Goal: Information Seeking & Learning: Compare options

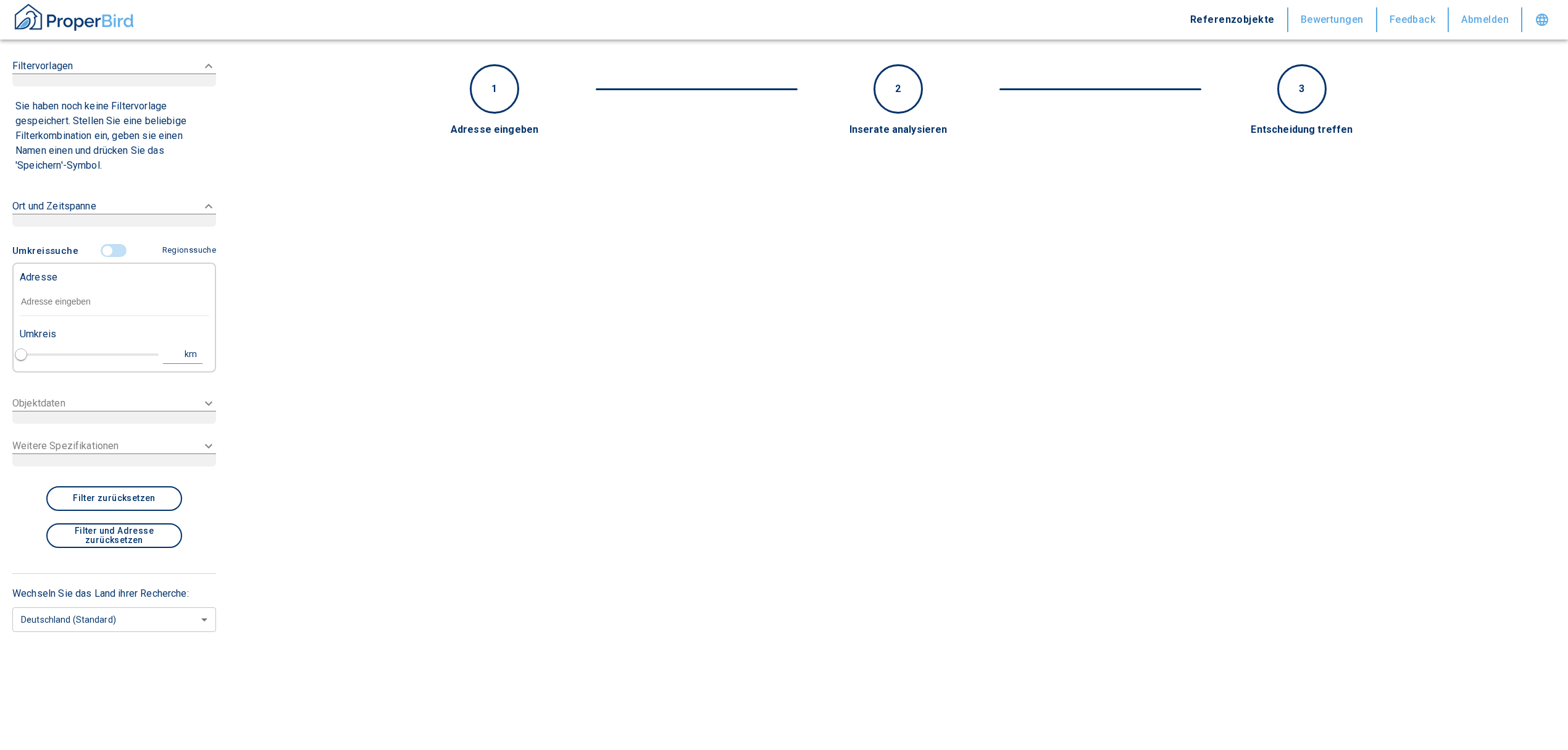
click at [108, 280] on div "Adresse" at bounding box center [113, 275] width 189 height 24
click at [107, 297] on input "text" at bounding box center [113, 301] width 189 height 28
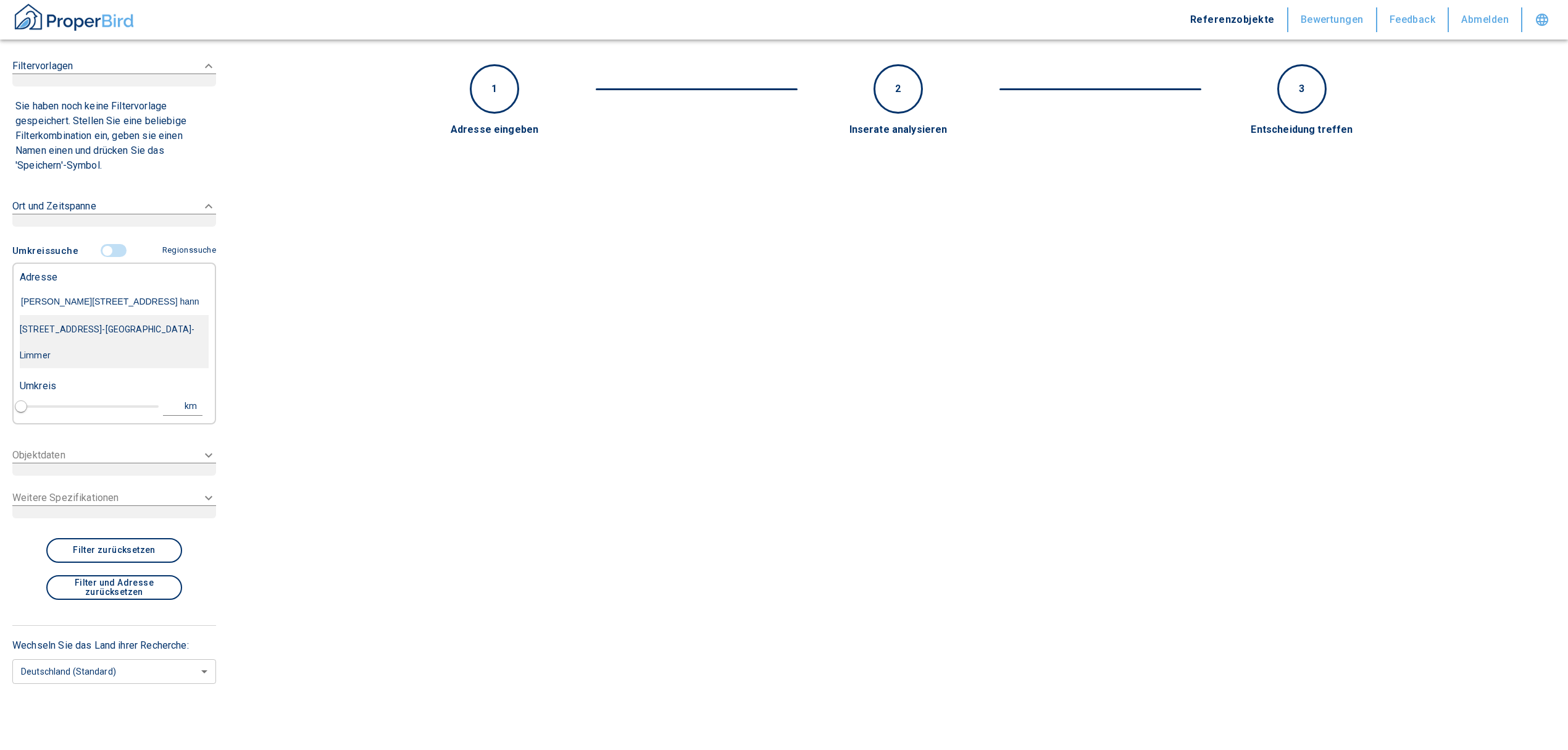
click at [107, 325] on div "[STREET_ADDRESS]-[GEOGRAPHIC_DATA]-Limmer" at bounding box center [113, 342] width 189 height 52
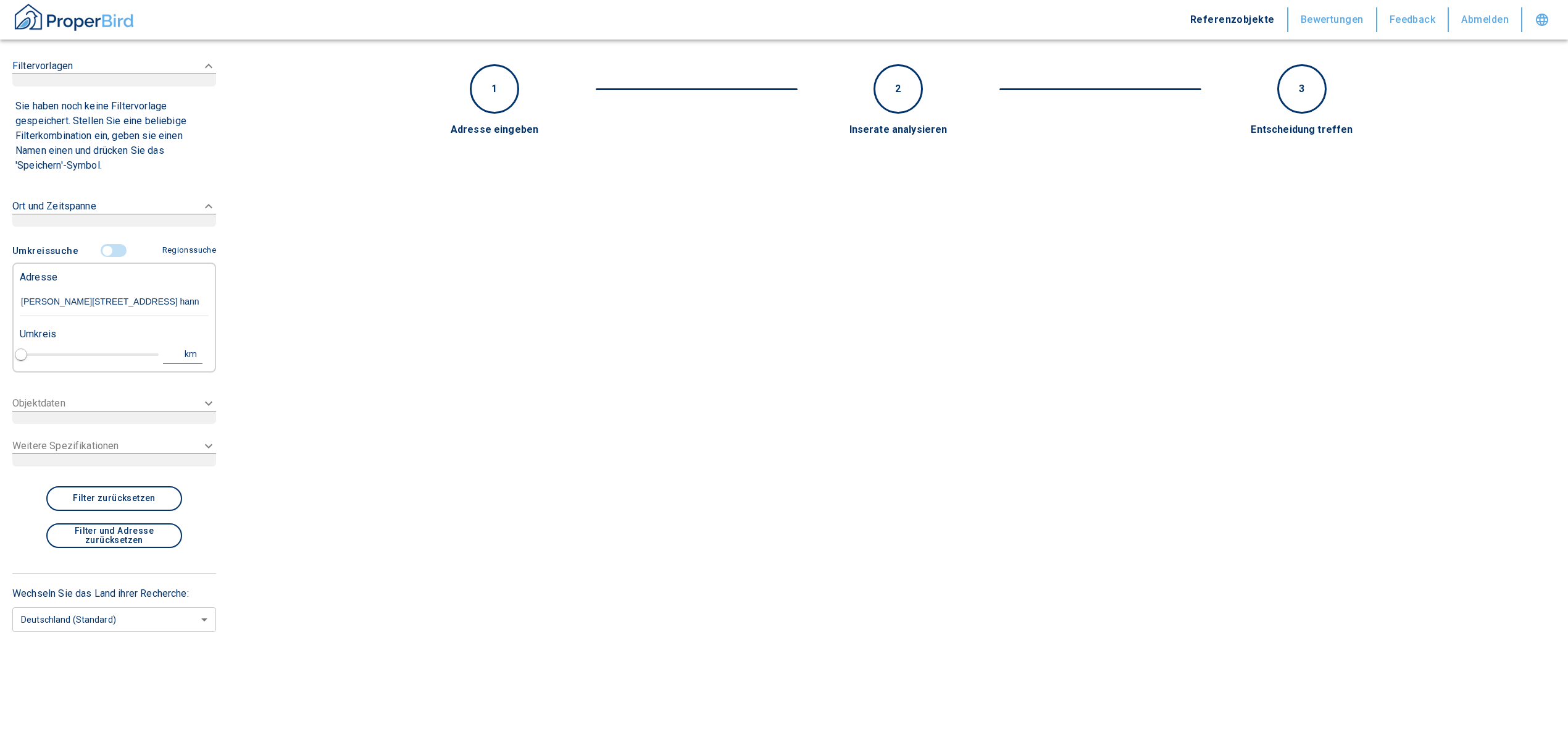
type input "[STREET_ADDRESS]-[GEOGRAPHIC_DATA]-Limmer"
type input "1"
type input "2020"
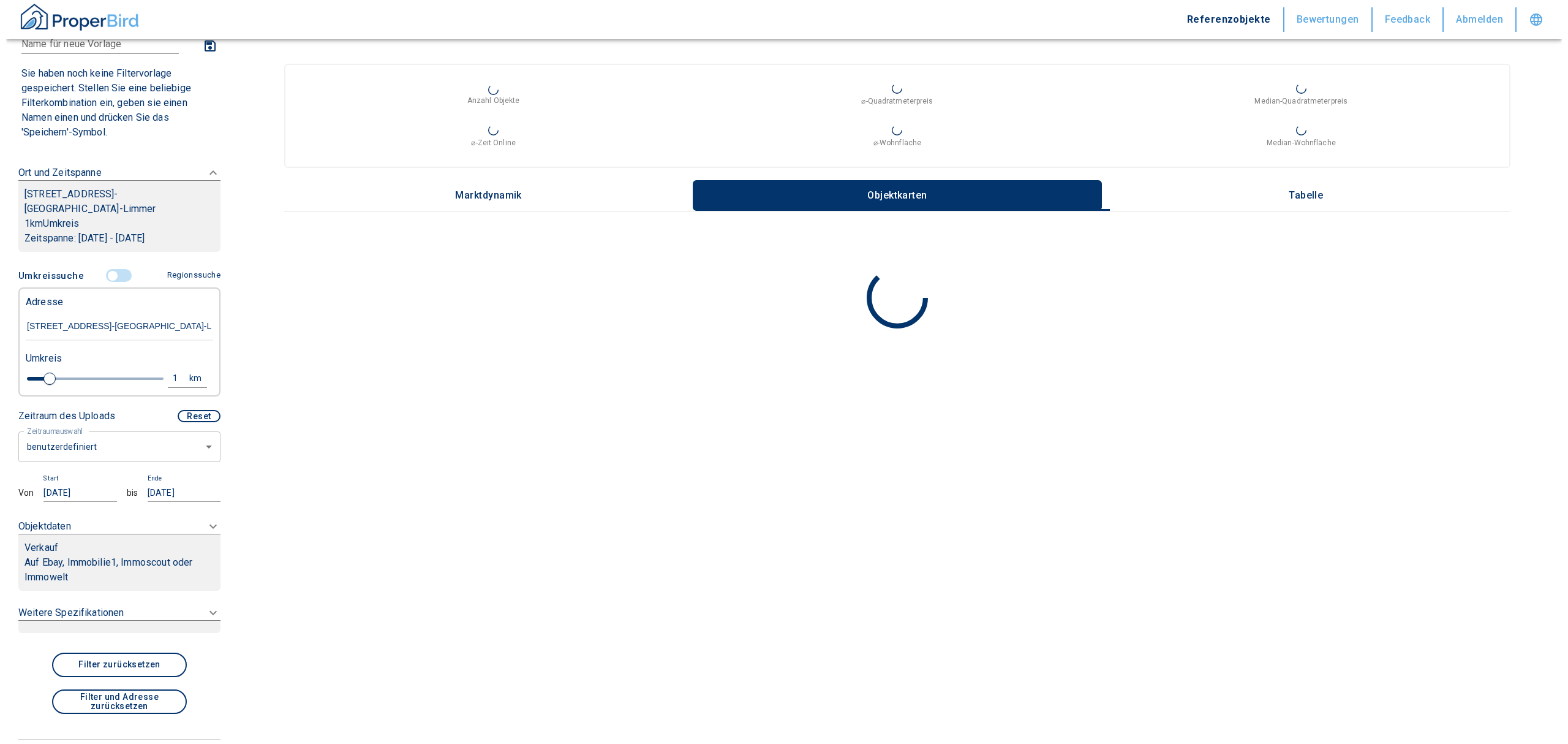
scroll to position [186, 0]
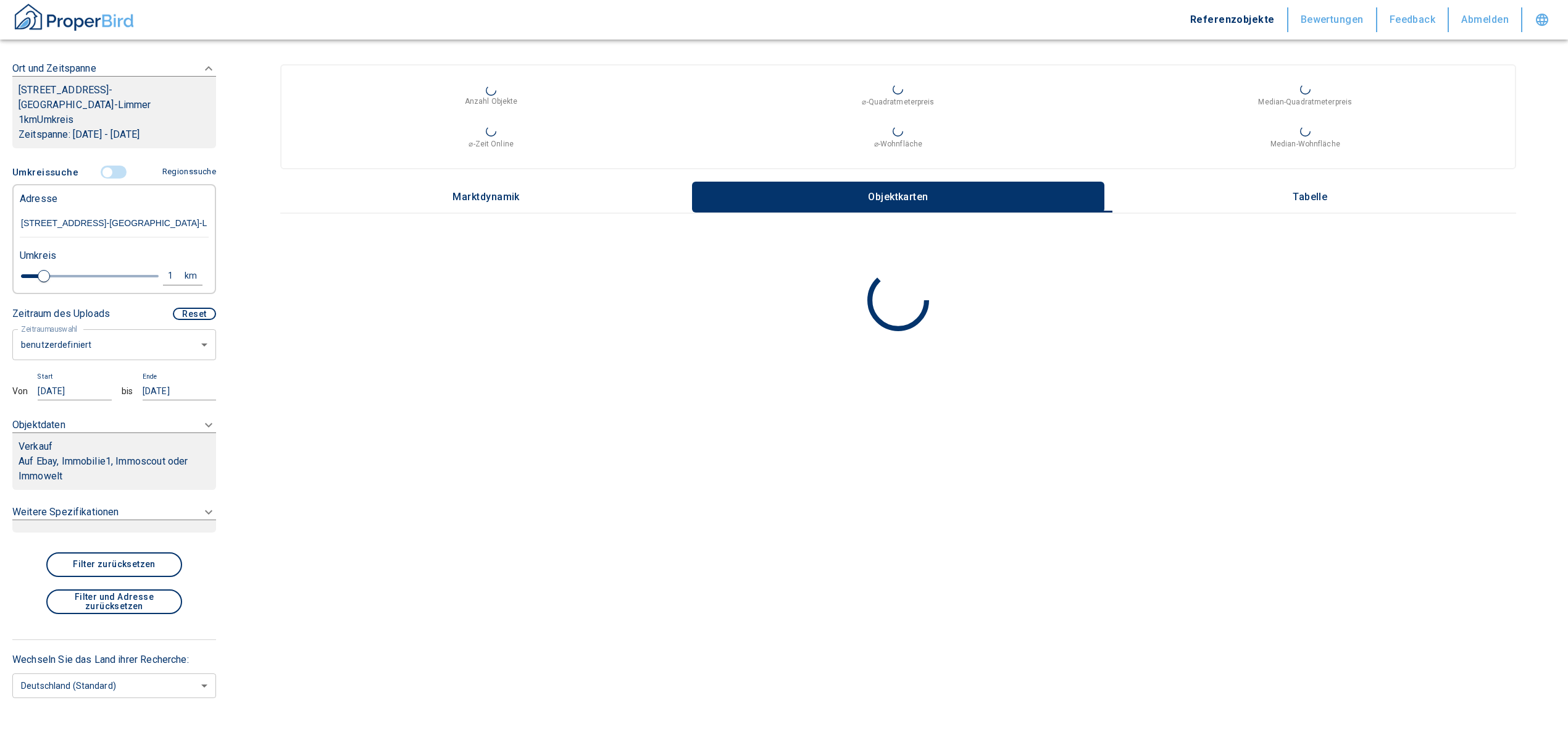
type input "[STREET_ADDRESS]-[GEOGRAPHIC_DATA]-Limmer"
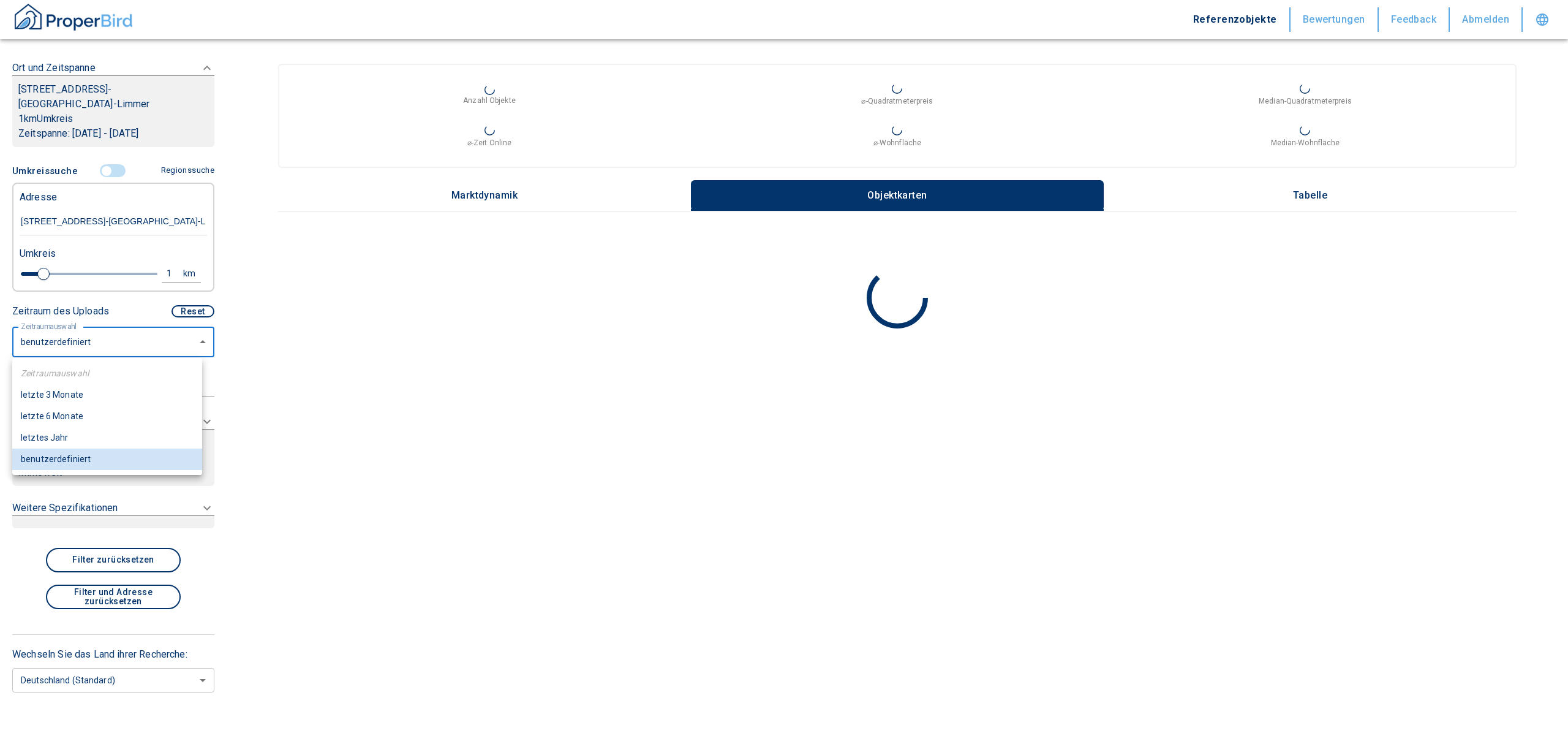
click at [99, 342] on body "Referenzobjekte Bewertungen Feedback Abmelden Filtervorlagen Neue Filtereinstel…" at bounding box center [784, 372] width 1568 height 744
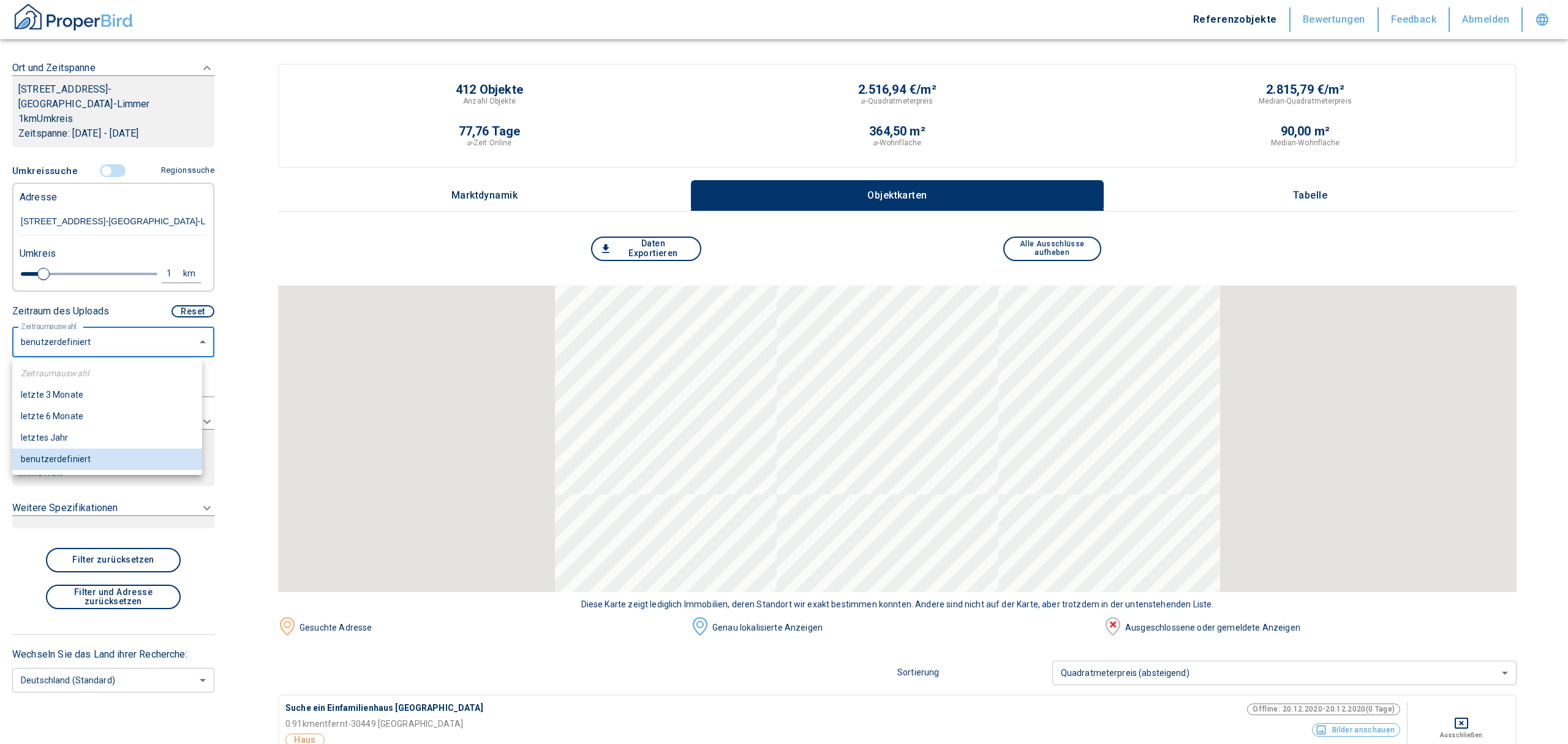
click at [72, 409] on li "letzte 6 Monate" at bounding box center [108, 416] width 190 height 21
type input "2020"
type input "6"
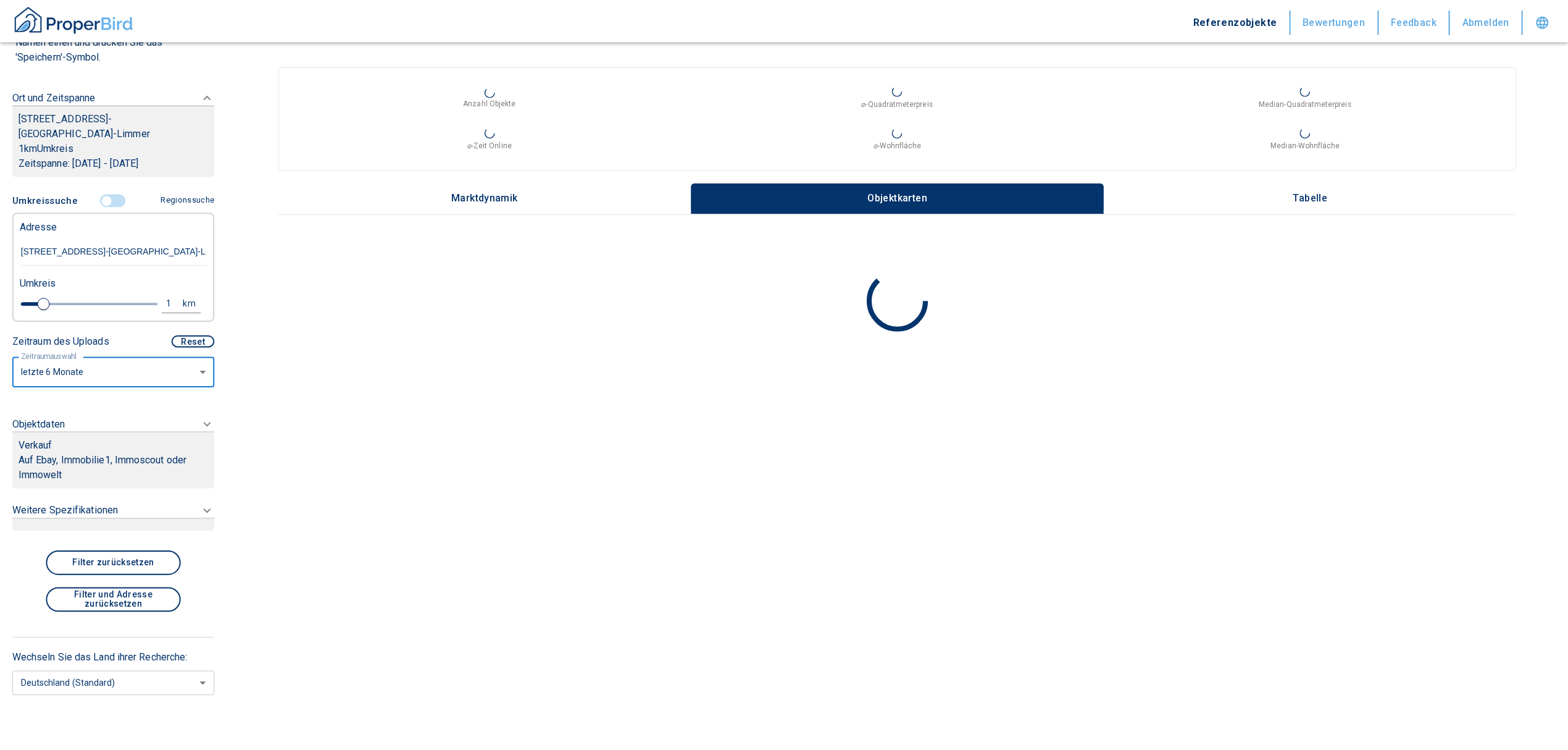
scroll to position [161, 0]
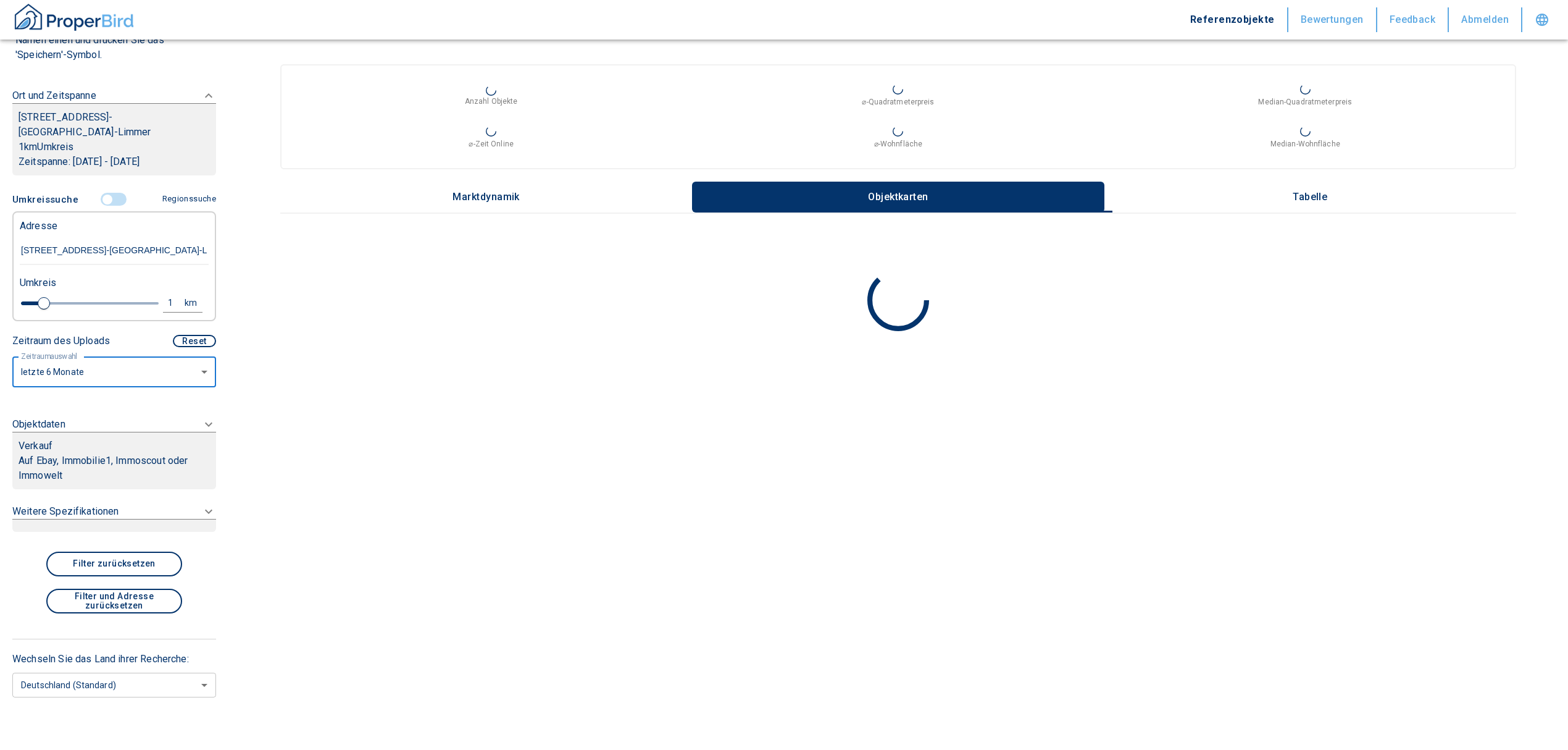
click at [98, 451] on div "Verkauf" at bounding box center [114, 446] width 192 height 15
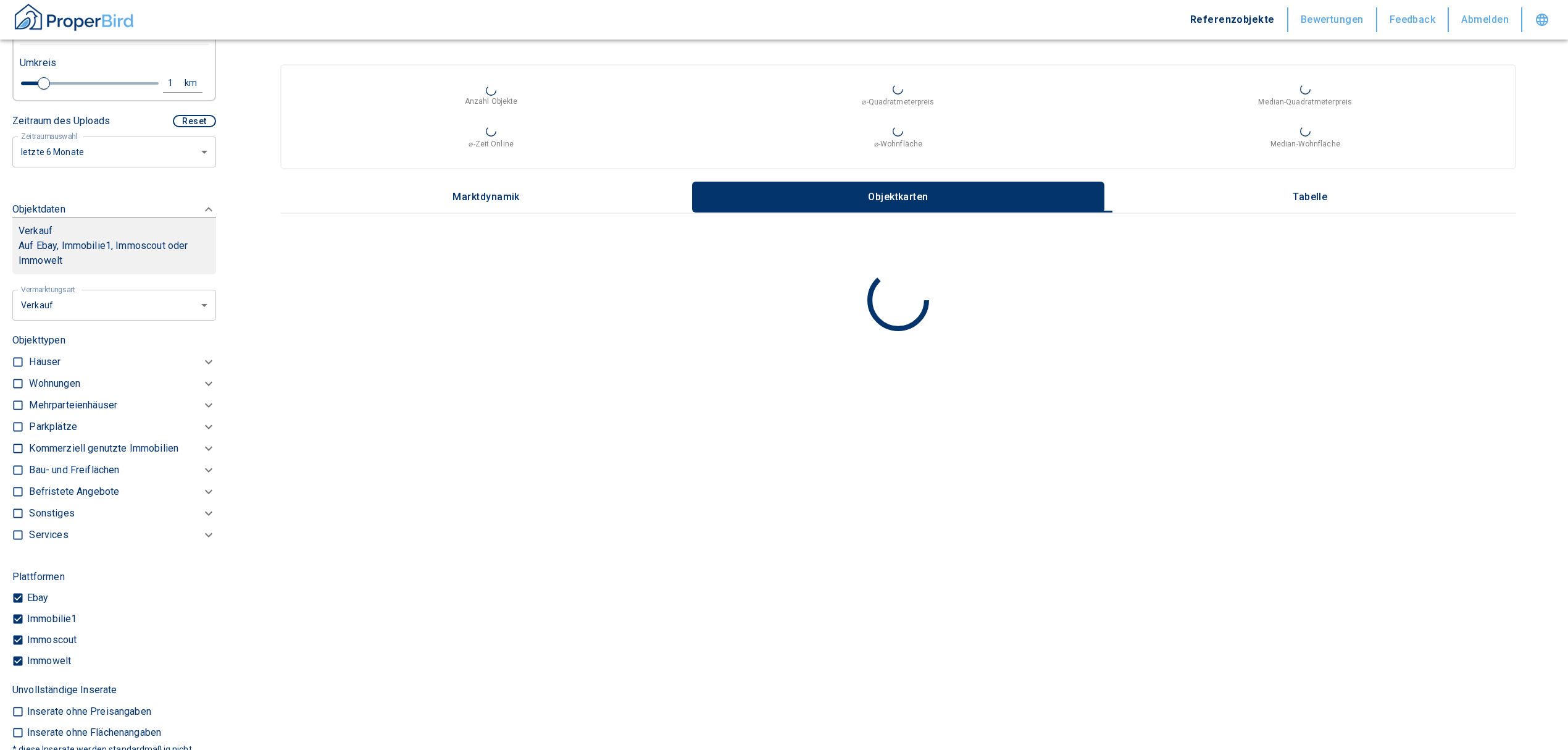
scroll to position [379, 0]
click at [143, 309] on body "Referenzobjekte Bewertungen Feedback Abmelden Filtervorlagen Neue Filtereinstel…" at bounding box center [784, 375] width 1568 height 750
click at [95, 381] on li "Vermietung" at bounding box center [109, 381] width 199 height 21
type input "rent"
type input "2020"
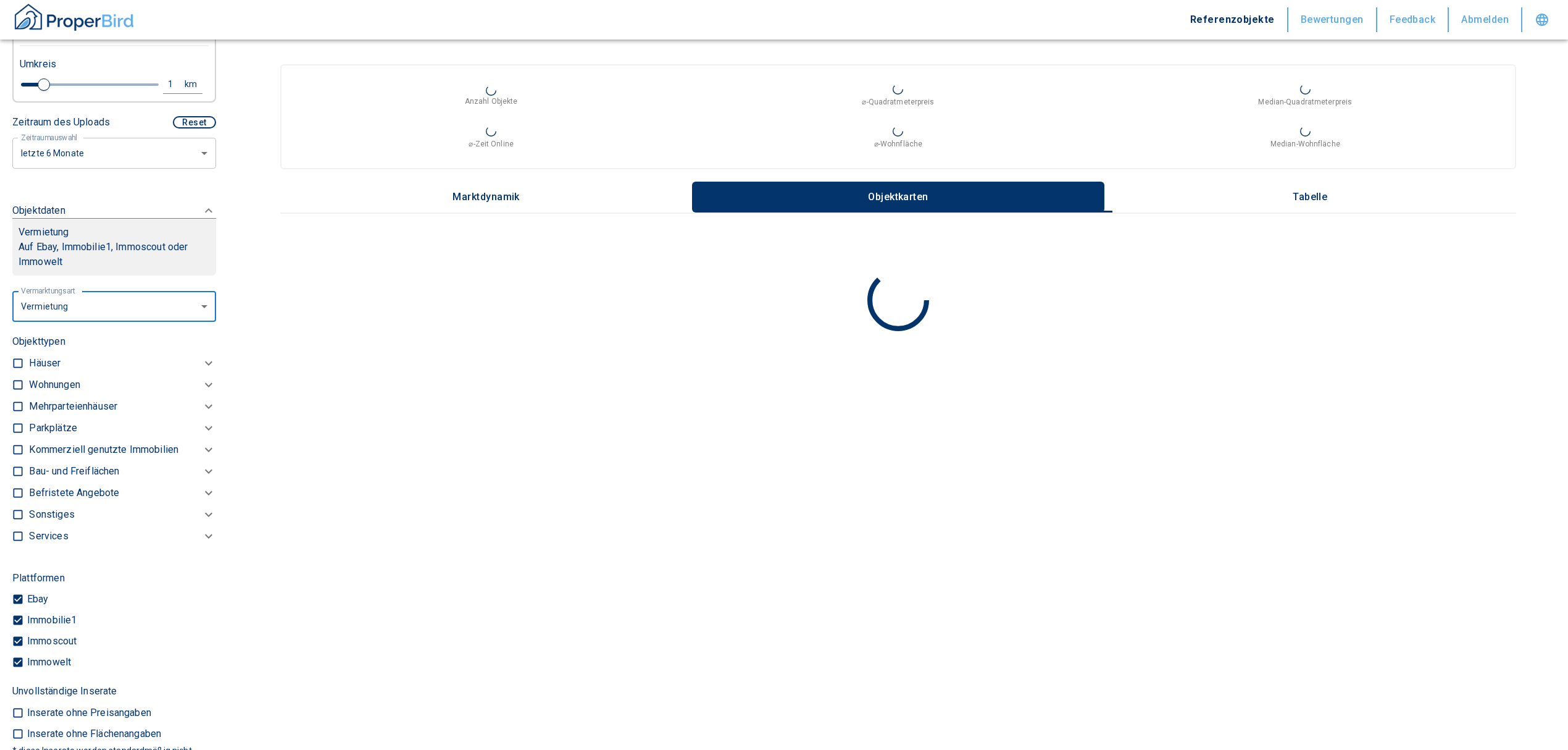
click at [15, 379] on input "checkbox" at bounding box center [17, 385] width 13 height 13
checkbox input "true"
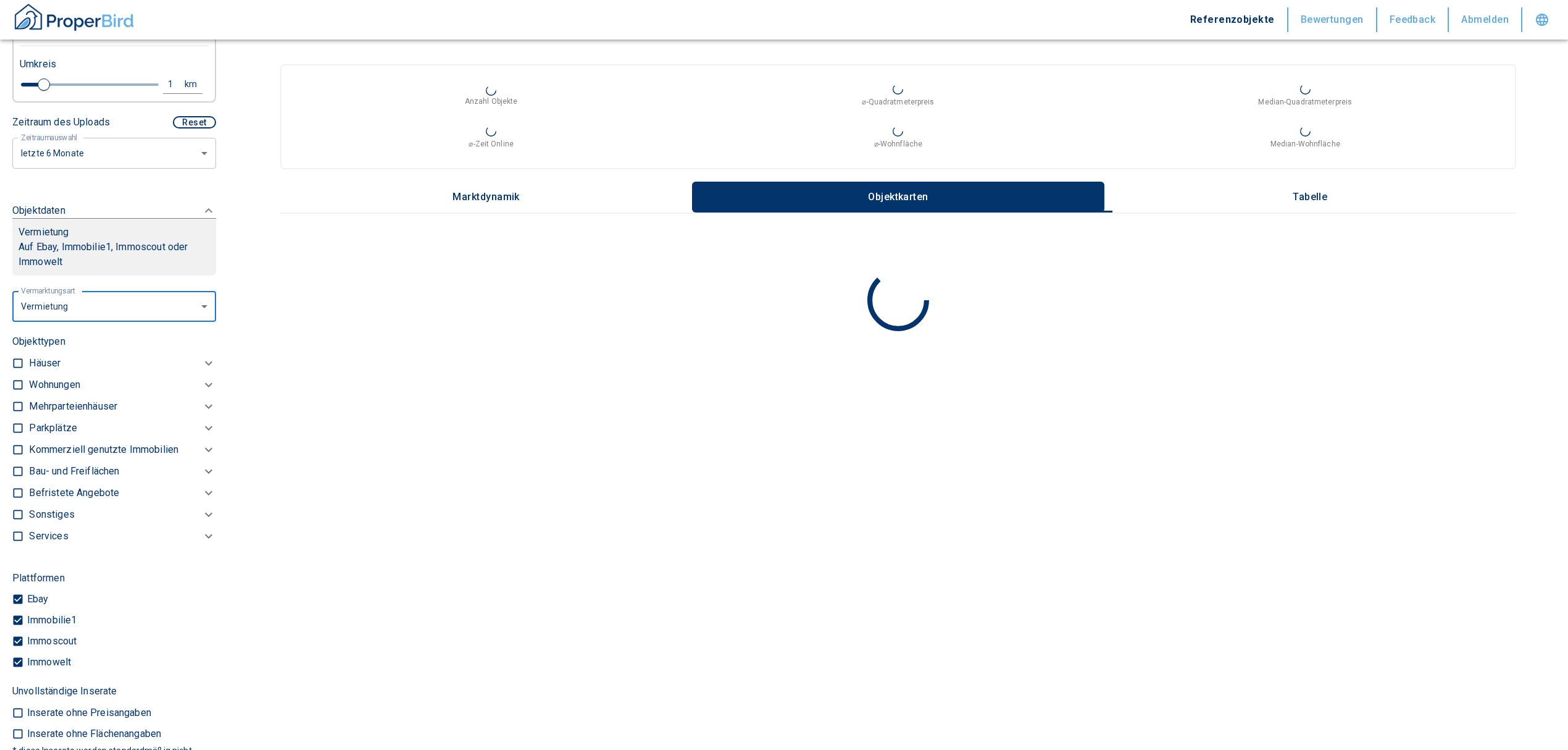
checkbox input "true"
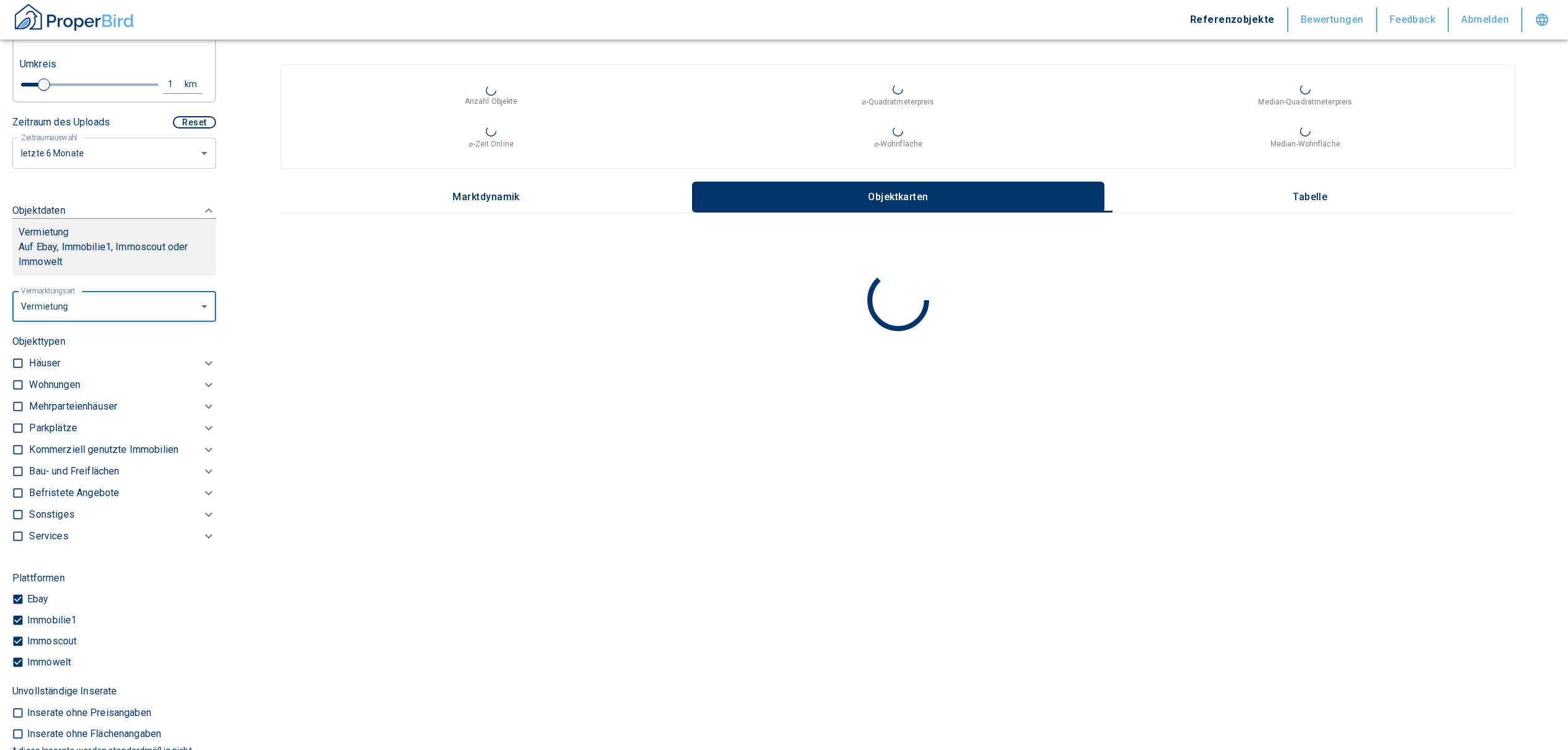
type input "2020"
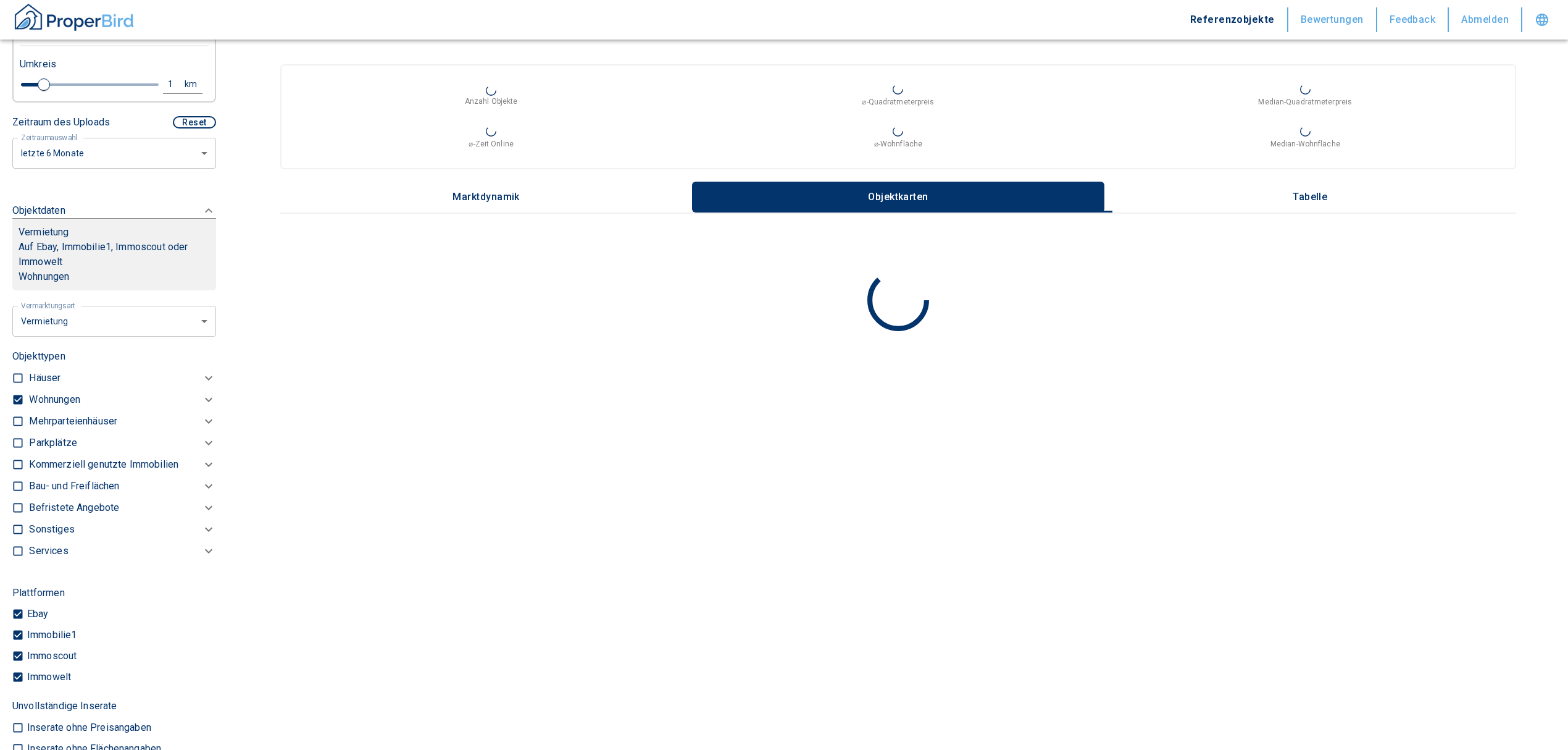
click at [59, 398] on p "Wohnungen" at bounding box center [54, 399] width 50 height 15
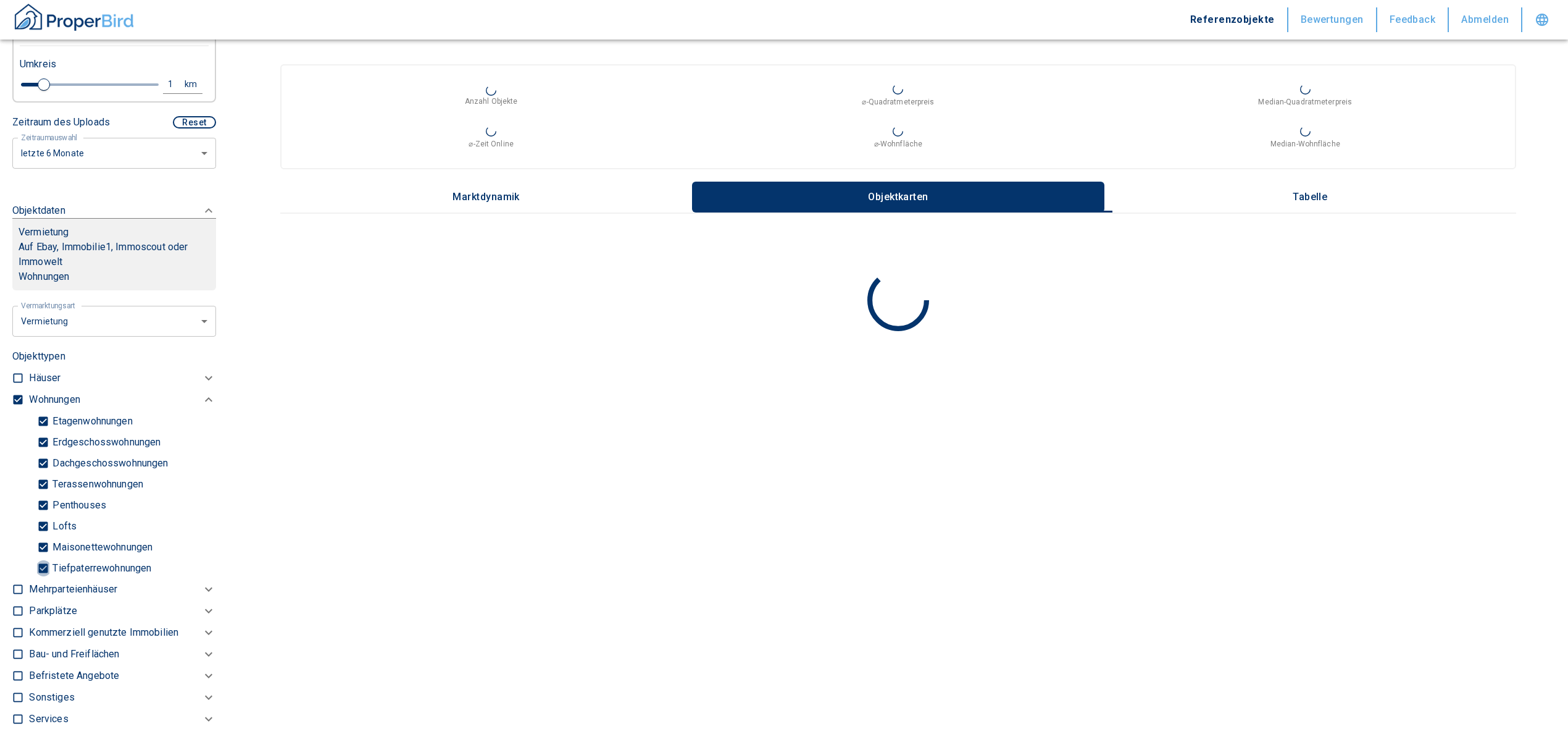
click at [45, 567] on input "Tiefpaterrewohnungen" at bounding box center [43, 568] width 13 height 21
checkbox input "false"
type input "2020"
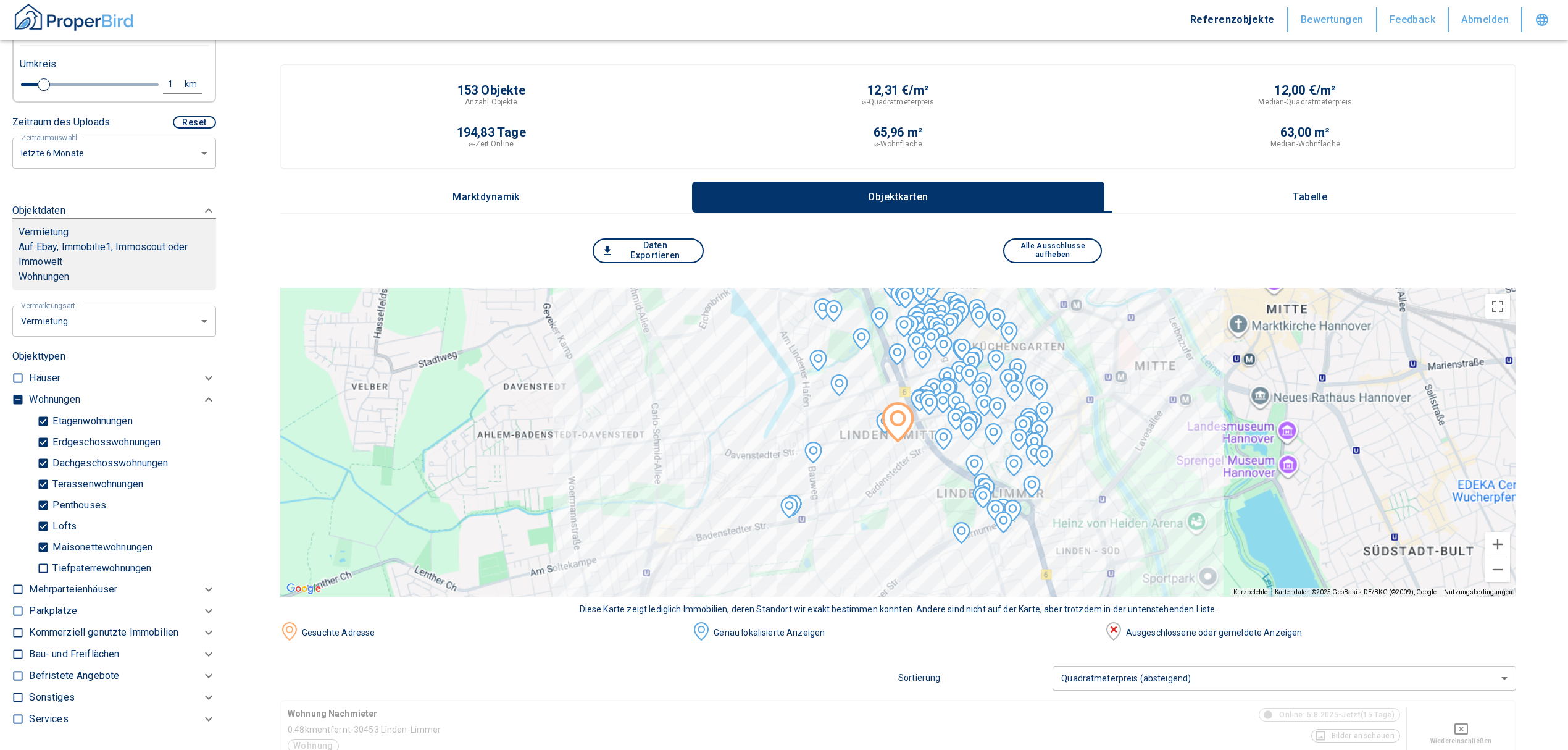
click at [1327, 199] on p "Tabelle" at bounding box center [1310, 197] width 62 height 11
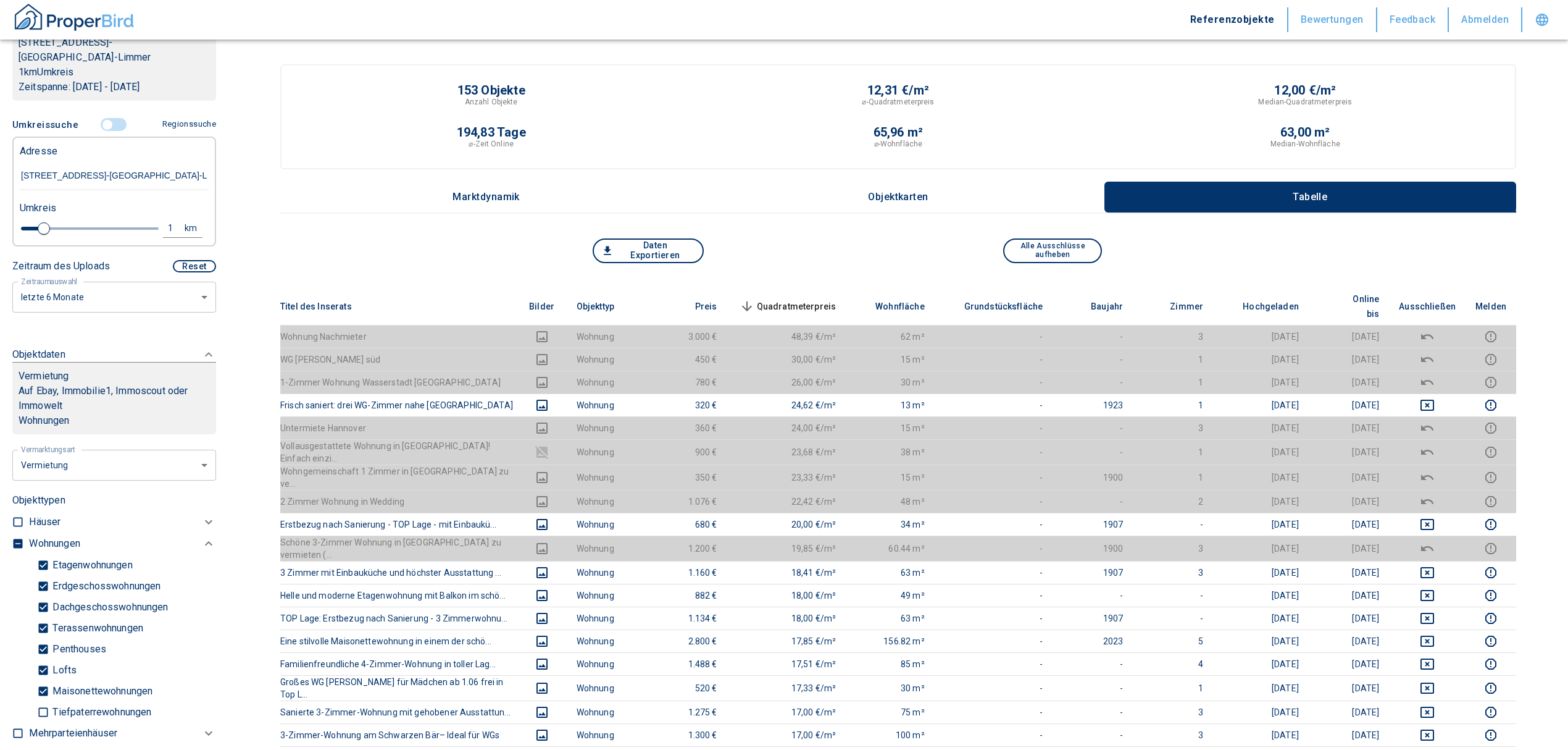
scroll to position [132, 0]
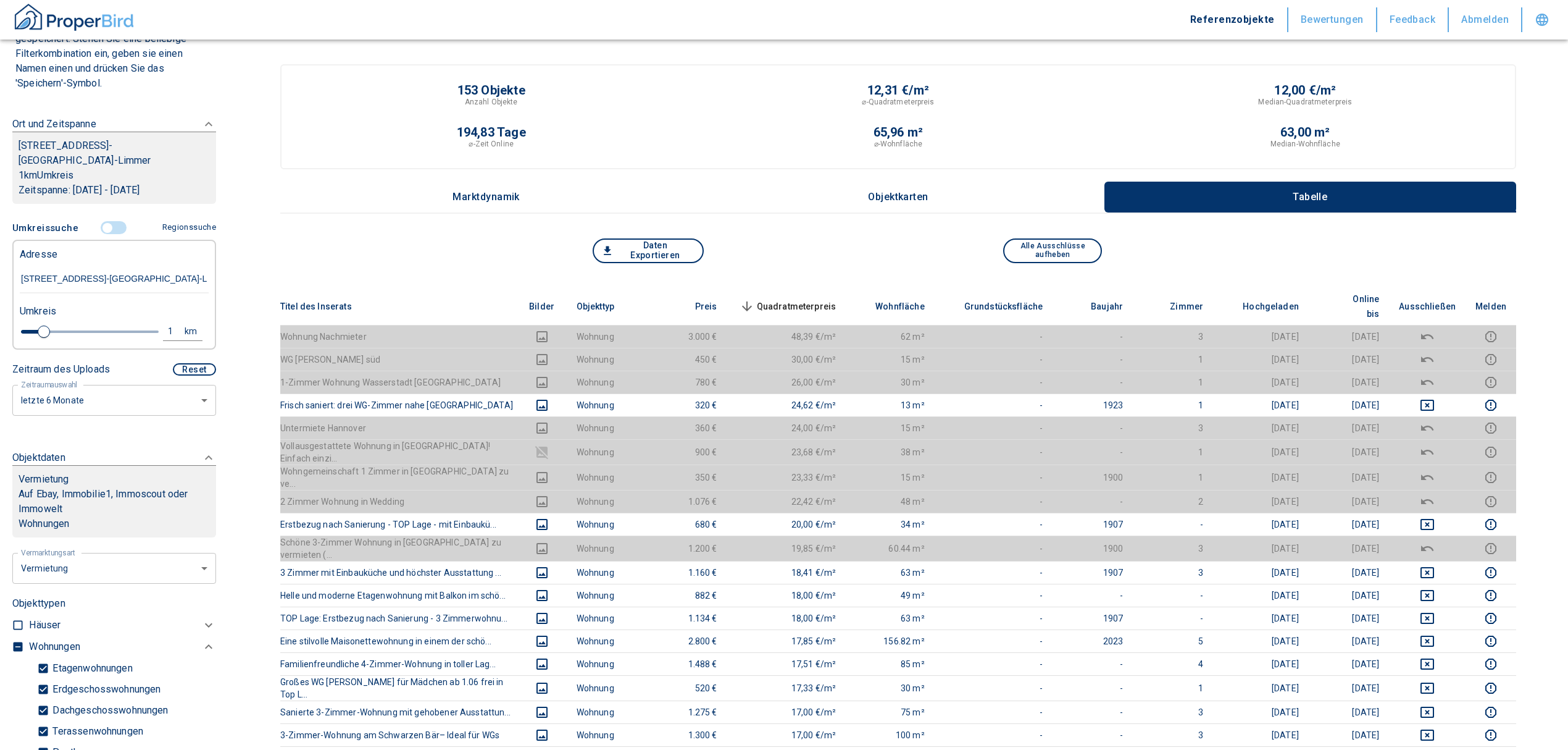
click at [166, 328] on div "1" at bounding box center [176, 331] width 22 height 16
drag, startPoint x: 73, startPoint y: 328, endPoint x: -4, endPoint y: 329, distance: 77.0
type input "0,5"
click at [143, 334] on button "Neue Suchen" at bounding box center [165, 331] width 68 height 17
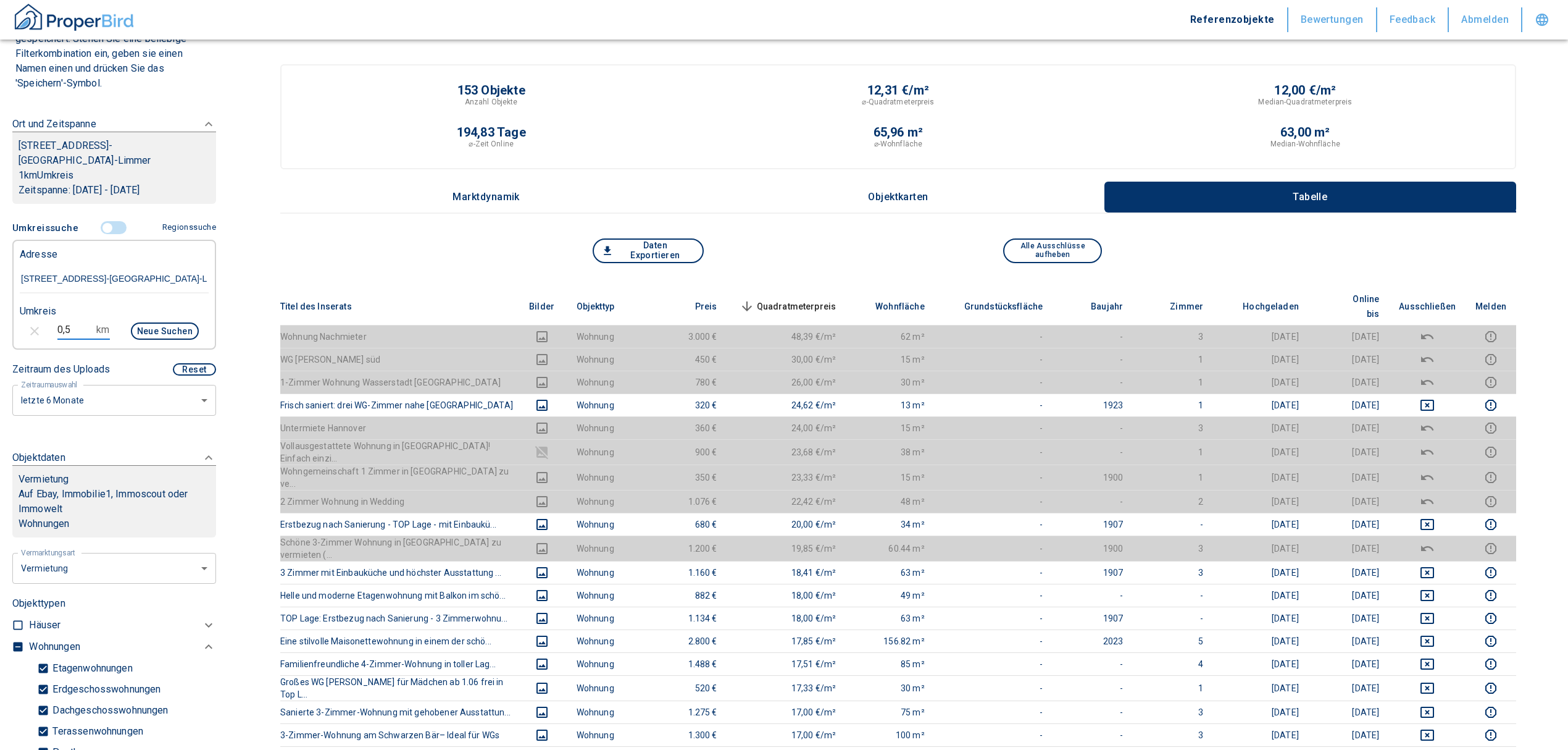
type input "2020"
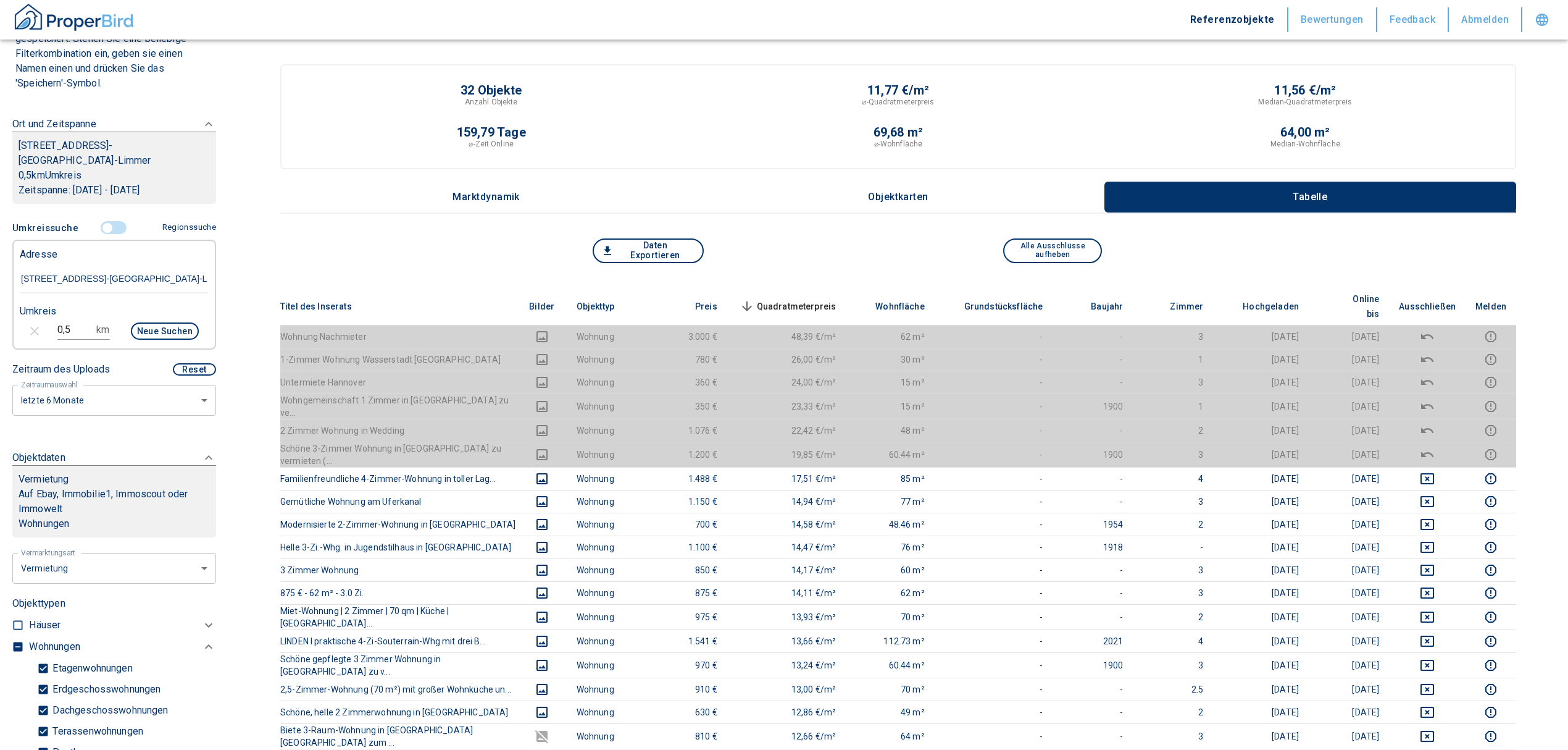
click at [821, 298] on span "Quadratmeterpreis sorted descending" at bounding box center [786, 305] width 100 height 15
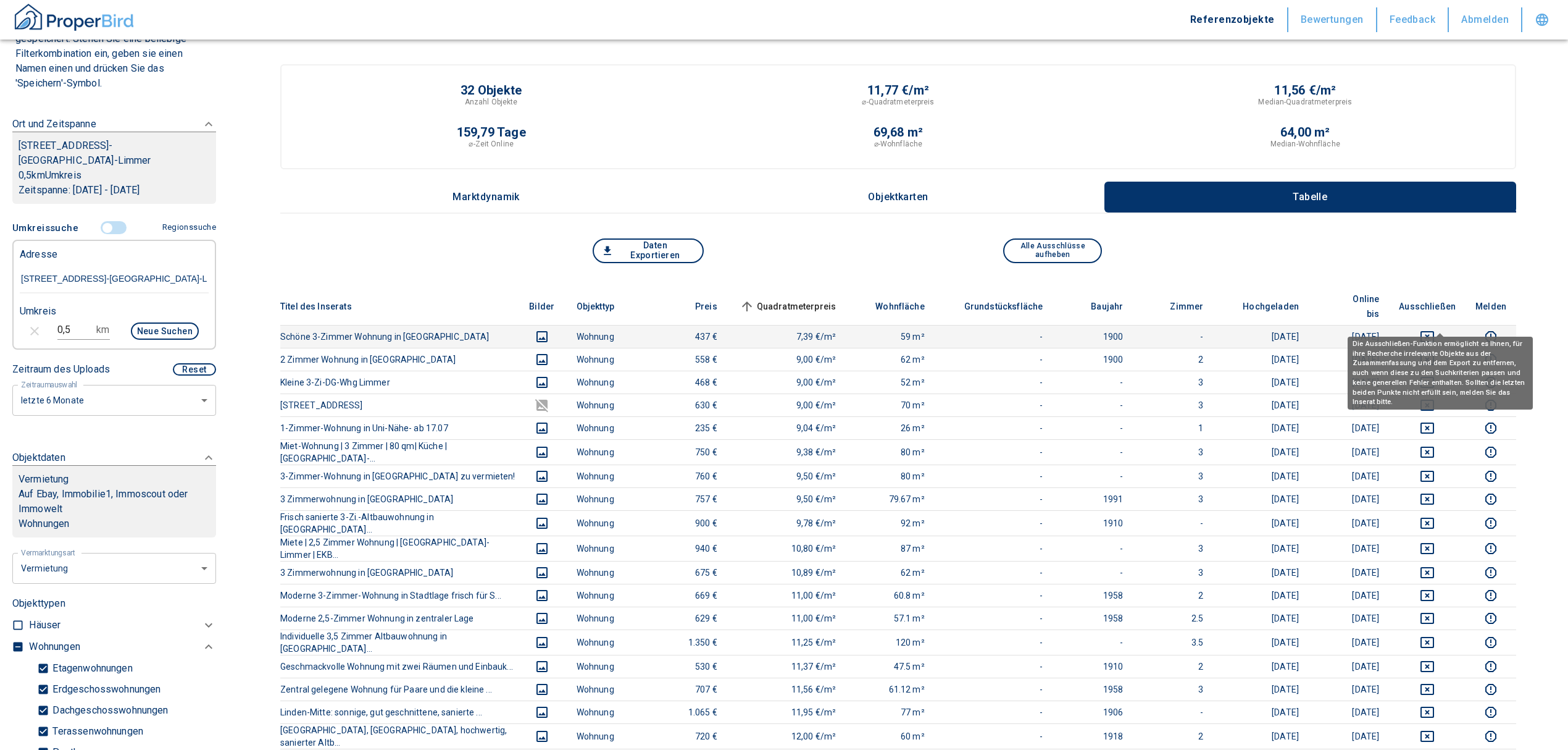
click at [1434, 329] on icon "deselect this listing" at bounding box center [1427, 336] width 15 height 15
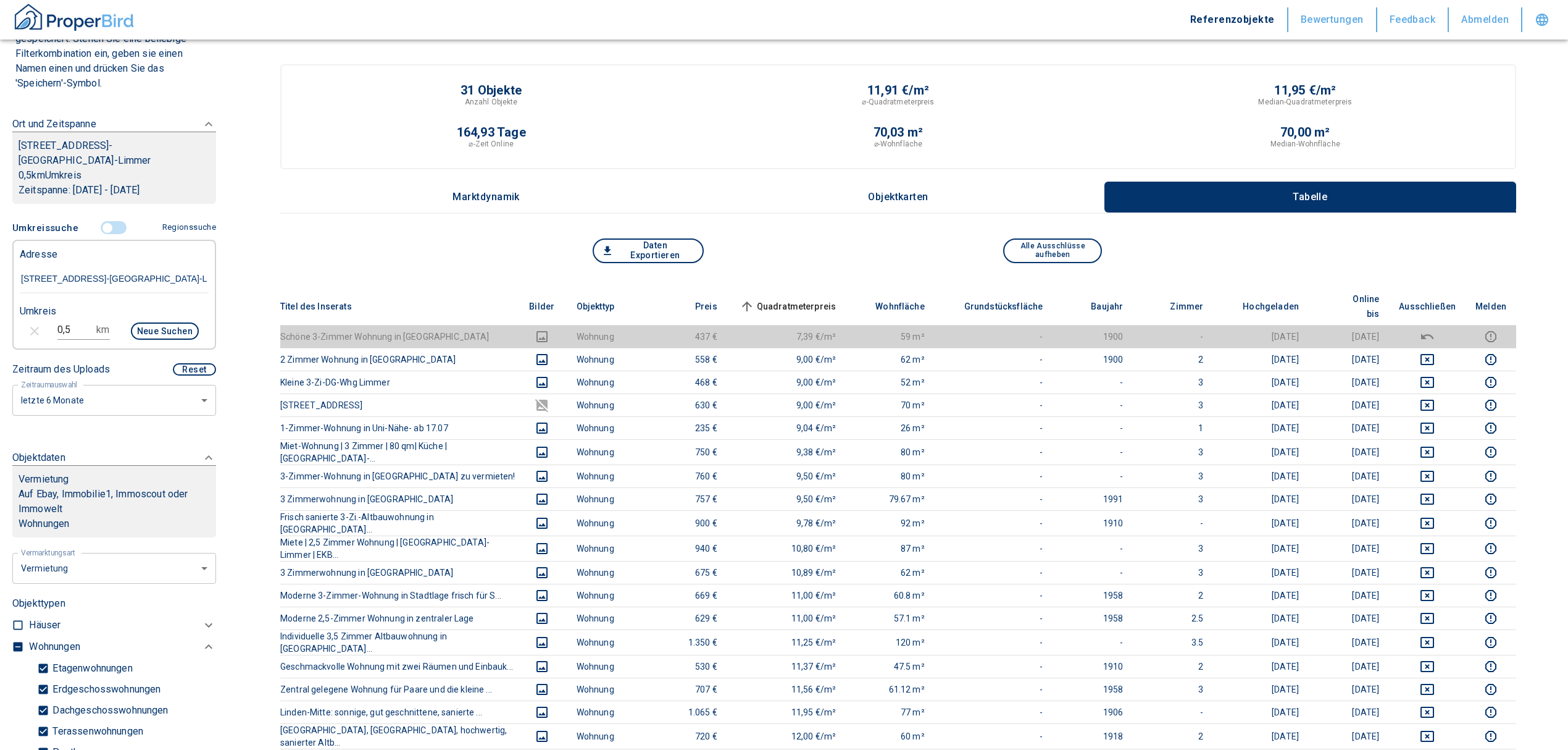
click at [813, 298] on span "Quadratmeterpreis sorted ascending" at bounding box center [786, 305] width 100 height 15
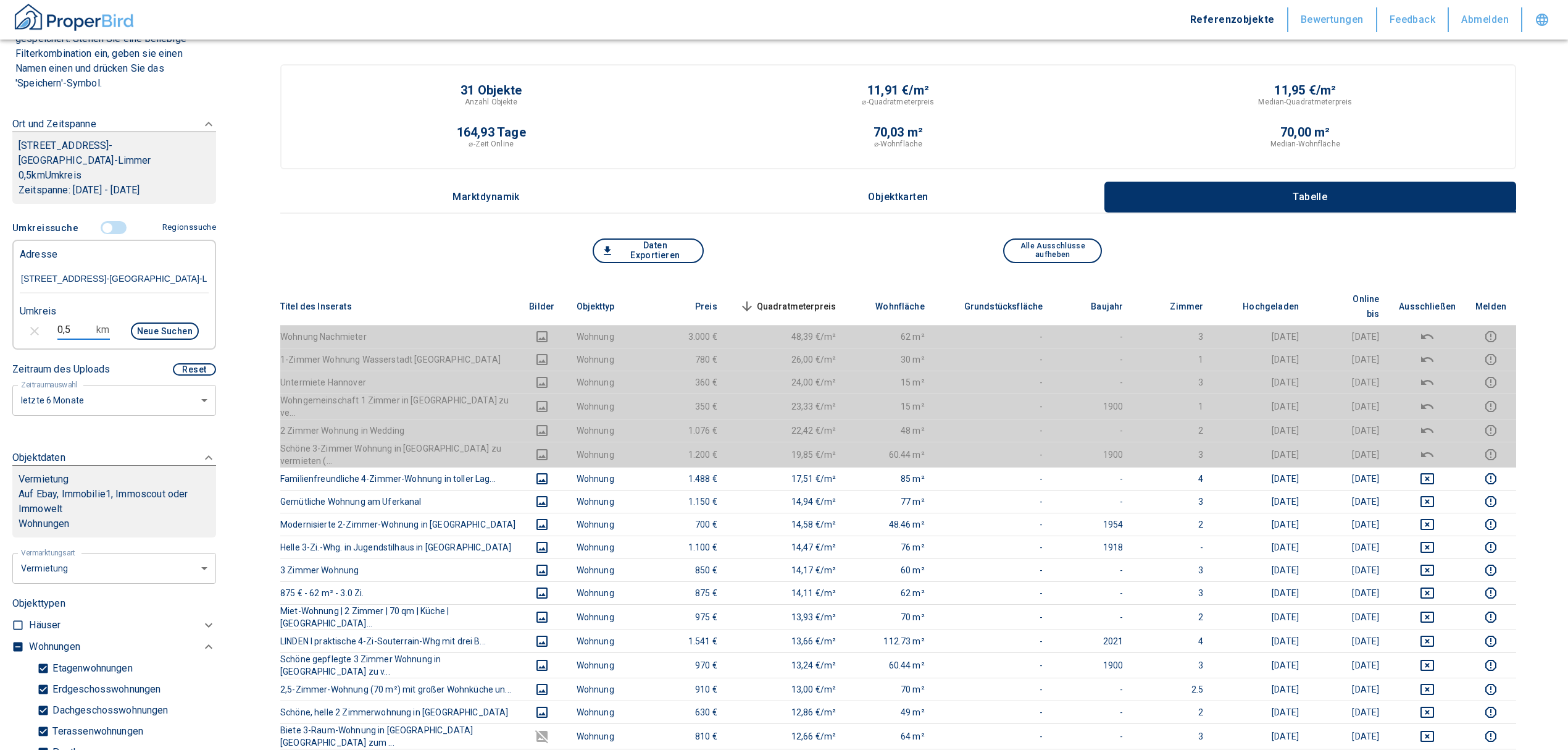
drag, startPoint x: 74, startPoint y: 328, endPoint x: 46, endPoint y: 327, distance: 28.0
click at [46, 327] on div "0,5 km Neue Suchen" at bounding box center [104, 332] width 189 height 30
type input "1"
click at [144, 327] on button "Neue Suchen" at bounding box center [165, 331] width 68 height 17
type input "2020"
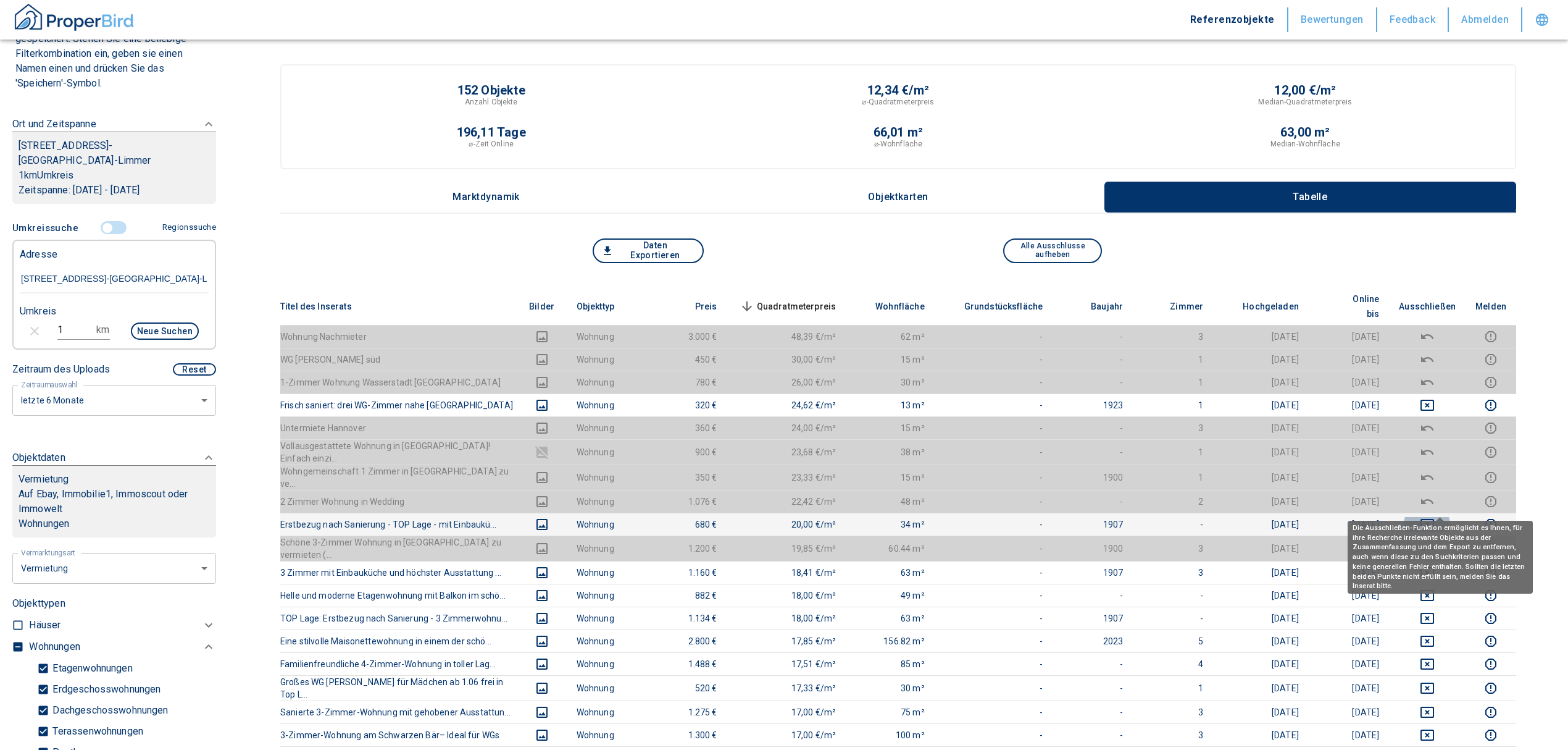
click at [1434, 518] on icon "deselect this listing" at bounding box center [1428, 523] width 14 height 11
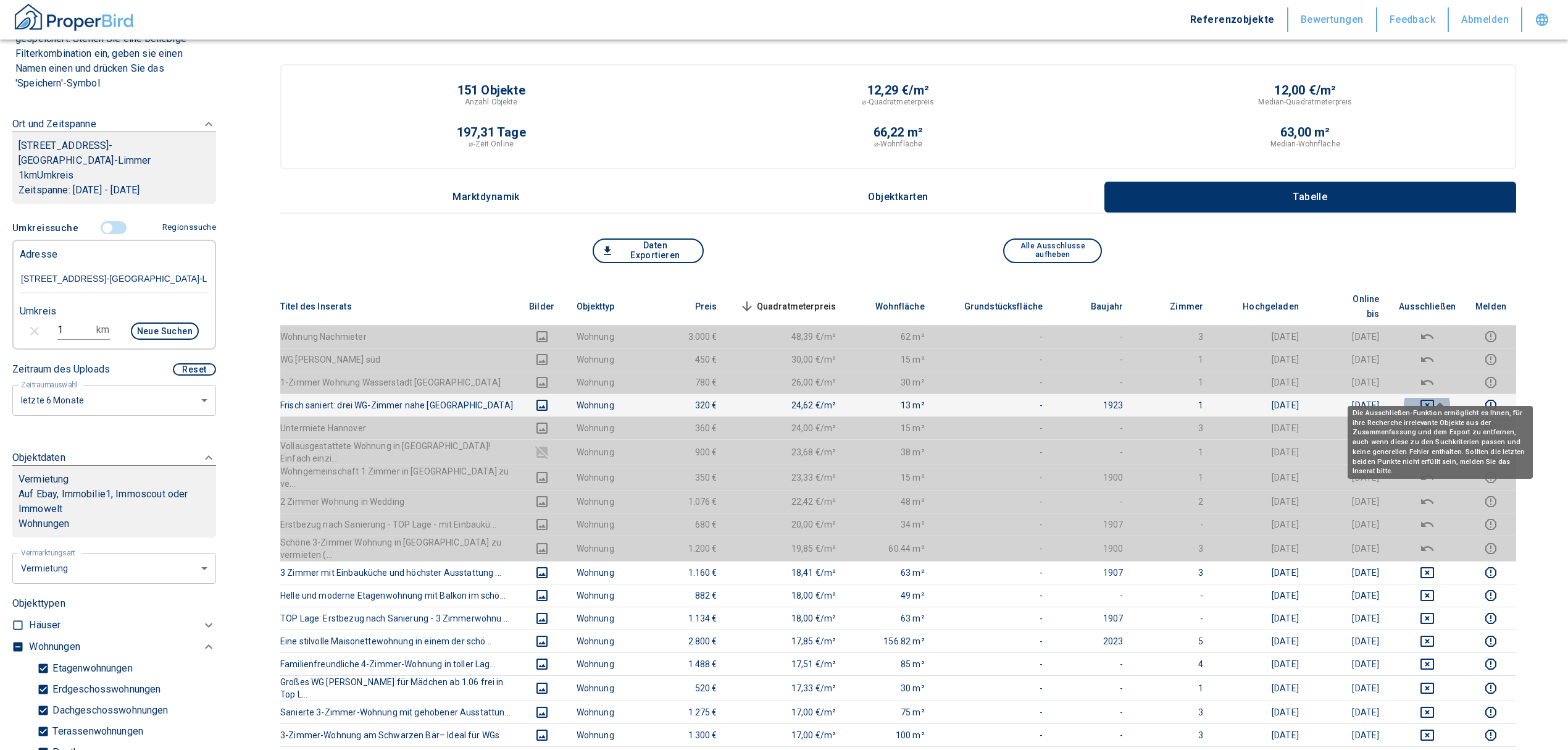
click at [1434, 399] on icon "deselect this listing" at bounding box center [1428, 404] width 14 height 11
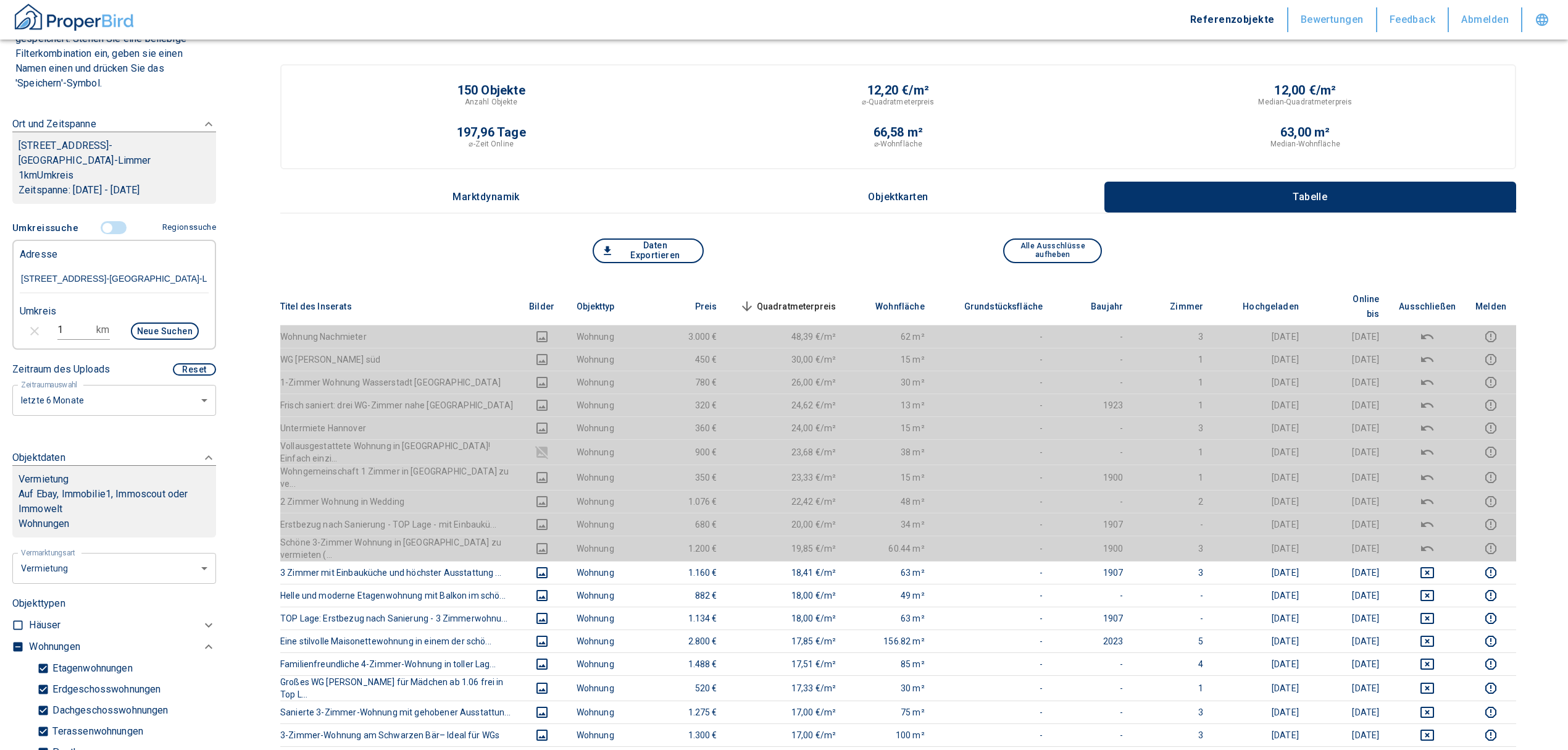
click at [791, 298] on span "Quadratmeterpreis sorted descending" at bounding box center [786, 305] width 100 height 15
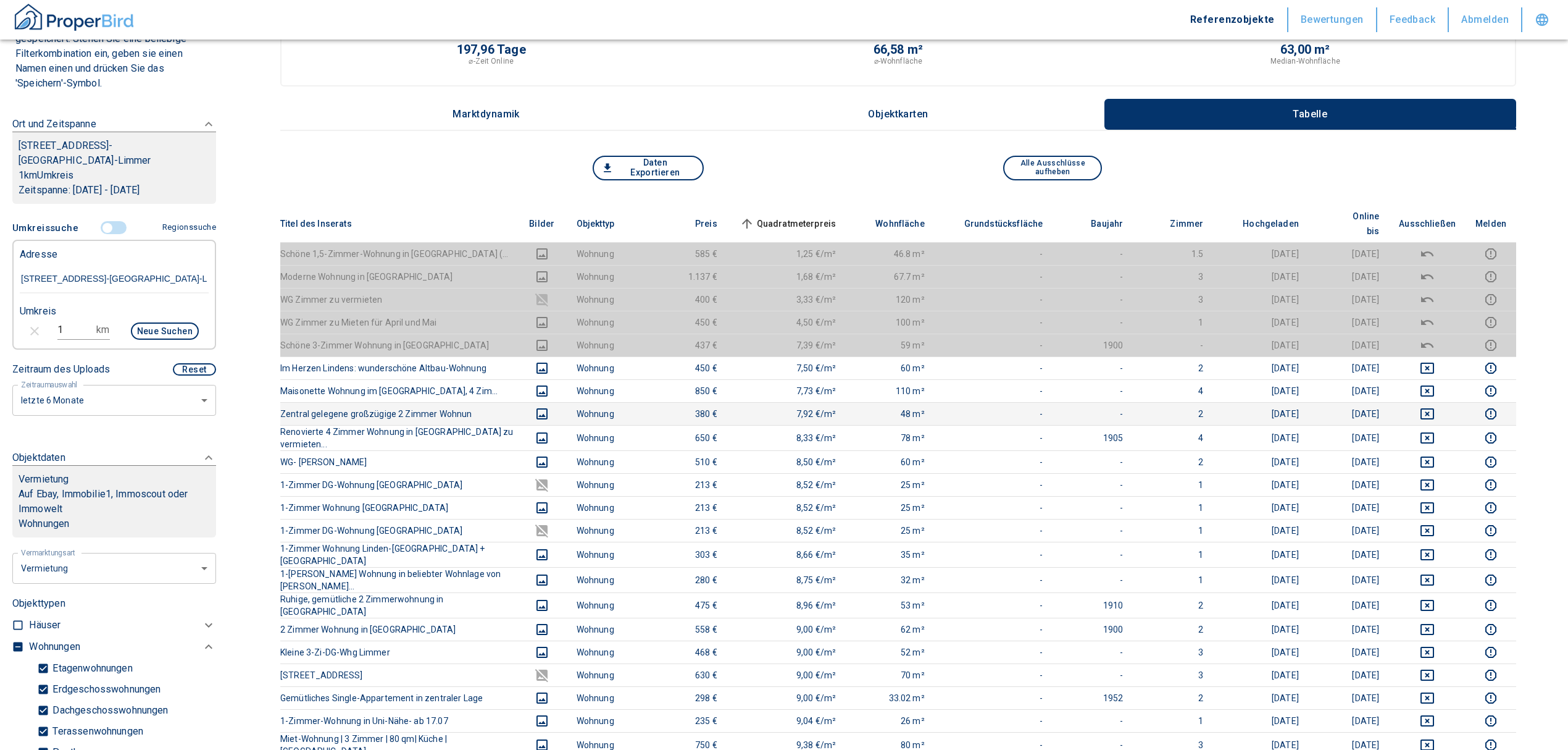
scroll to position [82, 0]
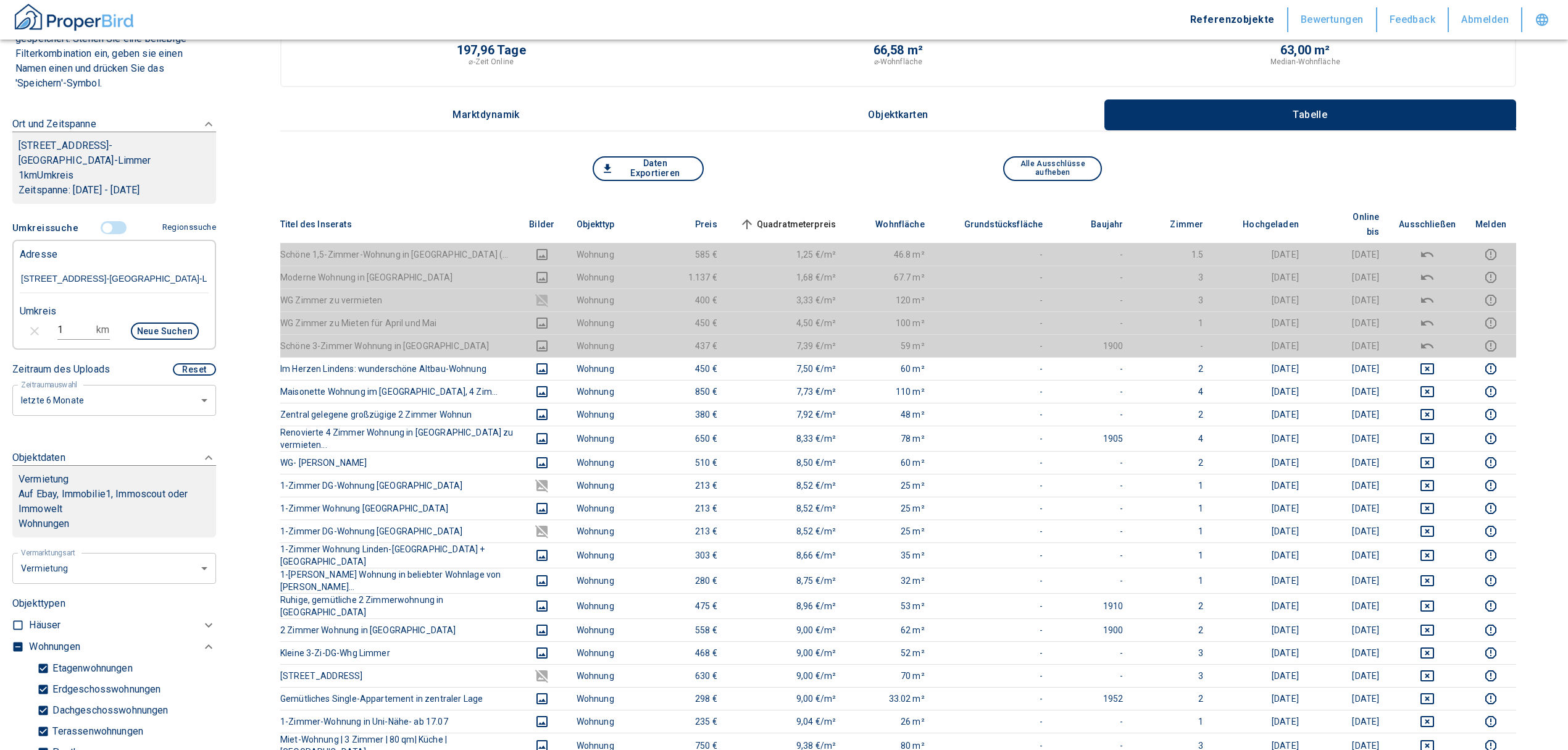
click at [808, 217] on span "Quadratmeterpreis sorted ascending" at bounding box center [786, 224] width 100 height 15
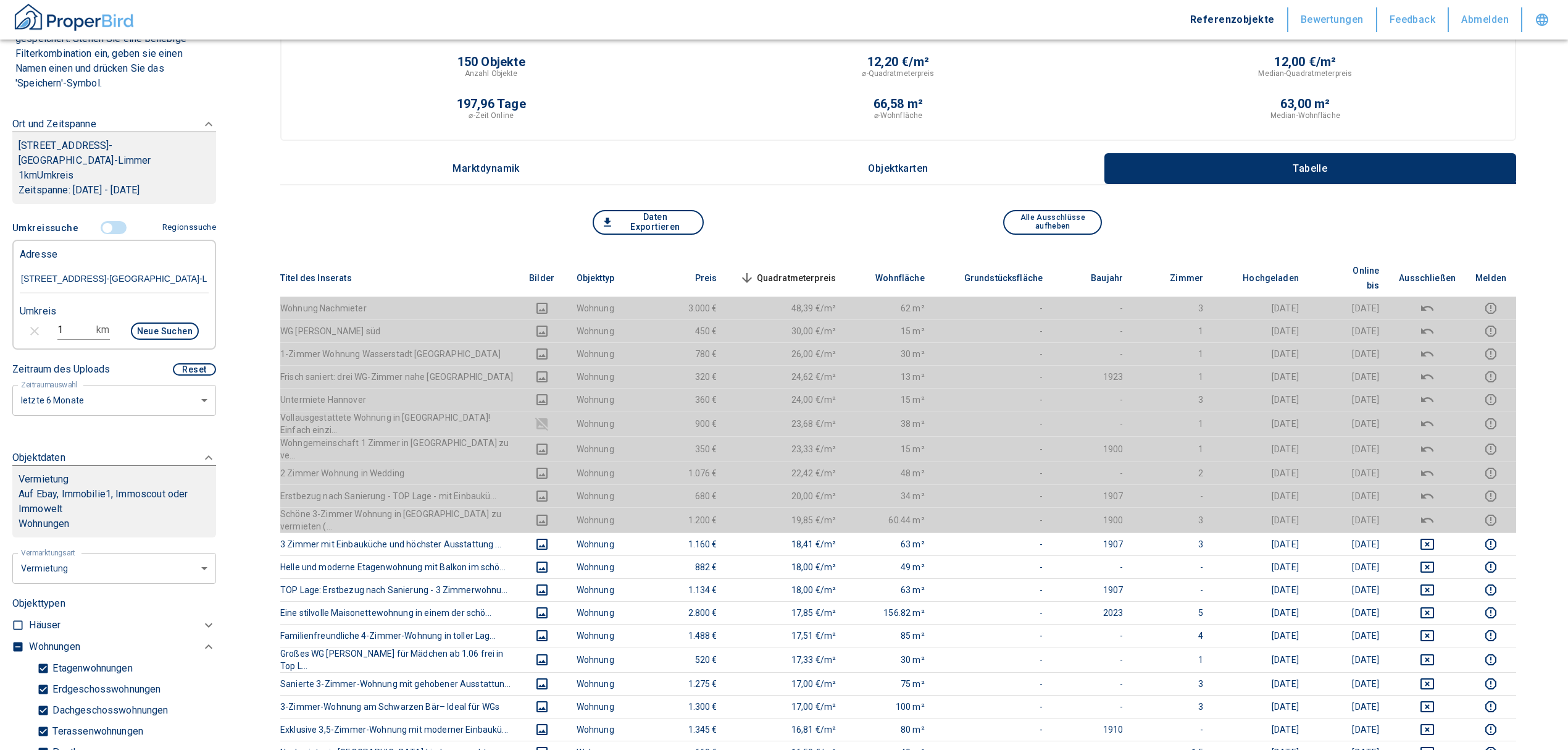
scroll to position [0, 0]
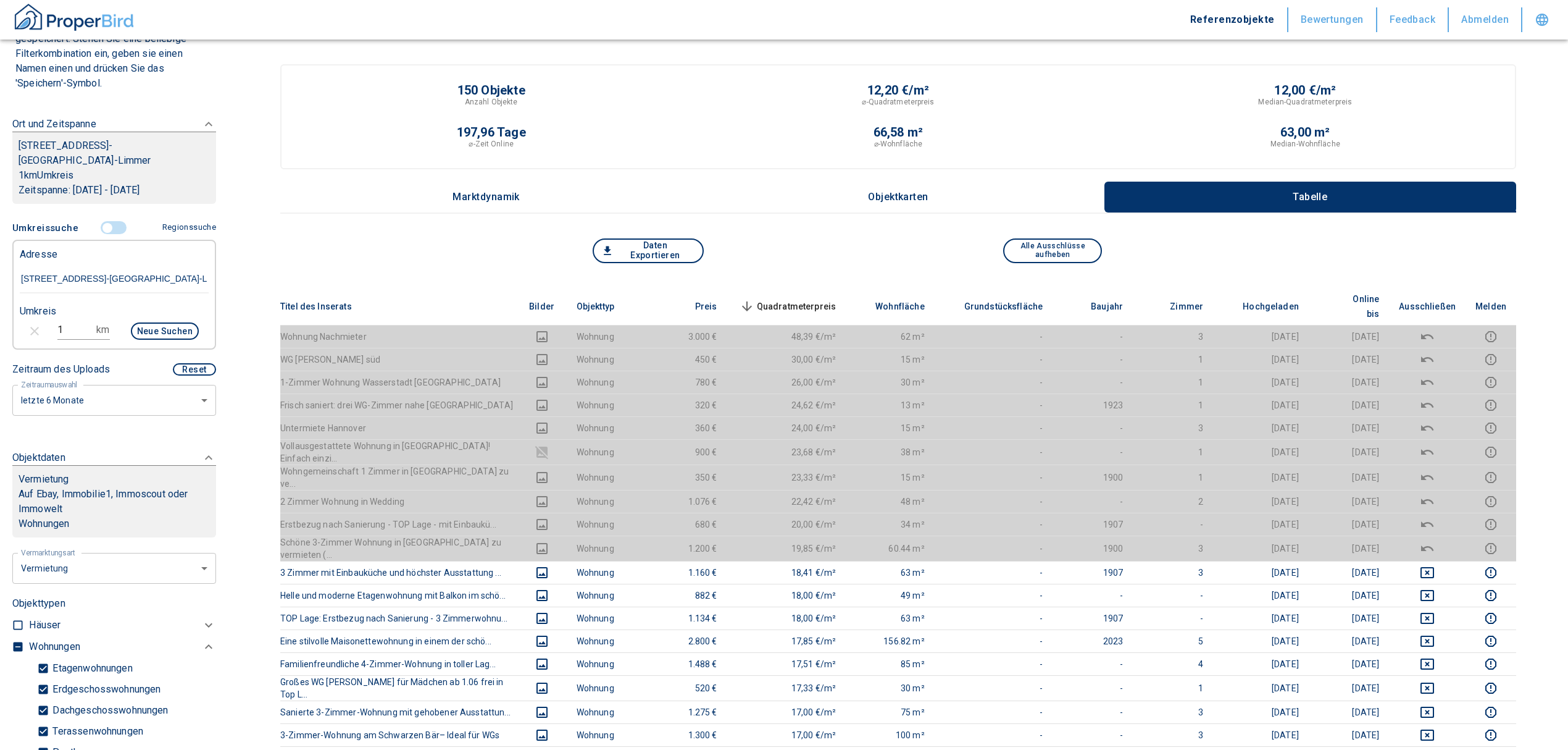
click at [789, 298] on span "Quadratmeterpreis sorted descending" at bounding box center [786, 305] width 100 height 15
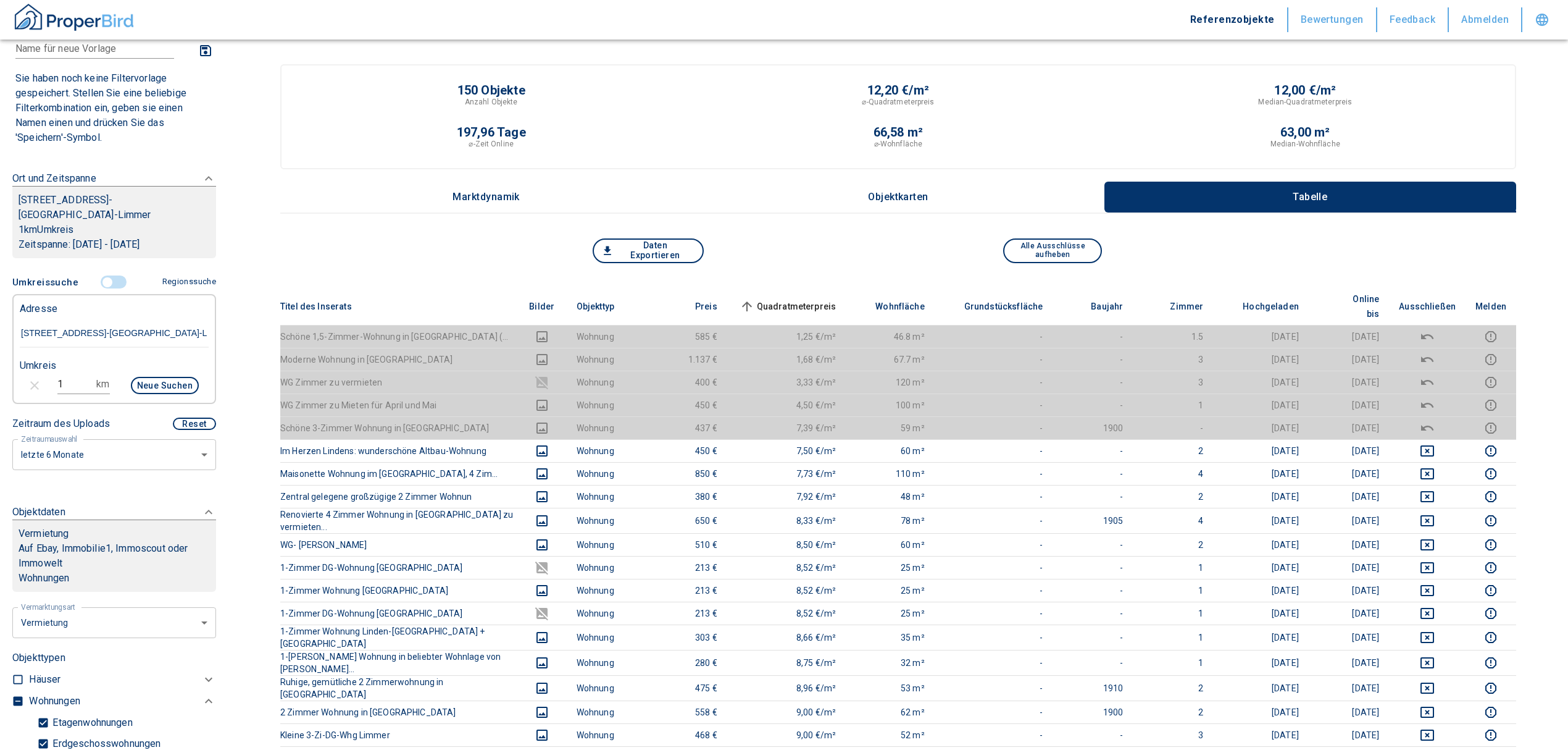
scroll to position [50, 0]
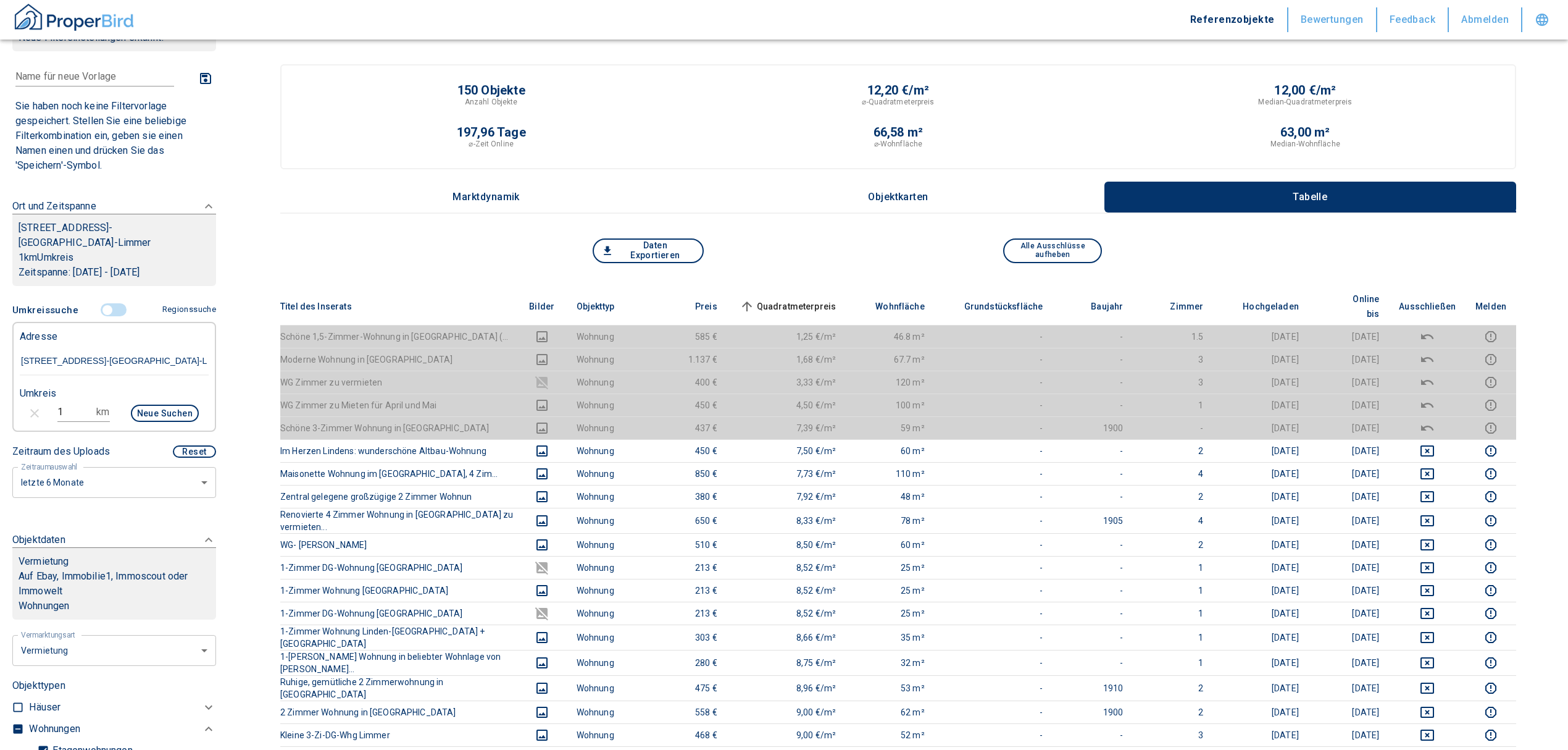
click at [104, 302] on span at bounding box center [113, 310] width 36 height 23
click at [100, 307] on input "controlled" at bounding box center [108, 310] width 37 height 14
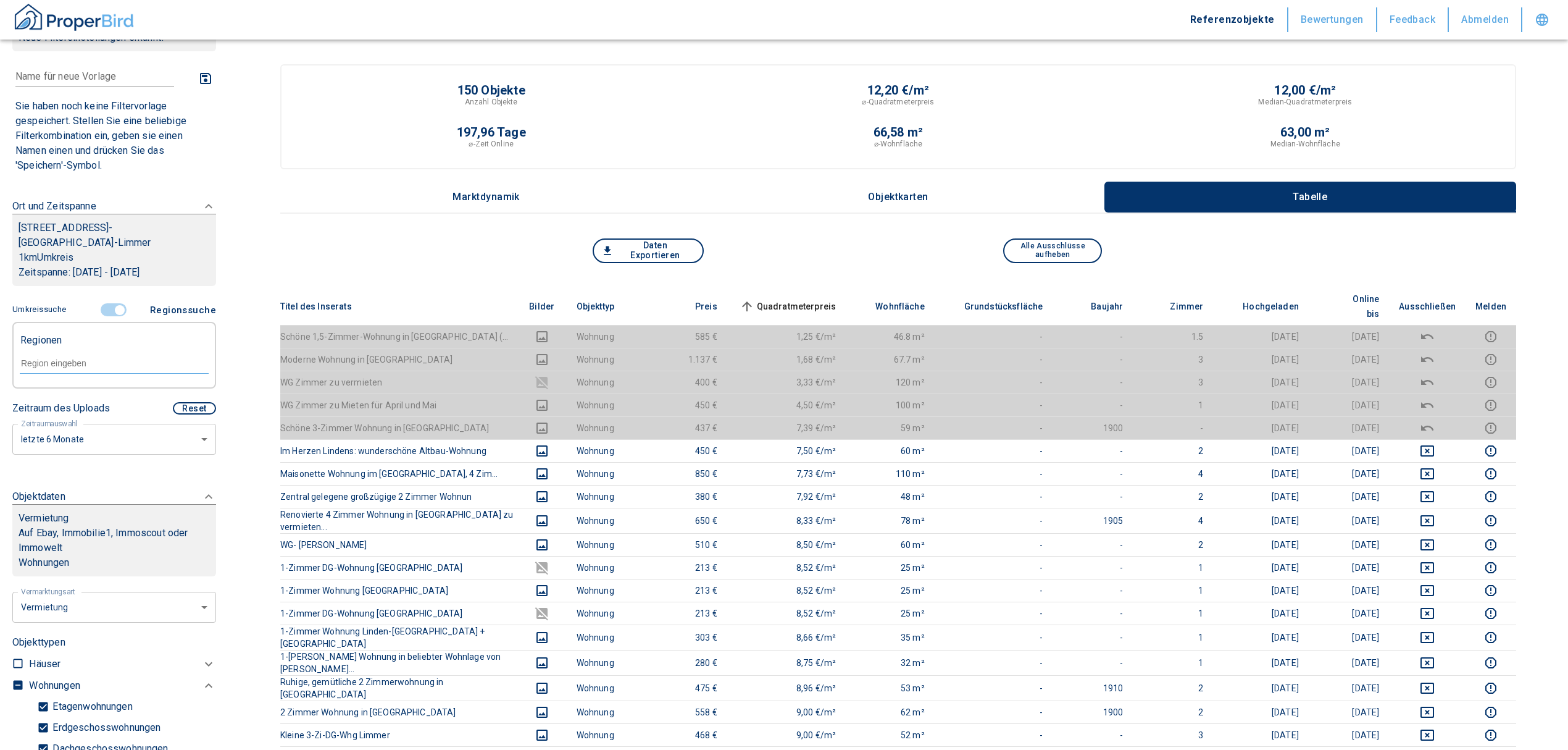
click at [84, 354] on div at bounding box center [113, 362] width 189 height 21
click at [103, 391] on li "30453 [GEOGRAPHIC_DATA]" at bounding box center [108, 391] width 177 height 22
type input "30453"
type input "2020"
type input "30453 [GEOGRAPHIC_DATA]"
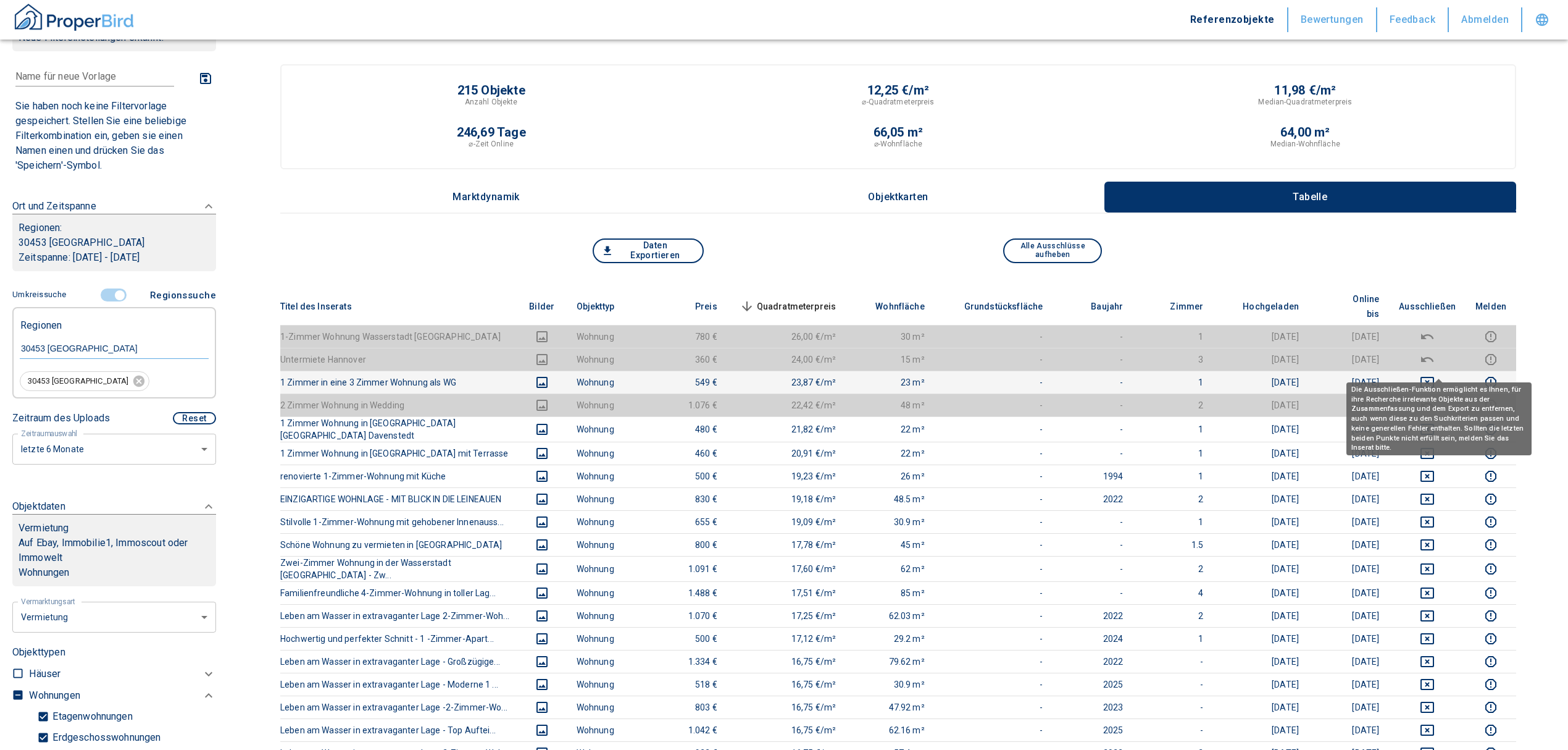
click at [1434, 377] on icon "deselect this listing" at bounding box center [1428, 382] width 14 height 11
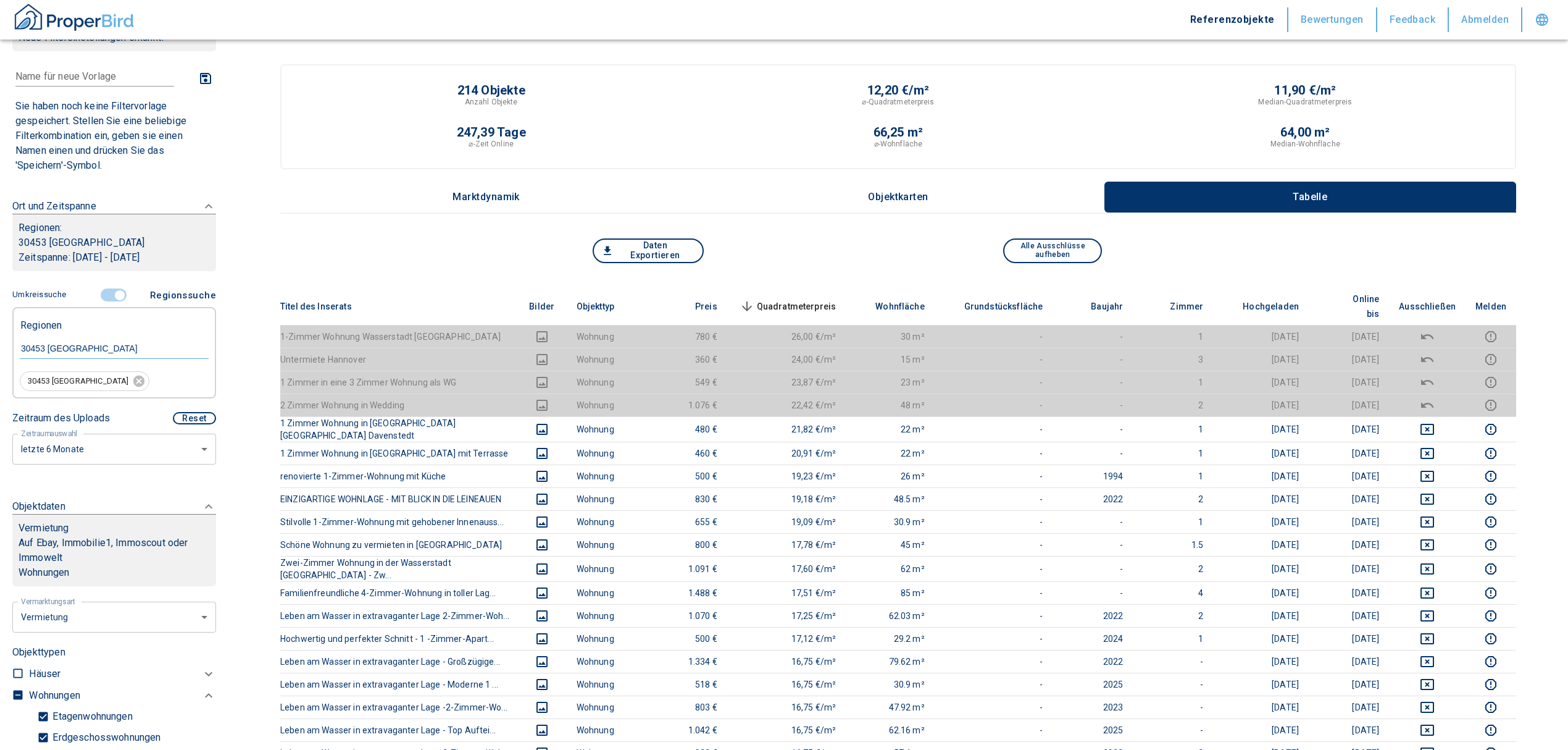
click at [813, 298] on span "Quadratmeterpreis sorted descending" at bounding box center [786, 305] width 100 height 15
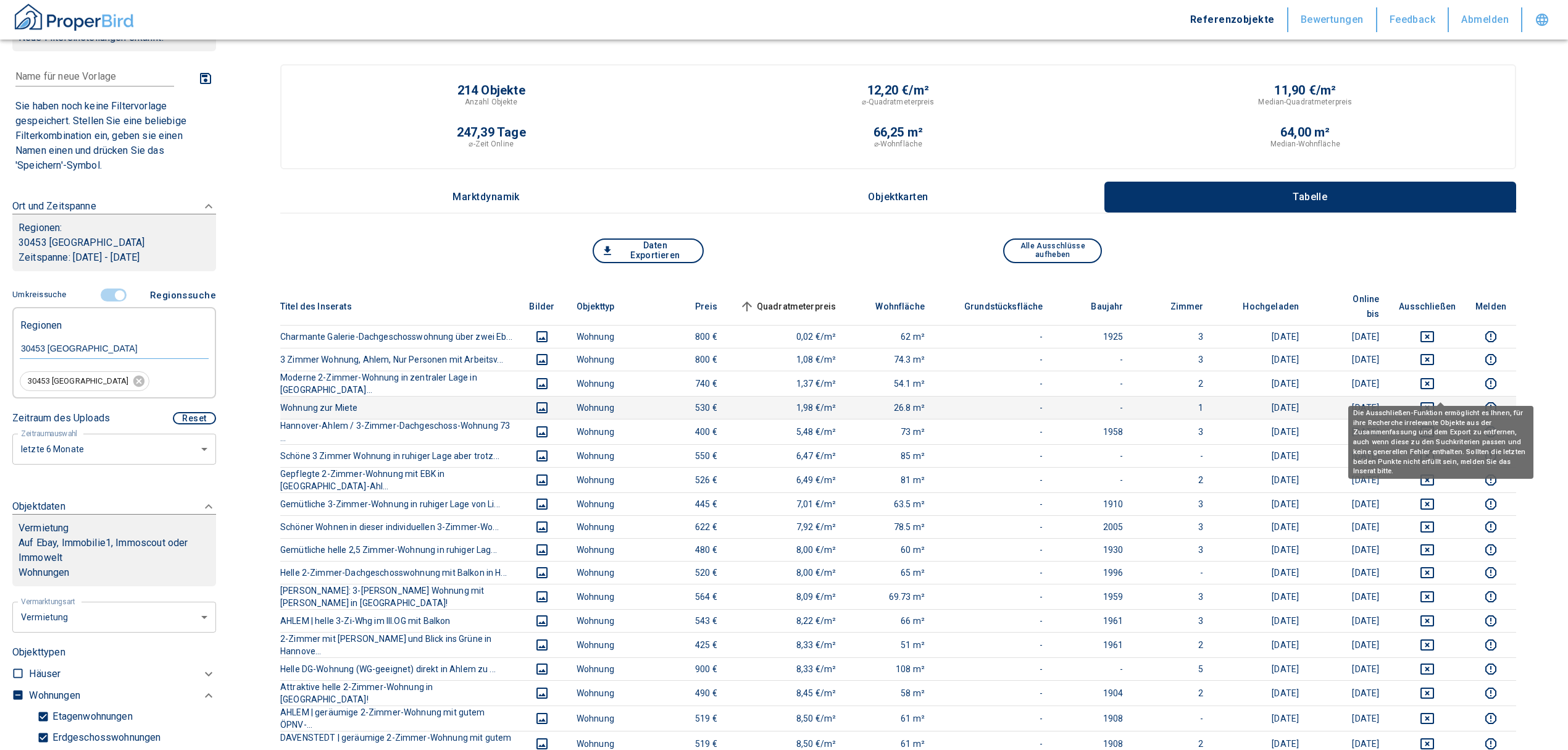
click at [1434, 400] on icon "deselect this listing" at bounding box center [1427, 407] width 15 height 15
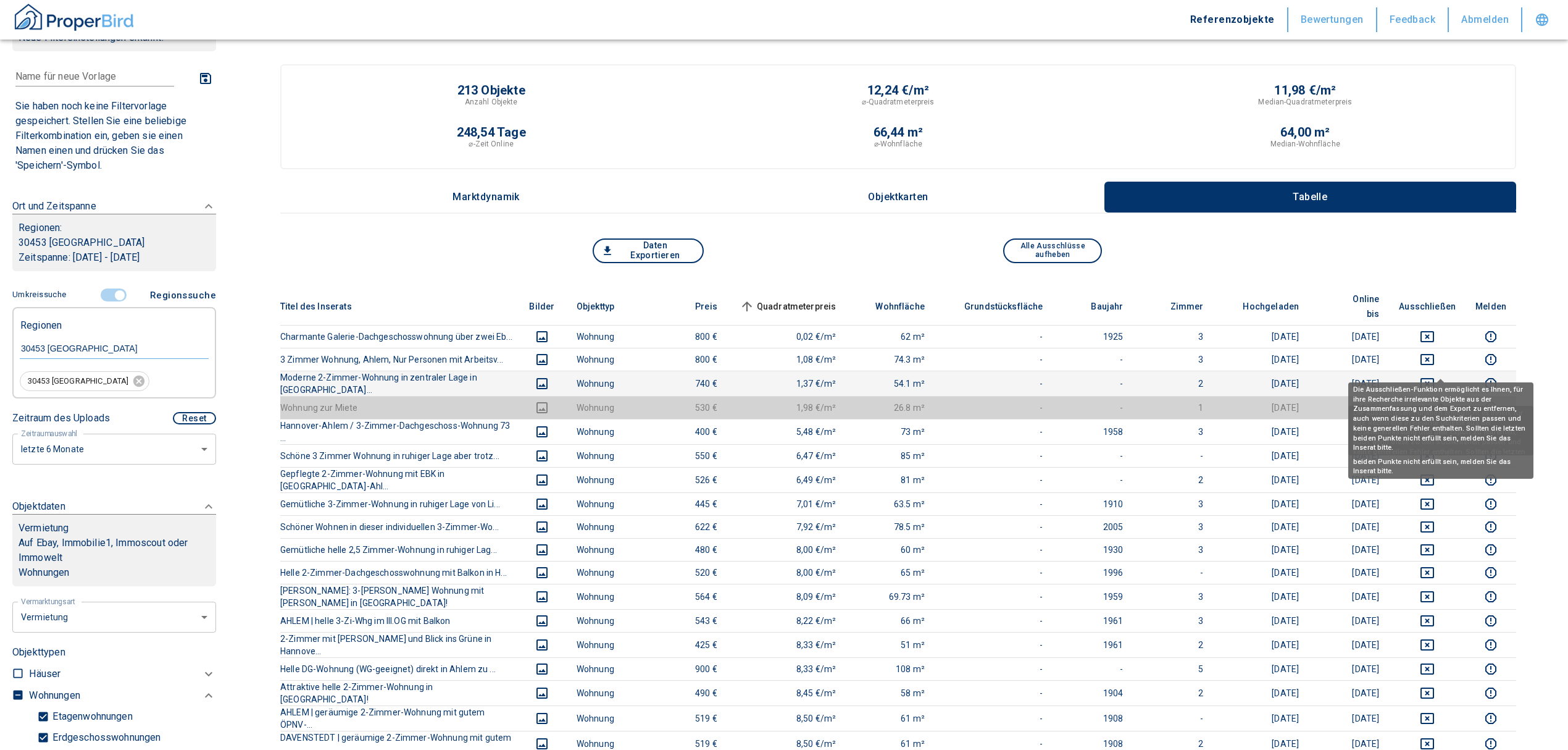
click at [1434, 378] on icon "deselect this listing" at bounding box center [1428, 383] width 14 height 11
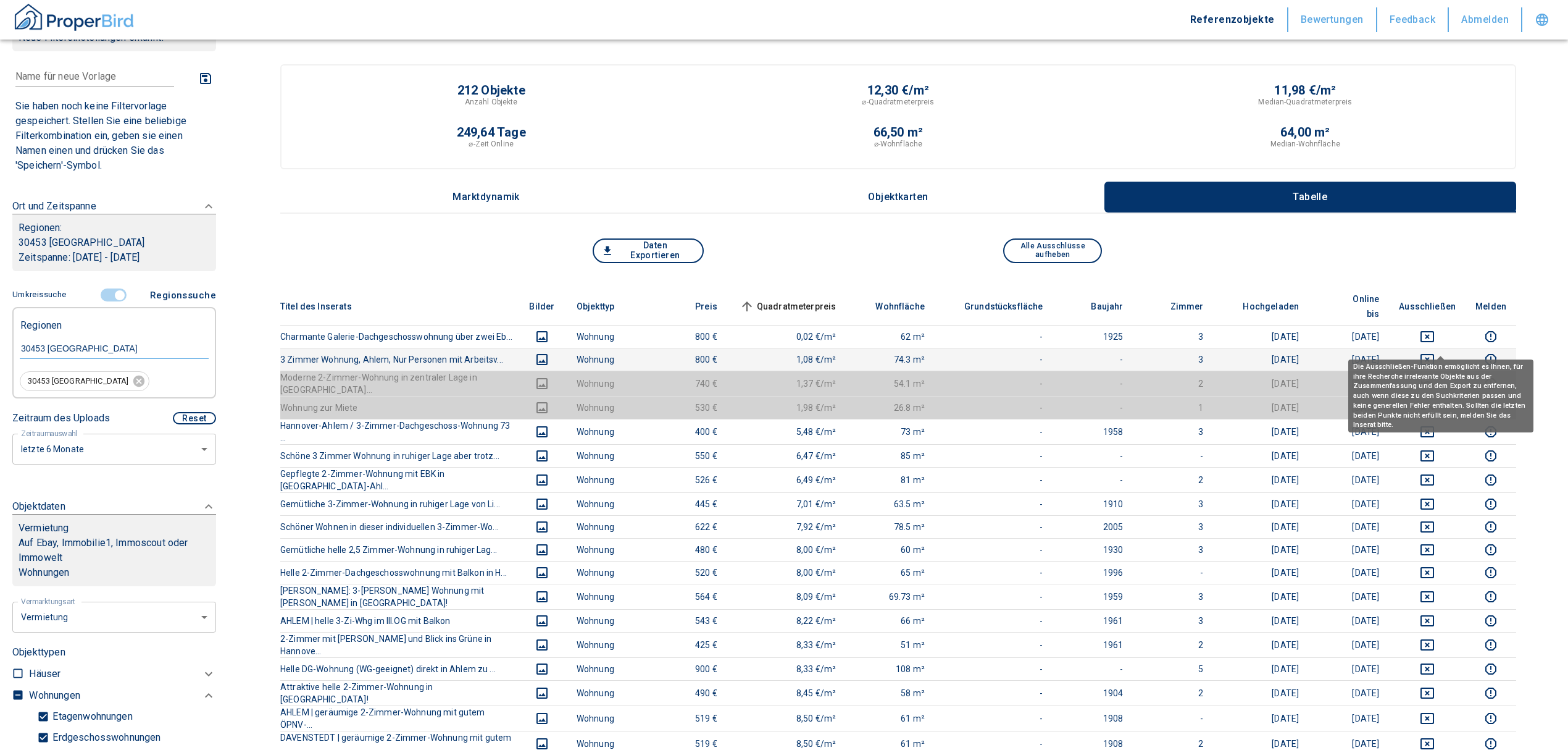
click at [1434, 354] on icon "deselect this listing" at bounding box center [1428, 359] width 14 height 11
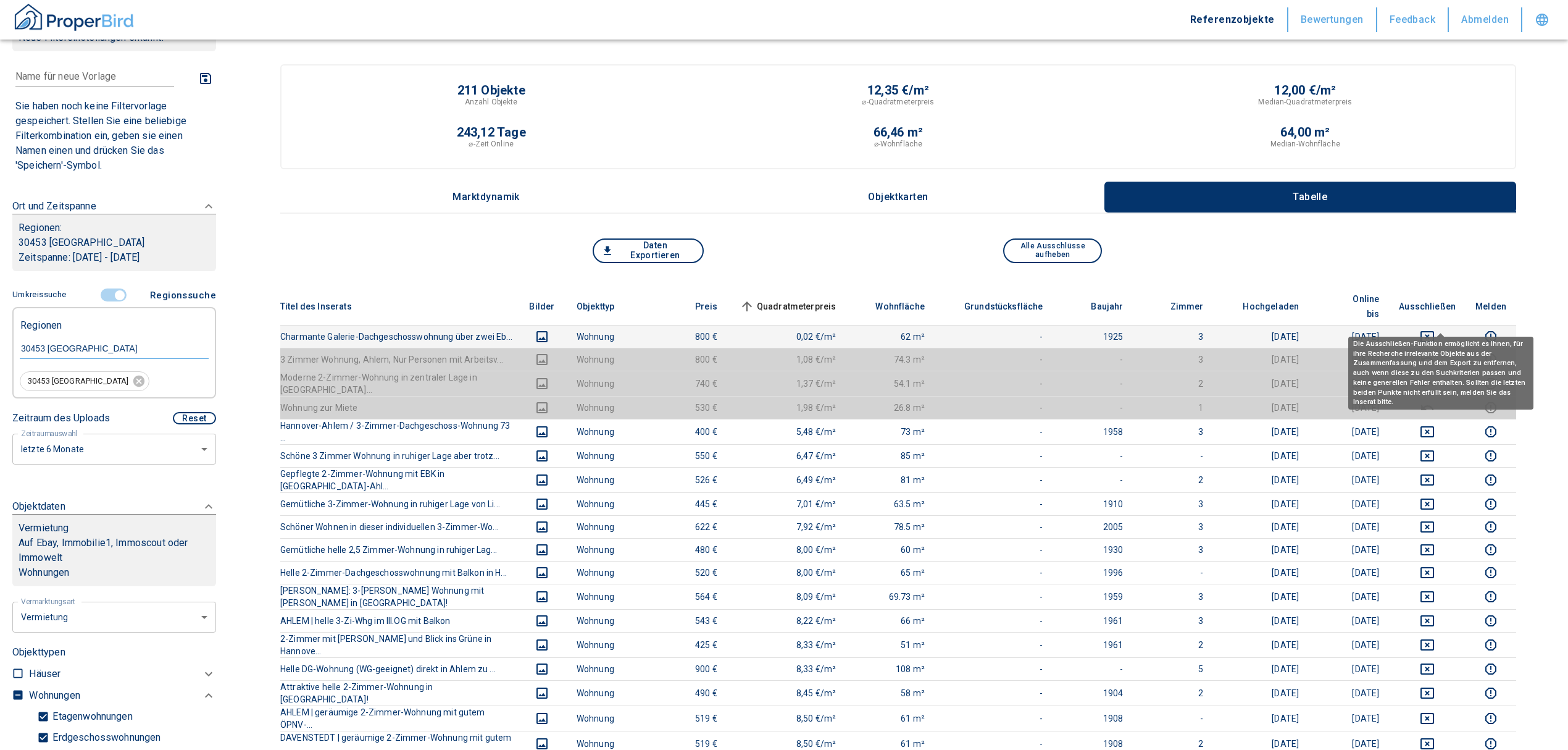
click at [1434, 331] on icon "deselect this listing" at bounding box center [1428, 336] width 14 height 11
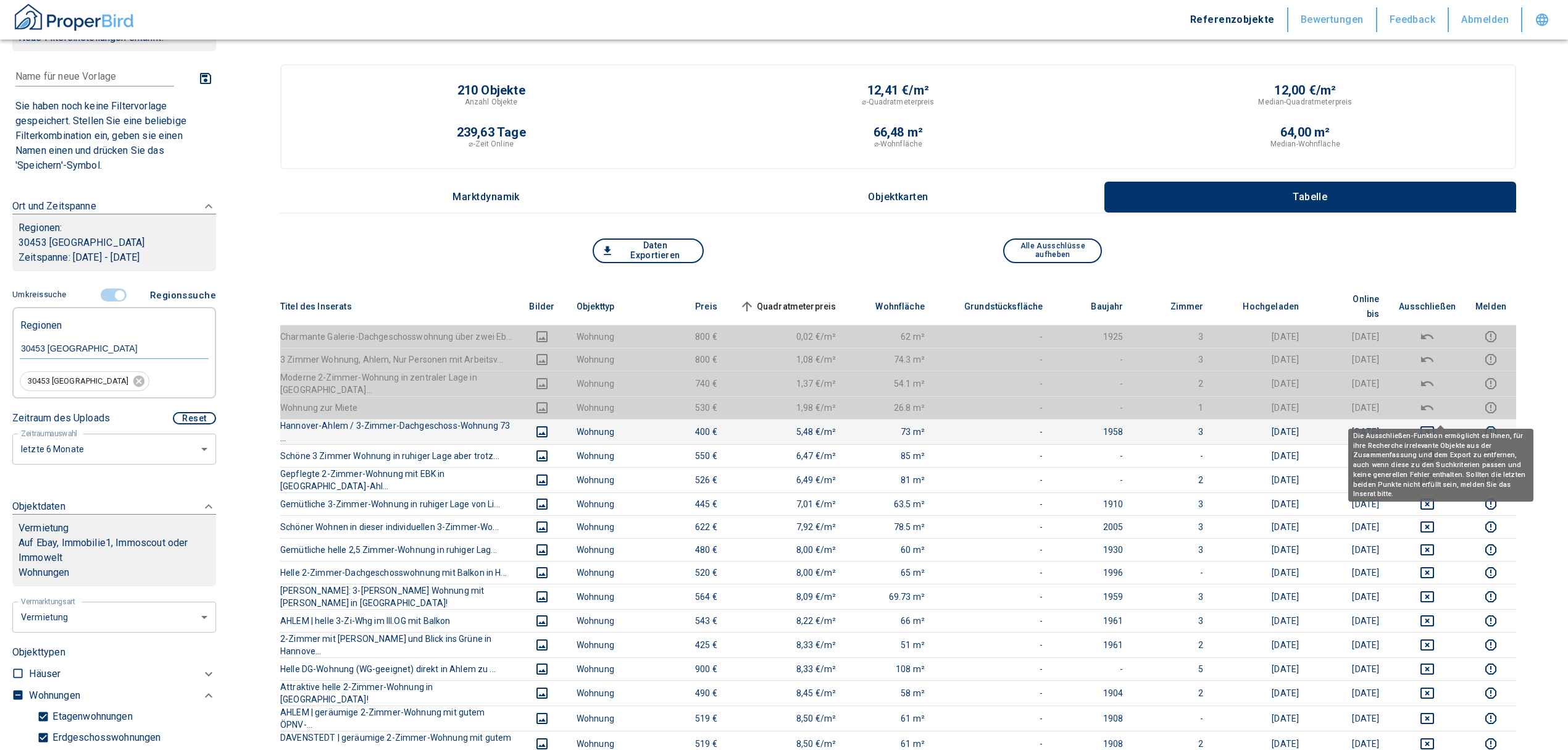
click at [1434, 424] on icon "deselect this listing" at bounding box center [1427, 431] width 15 height 15
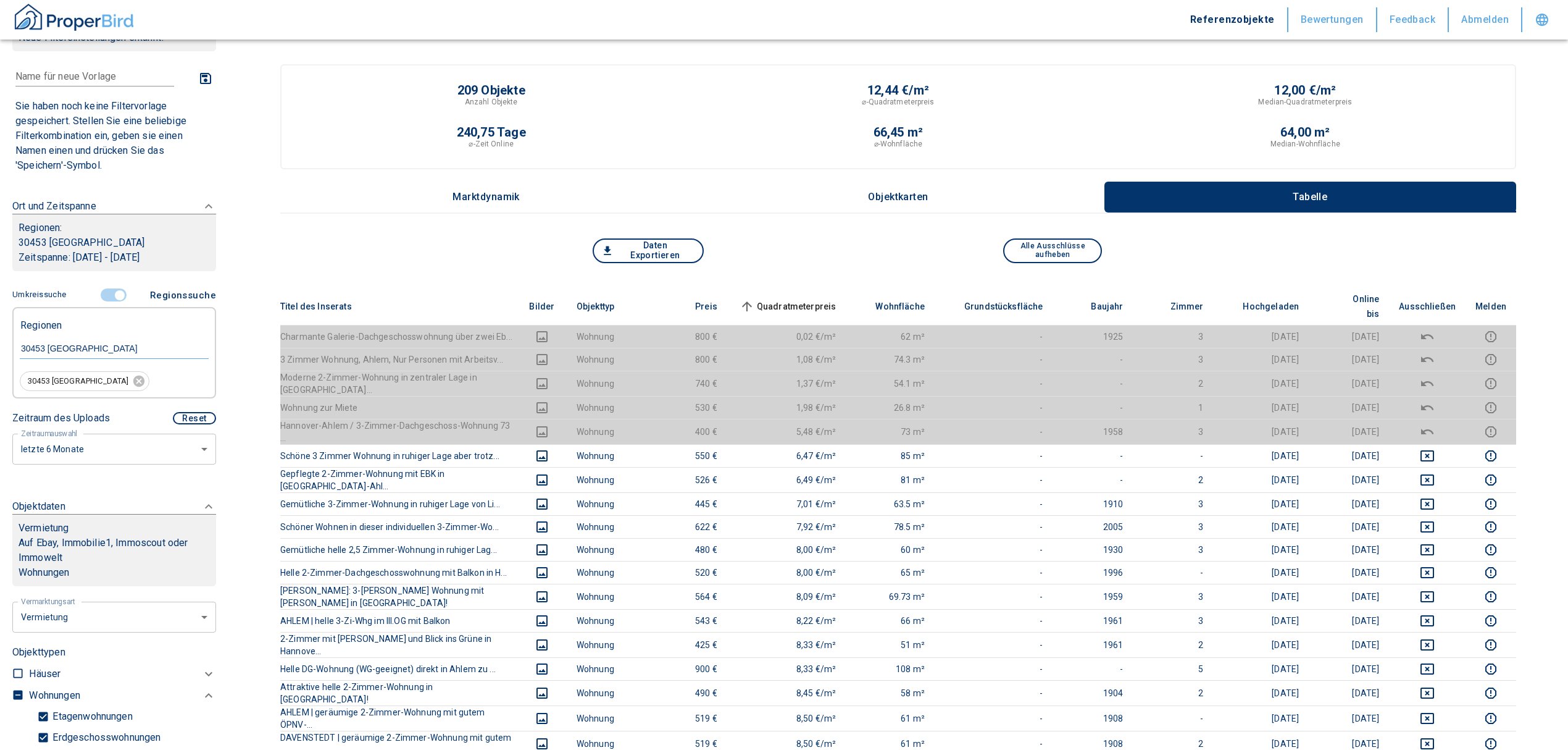
click at [801, 298] on span "Quadratmeterpreis sorted ascending" at bounding box center [786, 305] width 100 height 15
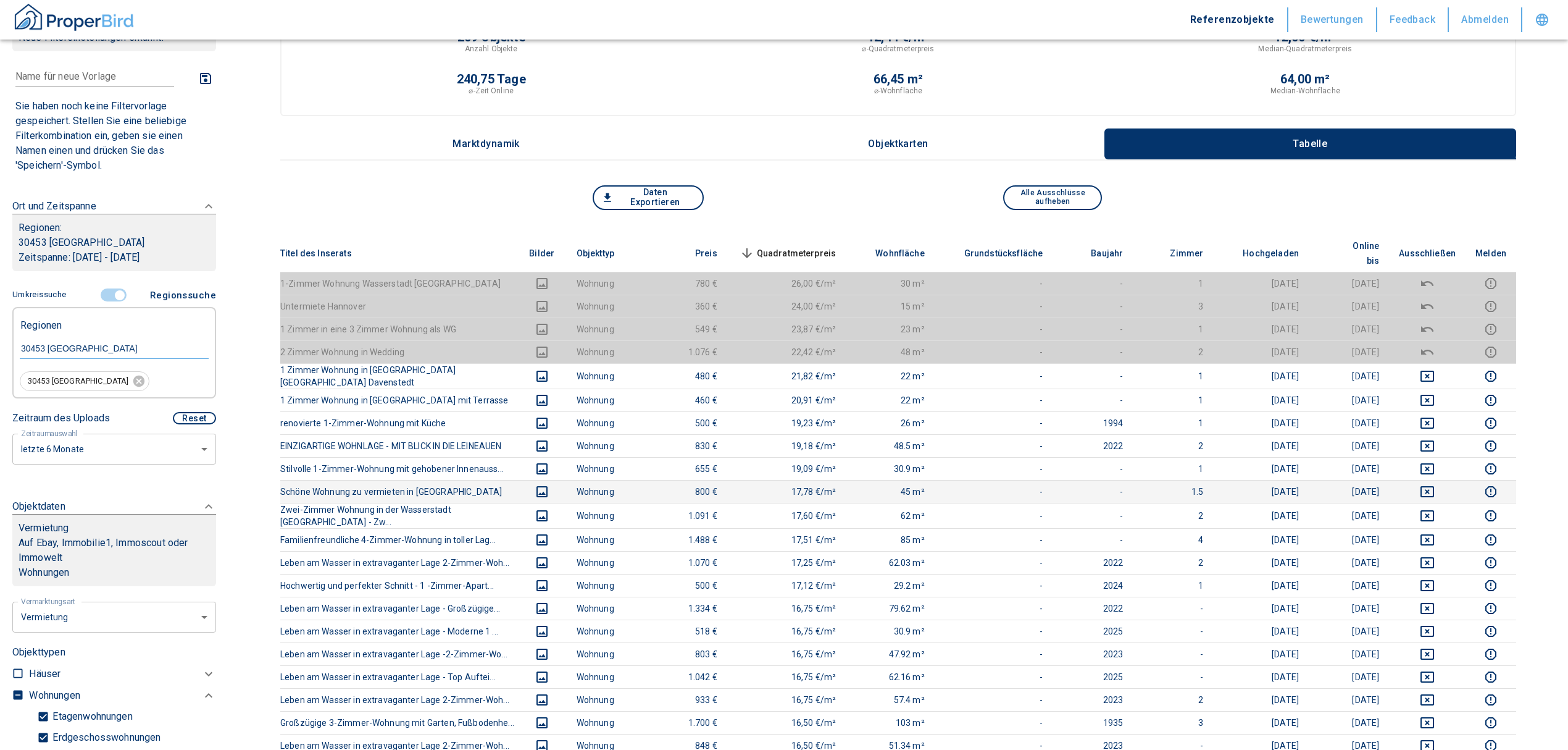
scroll to position [82, 0]
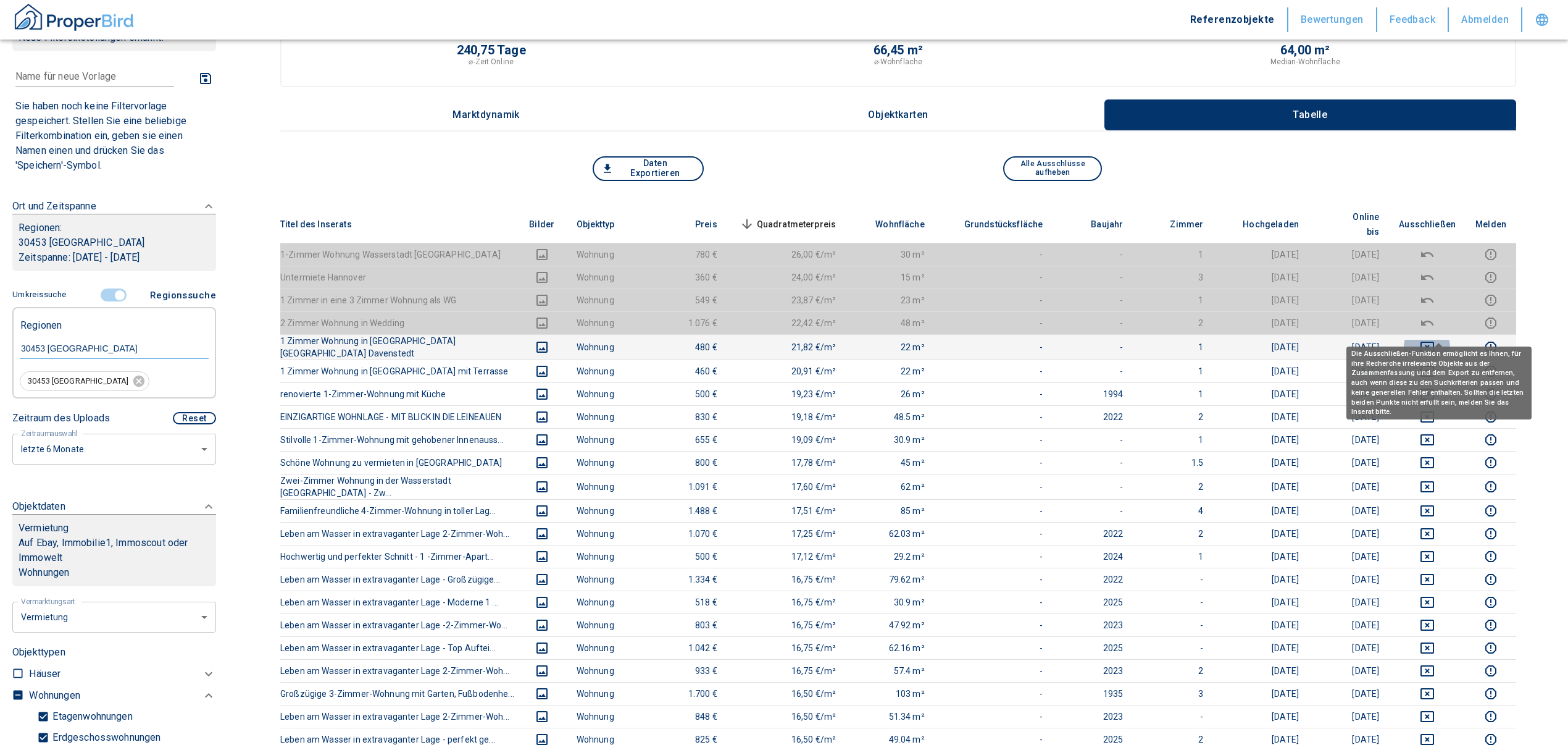
click at [1434, 341] on icon "deselect this listing" at bounding box center [1428, 346] width 14 height 11
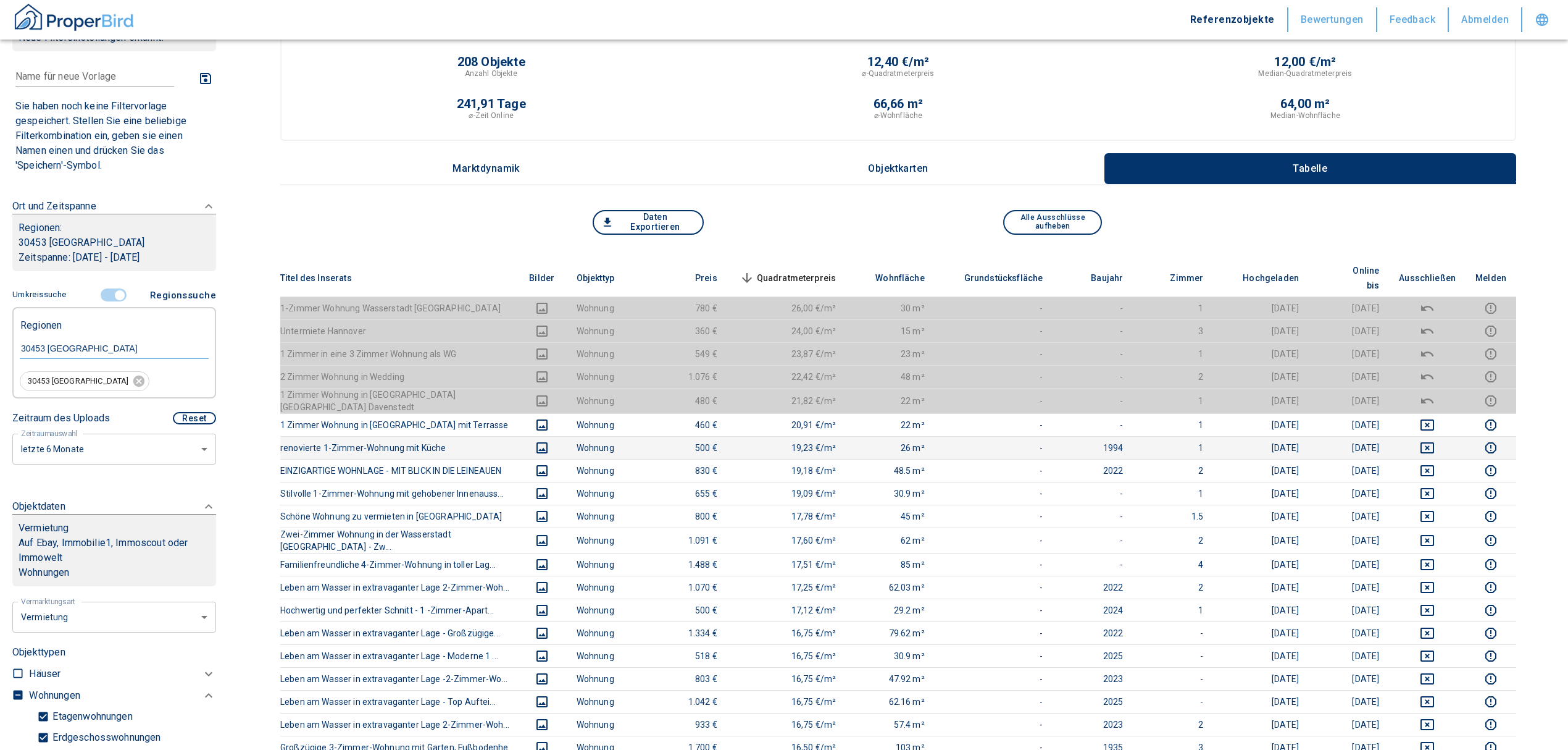
scroll to position [0, 0]
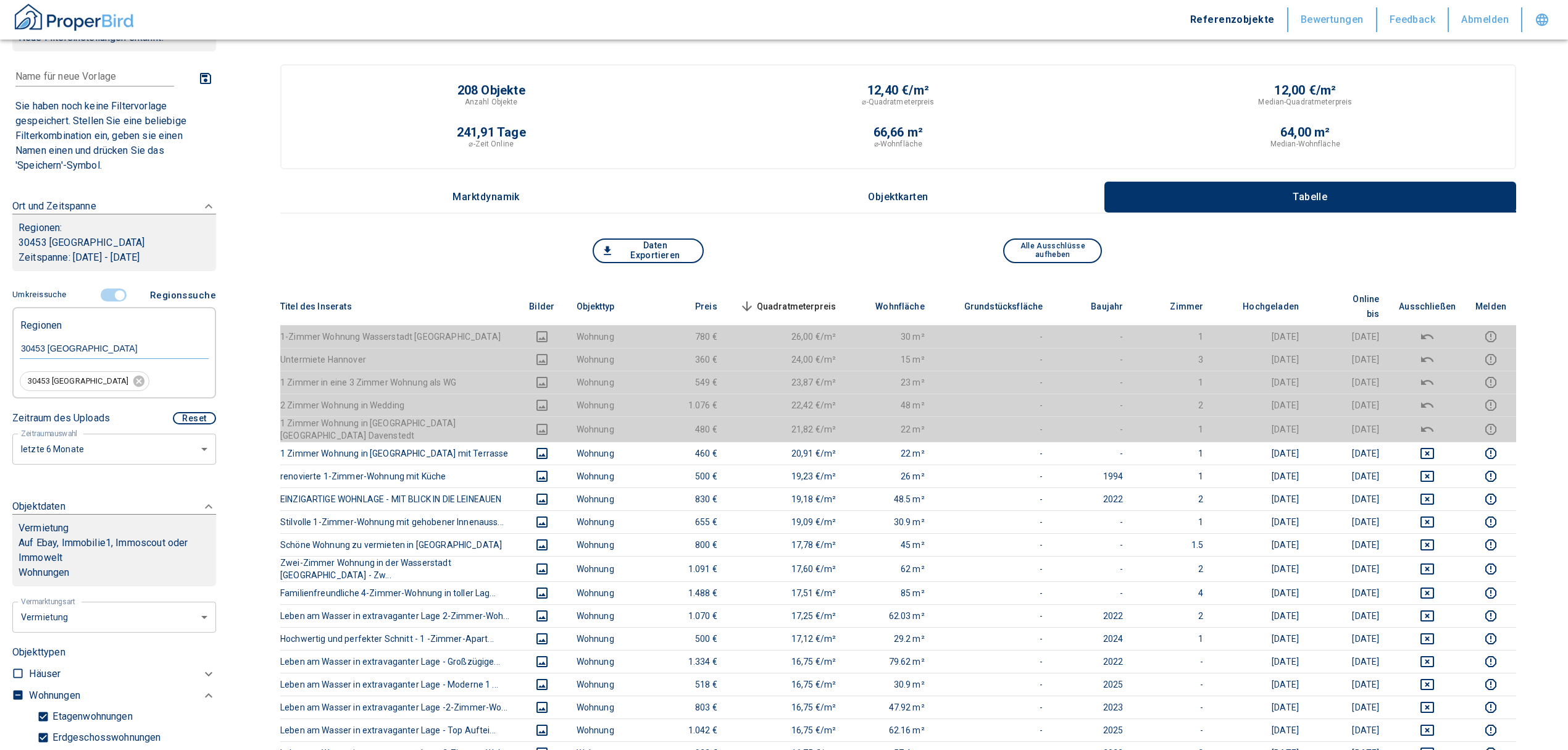
click at [803, 298] on span "Quadratmeterpreis sorted descending" at bounding box center [786, 305] width 100 height 15
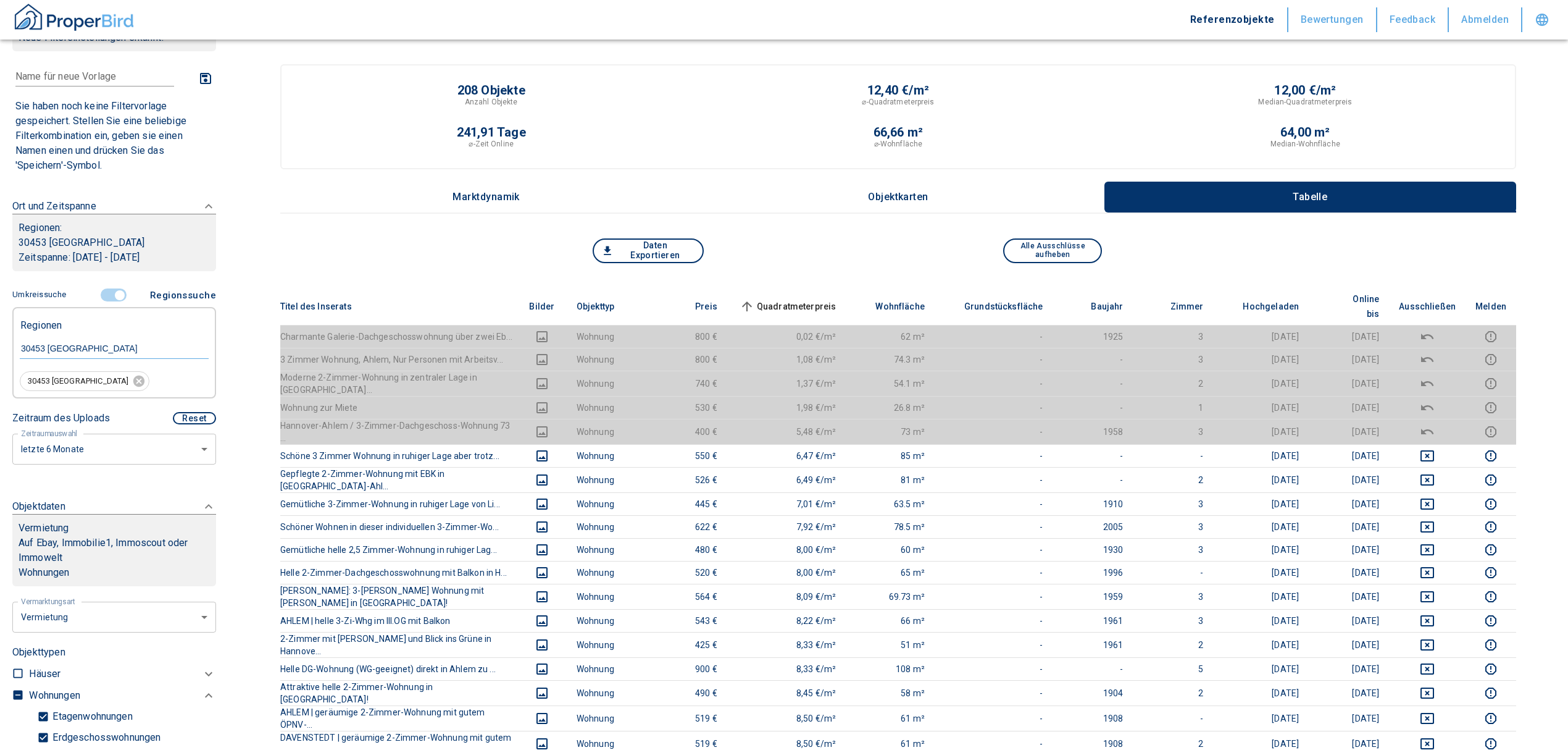
click at [115, 289] on input "controlled" at bounding box center [120, 296] width 37 height 14
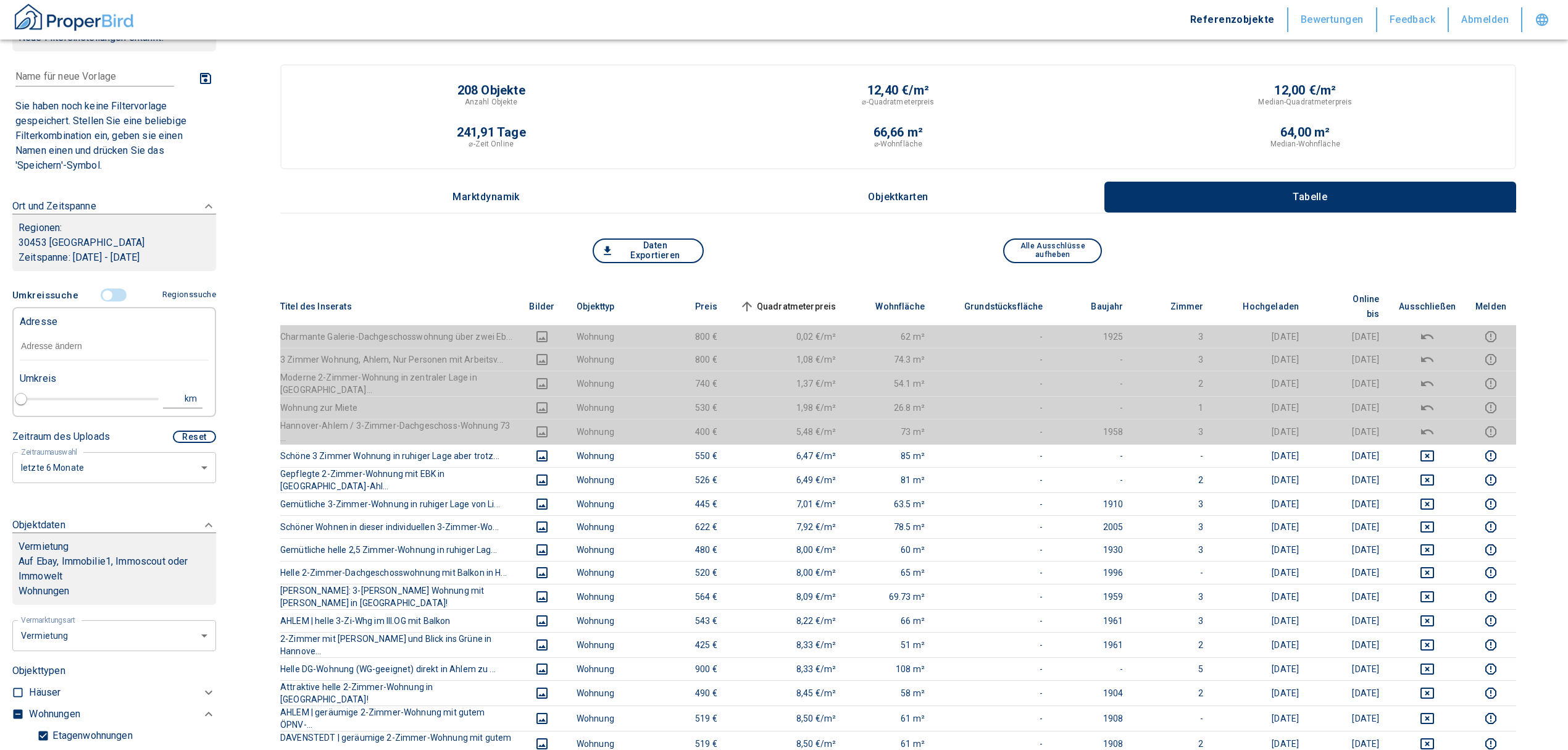
click at [102, 338] on input "text" at bounding box center [113, 346] width 189 height 28
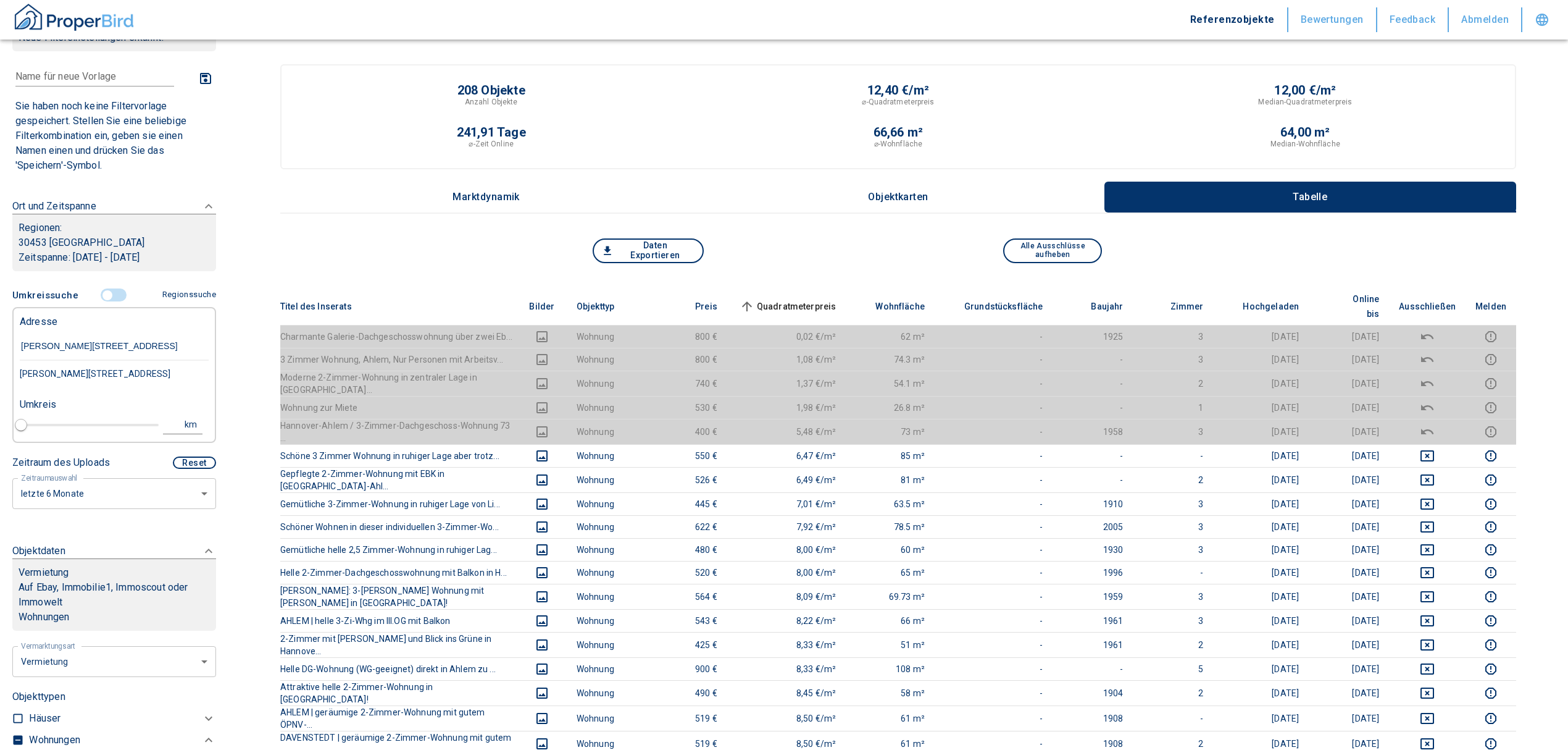
type input "[PERSON_NAME][STREET_ADDRESS]"
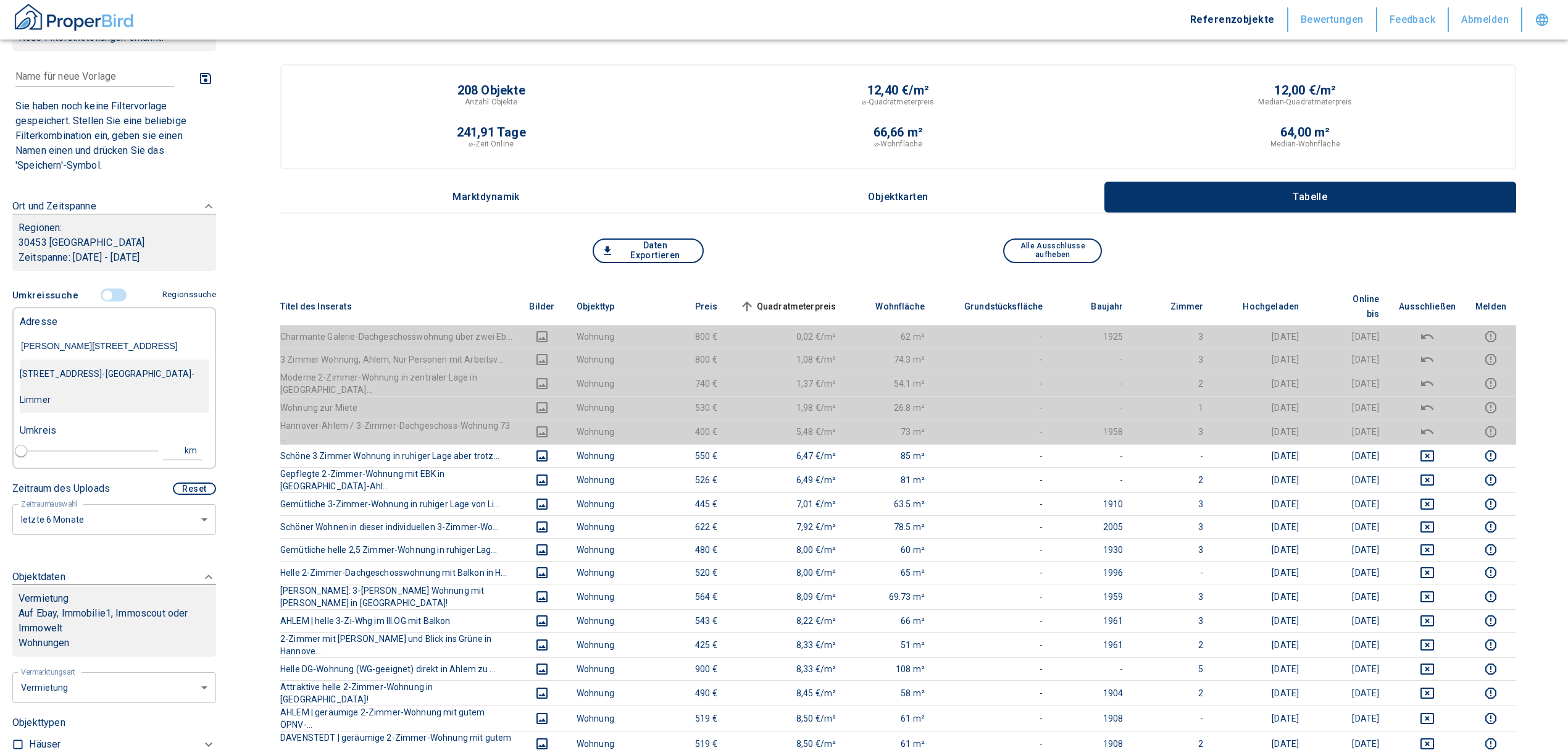
click at [120, 374] on div "[STREET_ADDRESS]-[GEOGRAPHIC_DATA]-Limmer" at bounding box center [113, 387] width 189 height 52
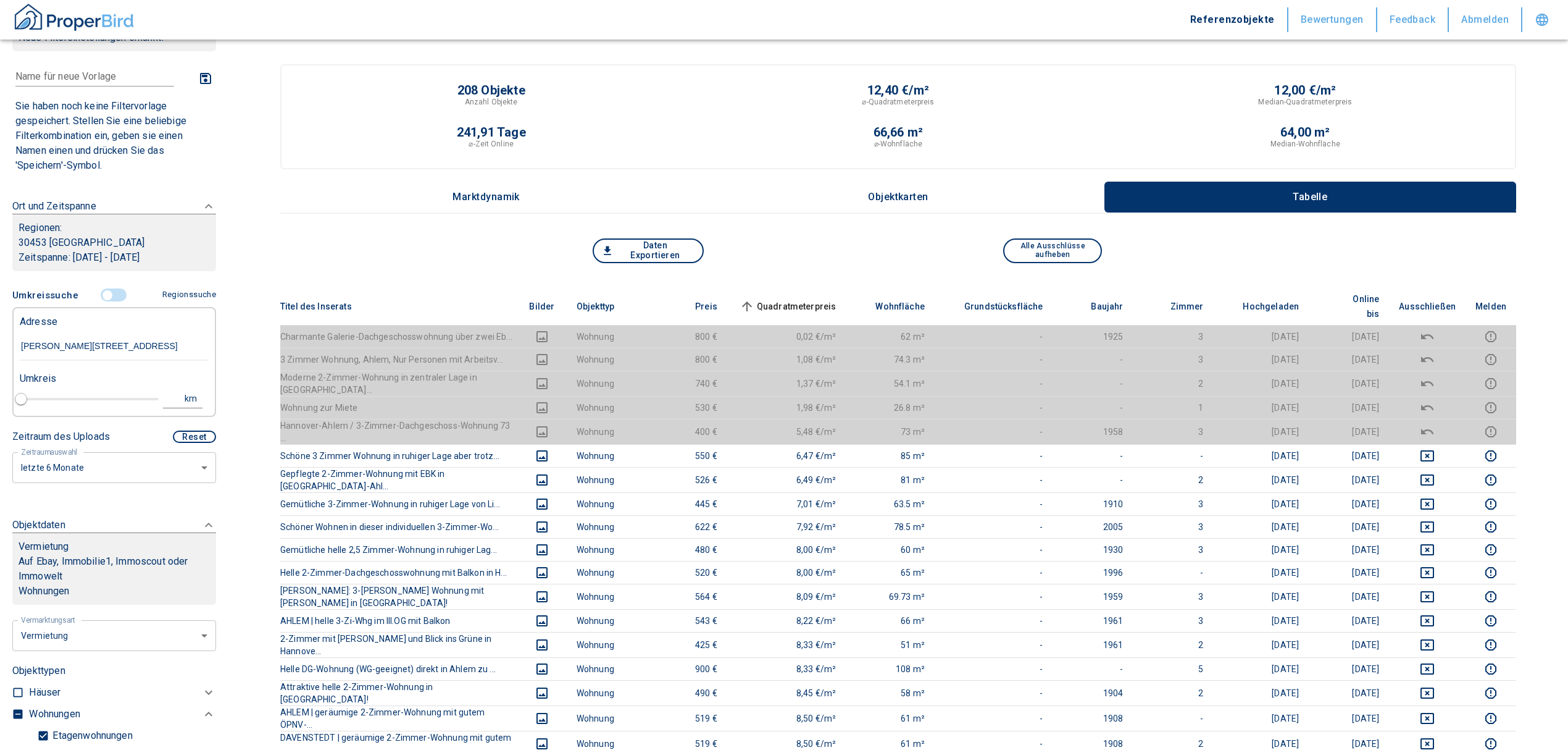
type input "2020"
type input "[STREET_ADDRESS]-[GEOGRAPHIC_DATA]-Limmer"
type input "1"
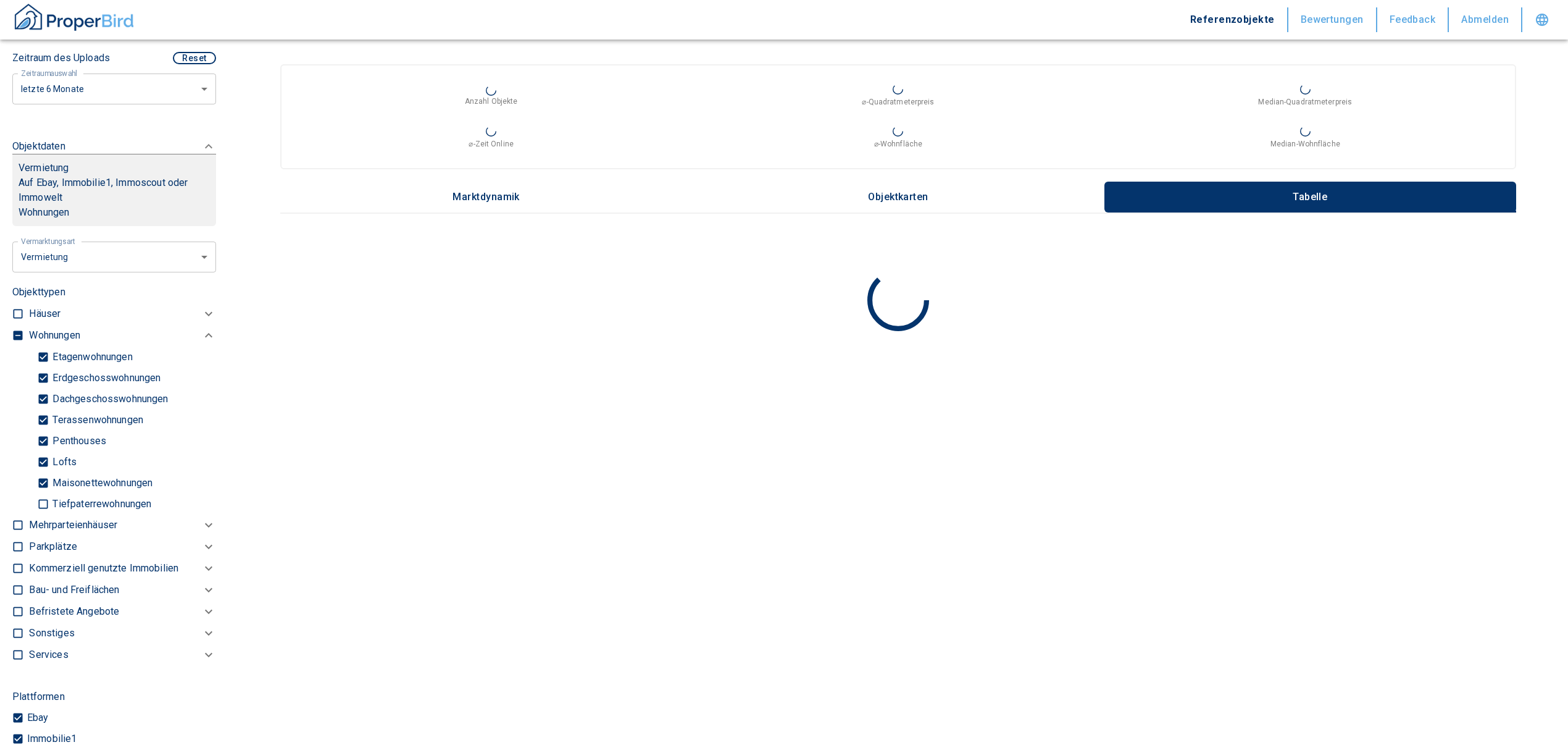
scroll to position [462, 0]
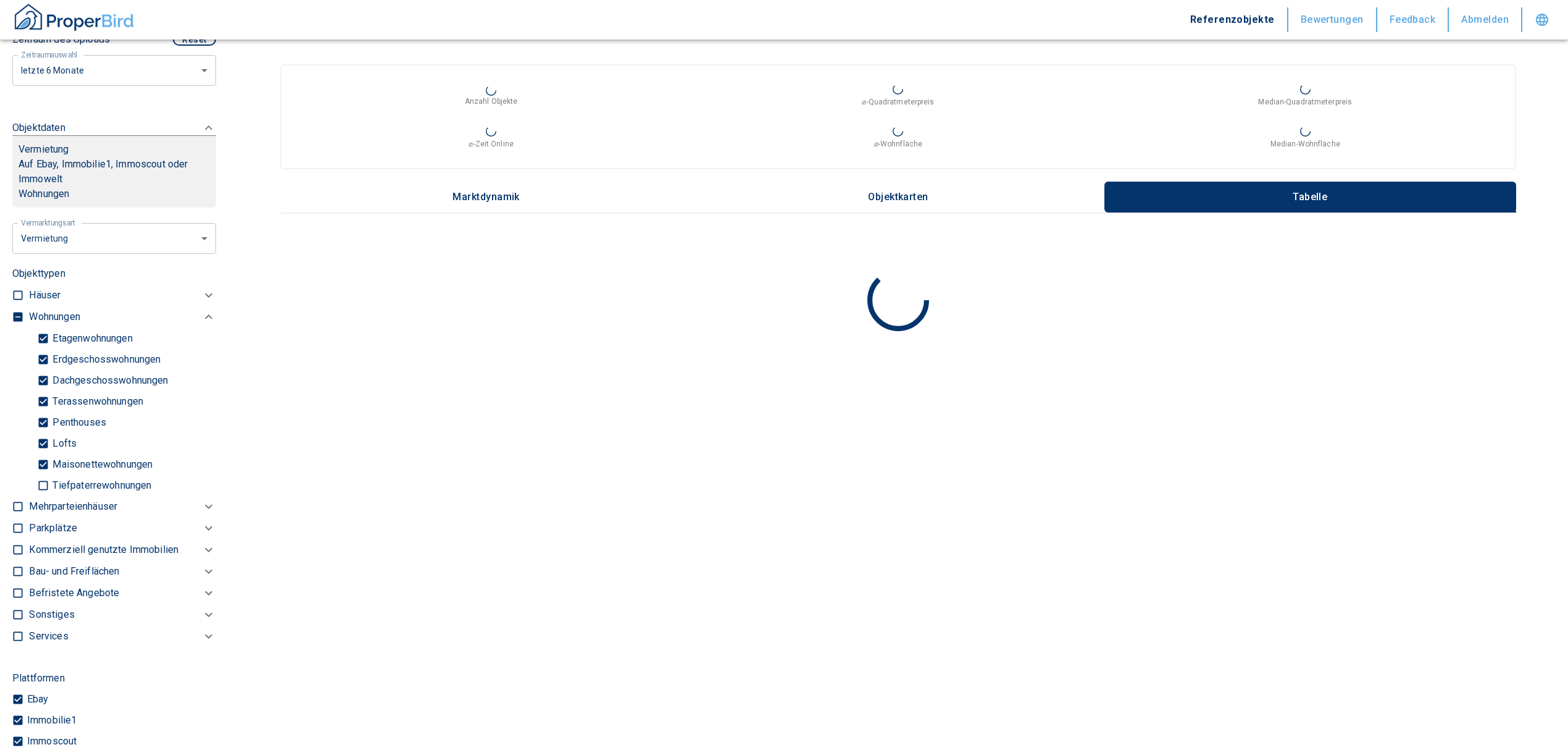
type input "[STREET_ADDRESS]-[GEOGRAPHIC_DATA]-Limmer"
click at [18, 311] on input "checkbox" at bounding box center [17, 317] width 13 height 13
checkbox input "true"
type input "2020"
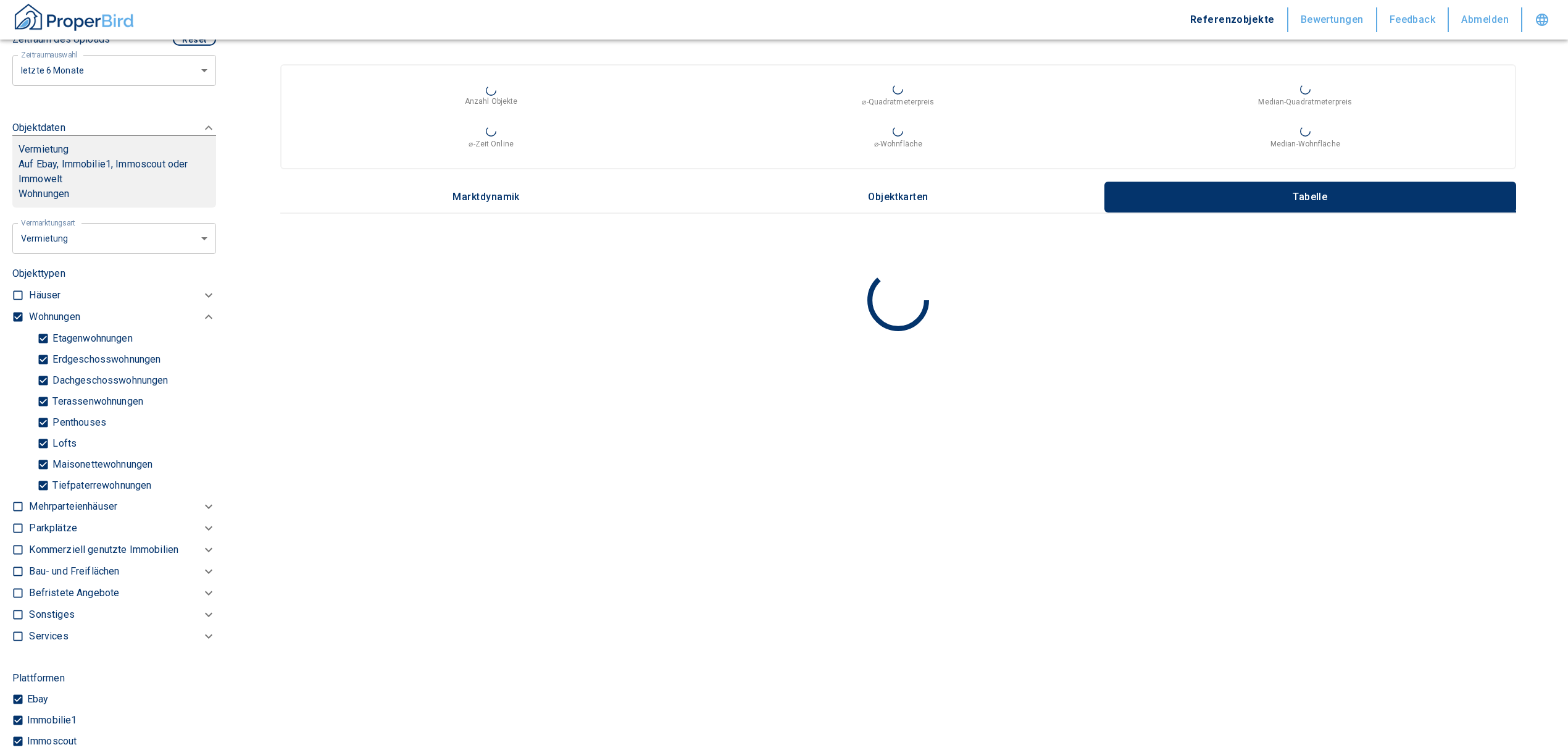
click at [18, 311] on input "checkbox" at bounding box center [17, 317] width 13 height 13
checkbox input "false"
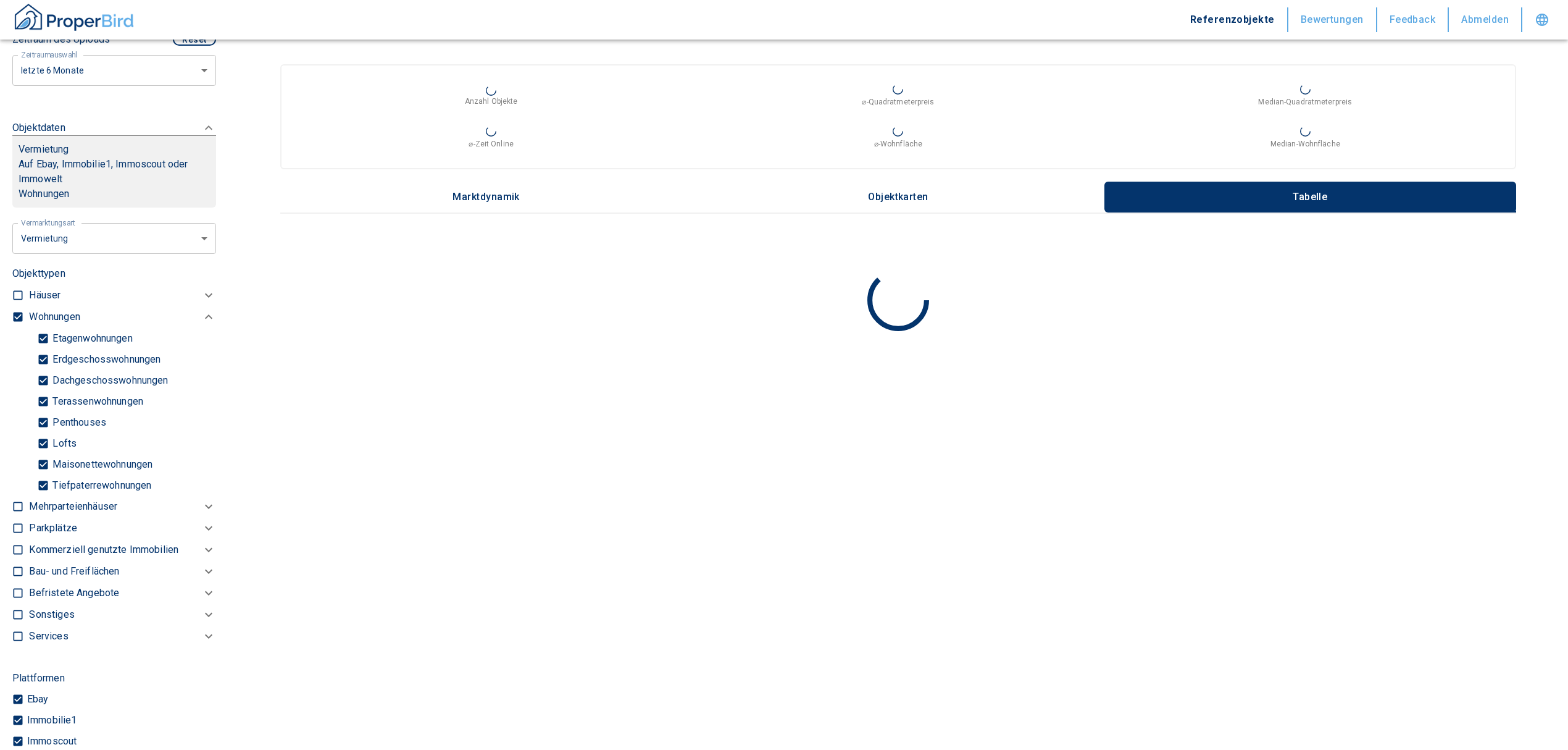
checkbox input "false"
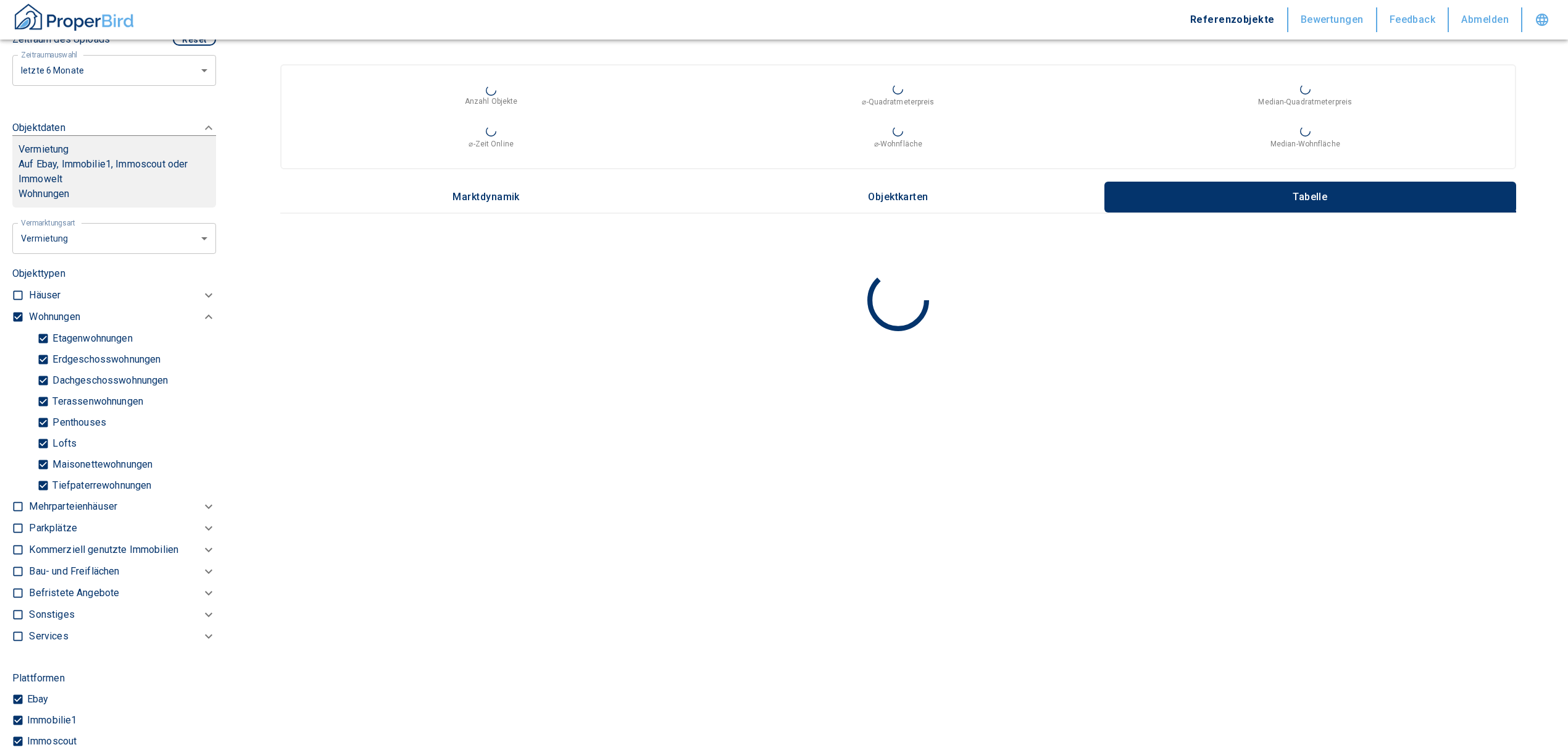
type input "2020"
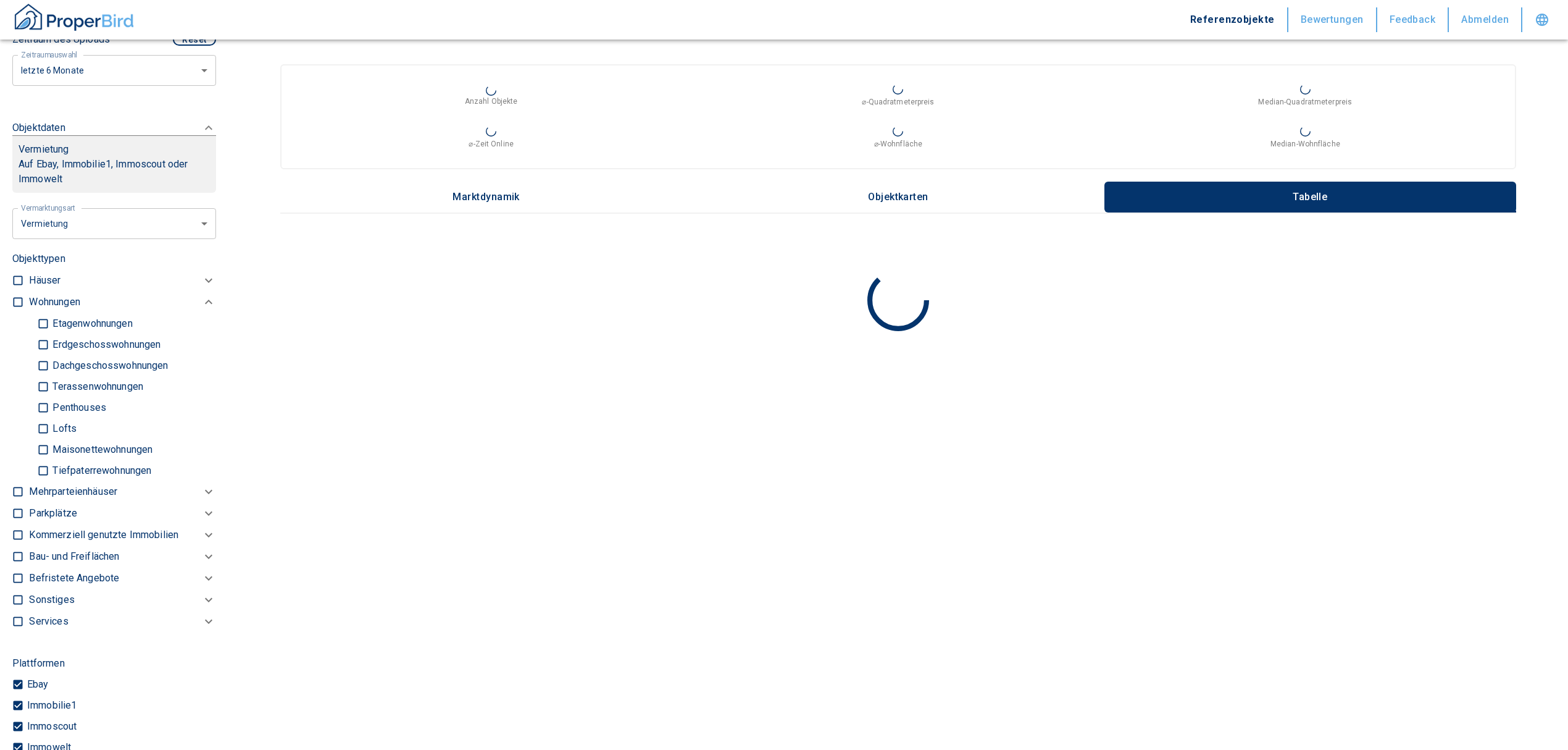
click at [68, 309] on p "Kommerziell genutzte Immobilien" at bounding box center [54, 301] width 50 height 15
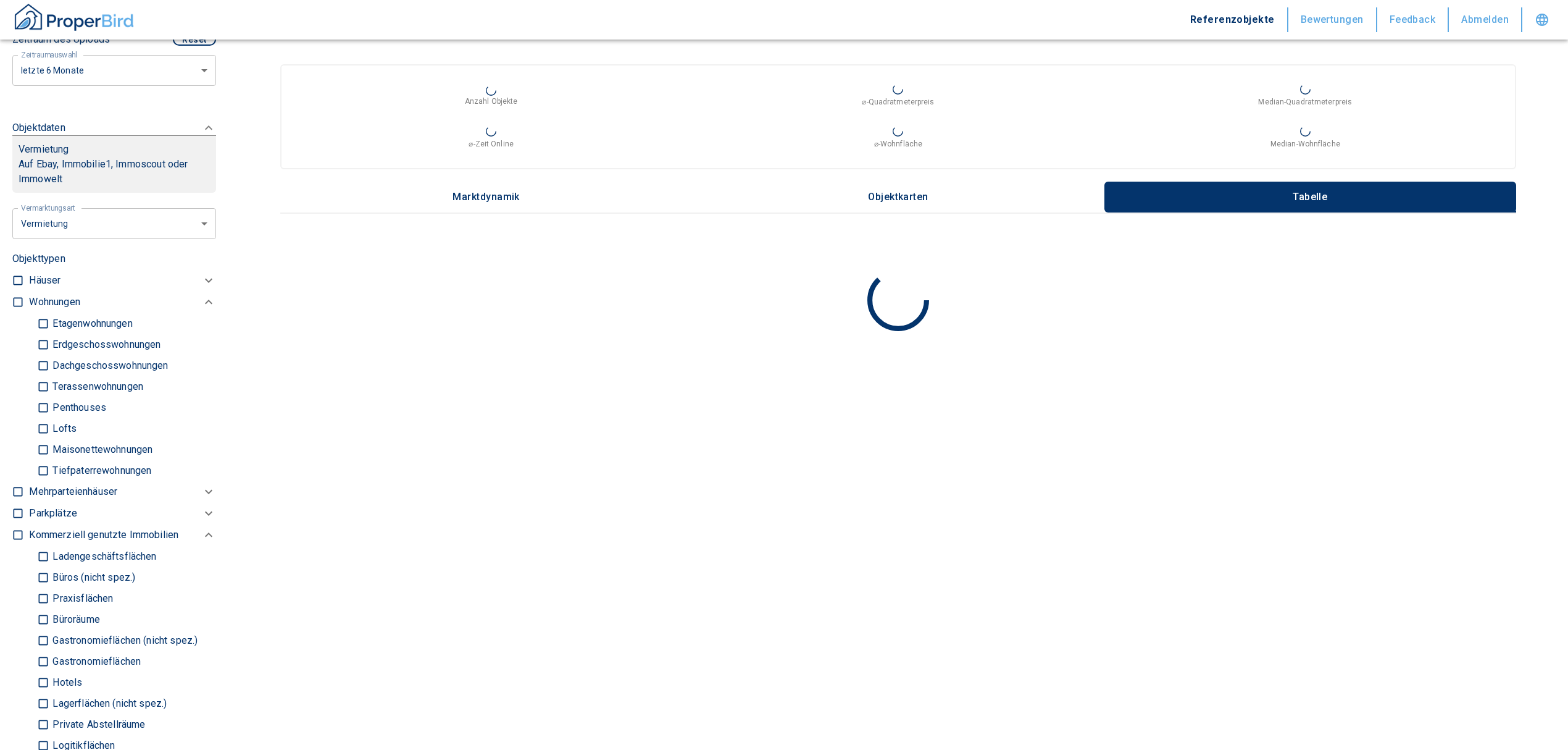
click at [43, 574] on input "Büros (nicht spez.)" at bounding box center [43, 577] width 13 height 21
checkbox input "true"
type input "2020"
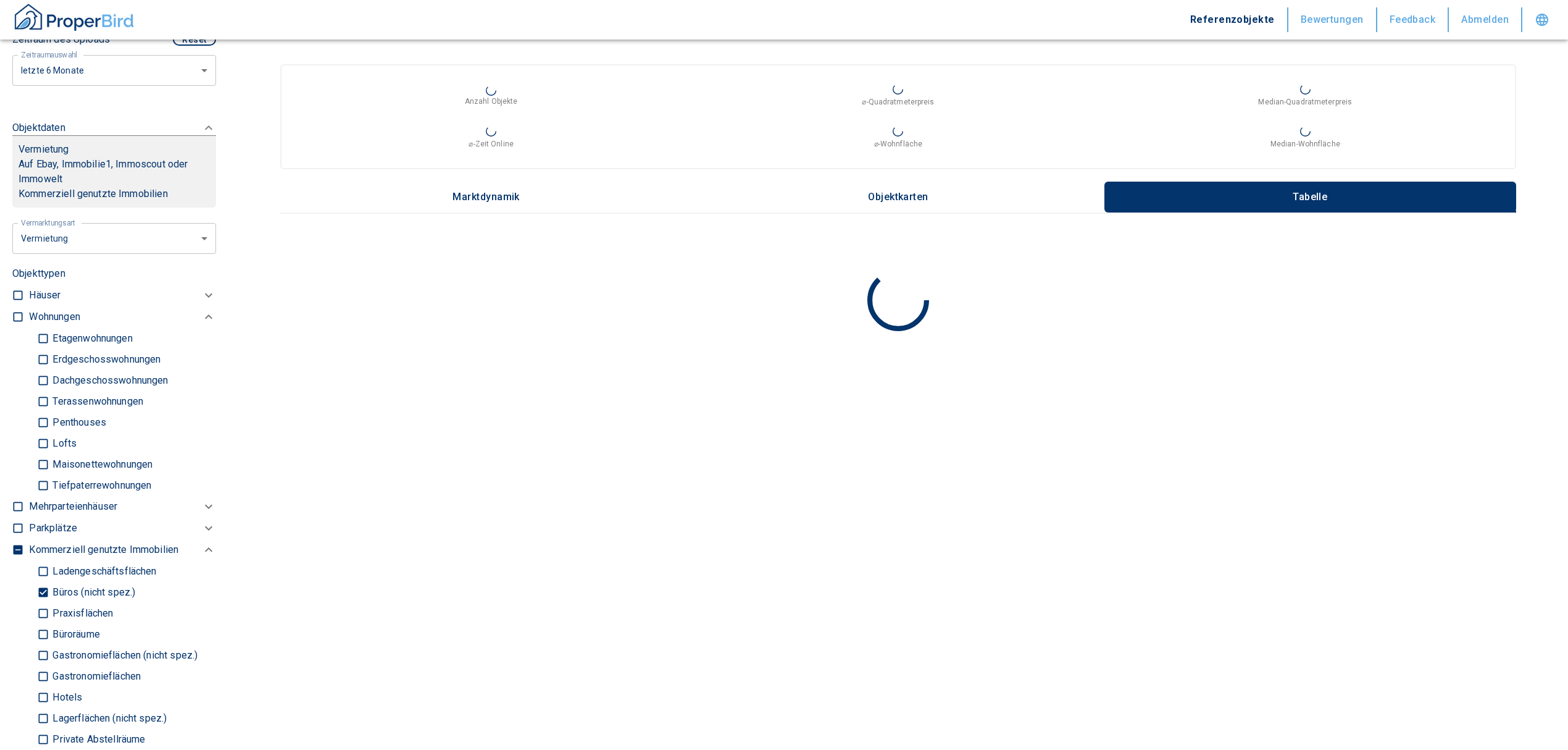
click at [43, 636] on input "Büroräume" at bounding box center [43, 634] width 13 height 21
checkbox input "true"
type input "2020"
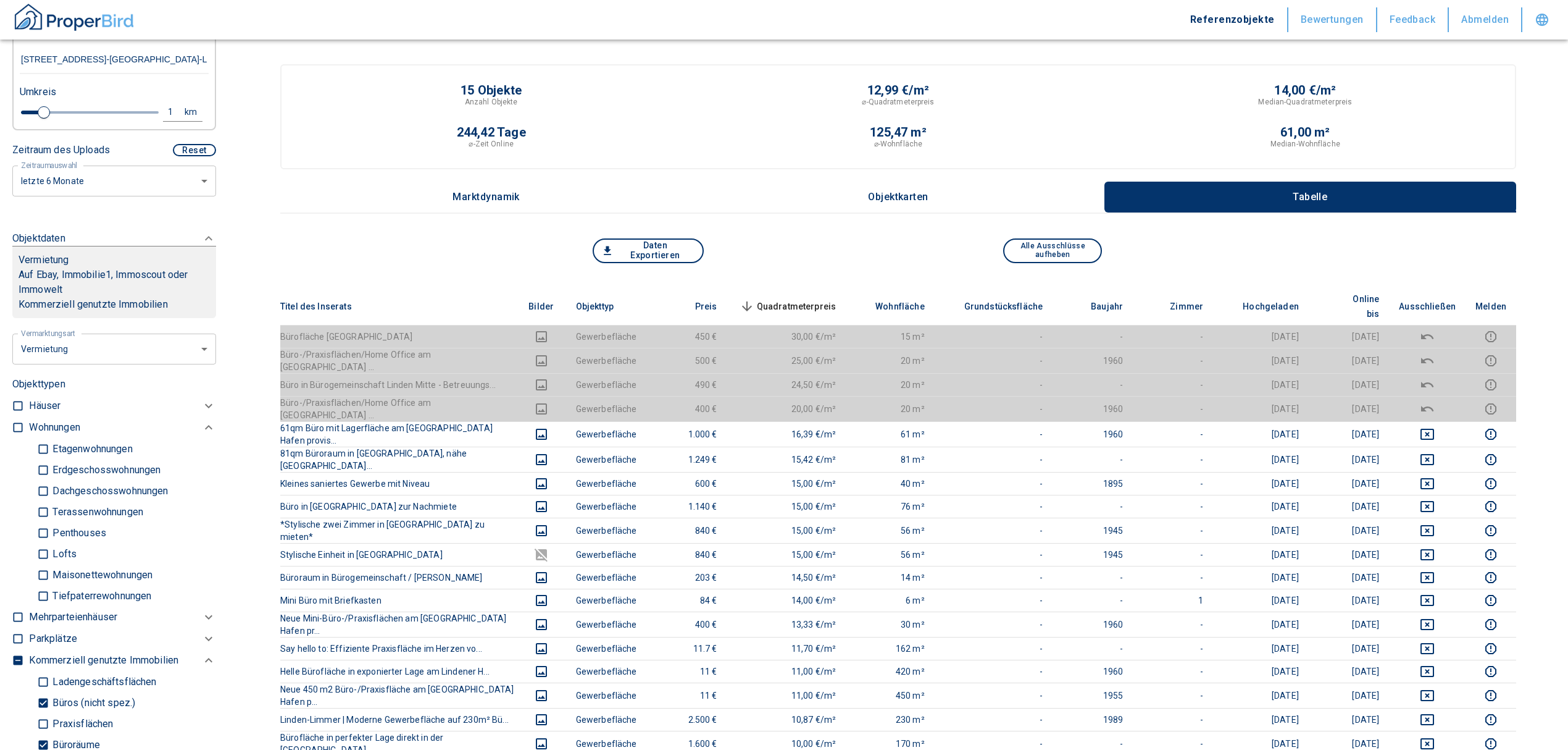
scroll to position [215, 0]
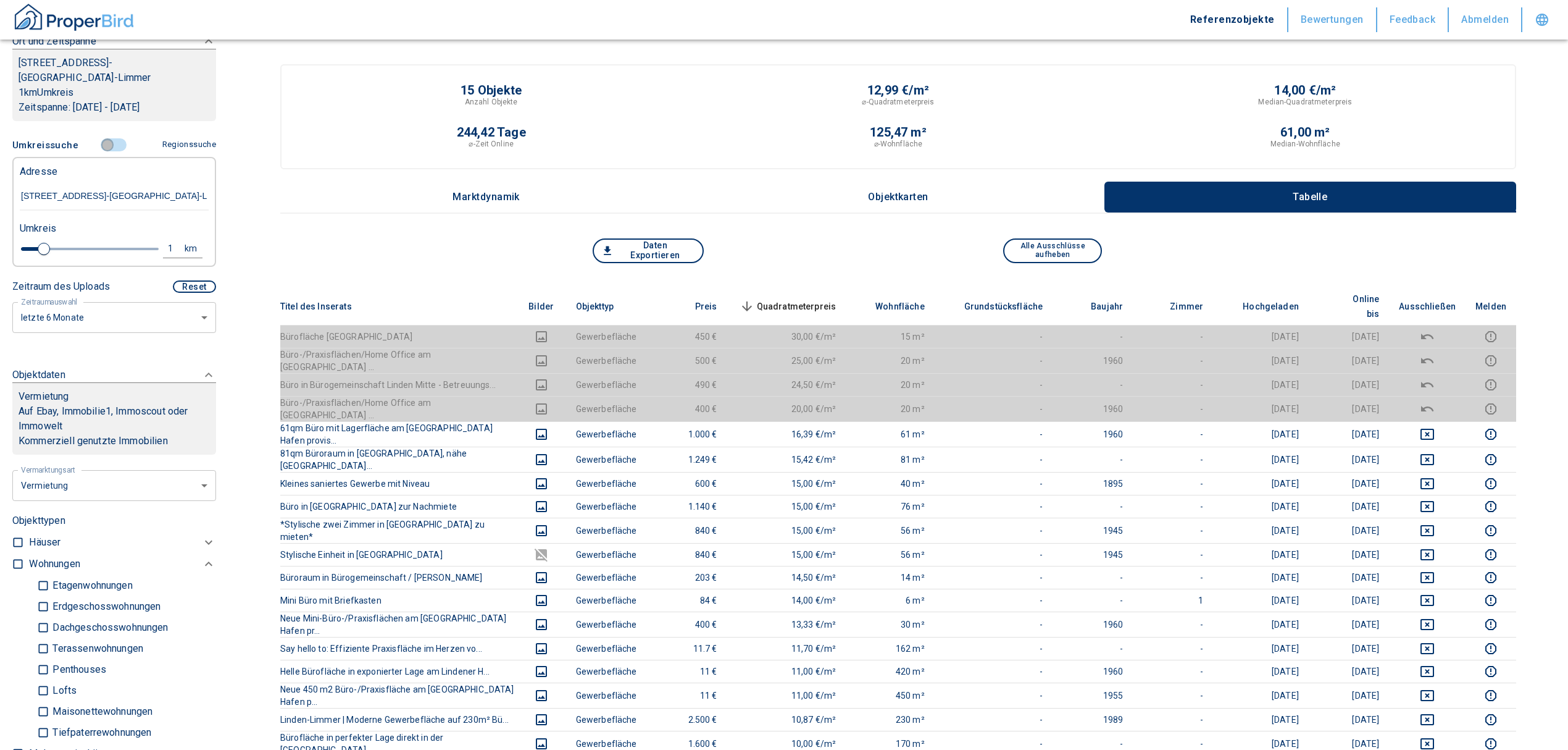
click at [104, 141] on input "controlled" at bounding box center [108, 145] width 37 height 14
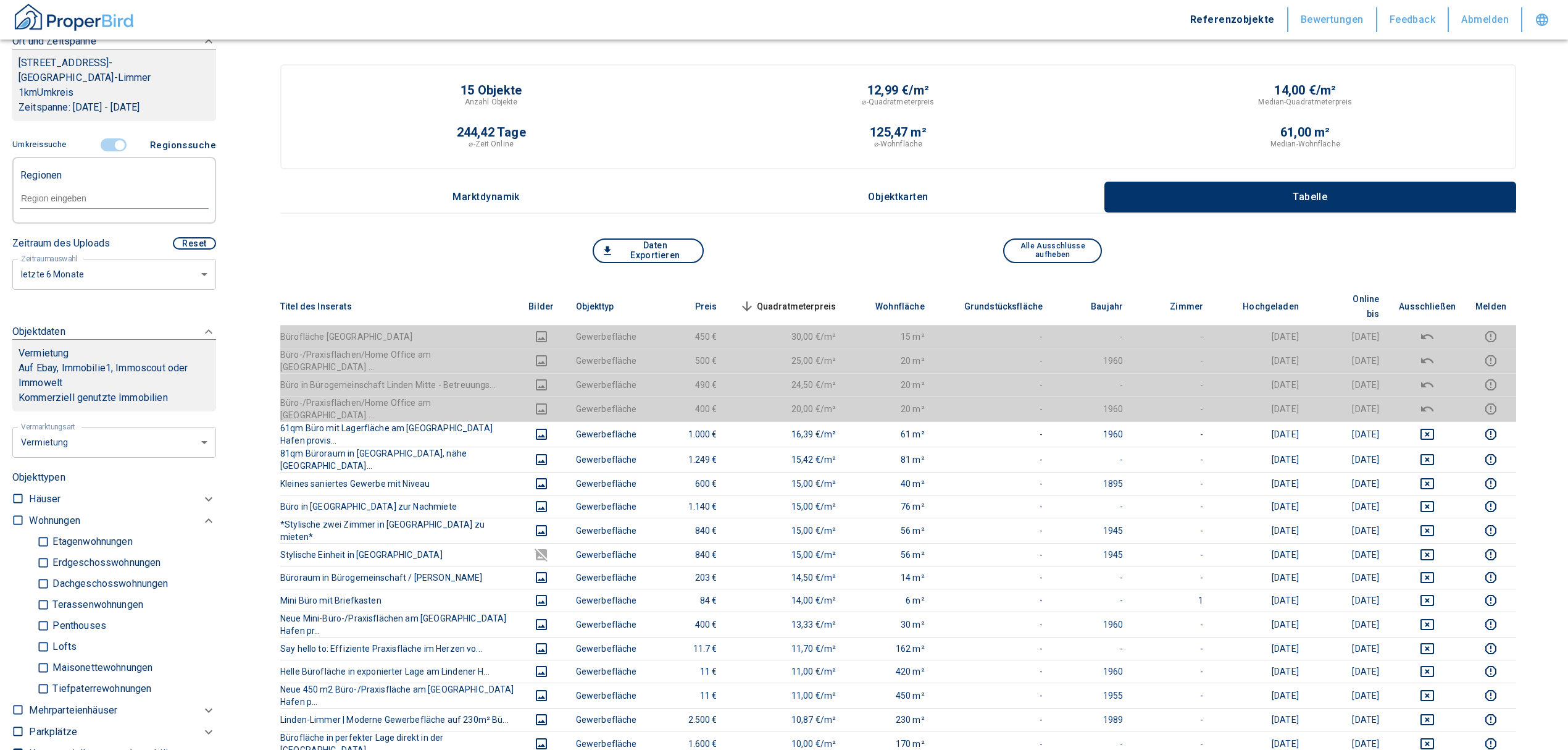
click at [67, 199] on input "text" at bounding box center [113, 198] width 189 height 11
click at [74, 226] on li "30453 [GEOGRAPHIC_DATA]" at bounding box center [108, 226] width 177 height 22
type input "30453"
type input "2020"
type input "30453 [GEOGRAPHIC_DATA]"
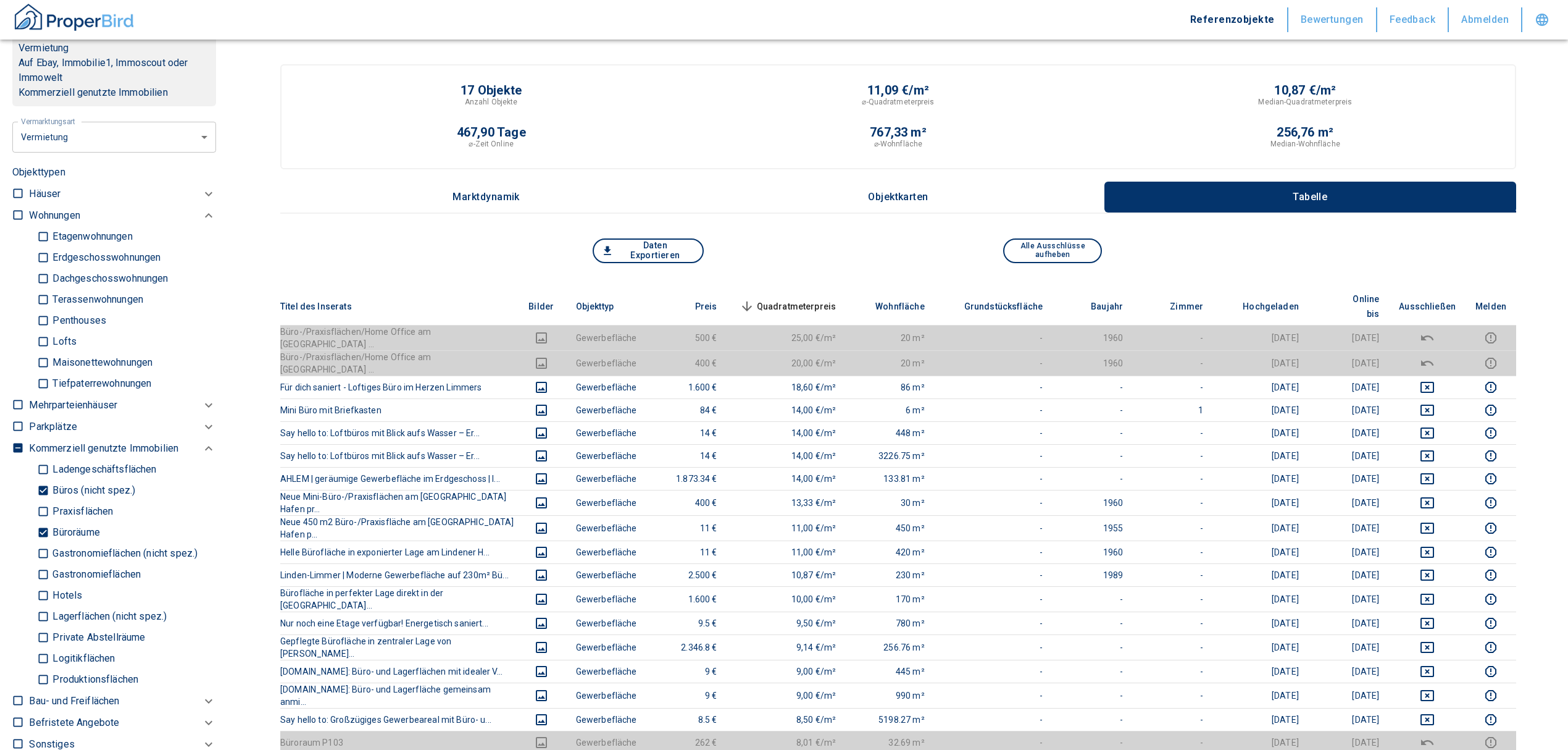
scroll to position [544, 0]
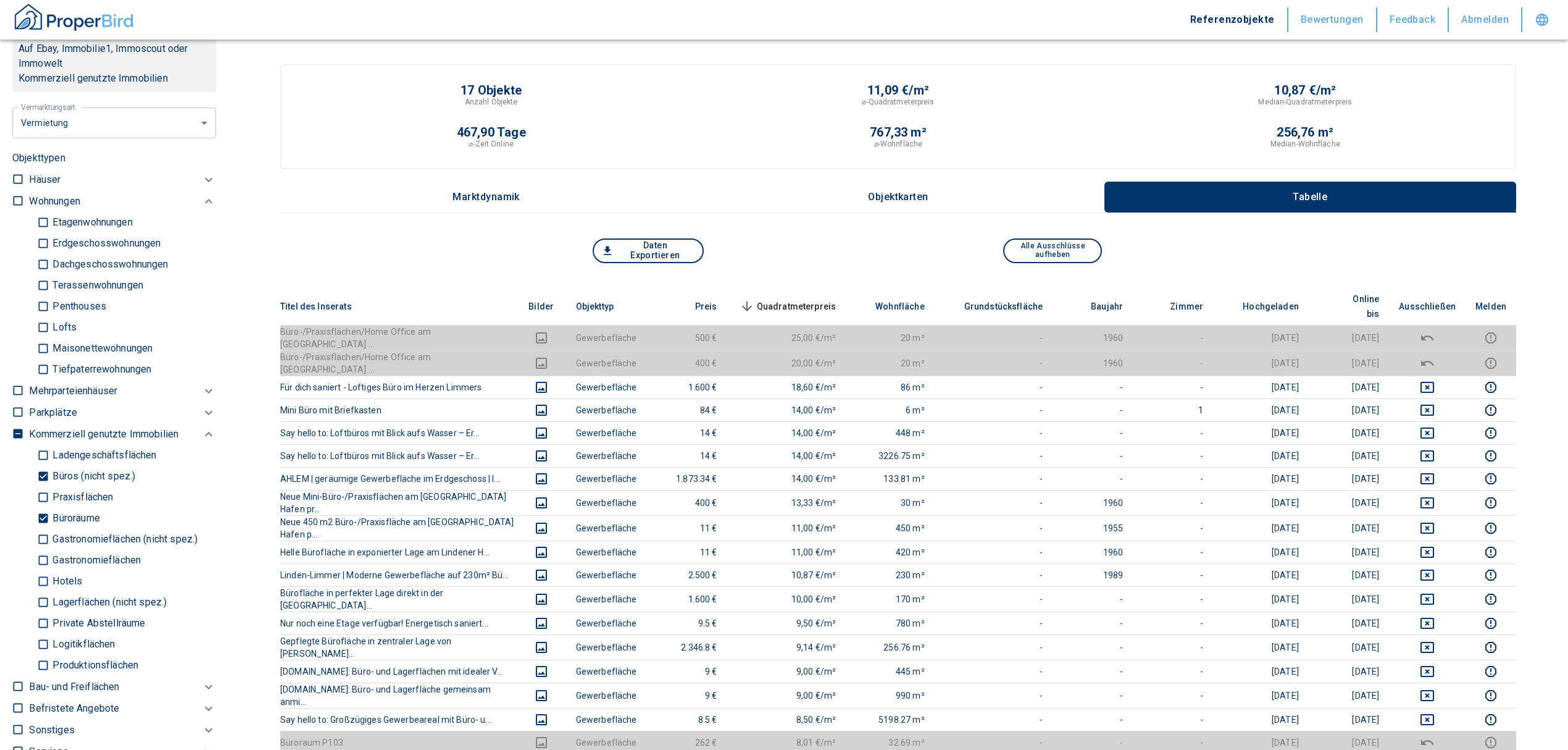
drag, startPoint x: 46, startPoint y: 513, endPoint x: 44, endPoint y: 485, distance: 28.1
click at [46, 513] on input "Büroräume" at bounding box center [43, 518] width 13 height 21
checkbox input "false"
type input "2020"
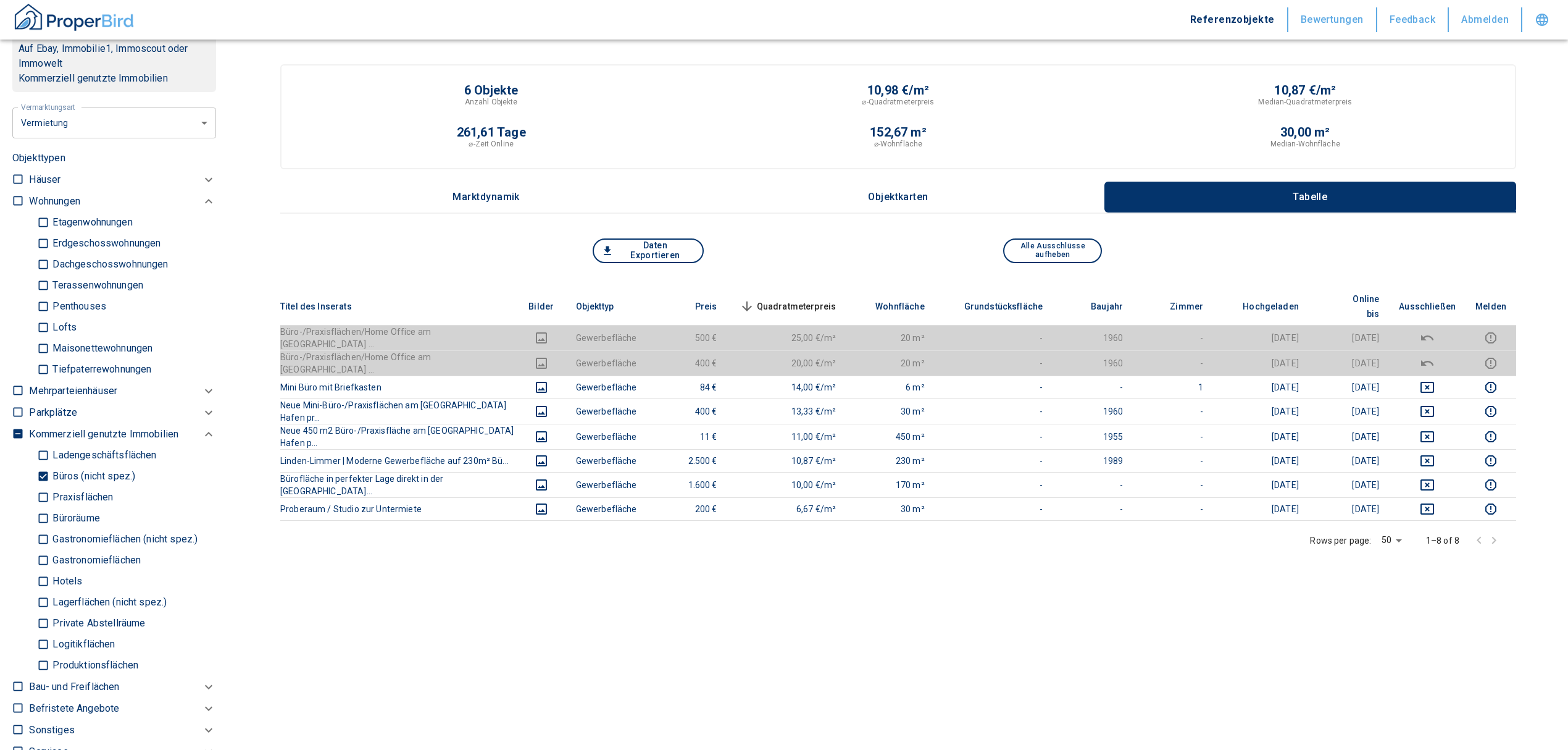
click at [38, 473] on input "Büros (nicht spez.)" at bounding box center [43, 477] width 13 height 21
checkbox input "false"
type input "2020"
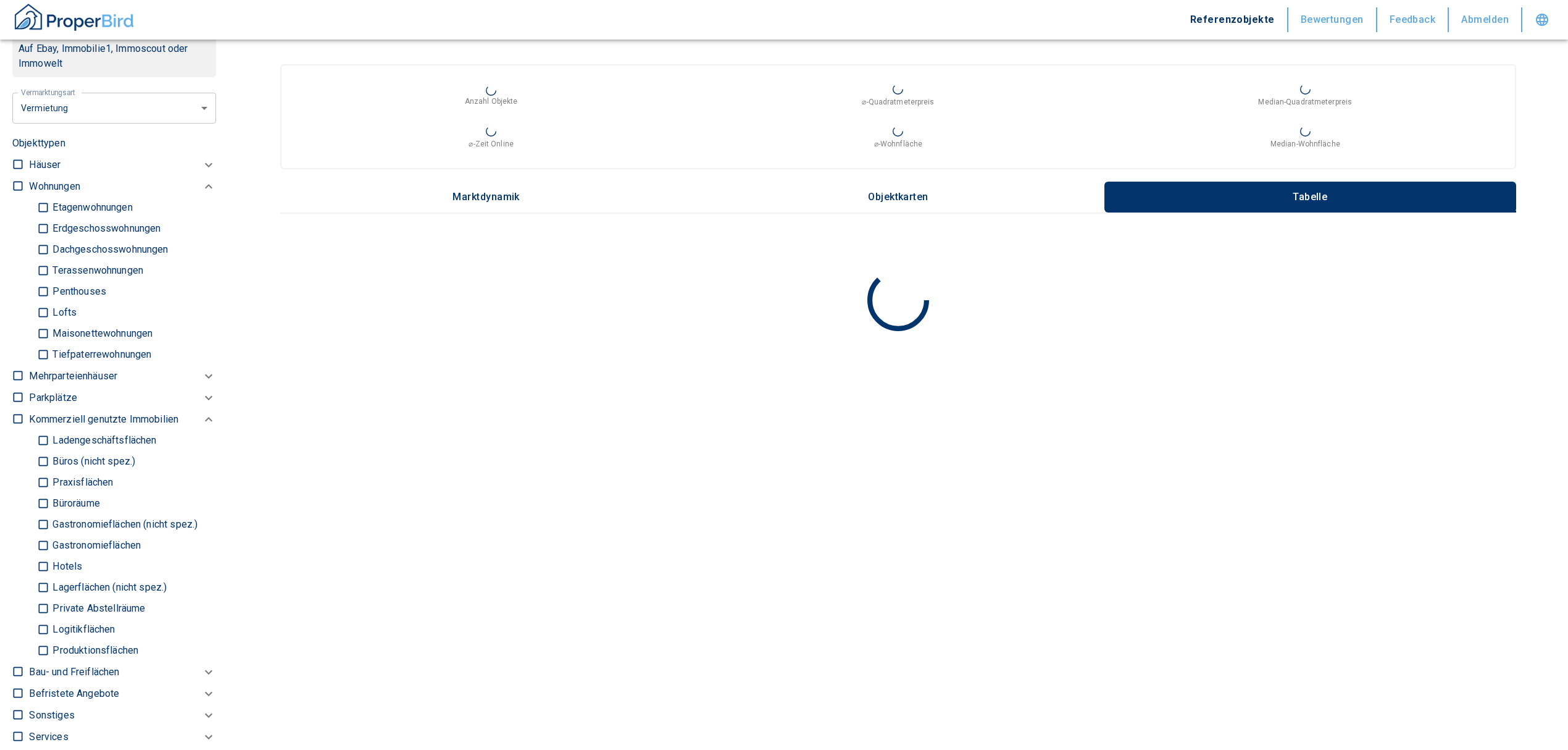
click at [40, 440] on input "Ladengeschäftsflächen" at bounding box center [43, 441] width 13 height 21
checkbox input "true"
type input "2020"
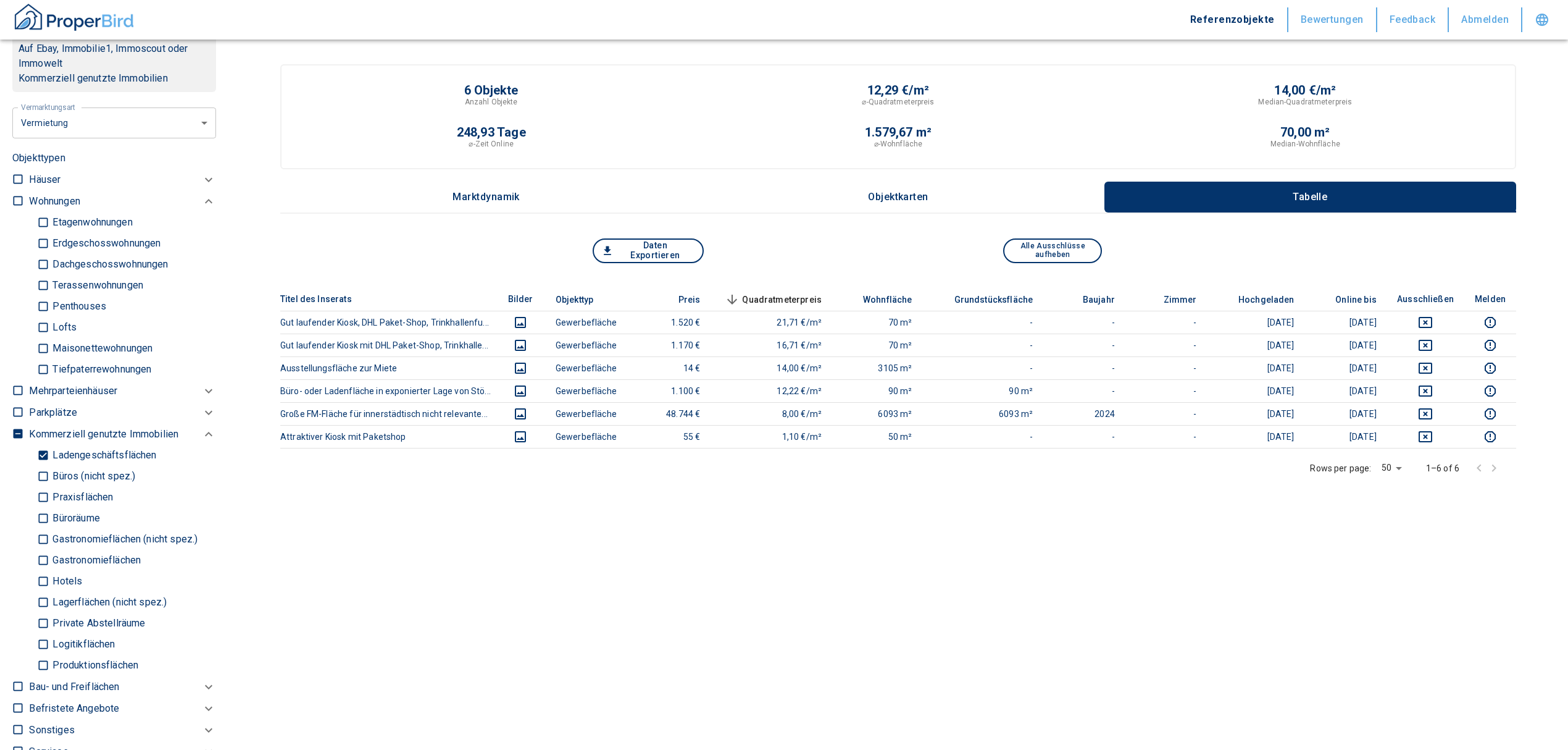
scroll to position [379, 0]
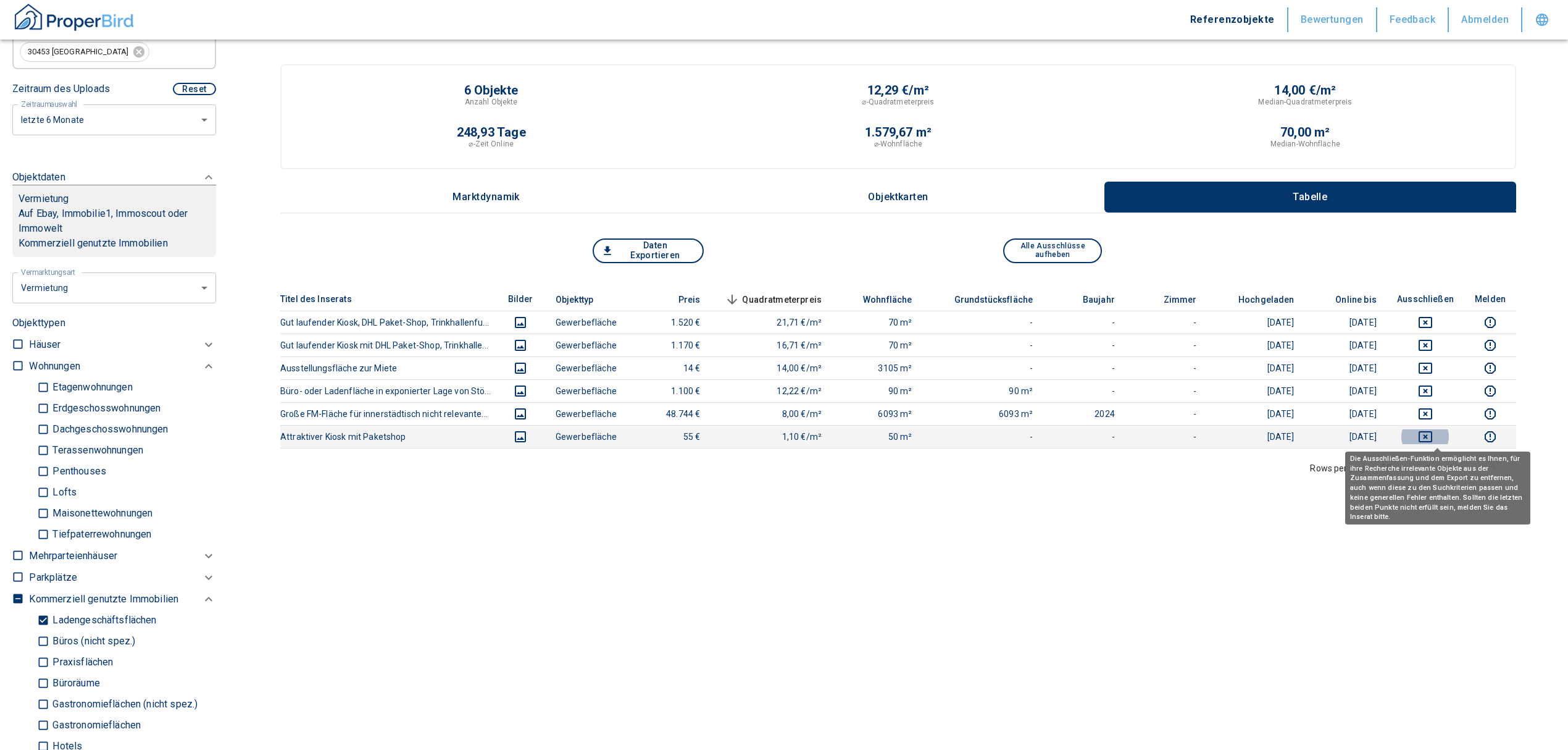
click at [1432, 435] on icon "deselect this listing" at bounding box center [1425, 436] width 15 height 15
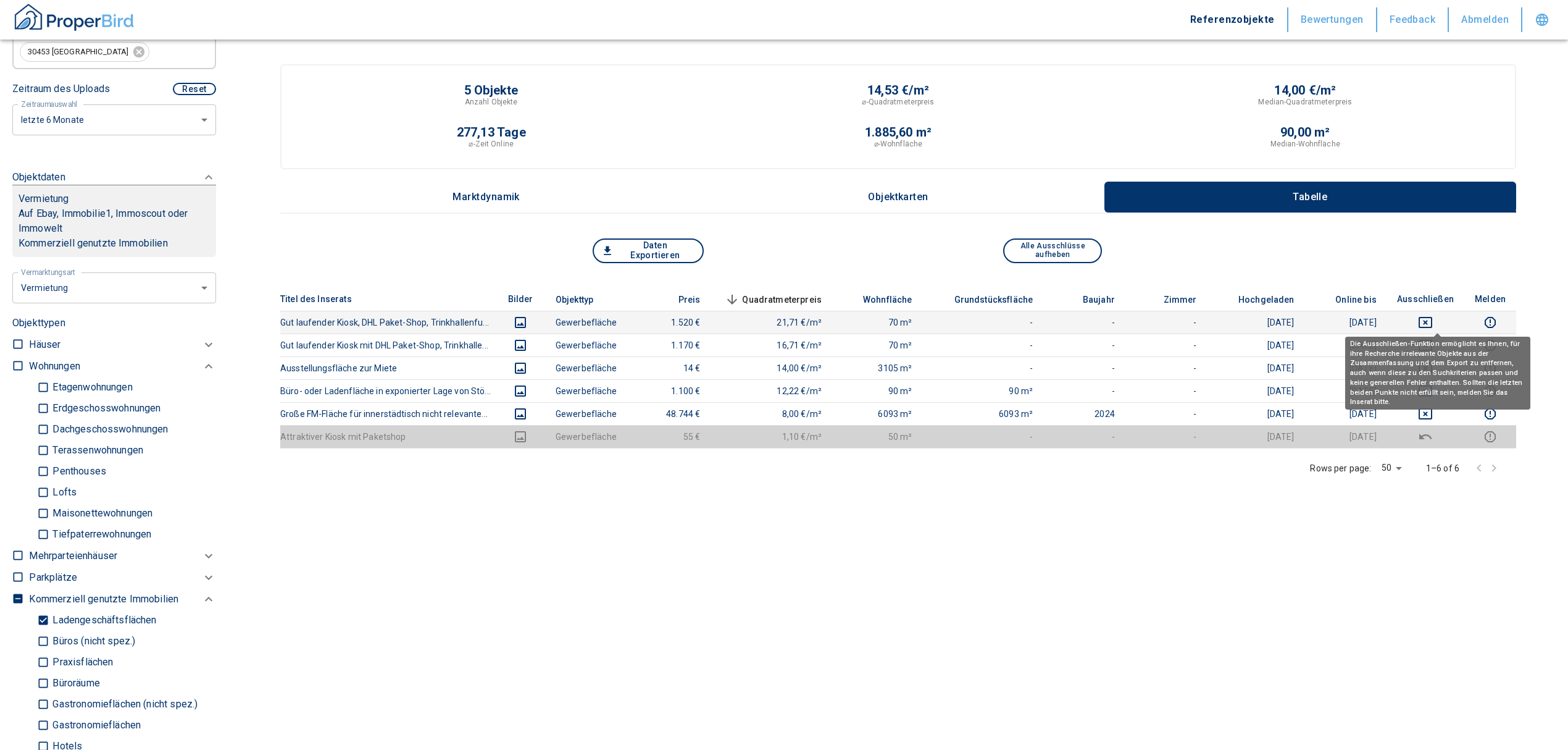
click at [1432, 317] on icon "deselect this listing" at bounding box center [1426, 322] width 14 height 11
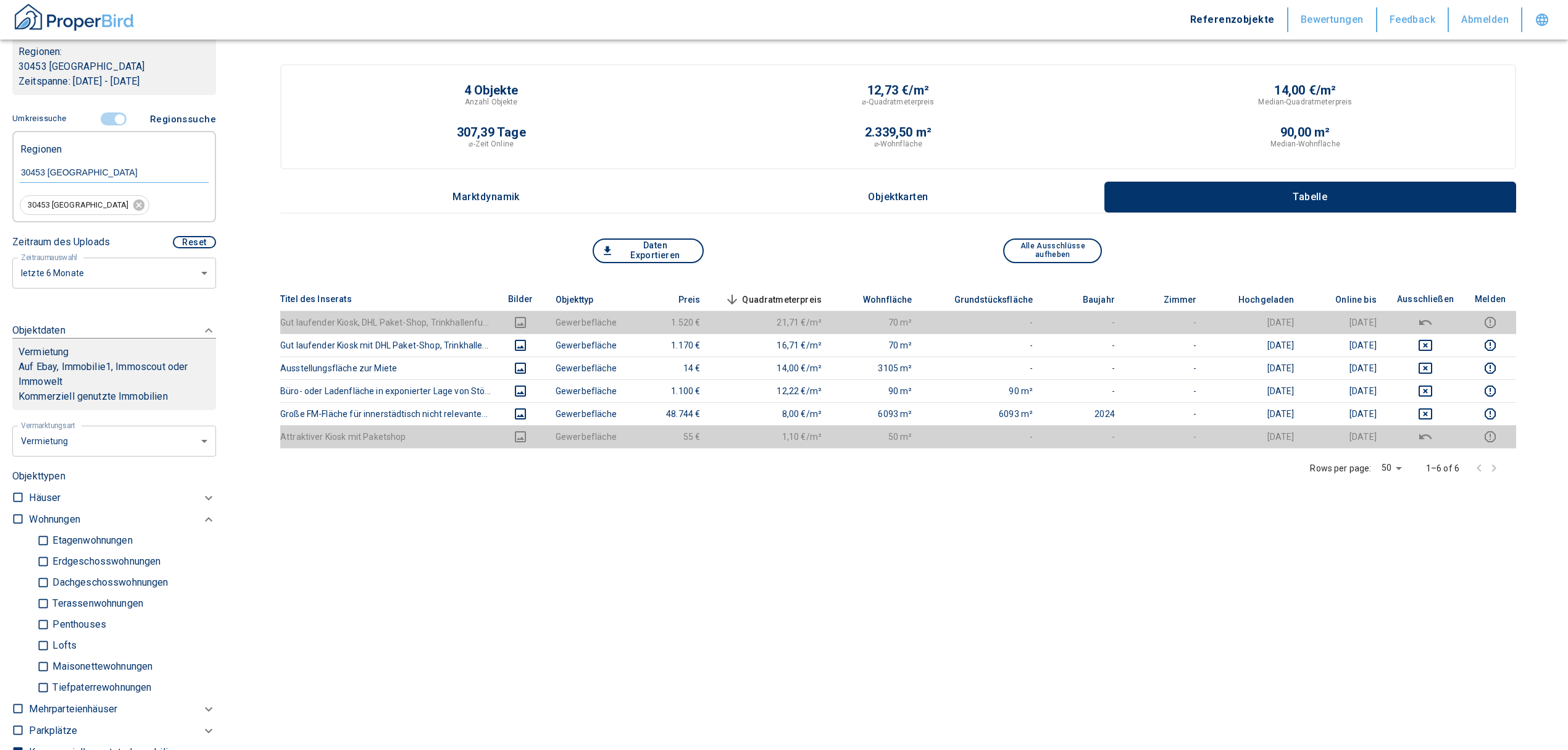
scroll to position [132, 0]
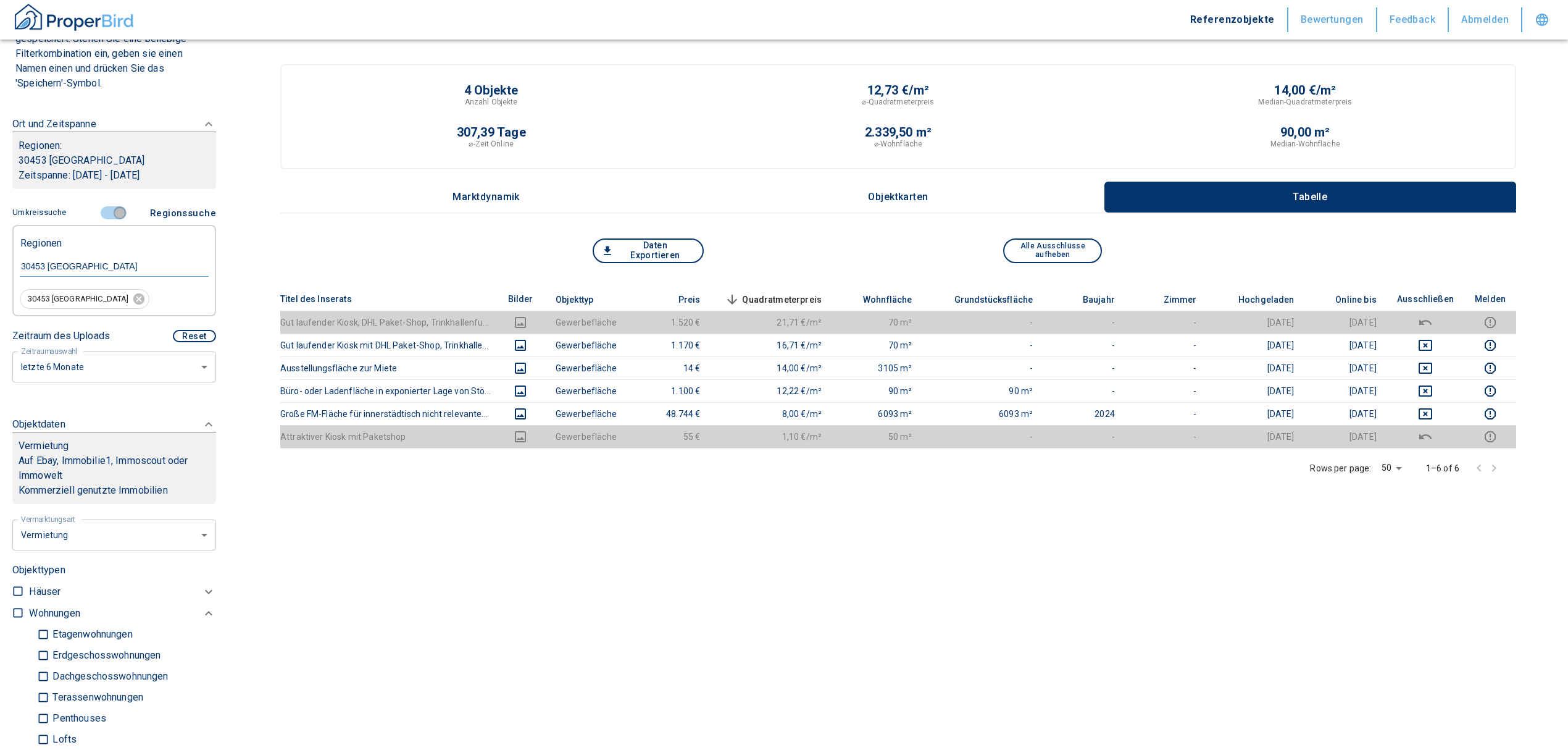
click at [108, 206] on input "controlled" at bounding box center [120, 213] width 37 height 14
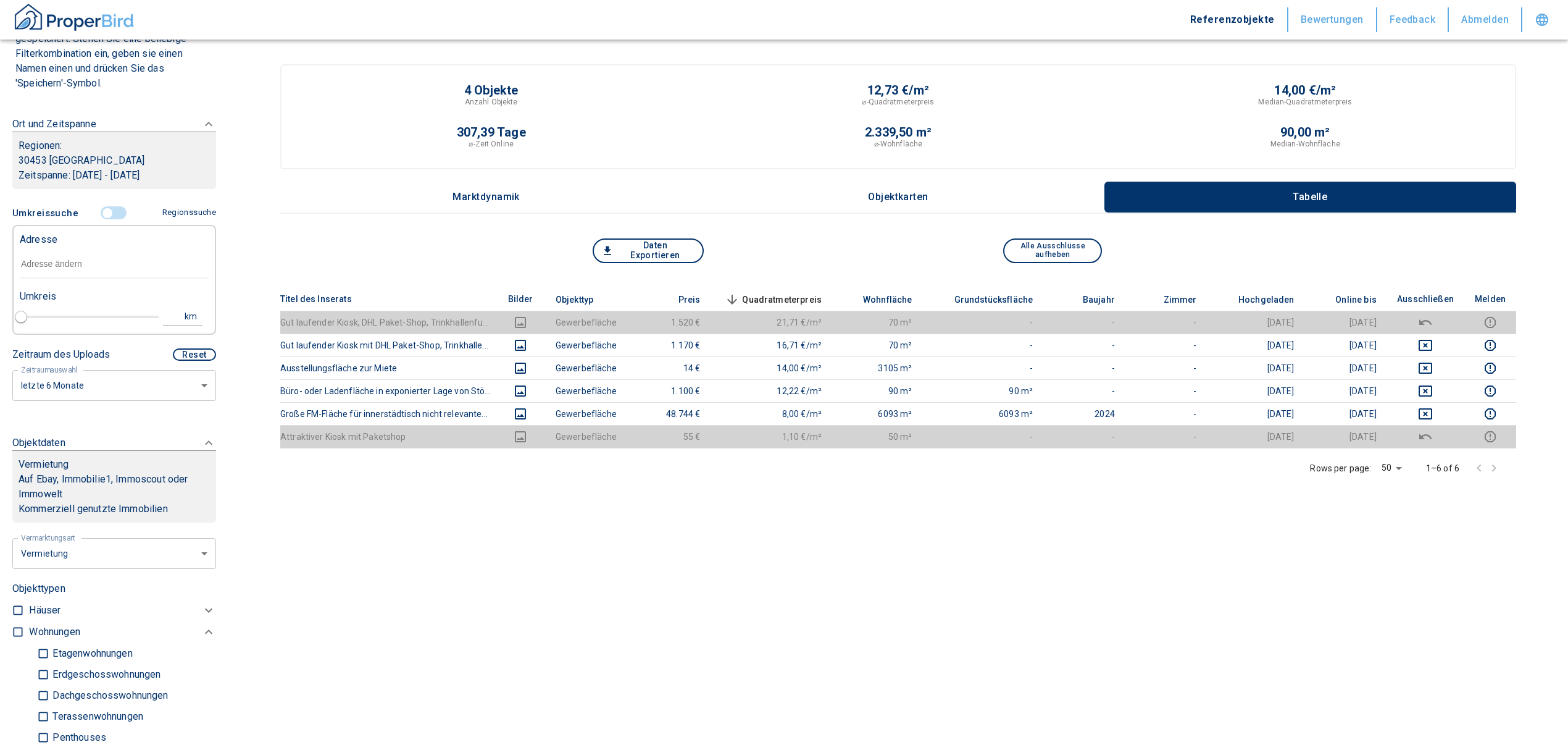
click at [73, 255] on input "text" at bounding box center [113, 264] width 189 height 28
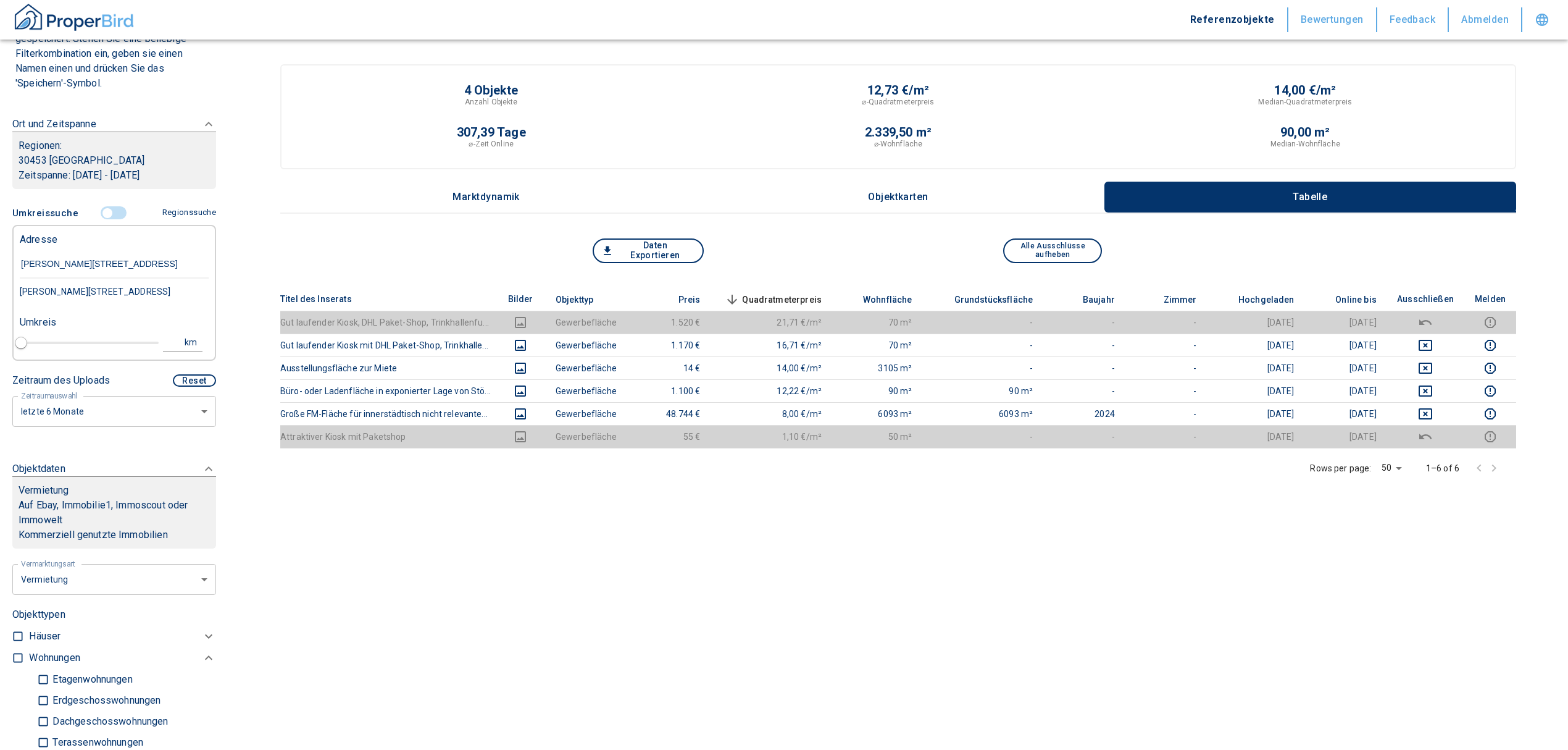
type input "[PERSON_NAME][STREET_ADDRESS]"
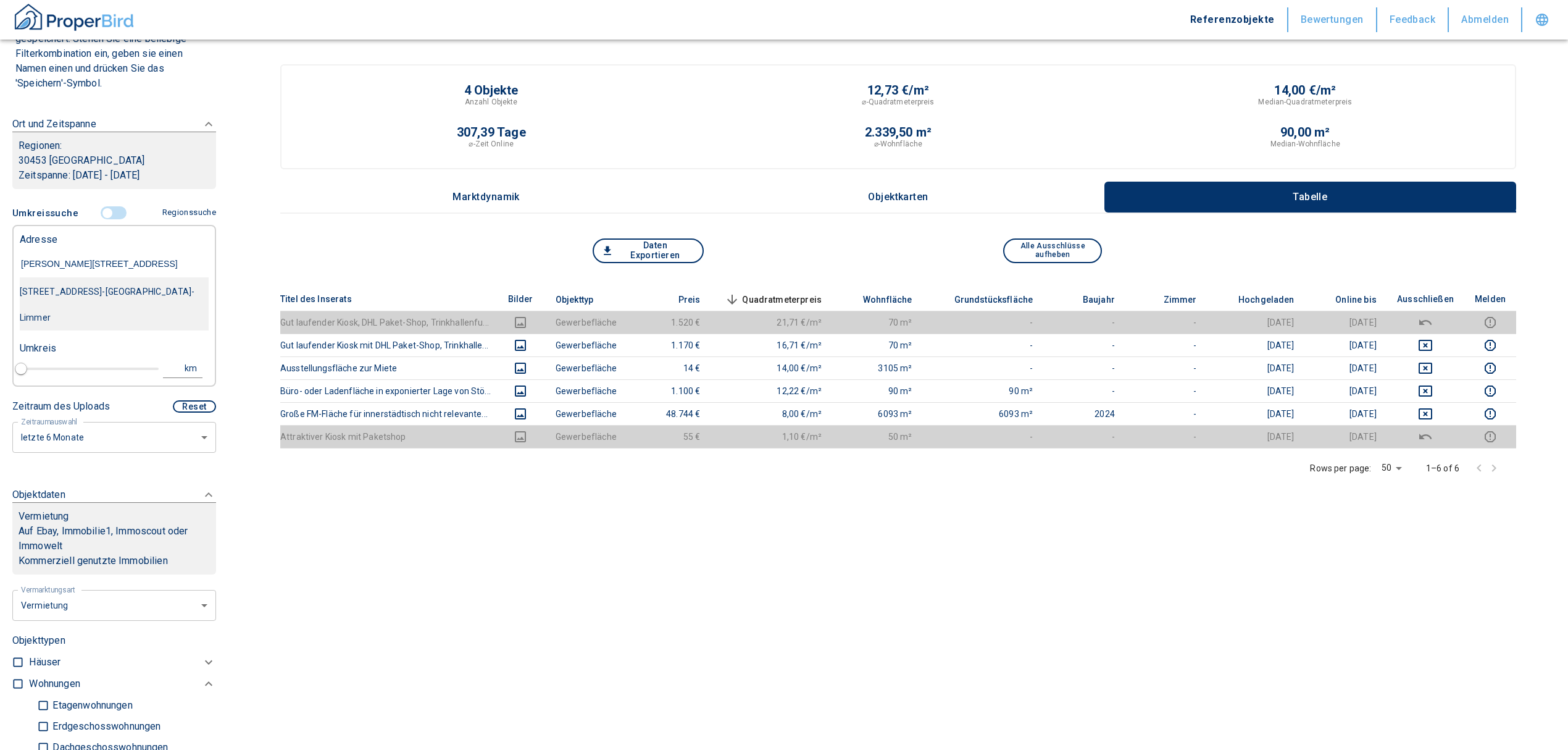
click at [100, 296] on div "[STREET_ADDRESS]-[GEOGRAPHIC_DATA]-Limmer" at bounding box center [113, 304] width 189 height 52
type input "2020"
type input "[STREET_ADDRESS]-[GEOGRAPHIC_DATA]-Limmer"
type input "1"
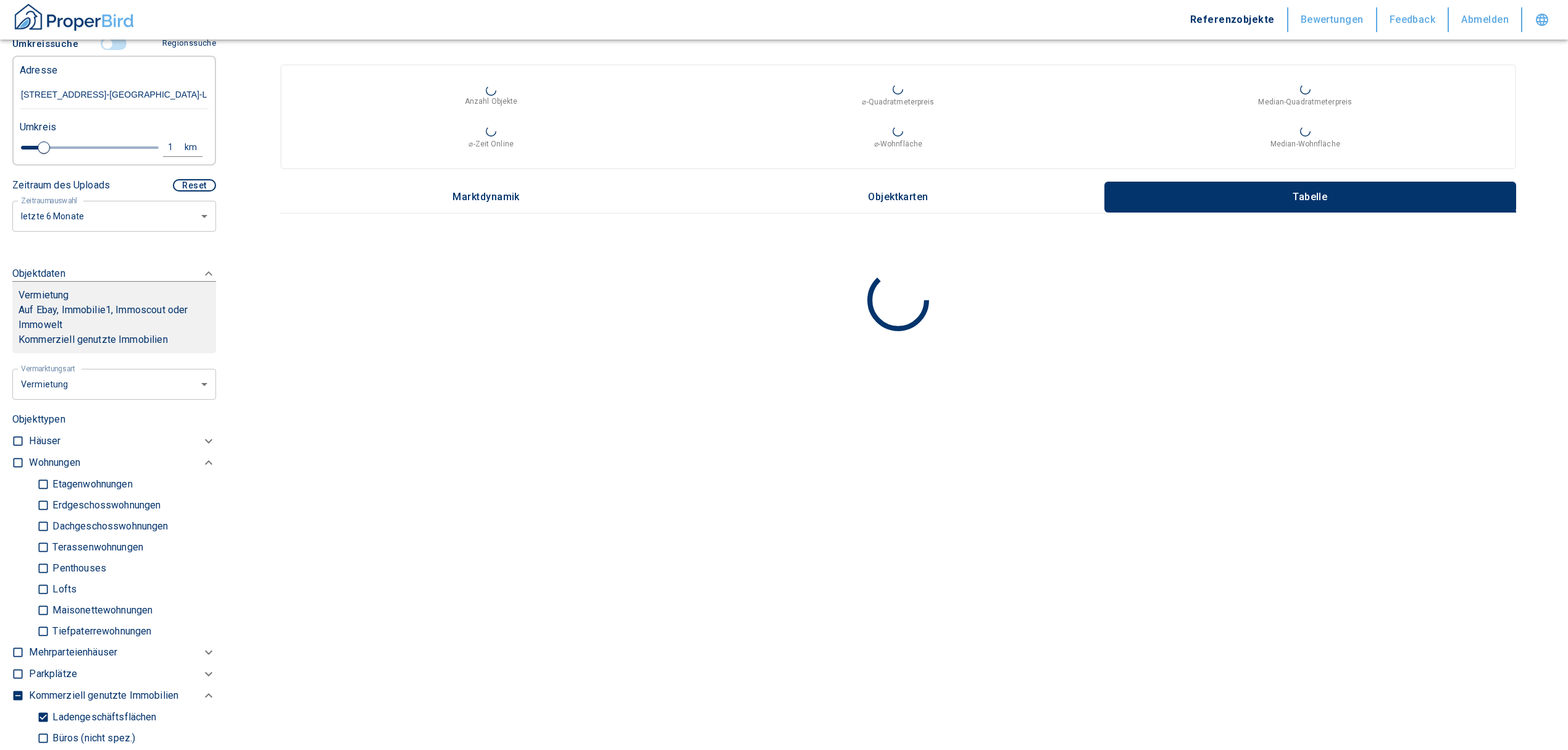
scroll to position [297, 0]
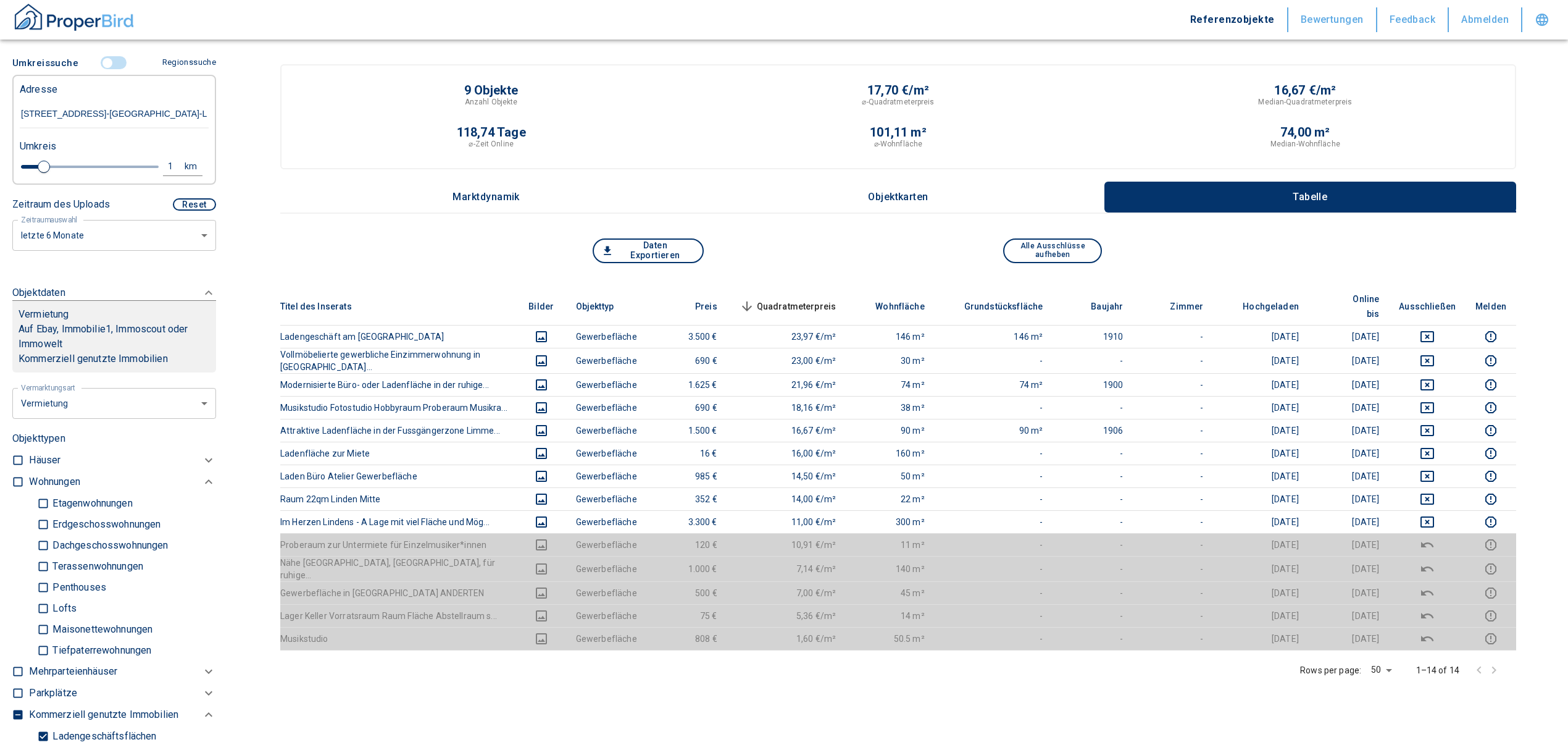
type input "[STREET_ADDRESS]-[GEOGRAPHIC_DATA]-Limmer"
click at [108, 58] on input "controlled" at bounding box center [108, 63] width 37 height 14
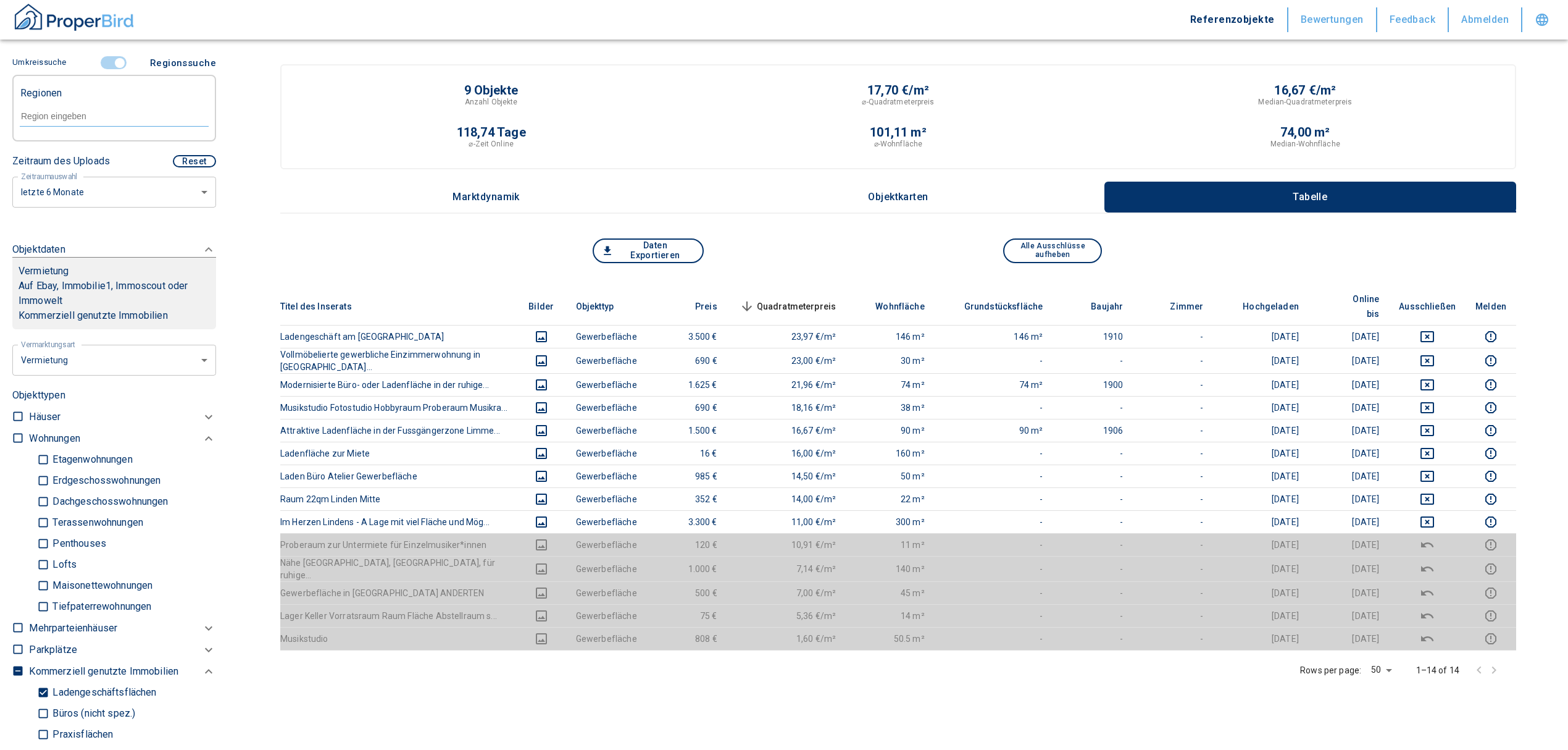
click at [115, 62] on input "controlled" at bounding box center [120, 63] width 37 height 14
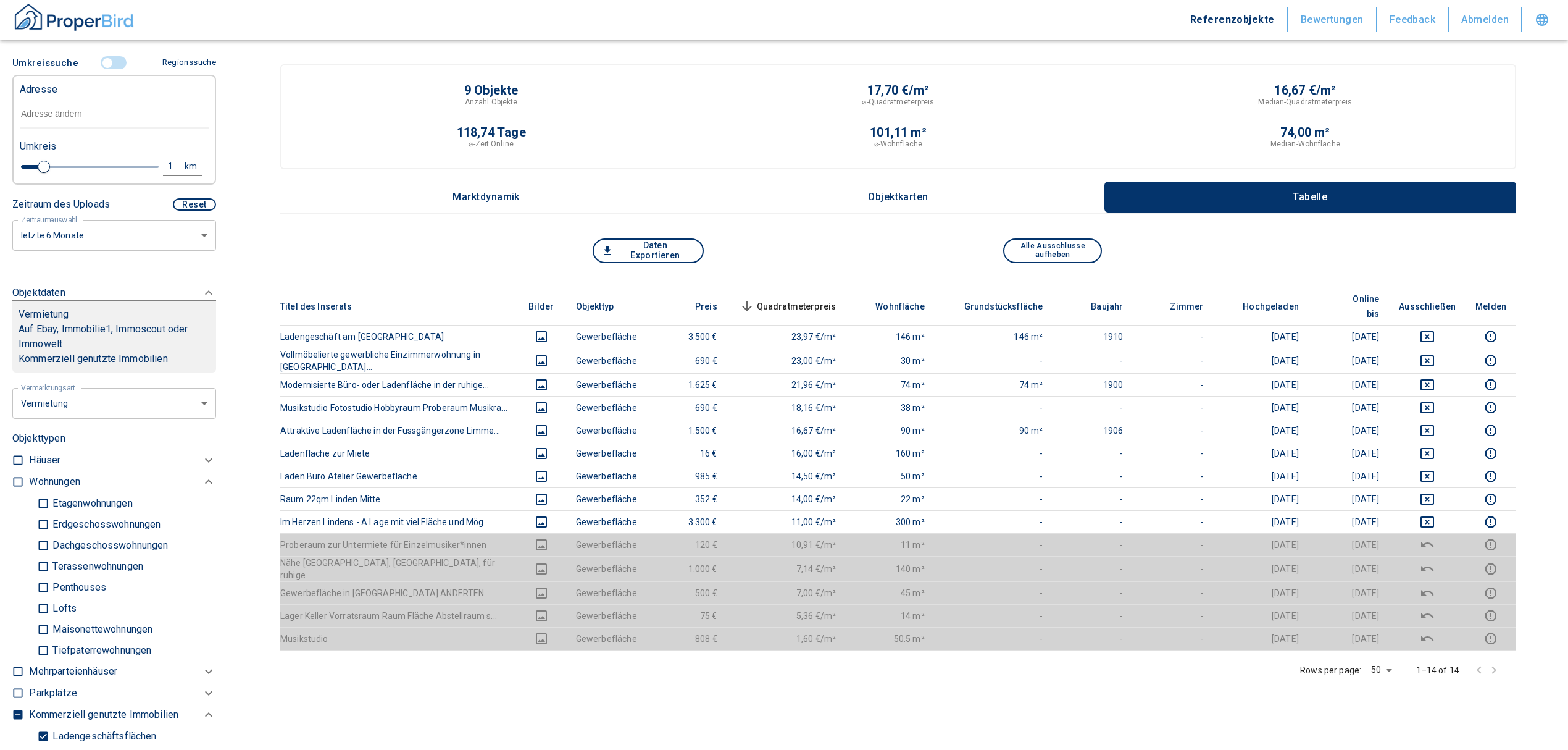
click at [95, 107] on input "text" at bounding box center [113, 113] width 189 height 28
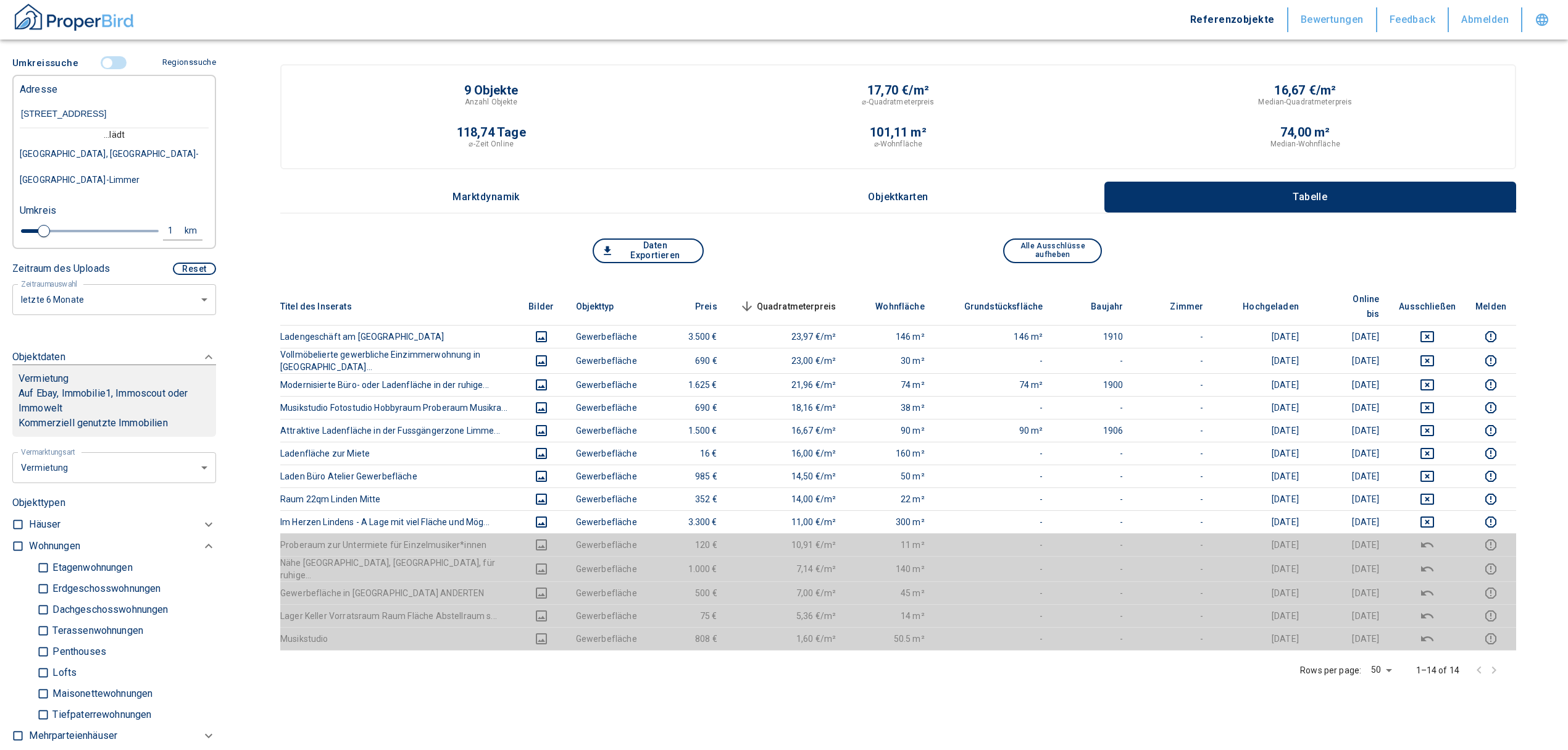
type input "[STREET_ADDRESS]"
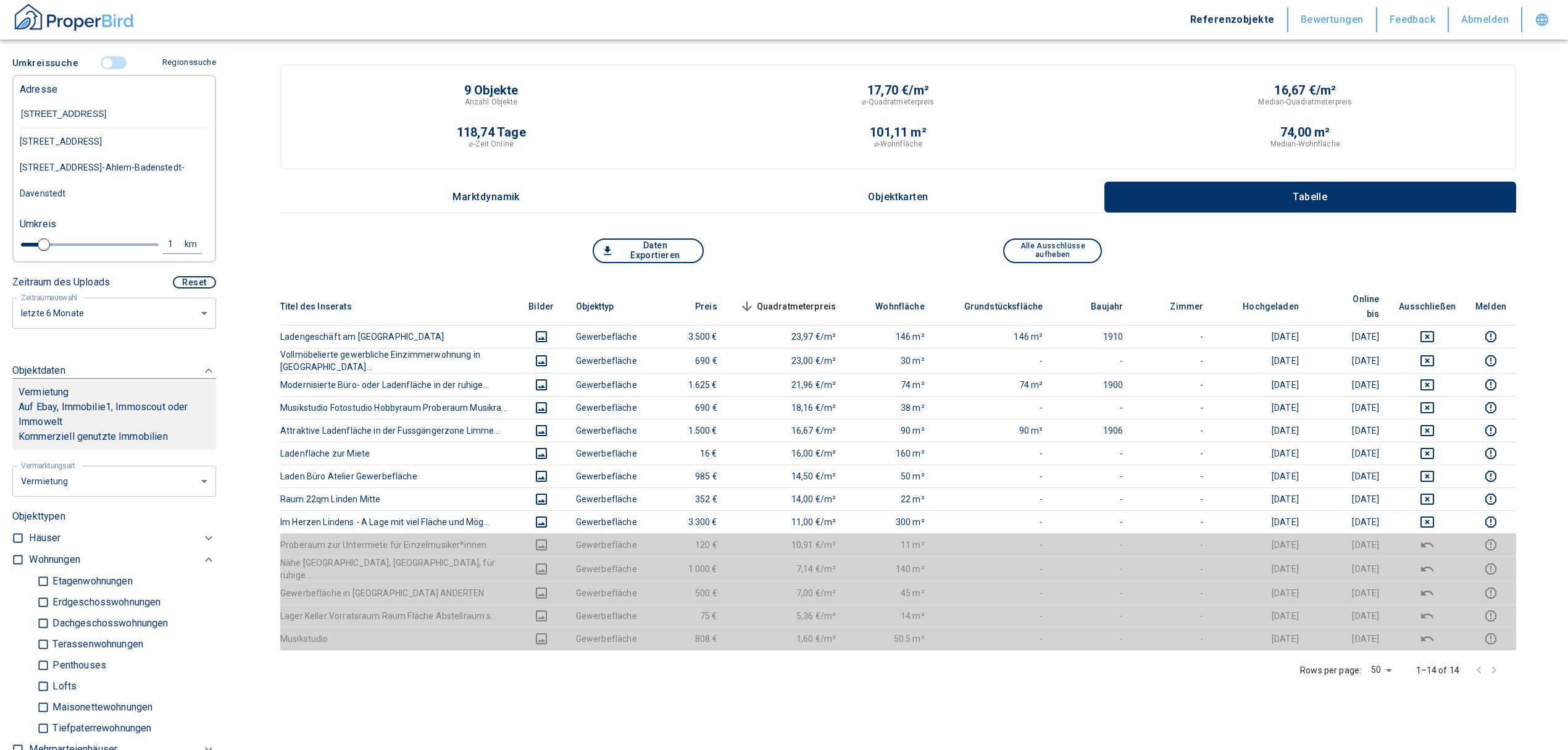
click at [95, 139] on div "[STREET_ADDRESS]" at bounding box center [113, 141] width 189 height 26
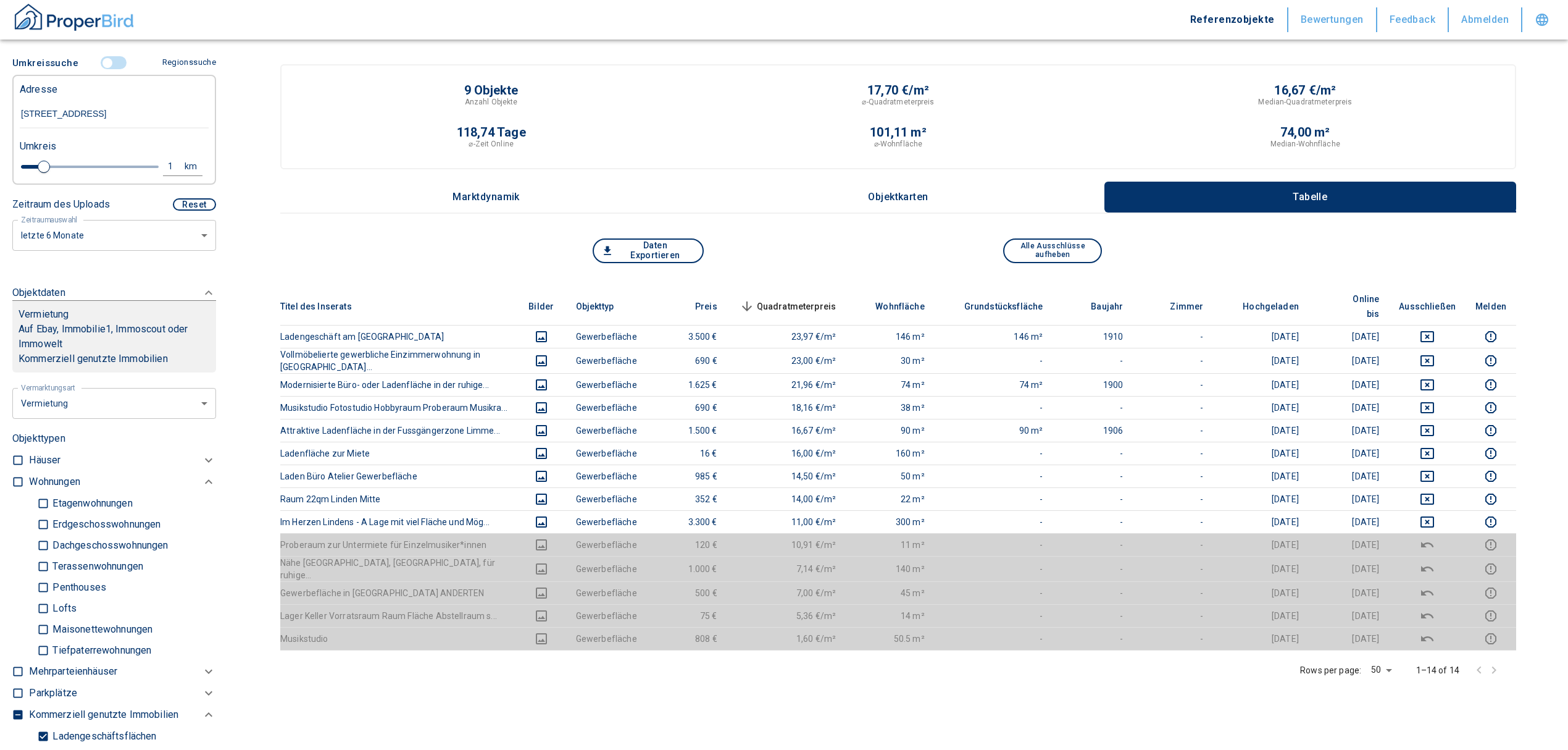
type input "2020"
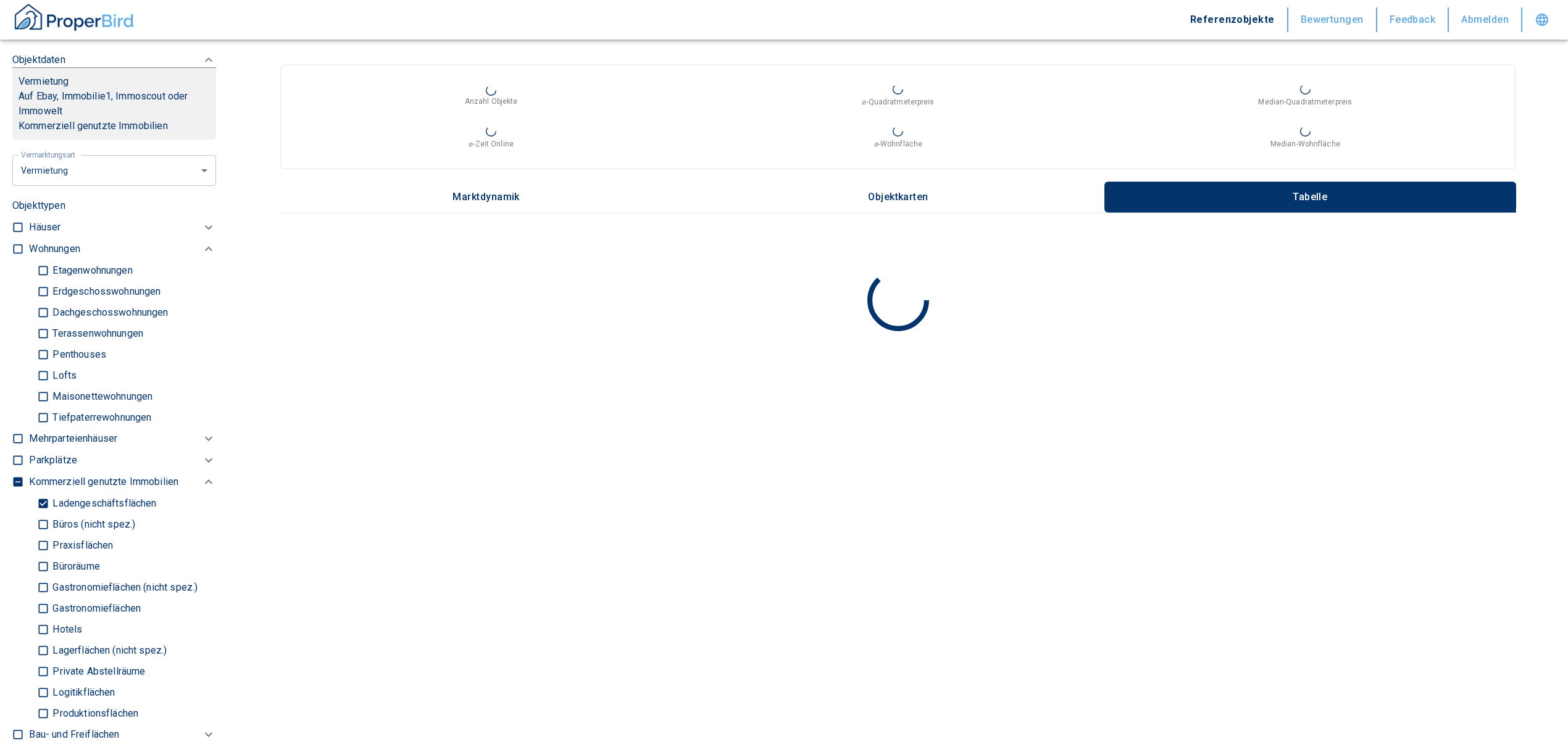
scroll to position [544, 0]
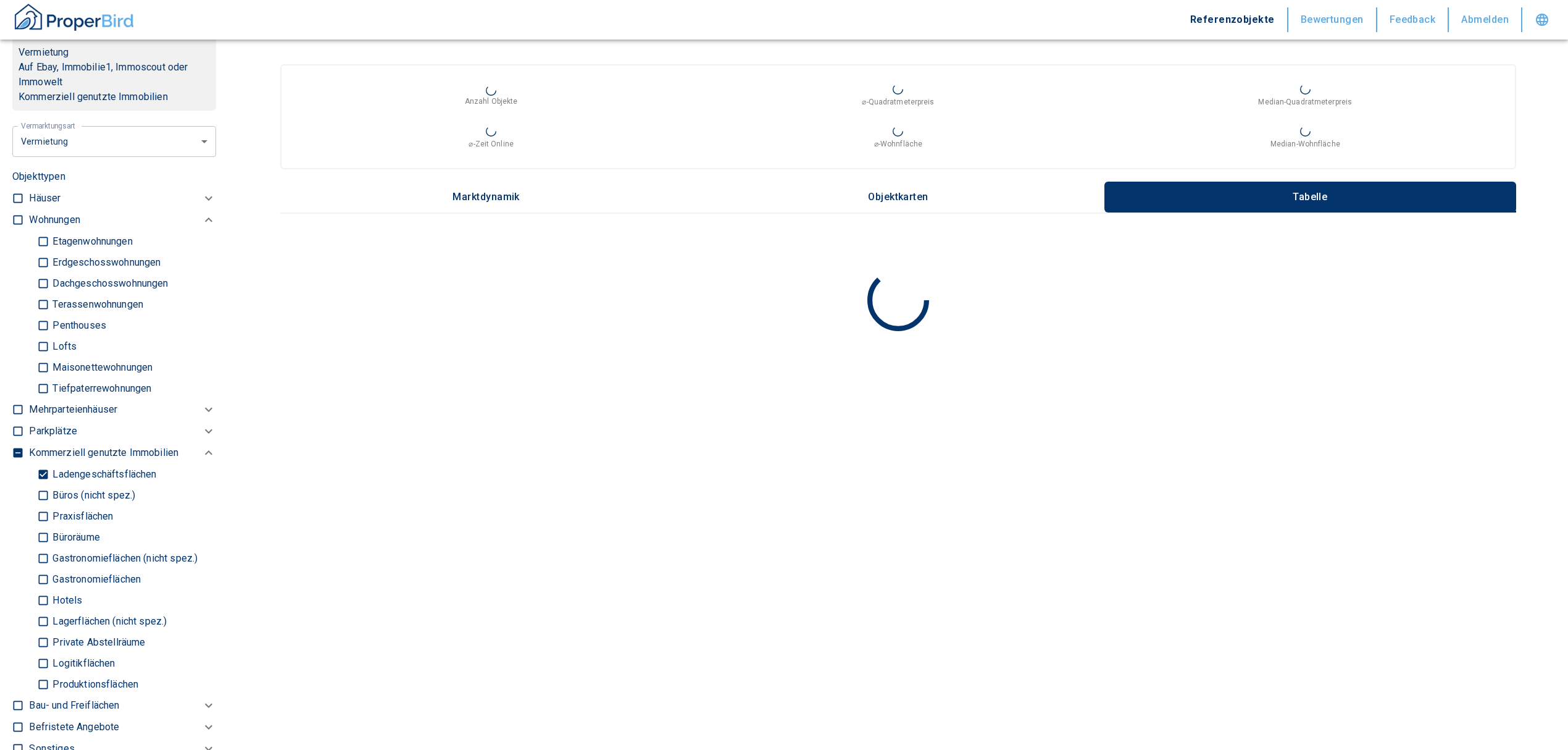
type input "[STREET_ADDRESS]"
click at [42, 469] on input "Ladengeschäftsflächen" at bounding box center [43, 474] width 13 height 21
checkbox input "false"
type input "2020"
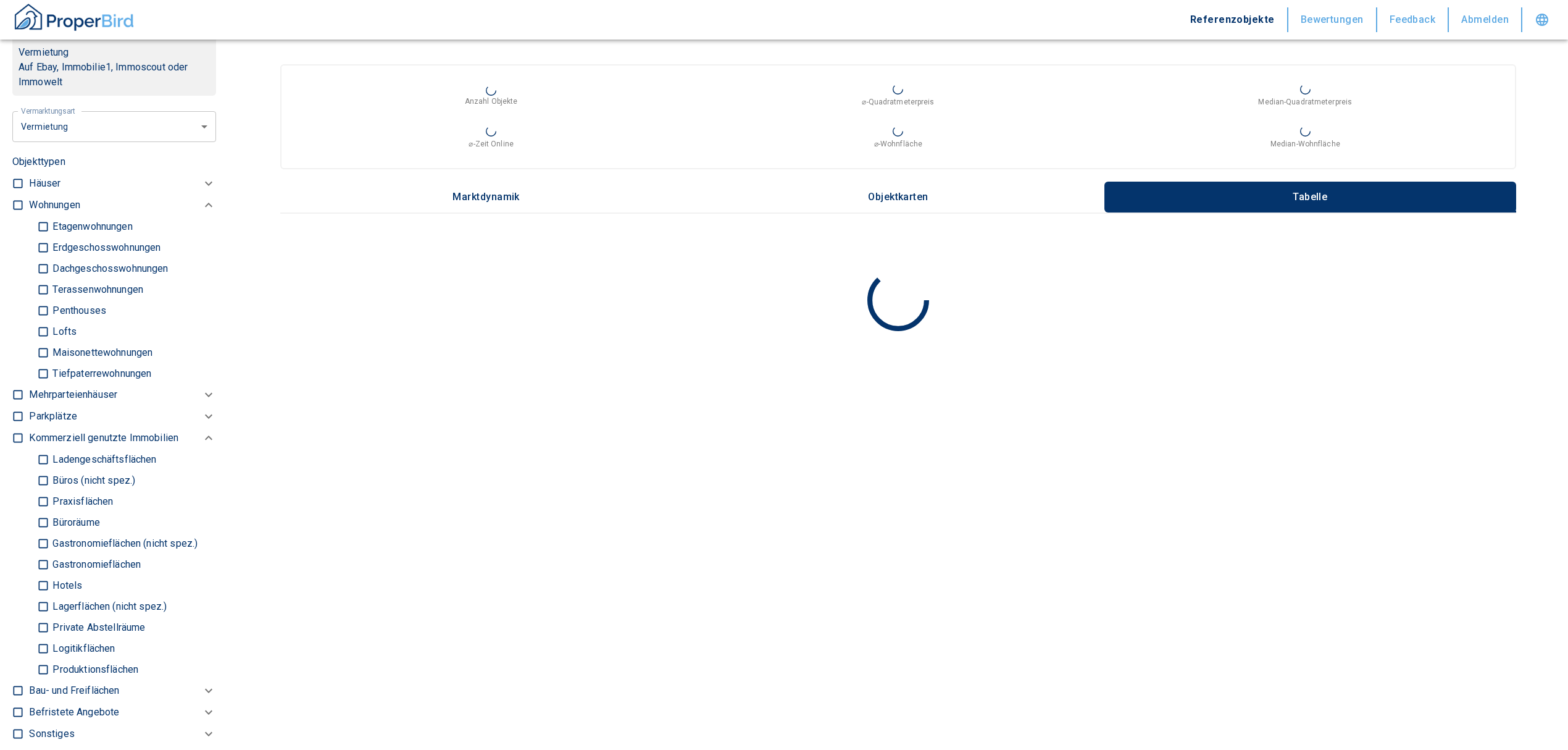
click at [17, 199] on input "checkbox" at bounding box center [17, 204] width 13 height 13
checkbox input "true"
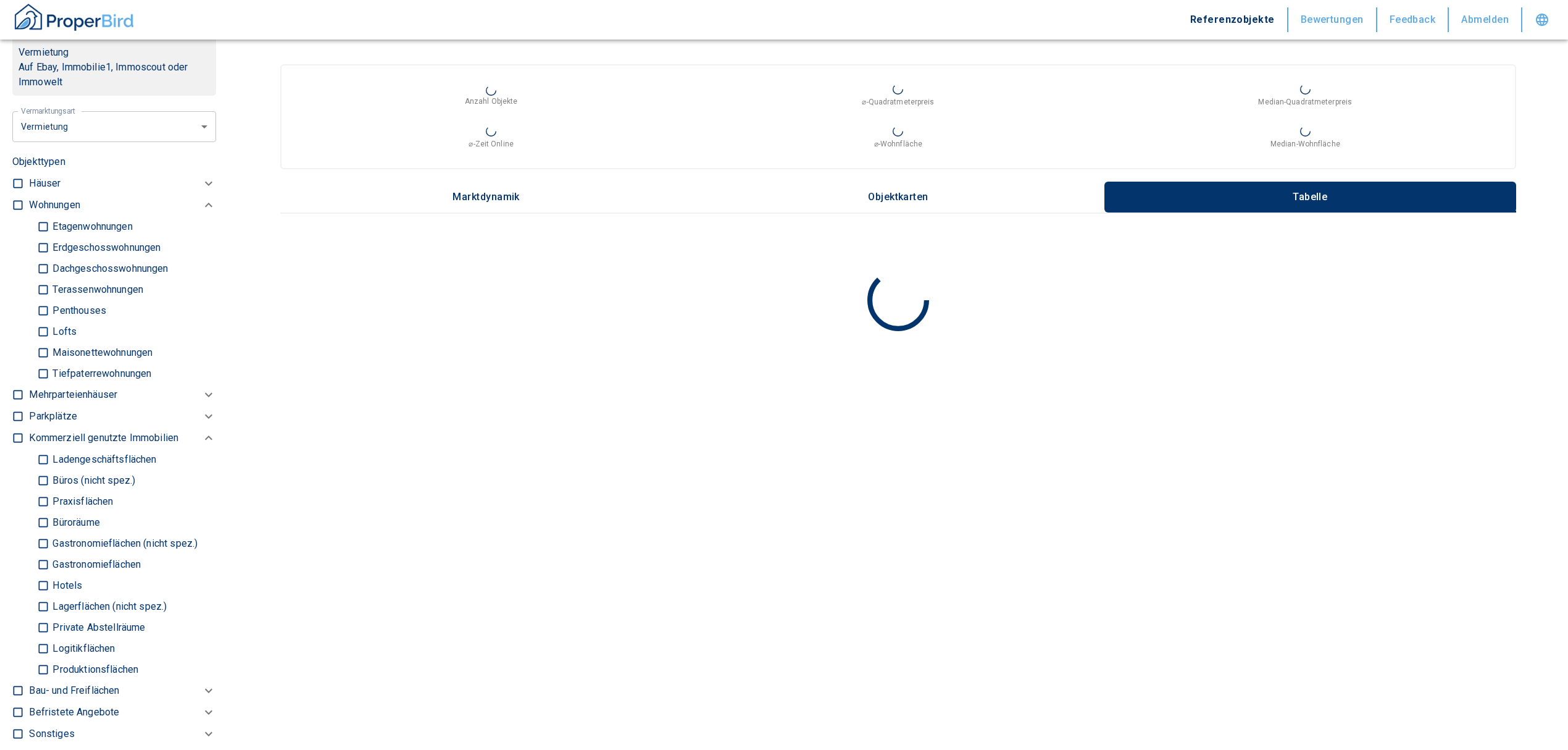
checkbox input "true"
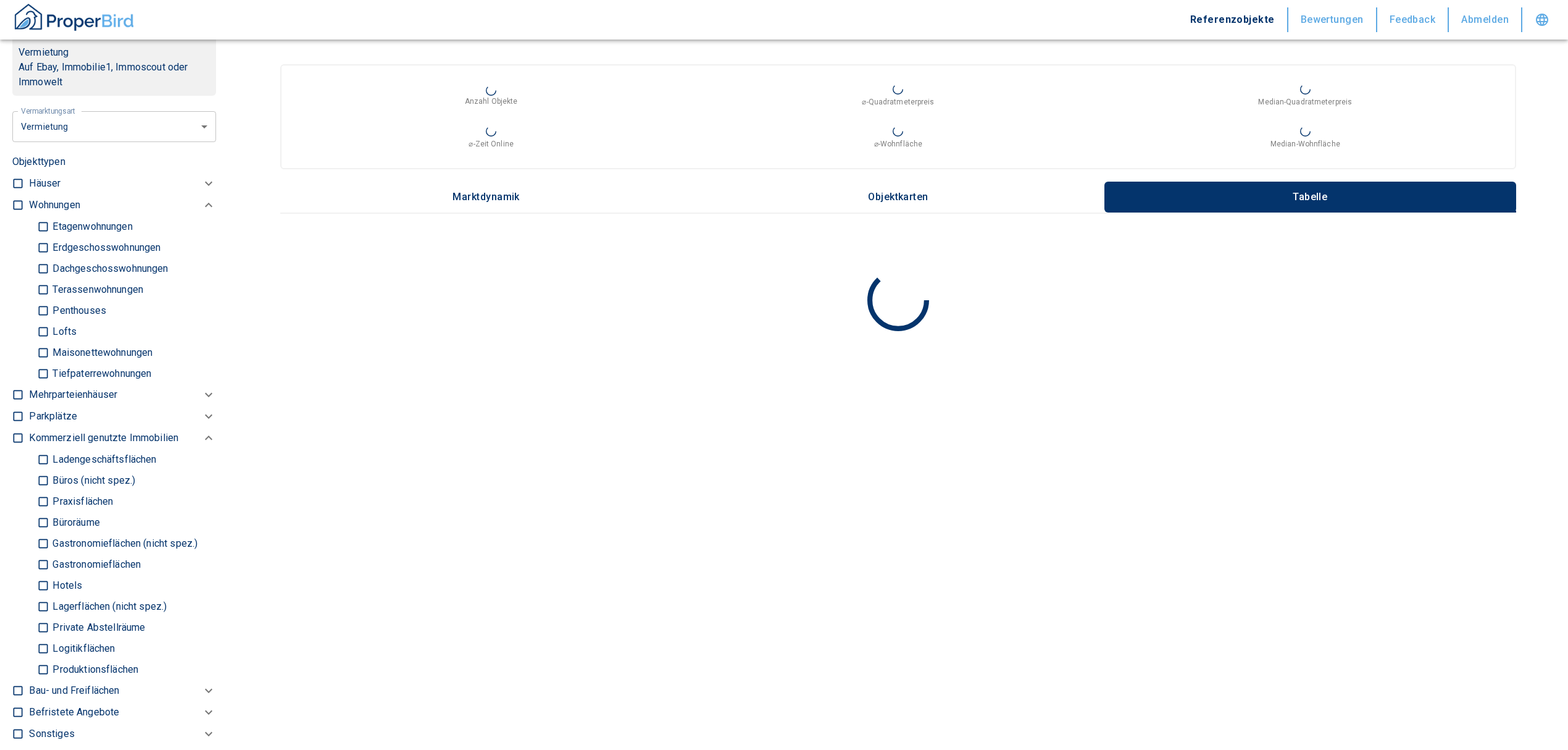
type input "2020"
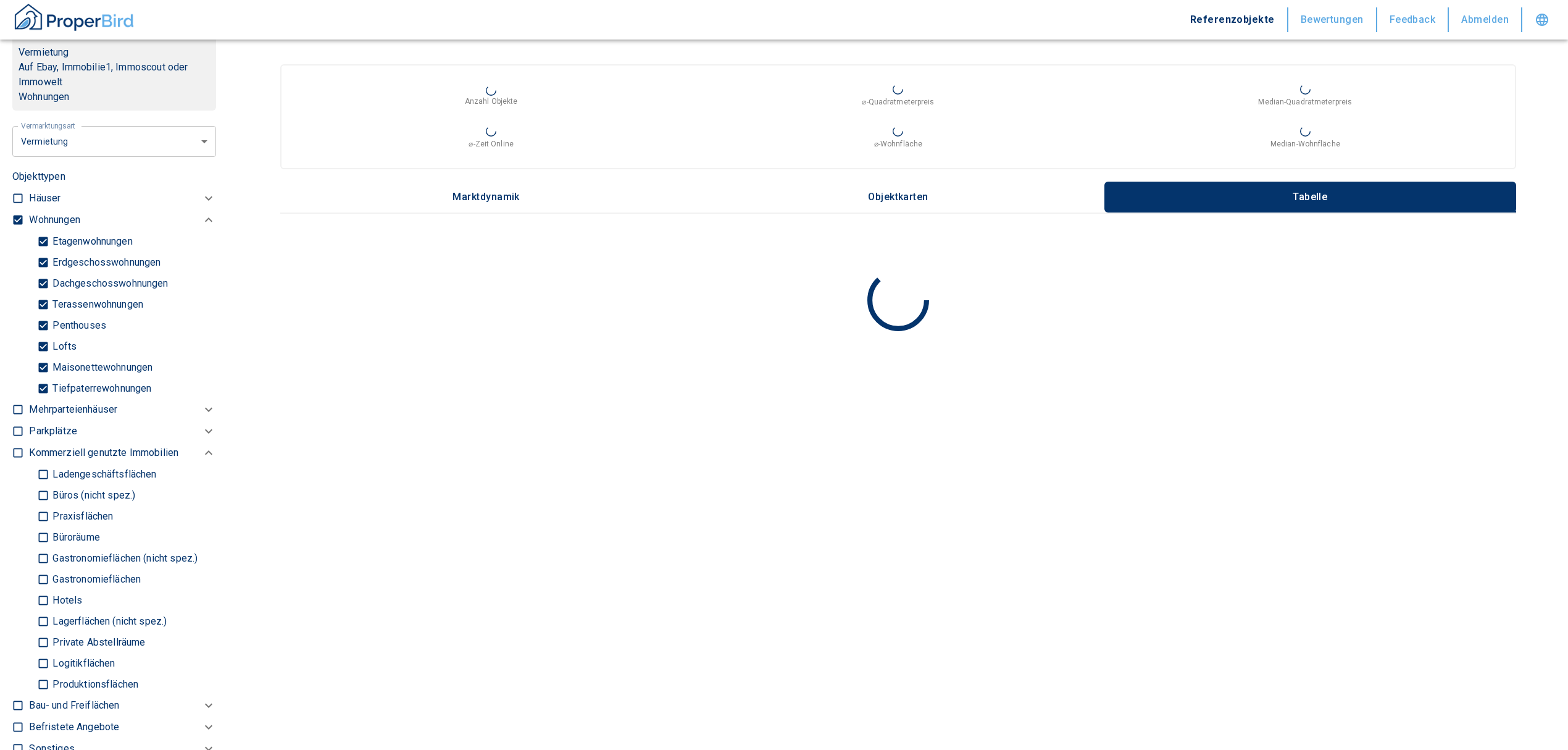
click at [43, 386] on input "Tiefpaterrewohnungen" at bounding box center [43, 388] width 13 height 21
checkbox input "false"
type input "2020"
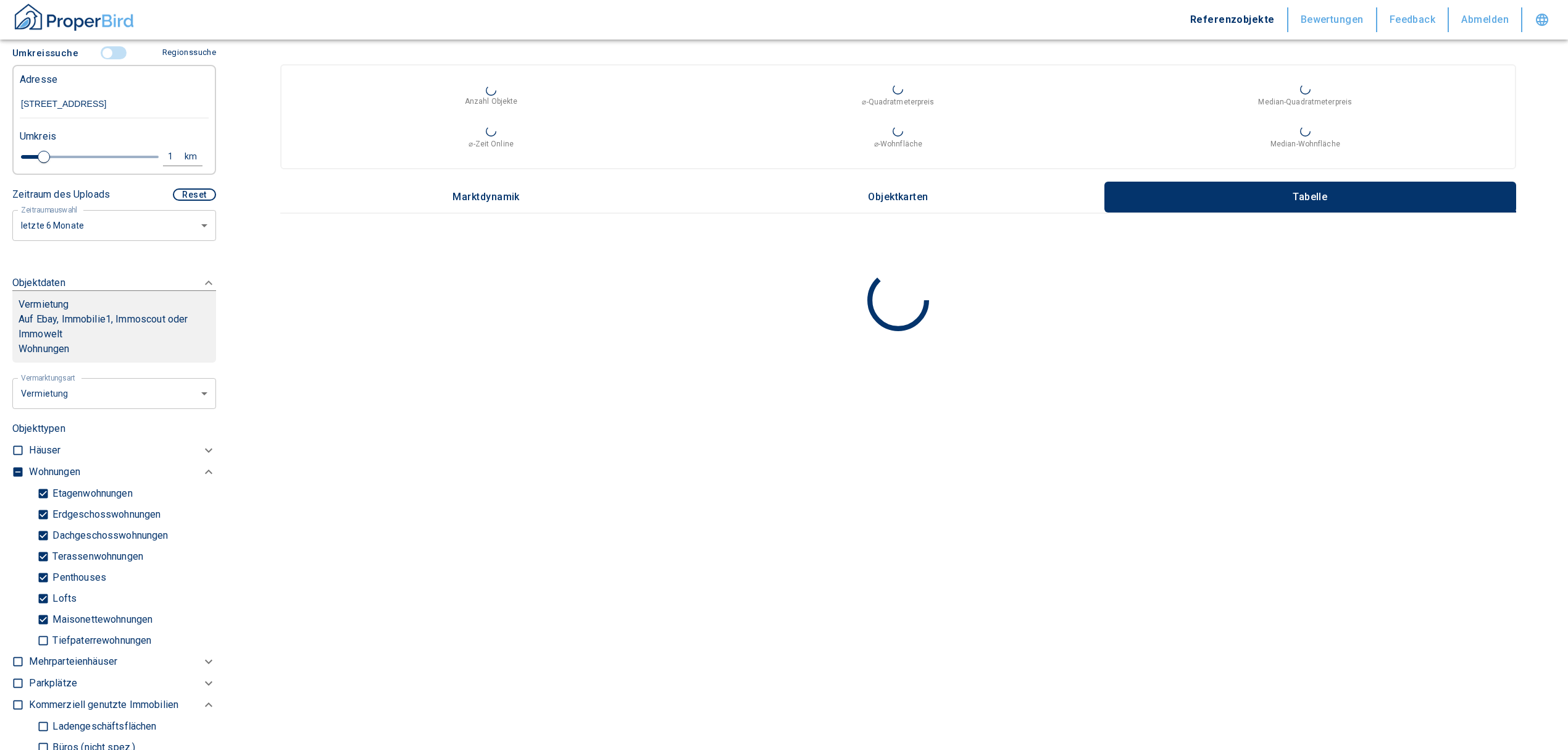
scroll to position [50, 0]
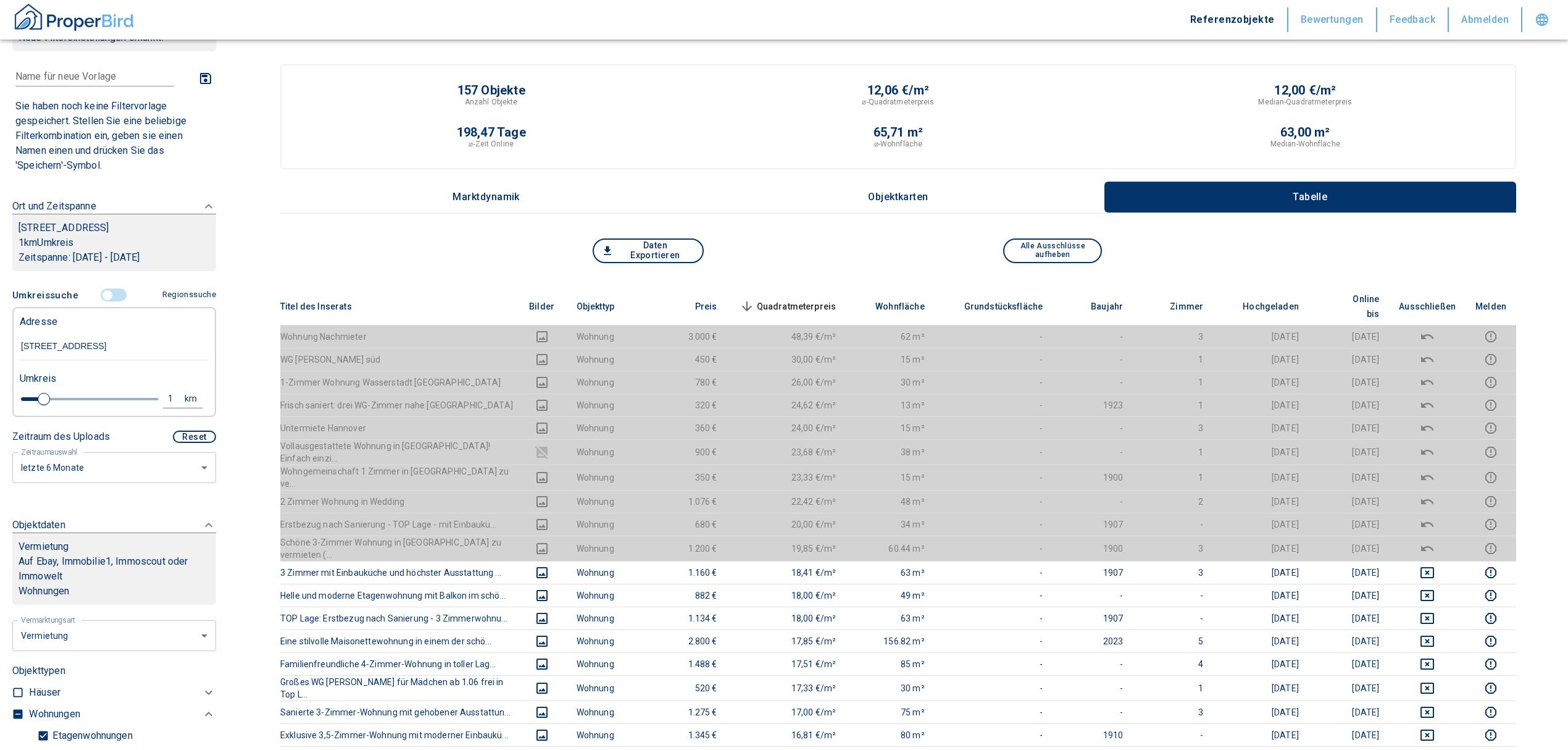
click at [790, 289] on th "Quadratmeterpreis sorted descending" at bounding box center [786, 306] width 119 height 38
click at [790, 298] on span "Quadratmeterpreis sorted descending" at bounding box center [786, 305] width 100 height 15
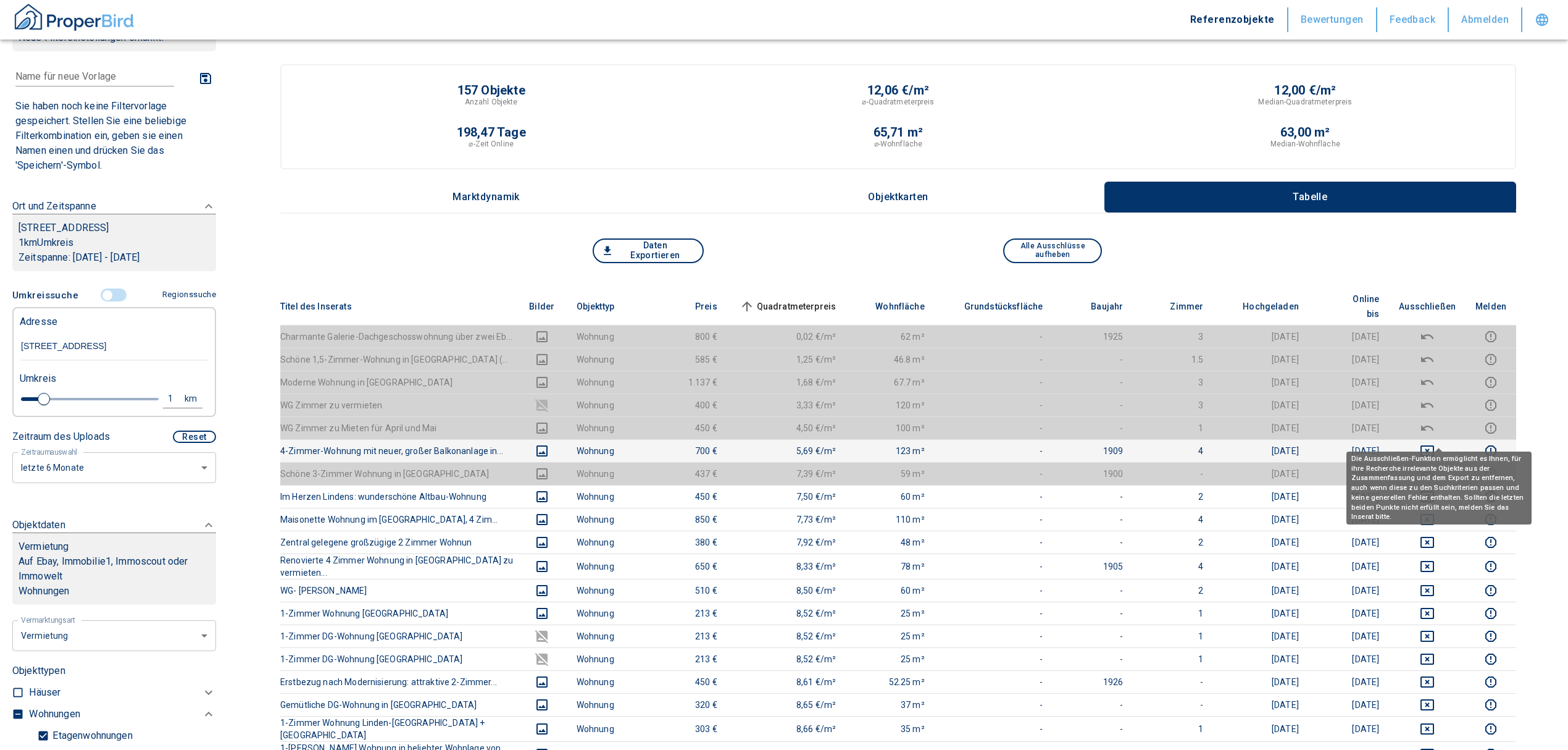
click at [1434, 444] on icon "deselect this listing" at bounding box center [1427, 451] width 15 height 15
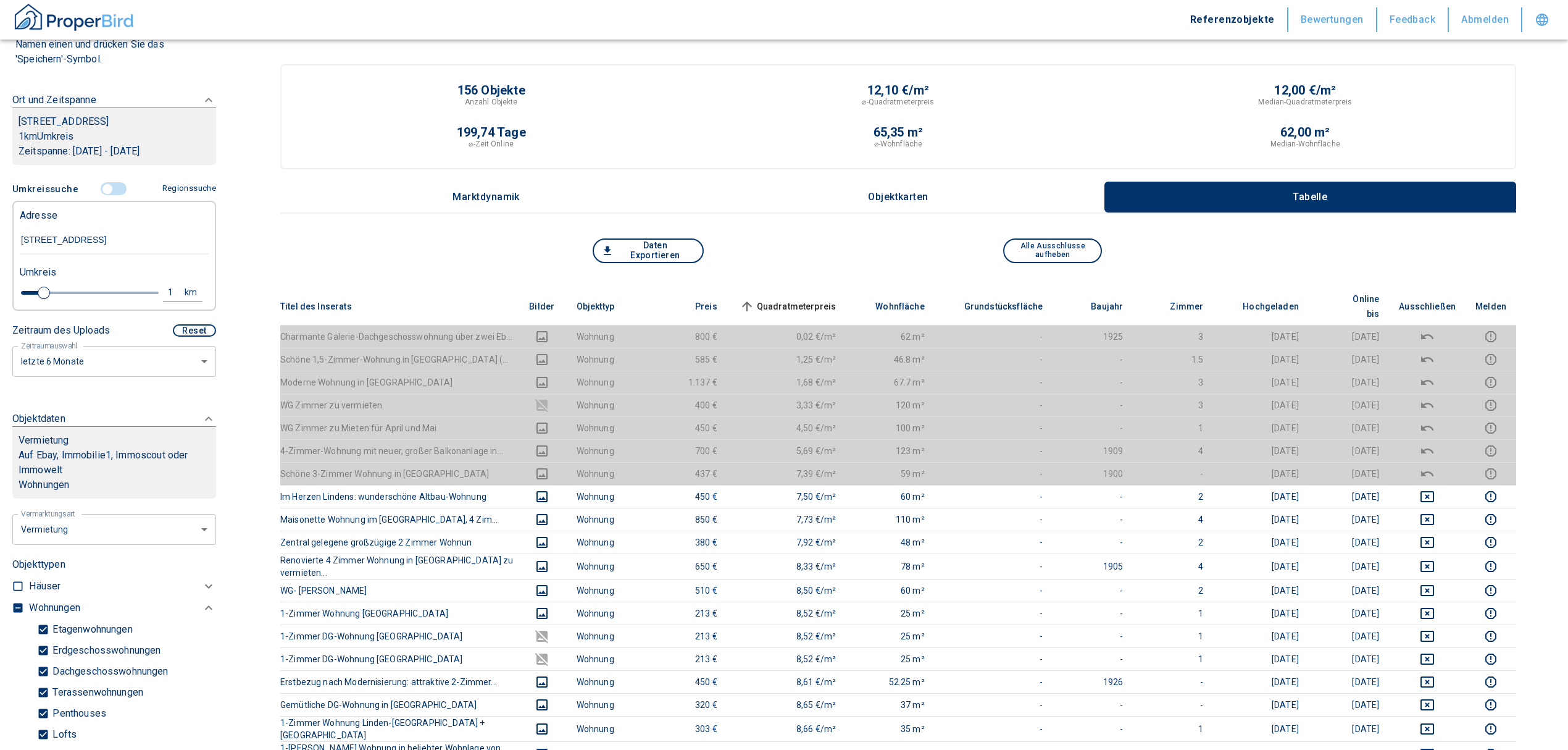
scroll to position [297, 0]
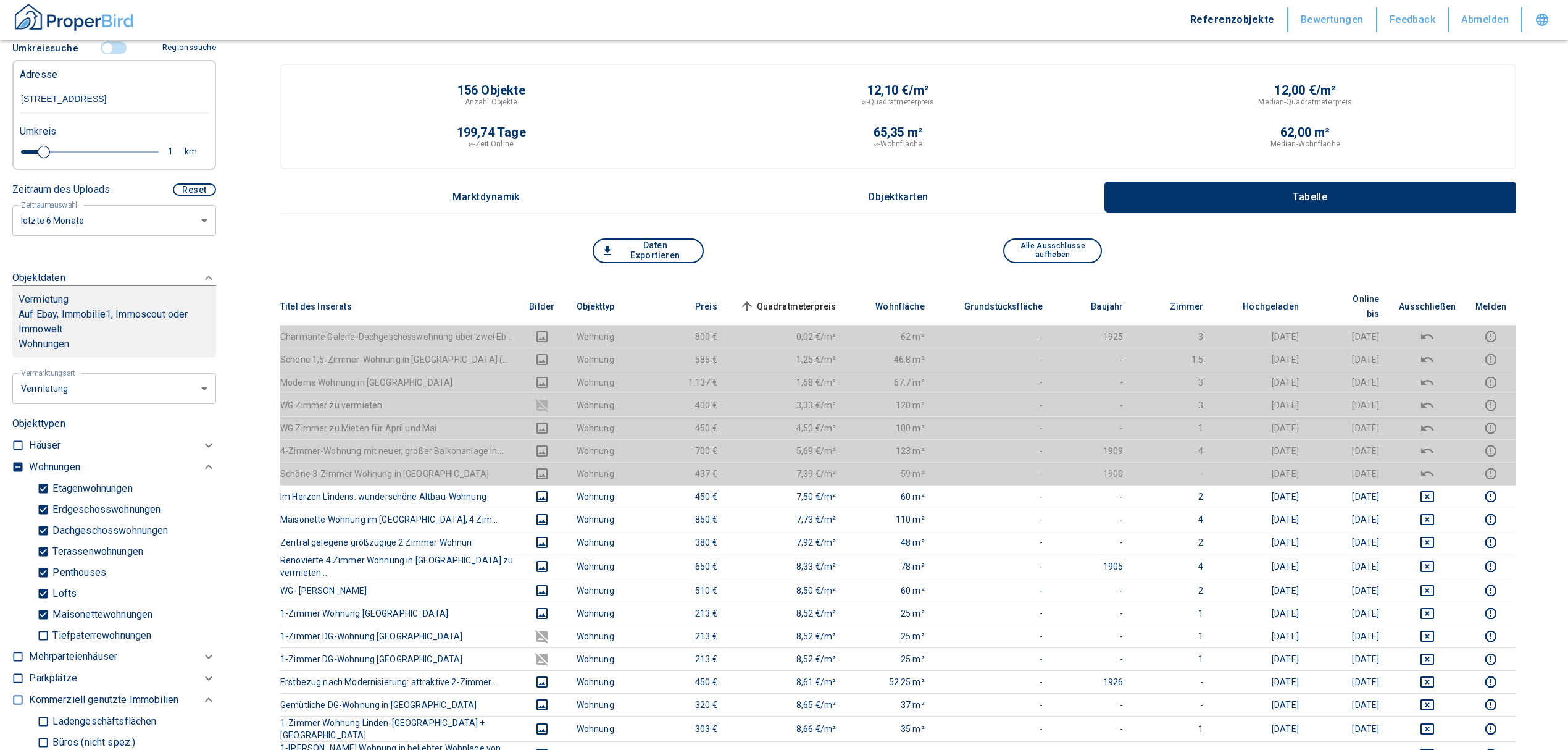
click at [18, 460] on input "checkbox" at bounding box center [17, 466] width 13 height 13
checkbox input "true"
type input "2020"
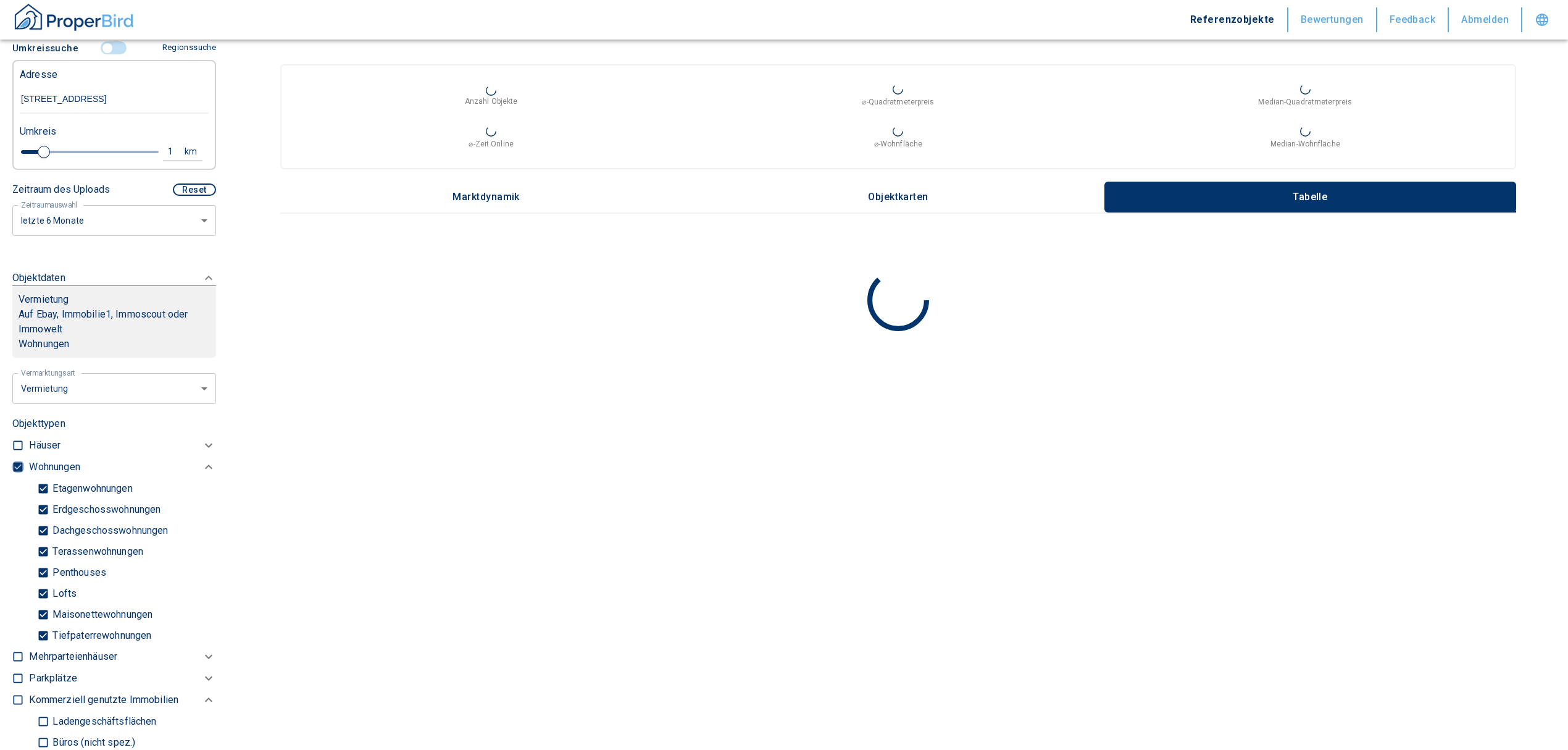
click at [18, 460] on input "checkbox" at bounding box center [17, 466] width 13 height 13
checkbox input "false"
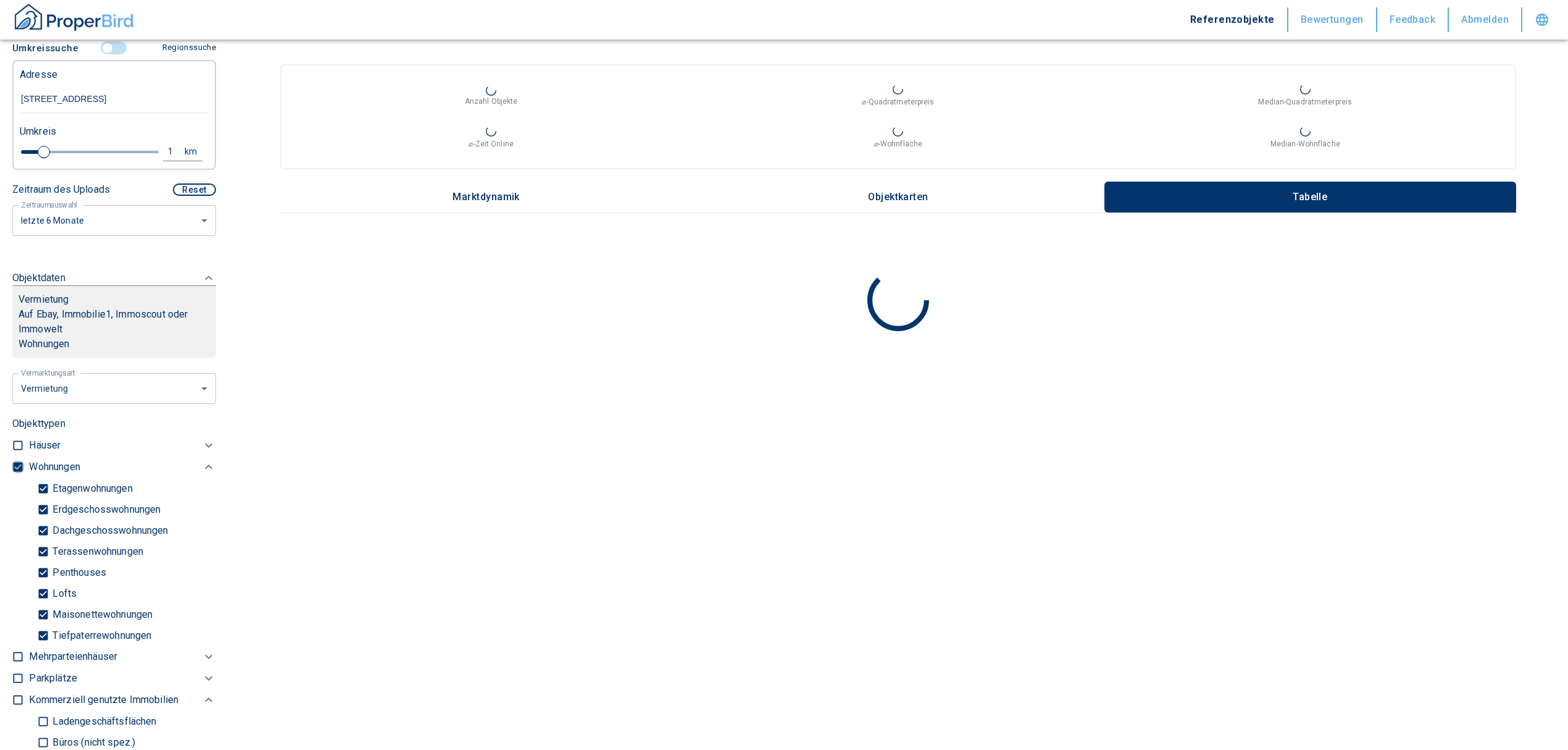
checkbox input "false"
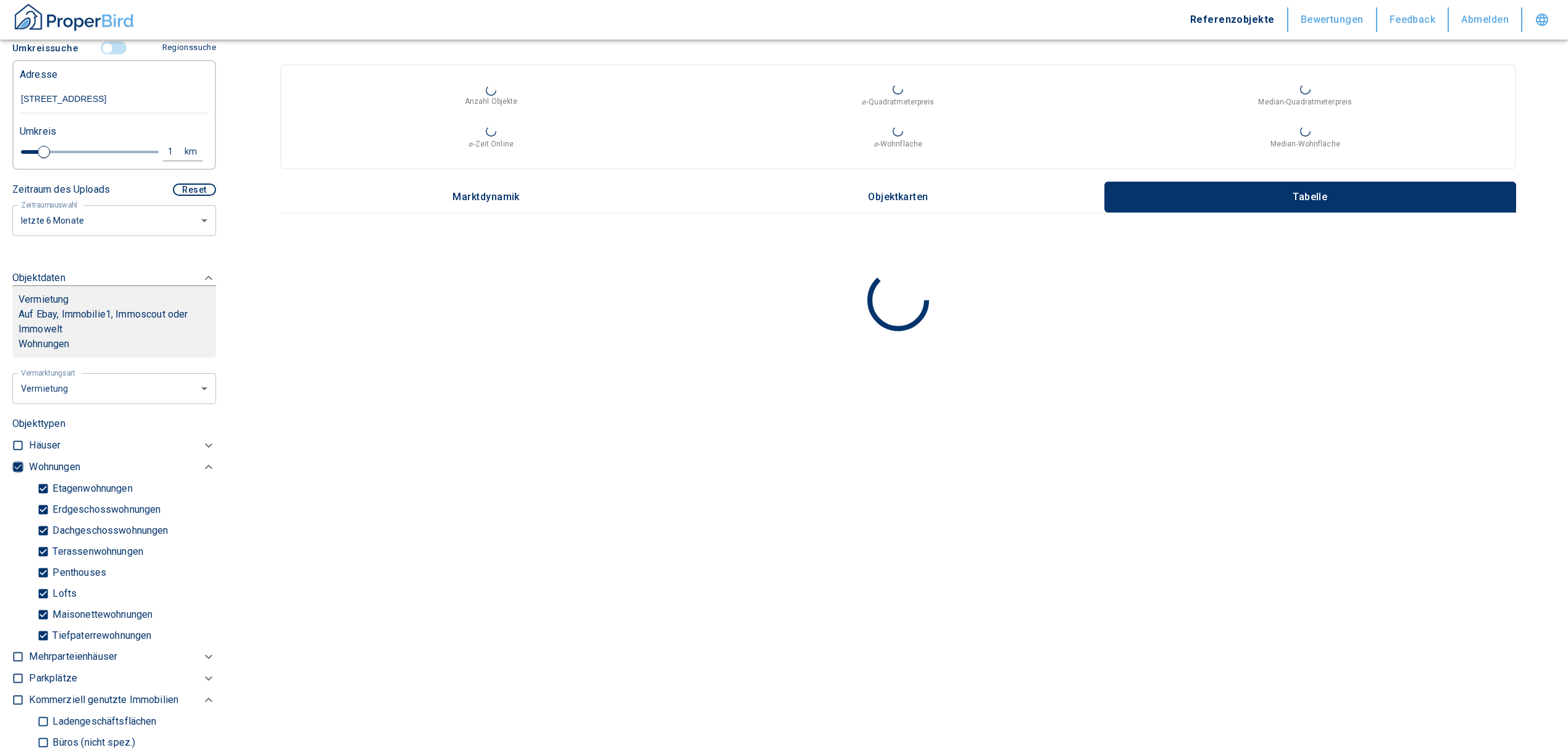
type input "2020"
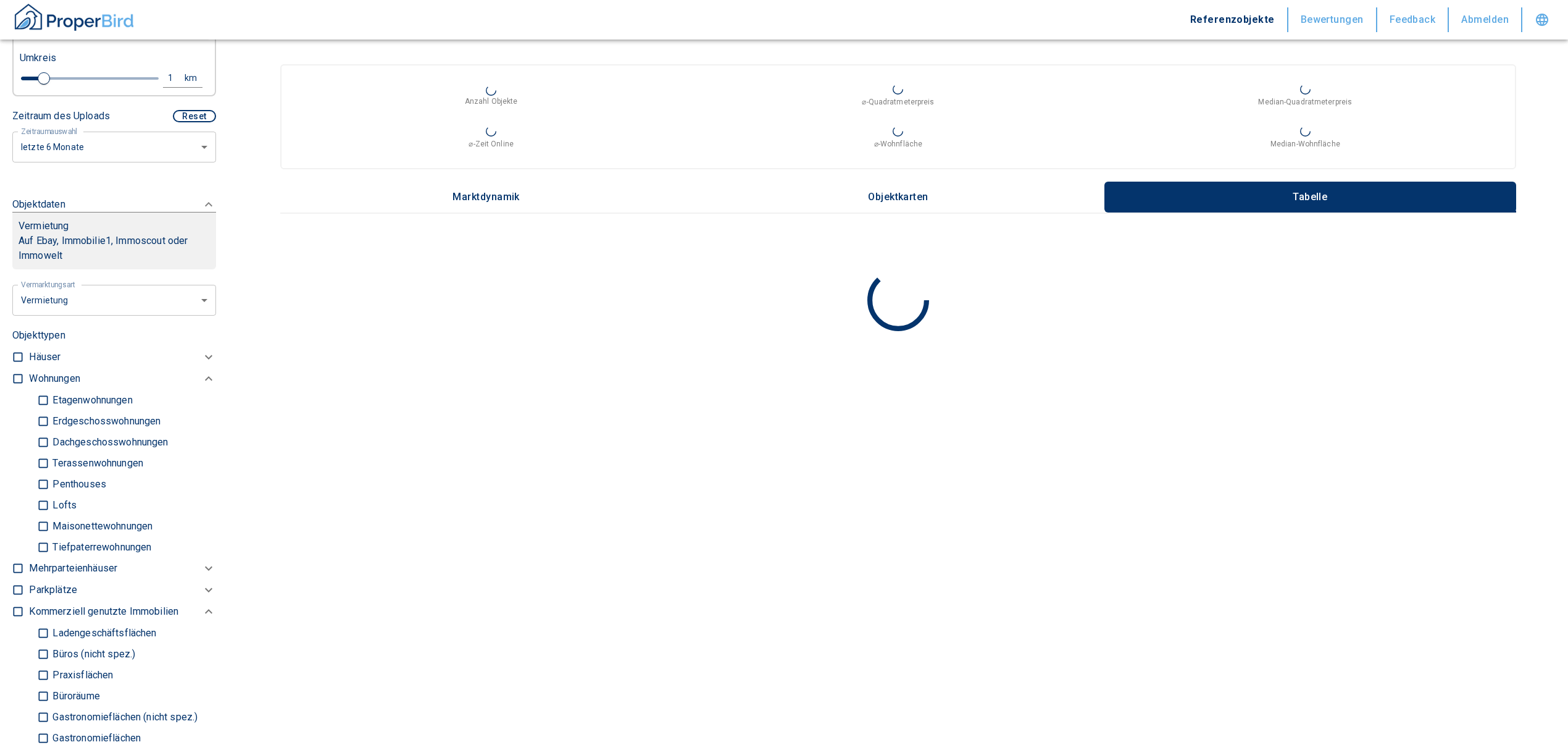
scroll to position [544, 0]
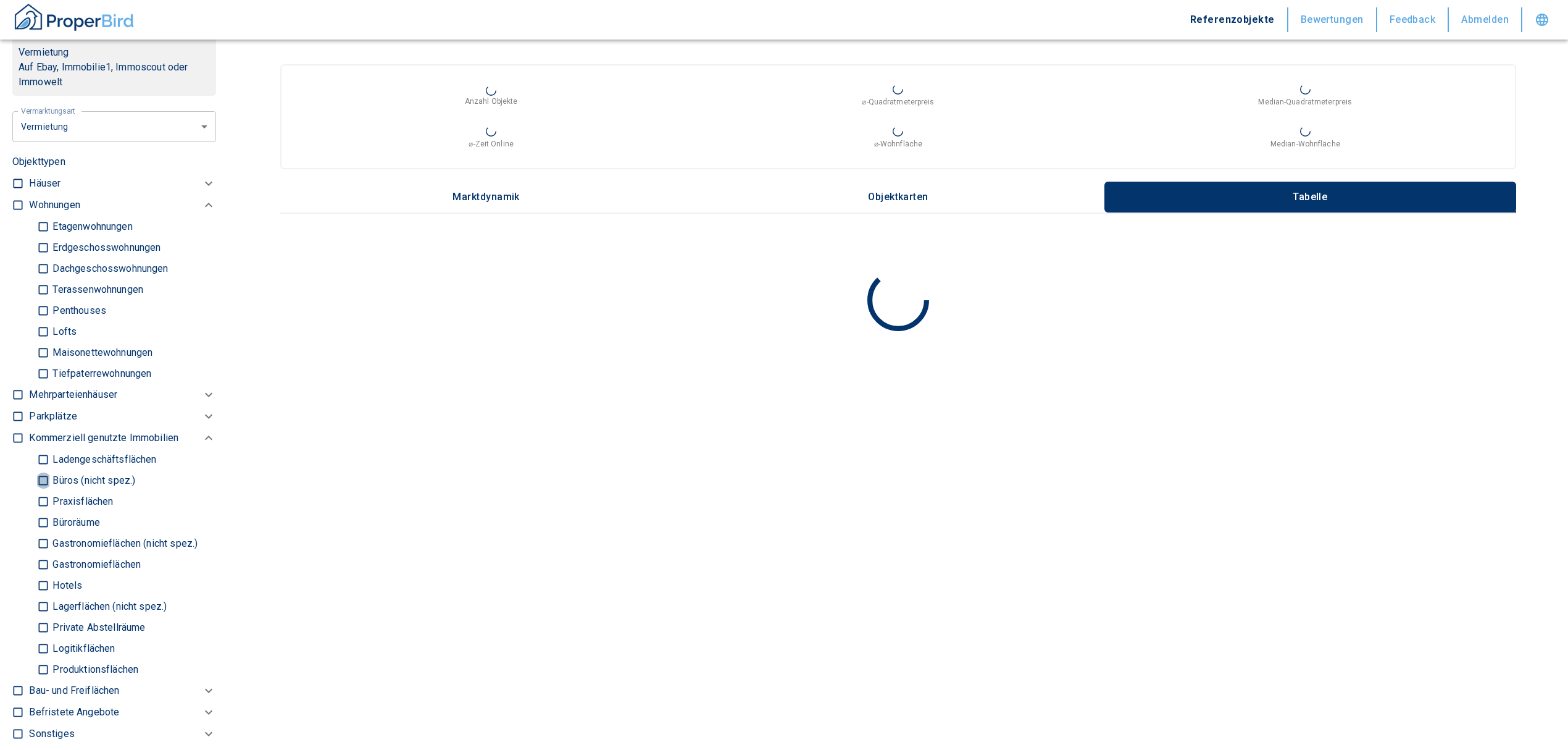
click at [40, 481] on input "Büros (nicht spez.)" at bounding box center [43, 480] width 13 height 21
checkbox input "true"
type input "2020"
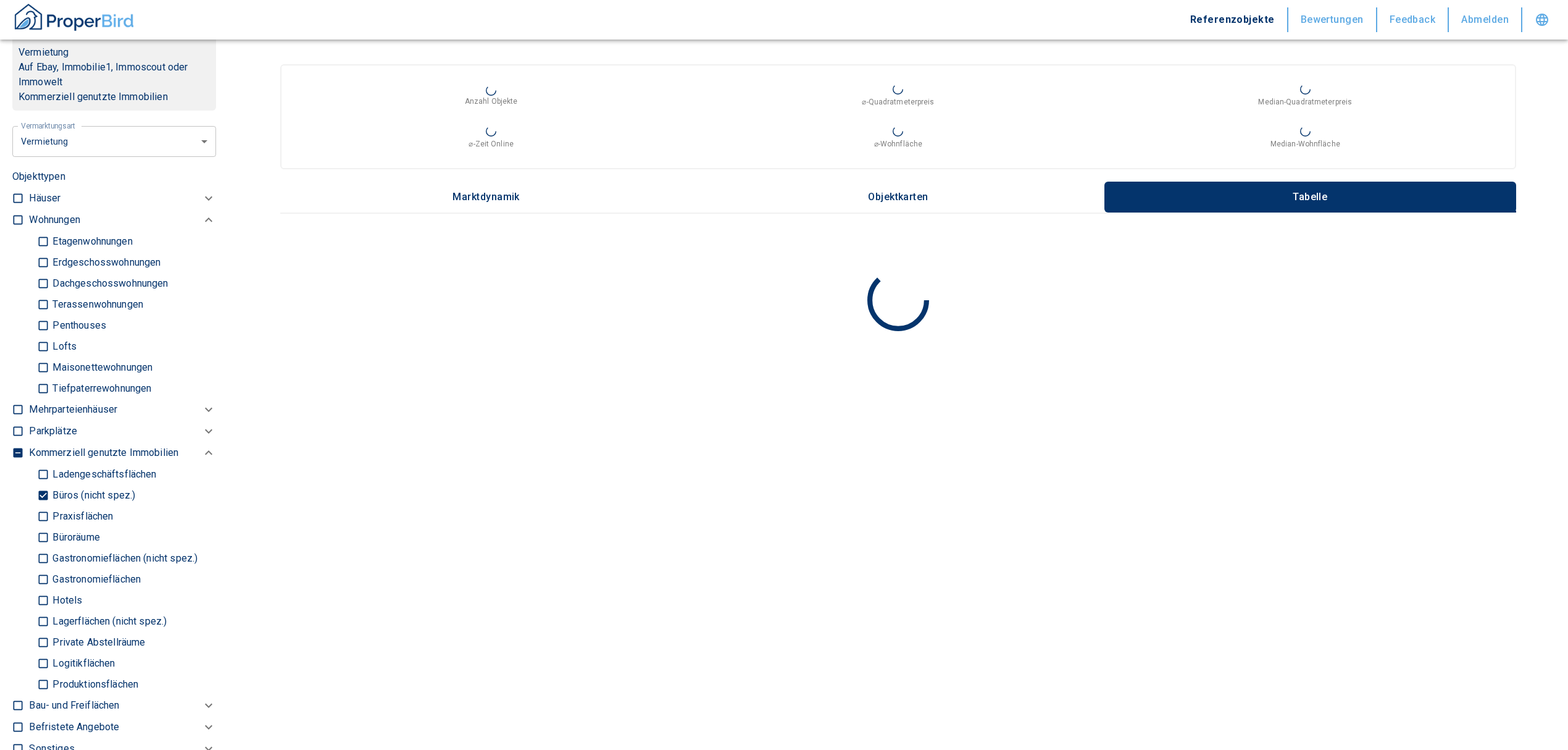
click at [45, 537] on input "Büroräume" at bounding box center [43, 537] width 13 height 21
checkbox input "true"
type input "2020"
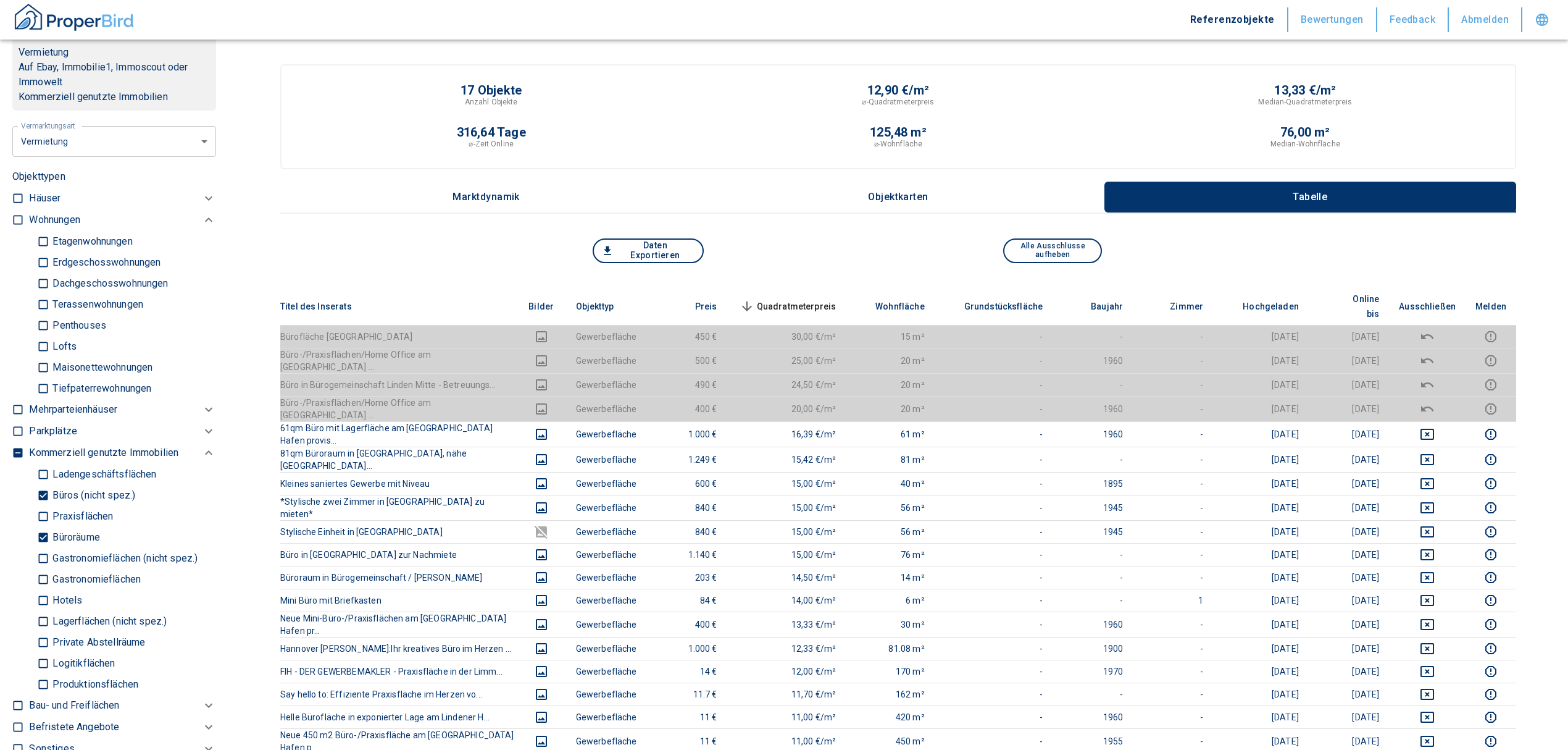
click at [796, 298] on span "Quadratmeterpreis sorted descending" at bounding box center [786, 305] width 100 height 15
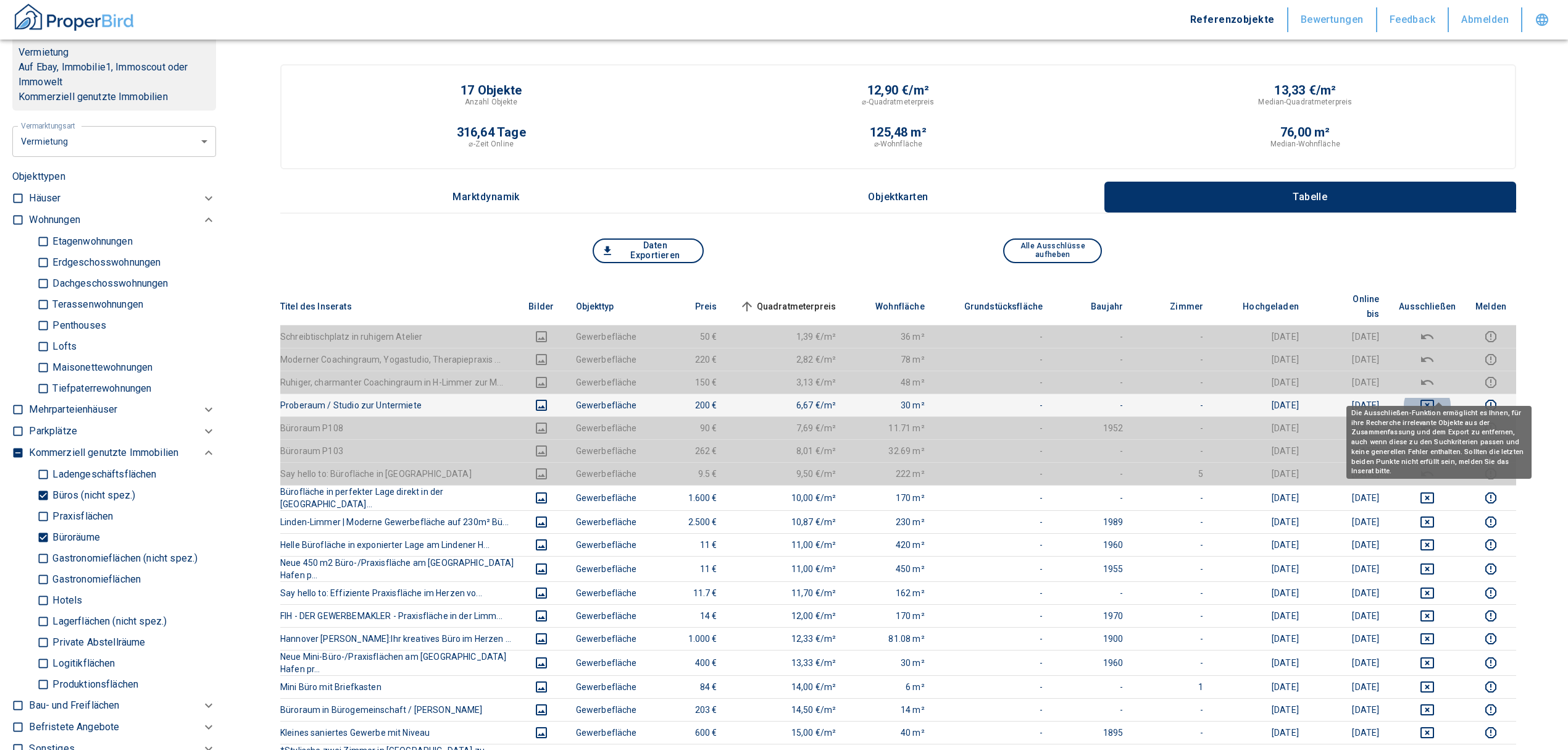
click at [1434, 399] on icon "deselect this listing" at bounding box center [1428, 404] width 14 height 11
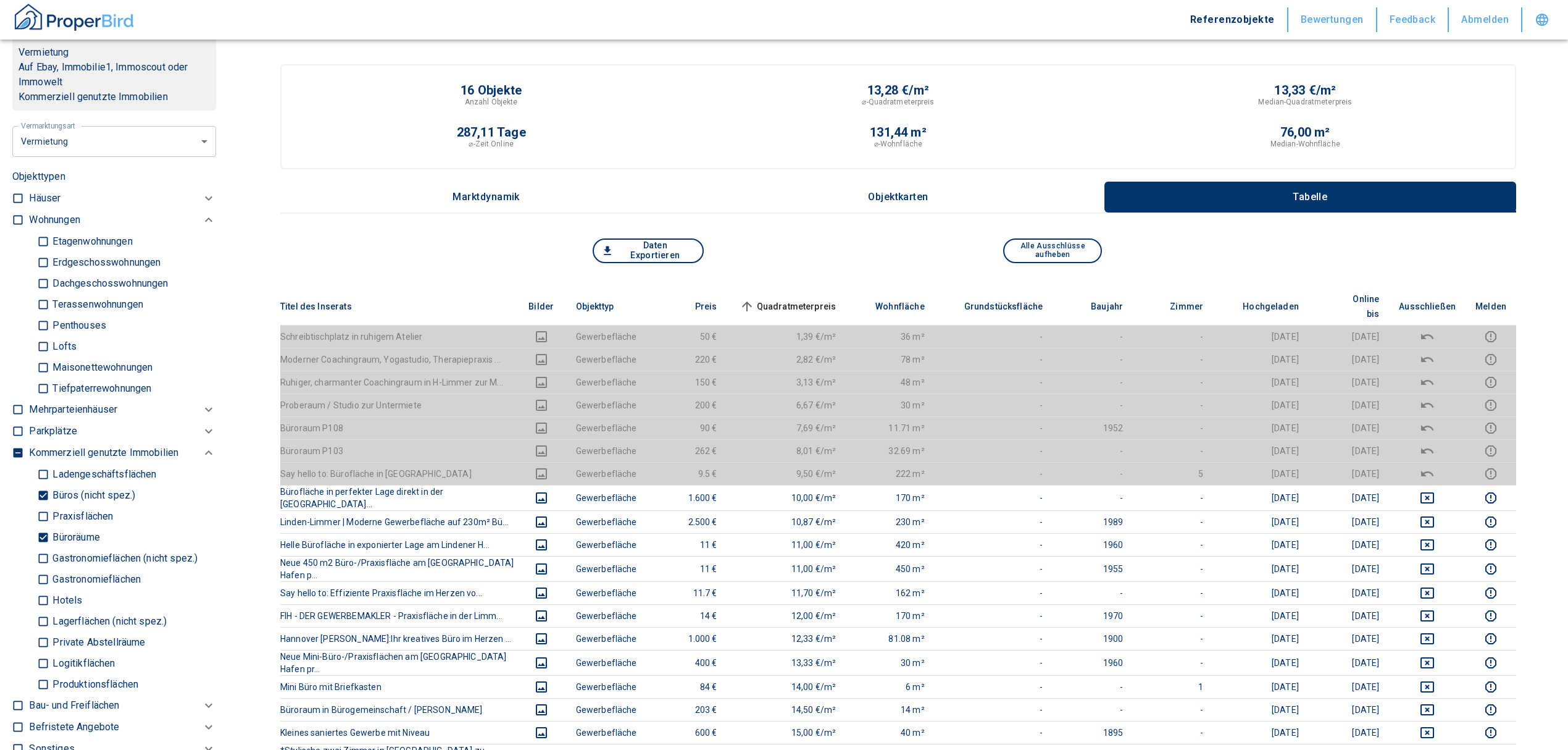
click at [809, 298] on span "Quadratmeterpreis sorted ascending" at bounding box center [786, 305] width 100 height 15
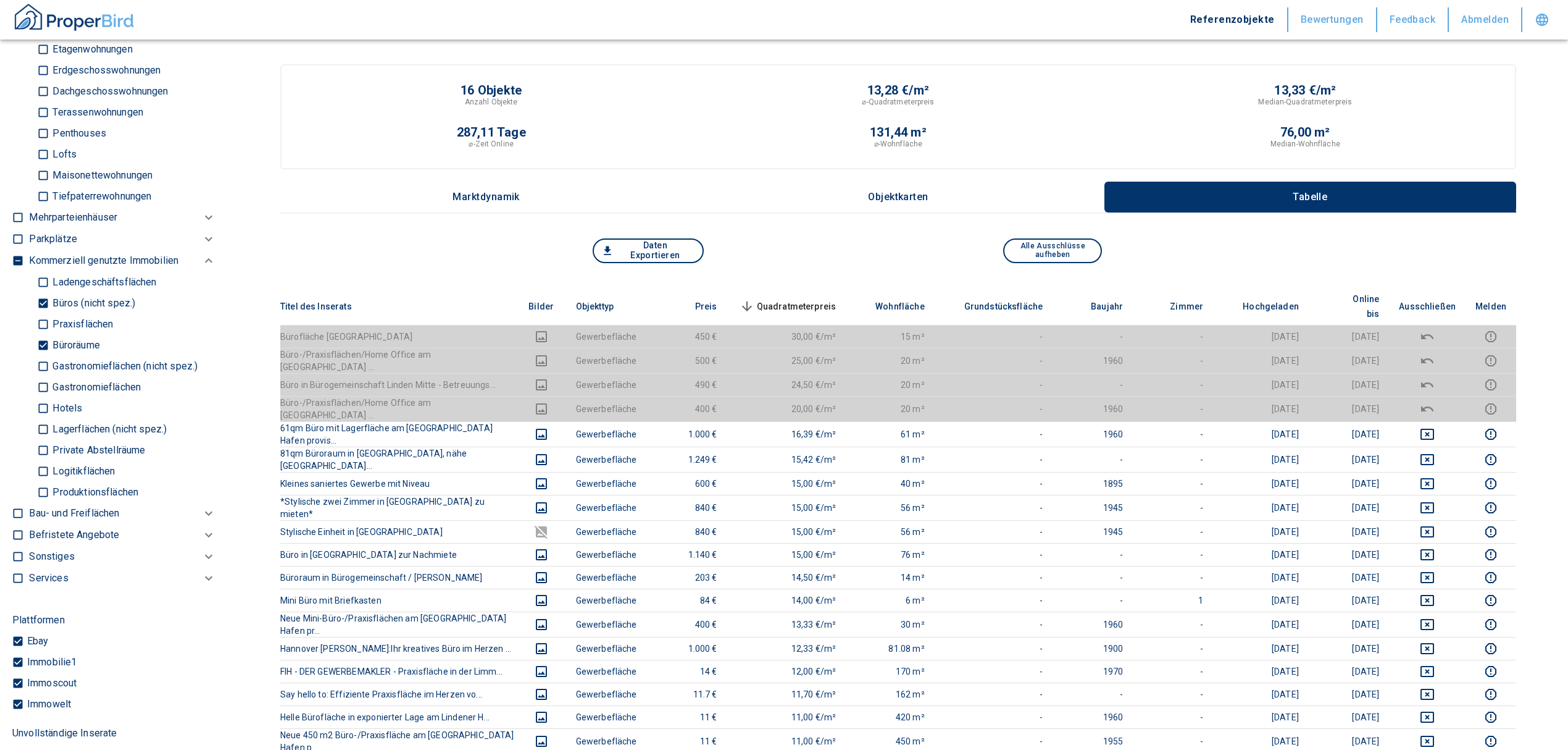
scroll to position [709, 0]
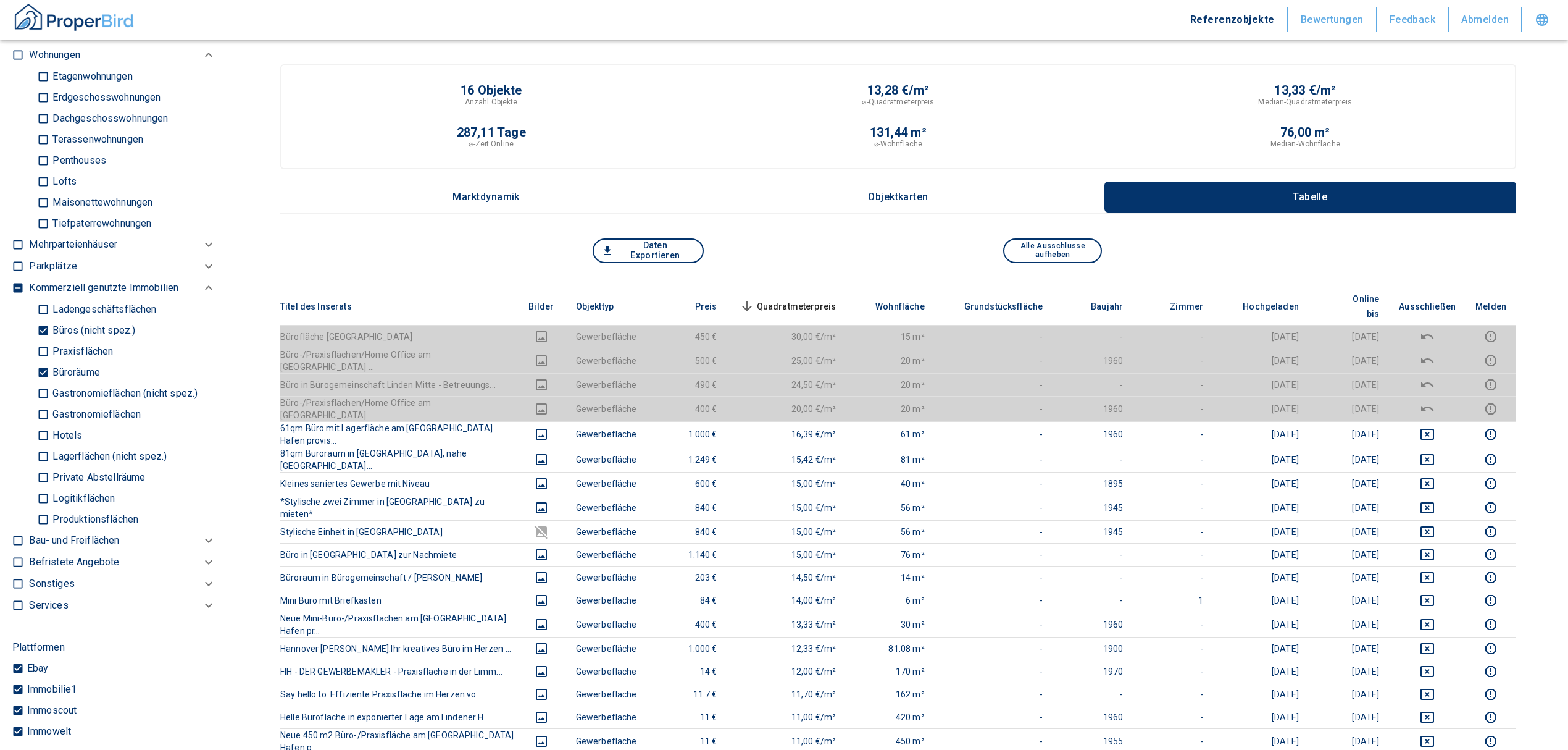
drag, startPoint x: 40, startPoint y: 364, endPoint x: 44, endPoint y: 342, distance: 22.4
click at [40, 364] on input "Büroräume" at bounding box center [43, 372] width 13 height 21
checkbox input "false"
type input "2020"
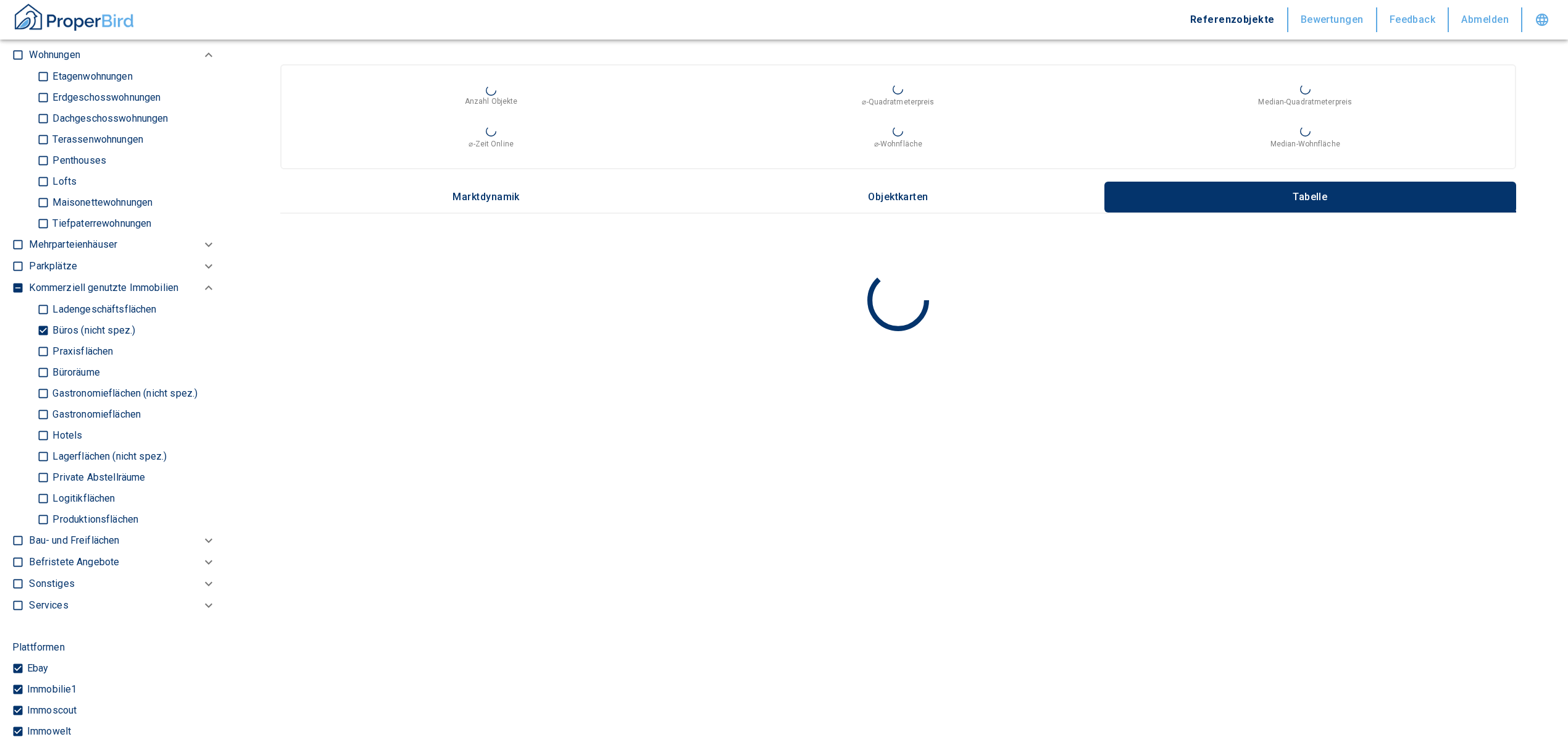
click at [43, 328] on input "Büros (nicht spez.)" at bounding box center [43, 330] width 13 height 21
checkbox input "false"
type input "2020"
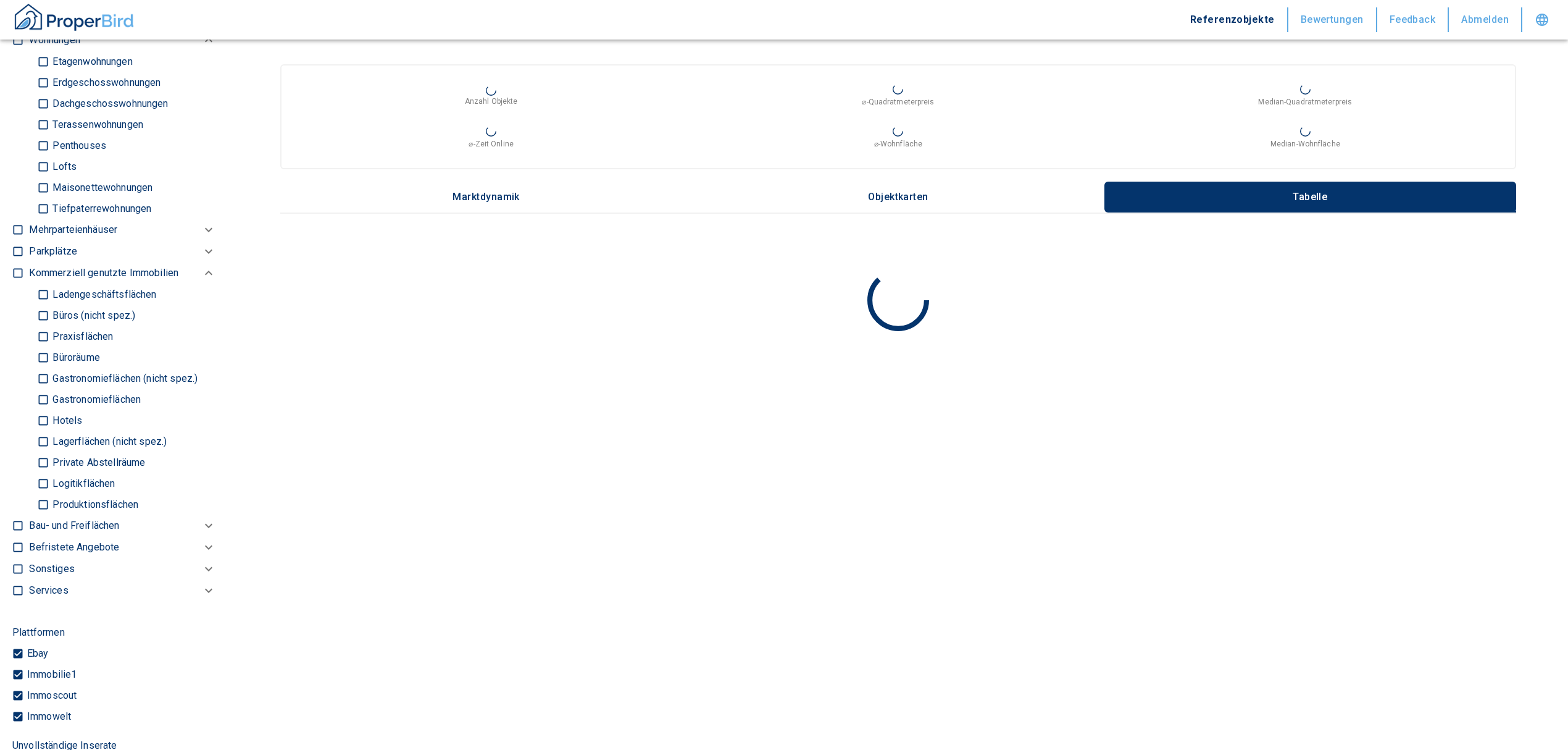
click at [42, 294] on input "Ladengeschäftsflächen" at bounding box center [43, 295] width 13 height 21
checkbox input "true"
type input "2020"
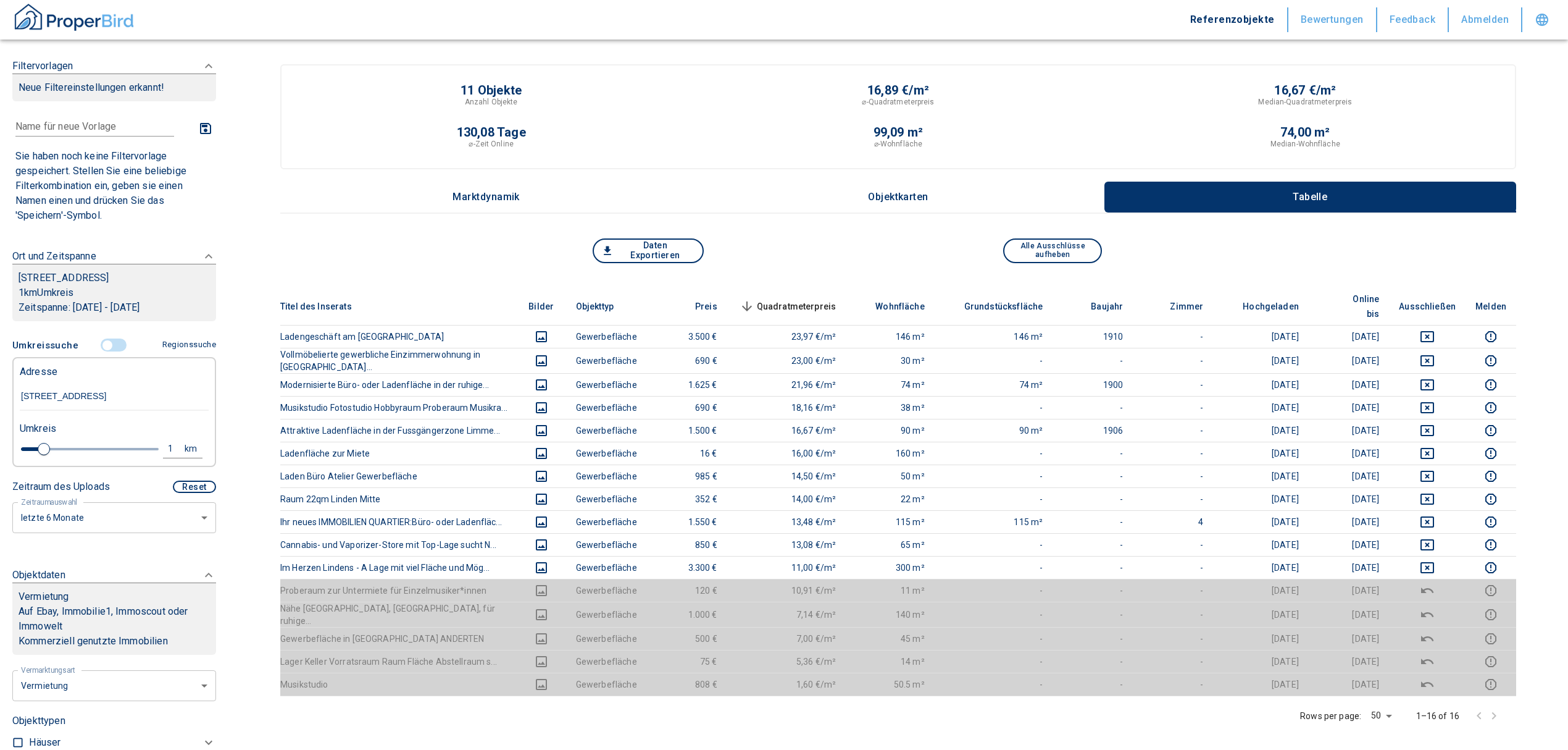
click at [102, 339] on input "controlled" at bounding box center [108, 345] width 37 height 14
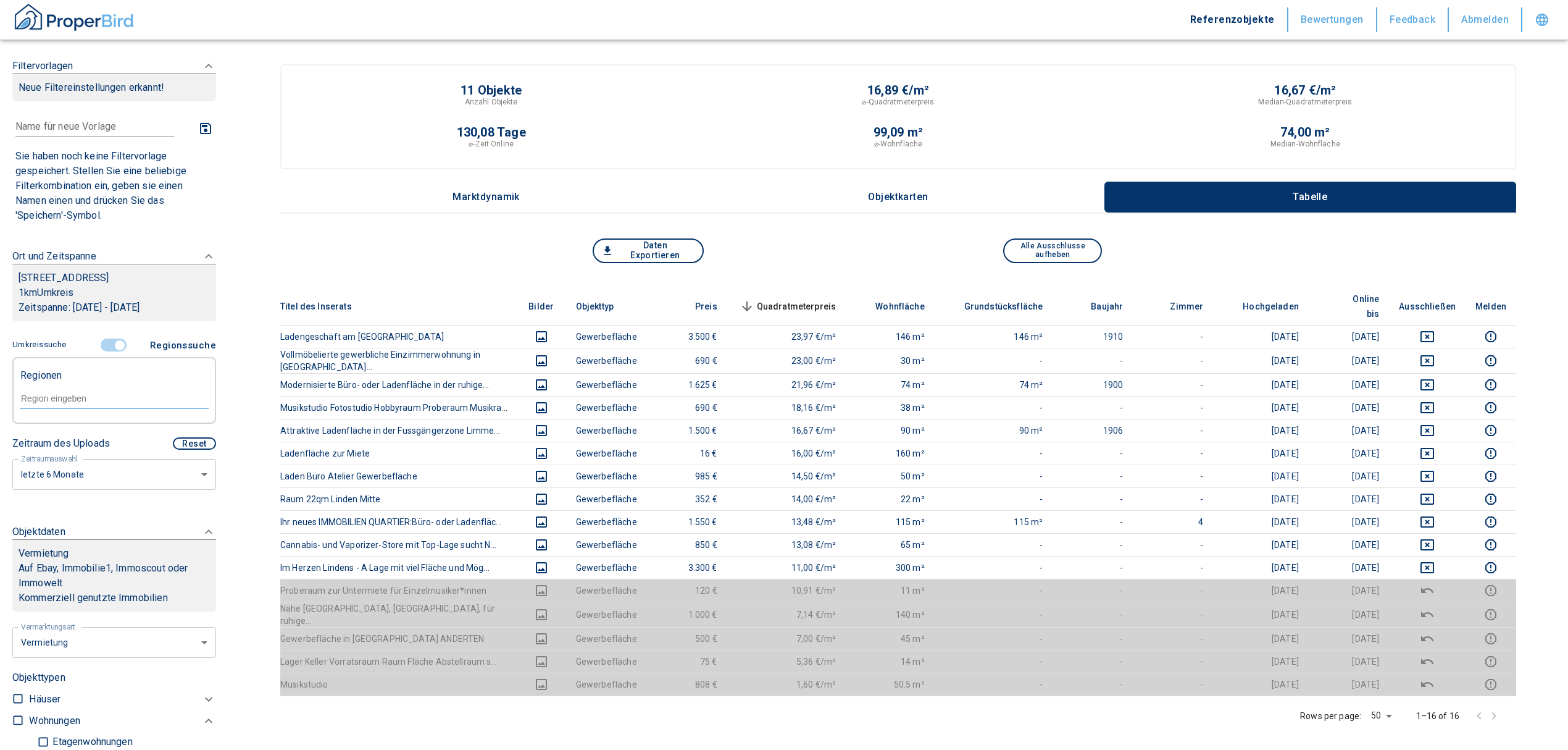
click at [108, 347] on input "controlled" at bounding box center [120, 345] width 37 height 14
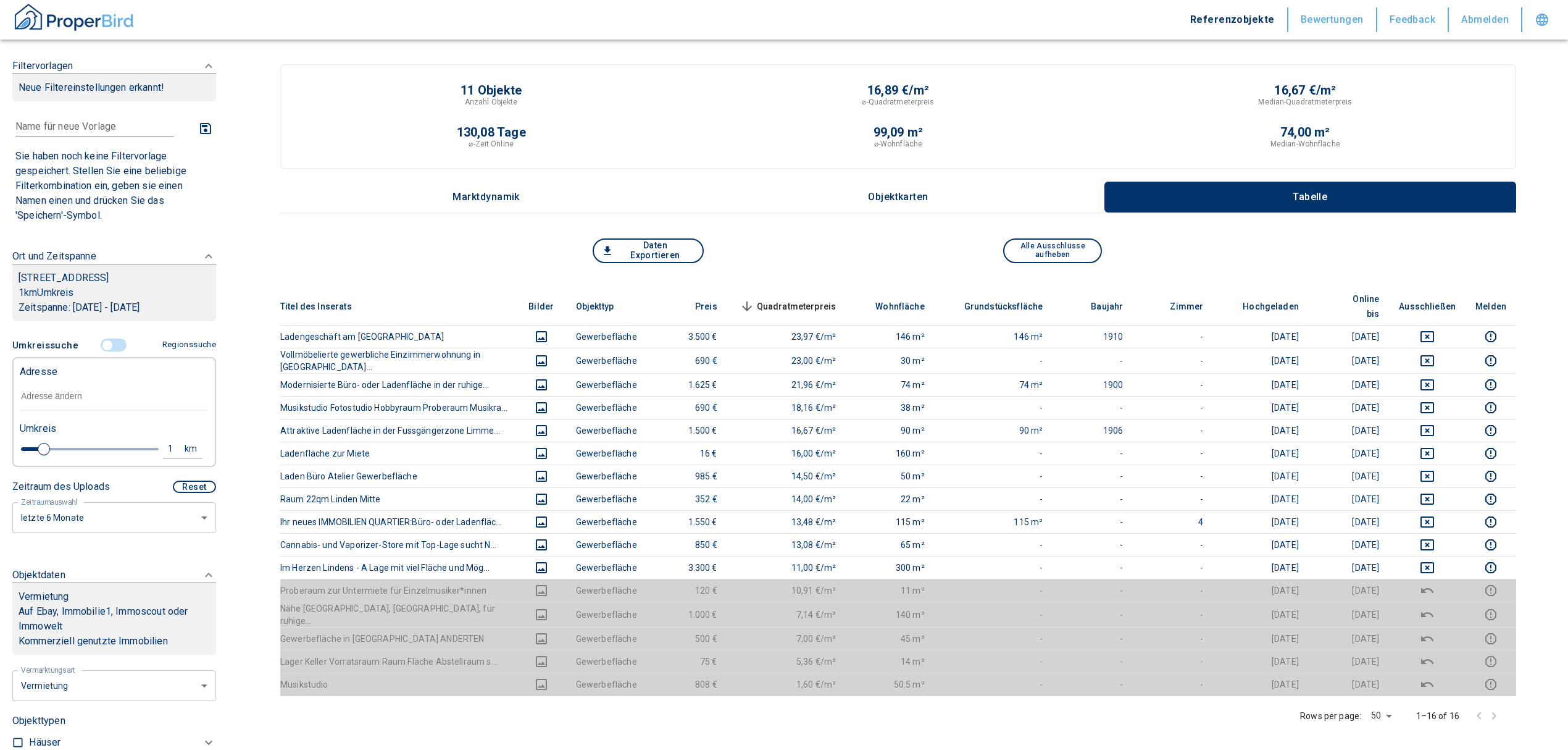
click at [77, 395] on input "text" at bounding box center [113, 396] width 189 height 28
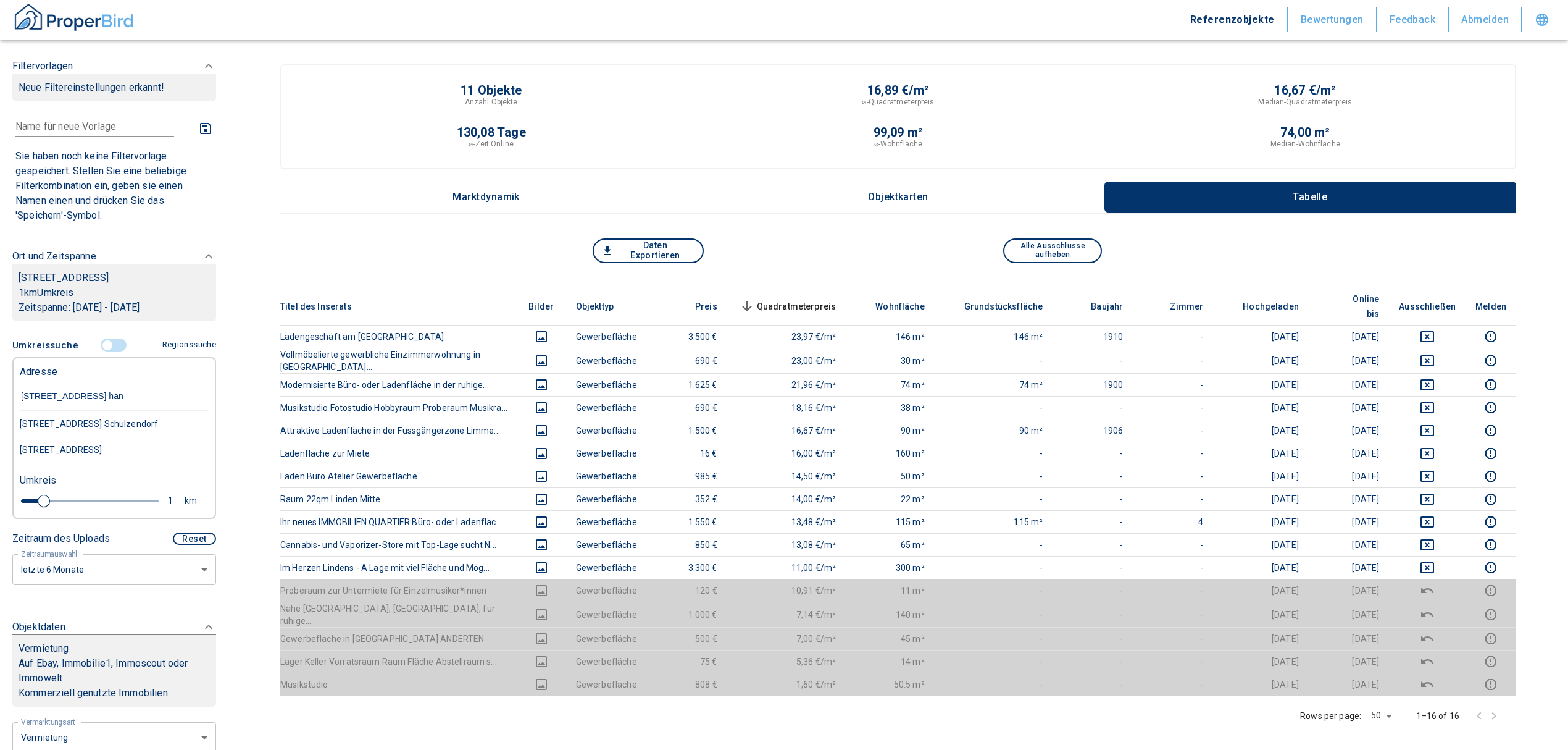
type input "[STREET_ADDRESS] hann"
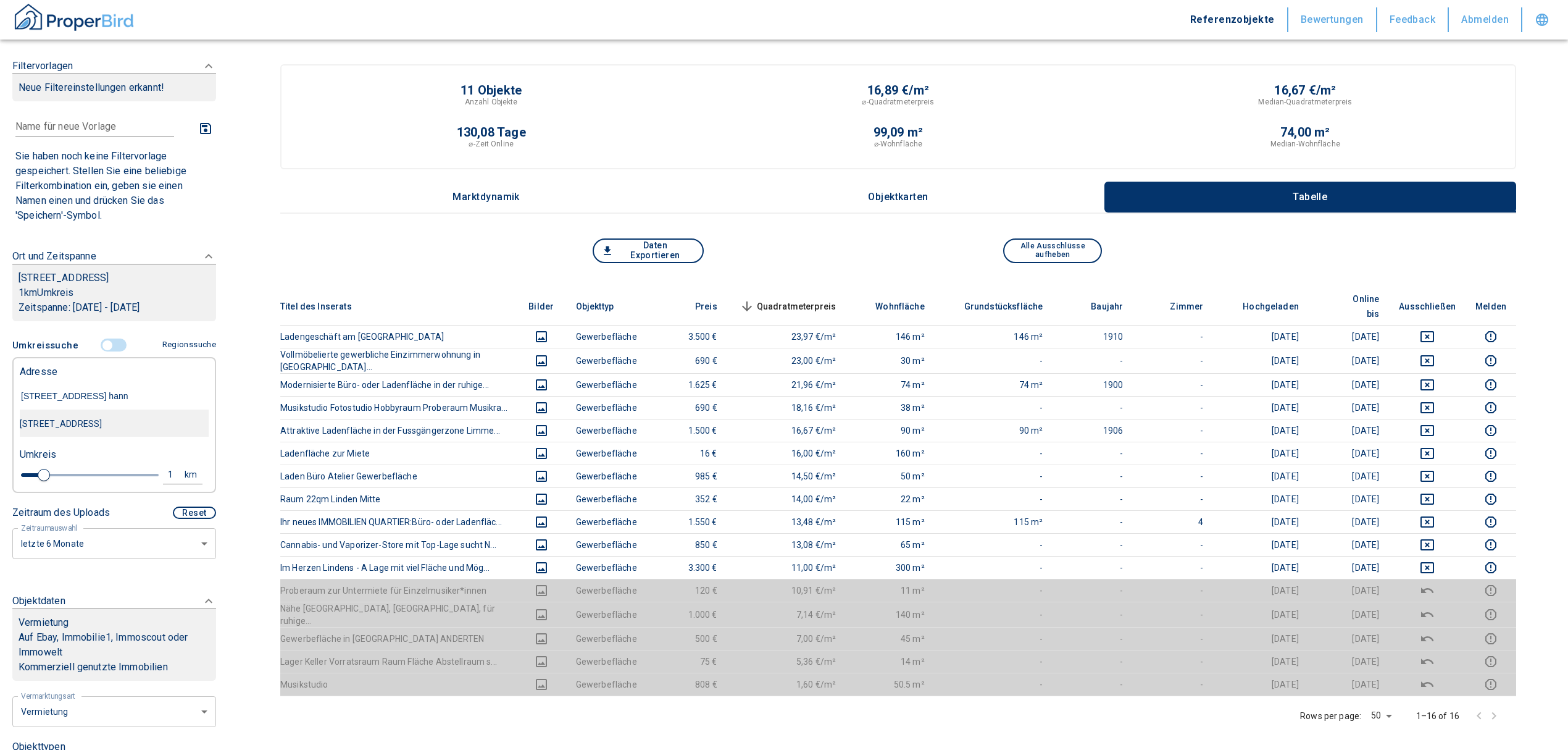
click at [122, 431] on div "[STREET_ADDRESS]" at bounding box center [113, 423] width 189 height 26
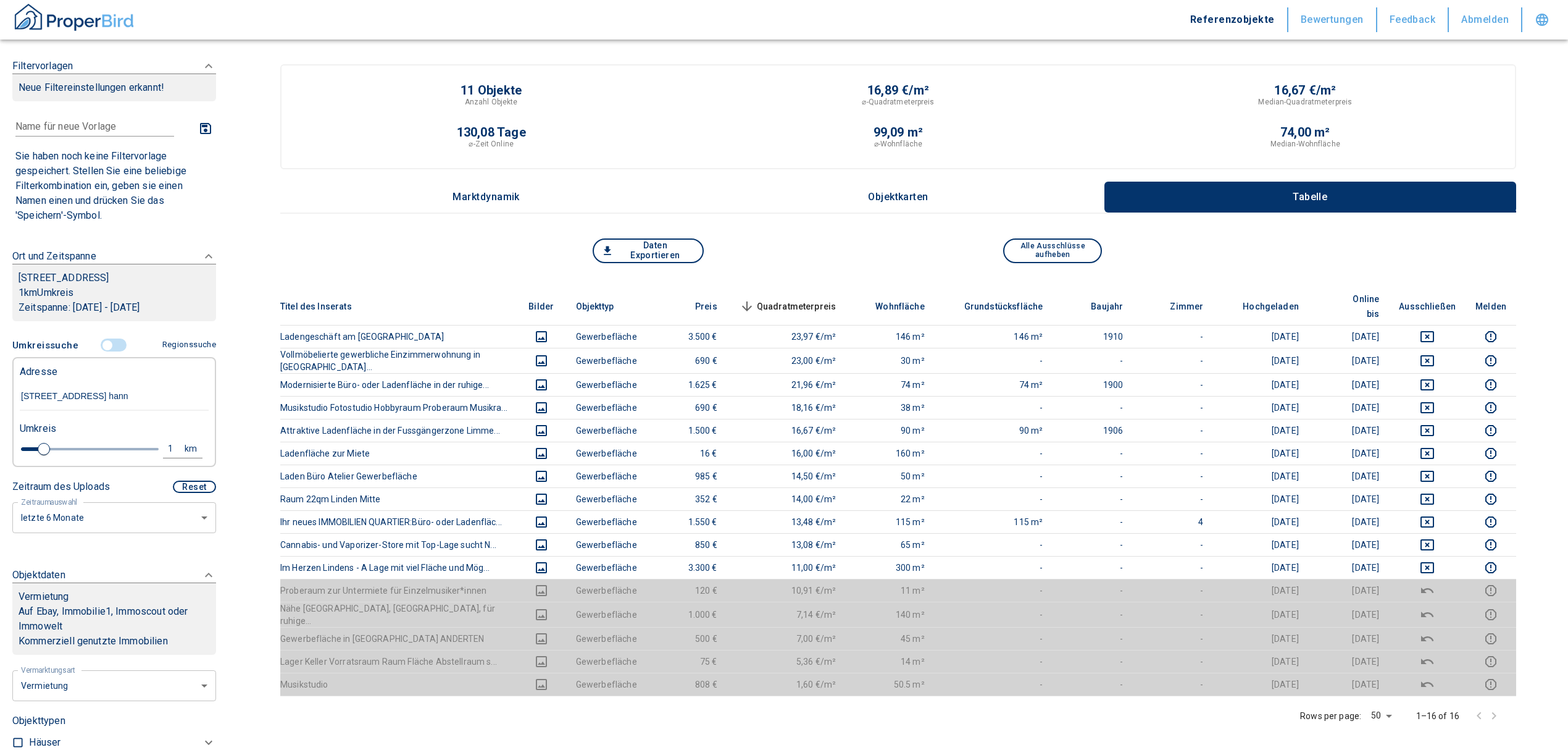
type input "2020"
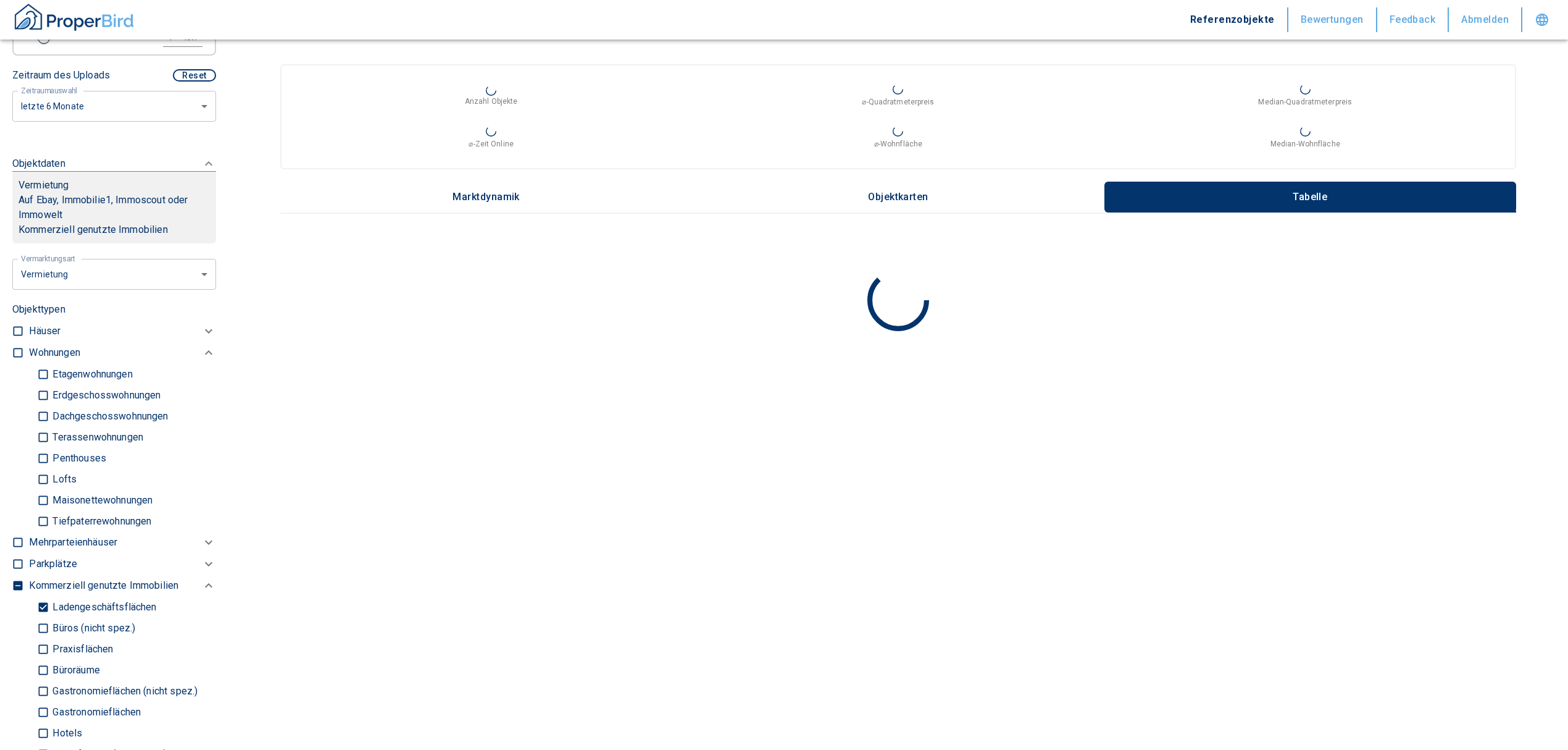
scroll to position [494, 0]
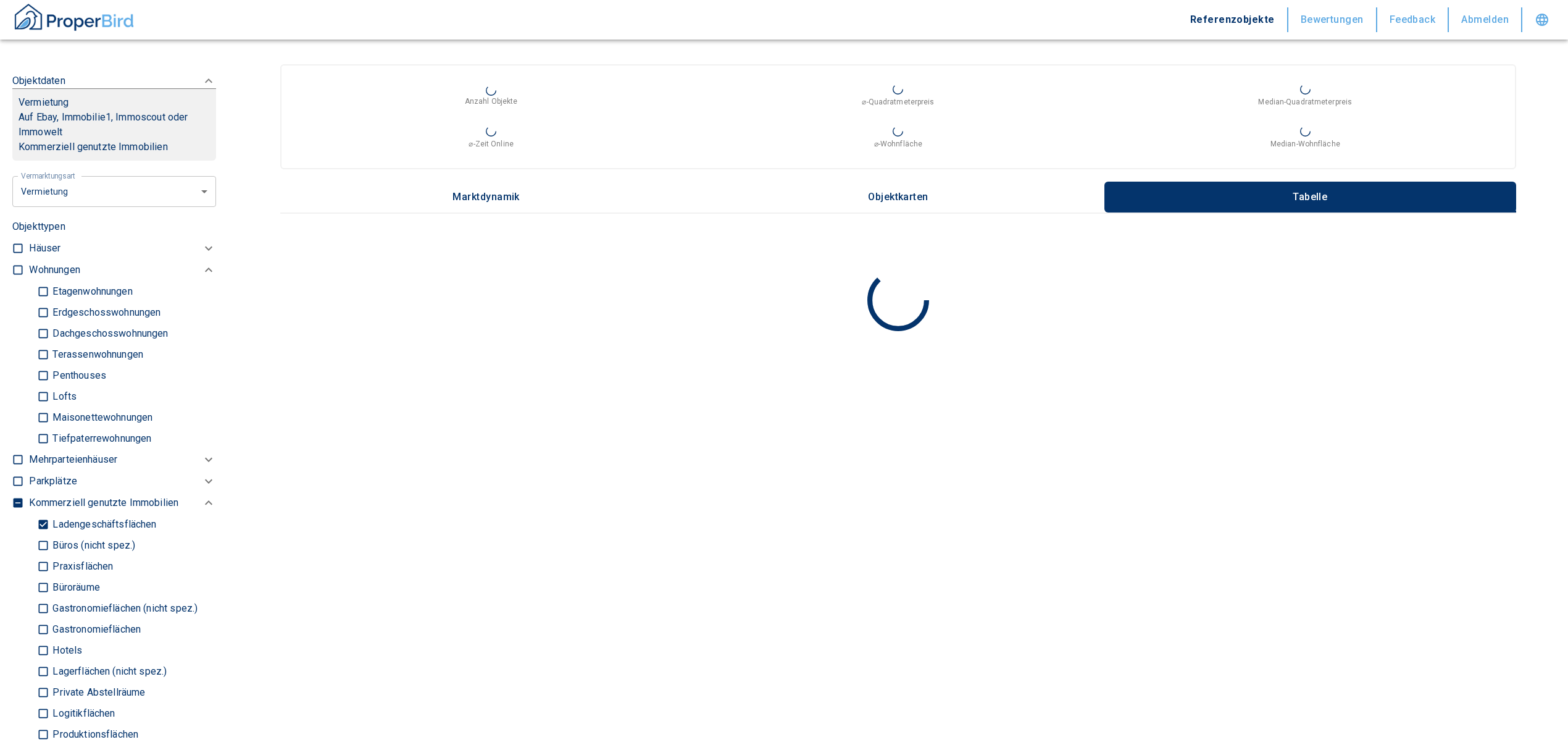
type input "[STREET_ADDRESS]"
click at [41, 516] on input "Ladengeschäftsflächen" at bounding box center [43, 524] width 13 height 21
checkbox input "false"
type input "2020"
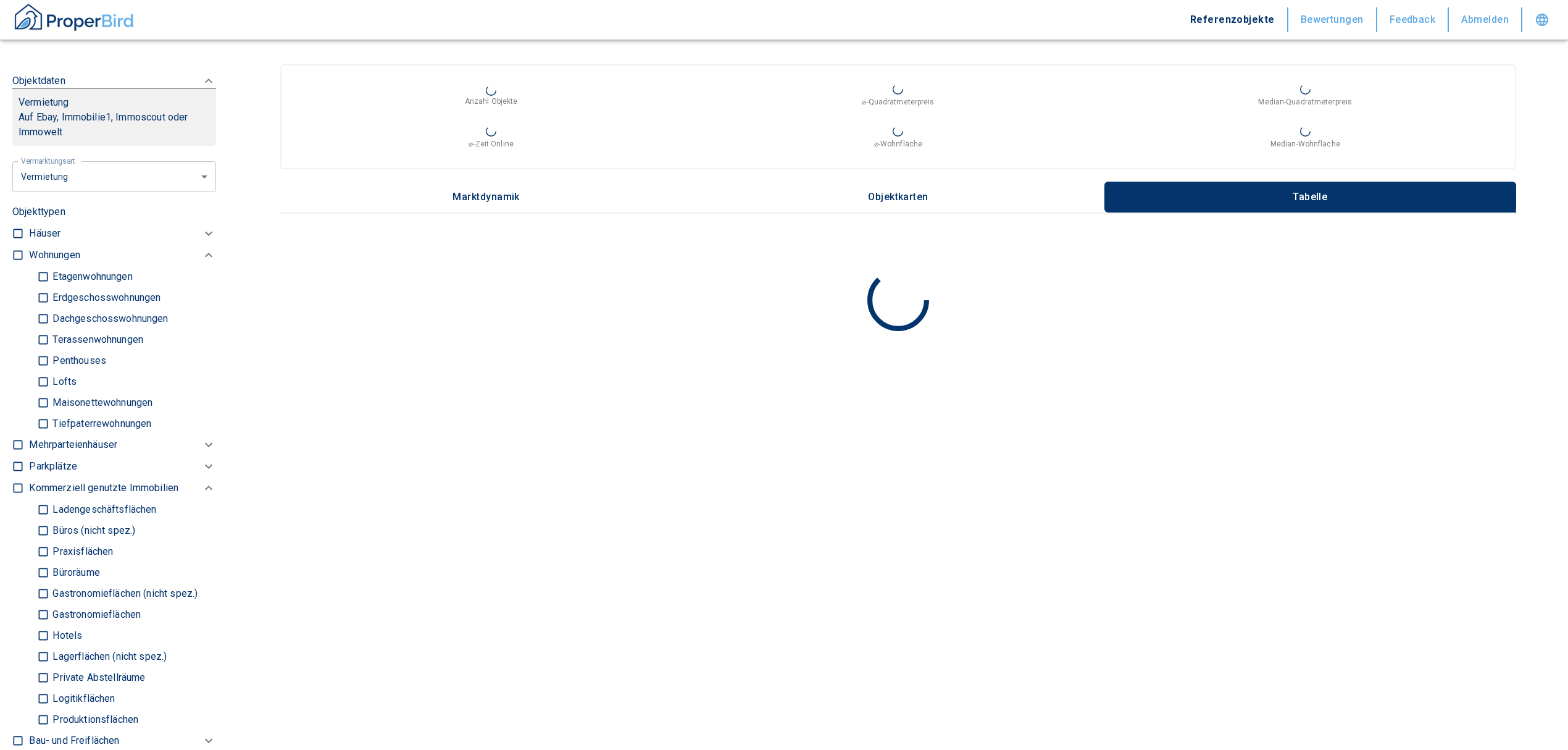
click at [17, 250] on input "checkbox" at bounding box center [17, 255] width 13 height 13
checkbox input "true"
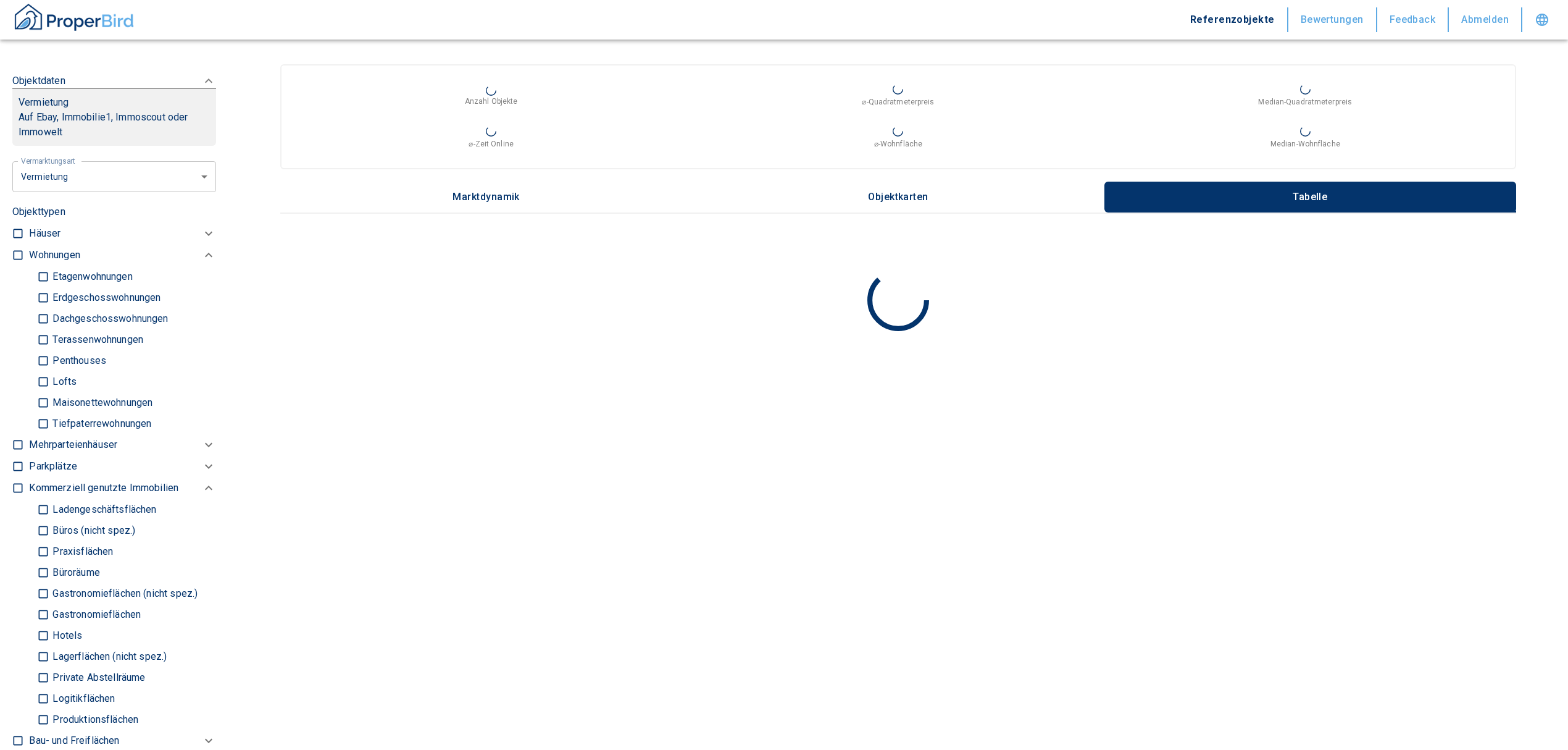
checkbox input "true"
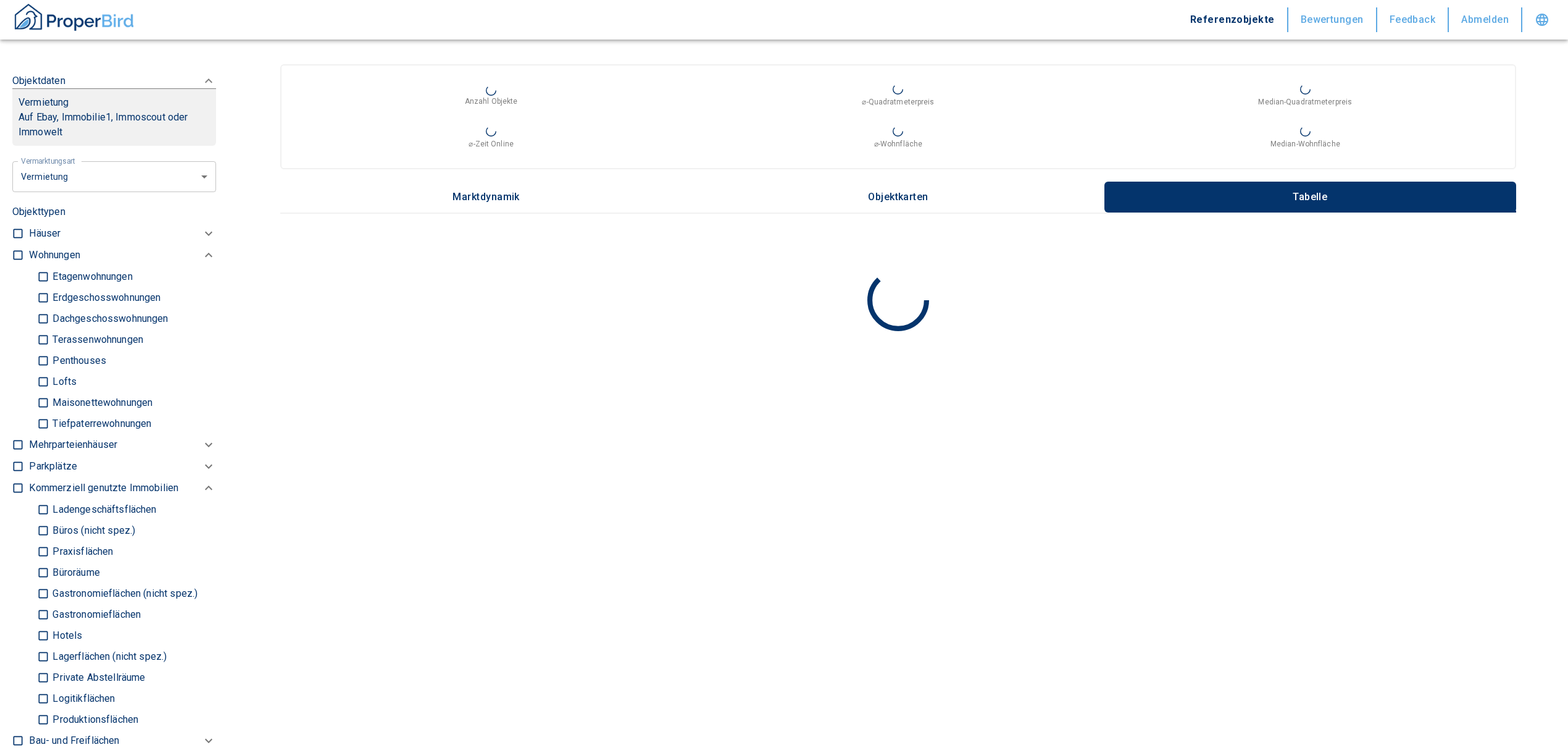
type input "2020"
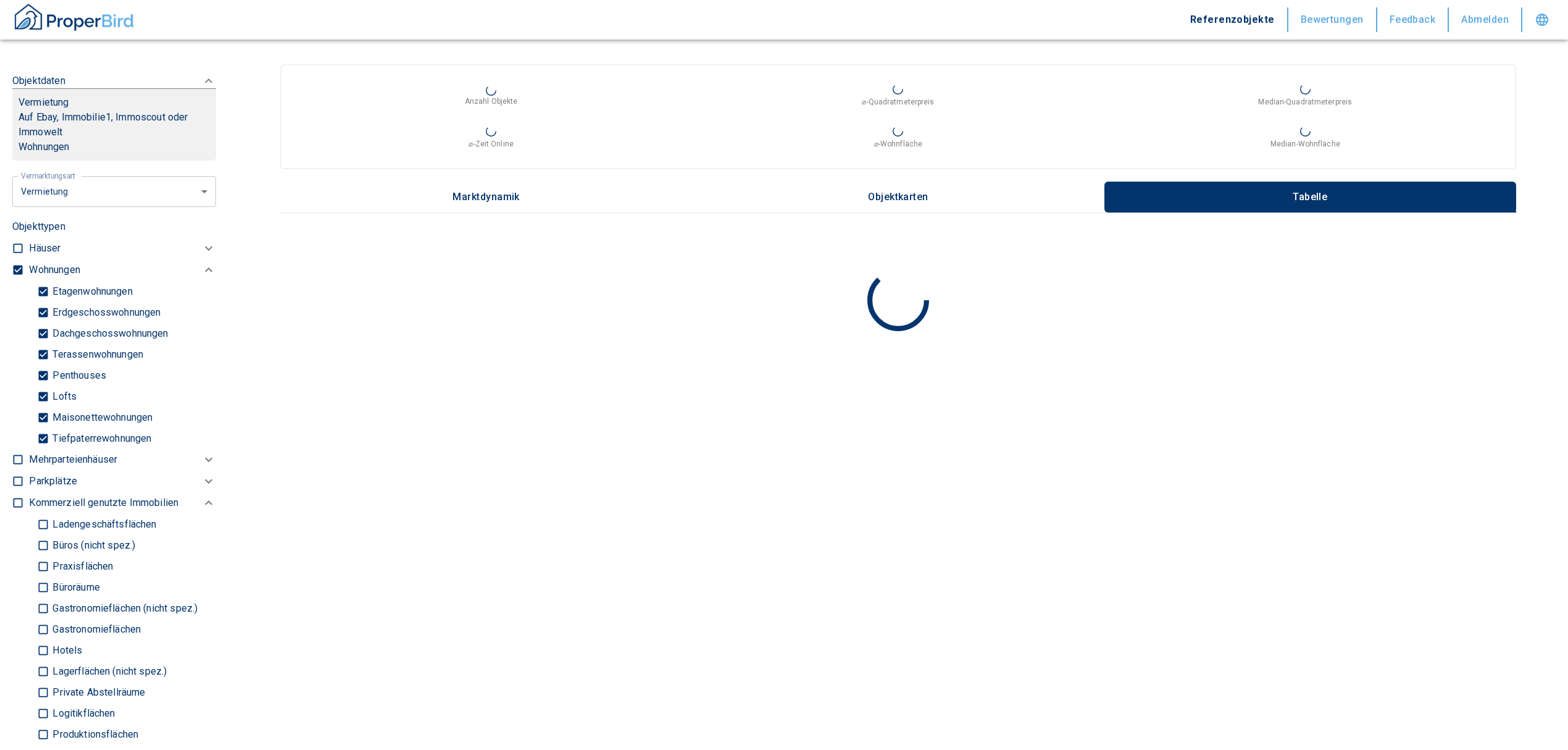
click at [39, 433] on input "Tiefpaterrewohnungen" at bounding box center [43, 438] width 13 height 21
checkbox input "false"
type input "2020"
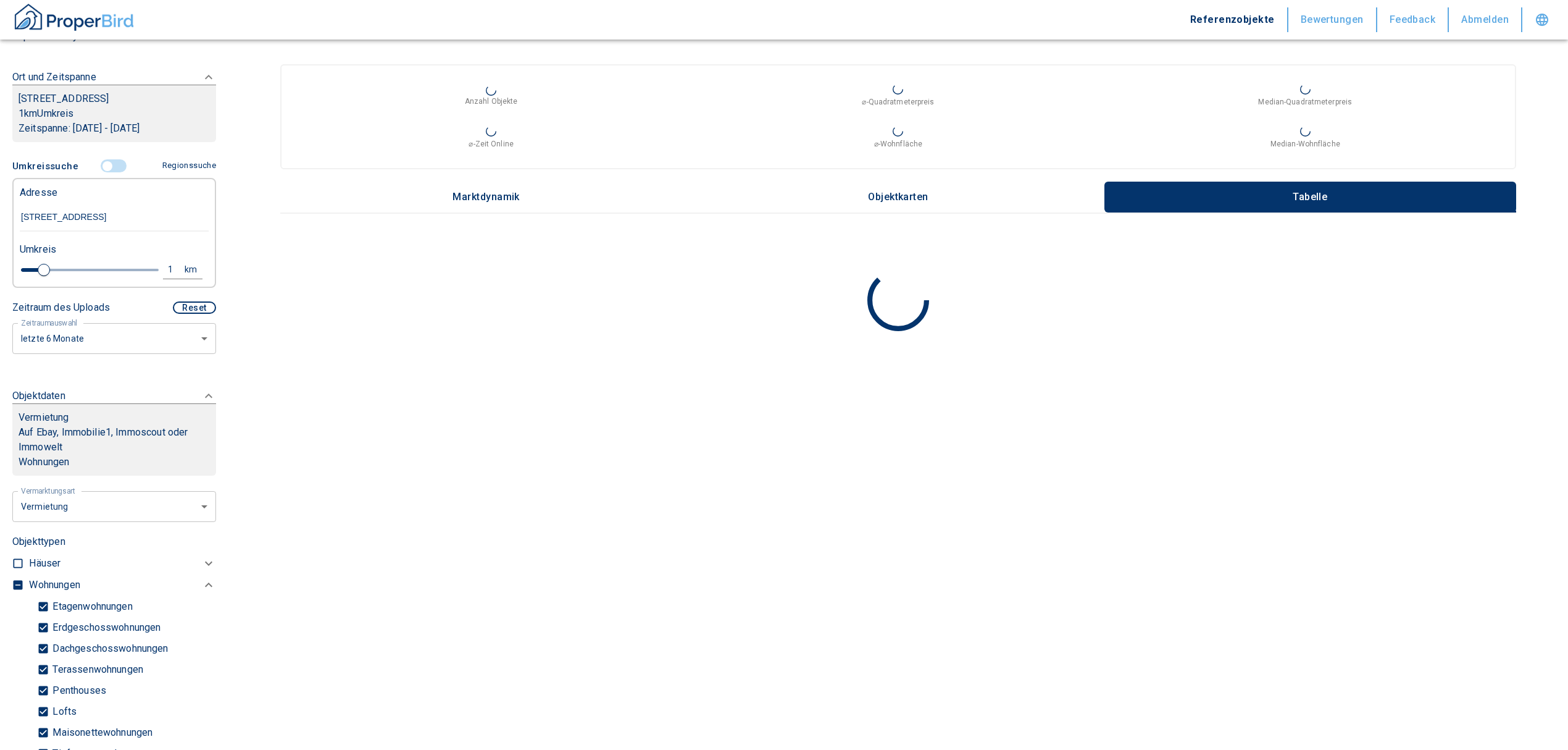
scroll to position [82, 0]
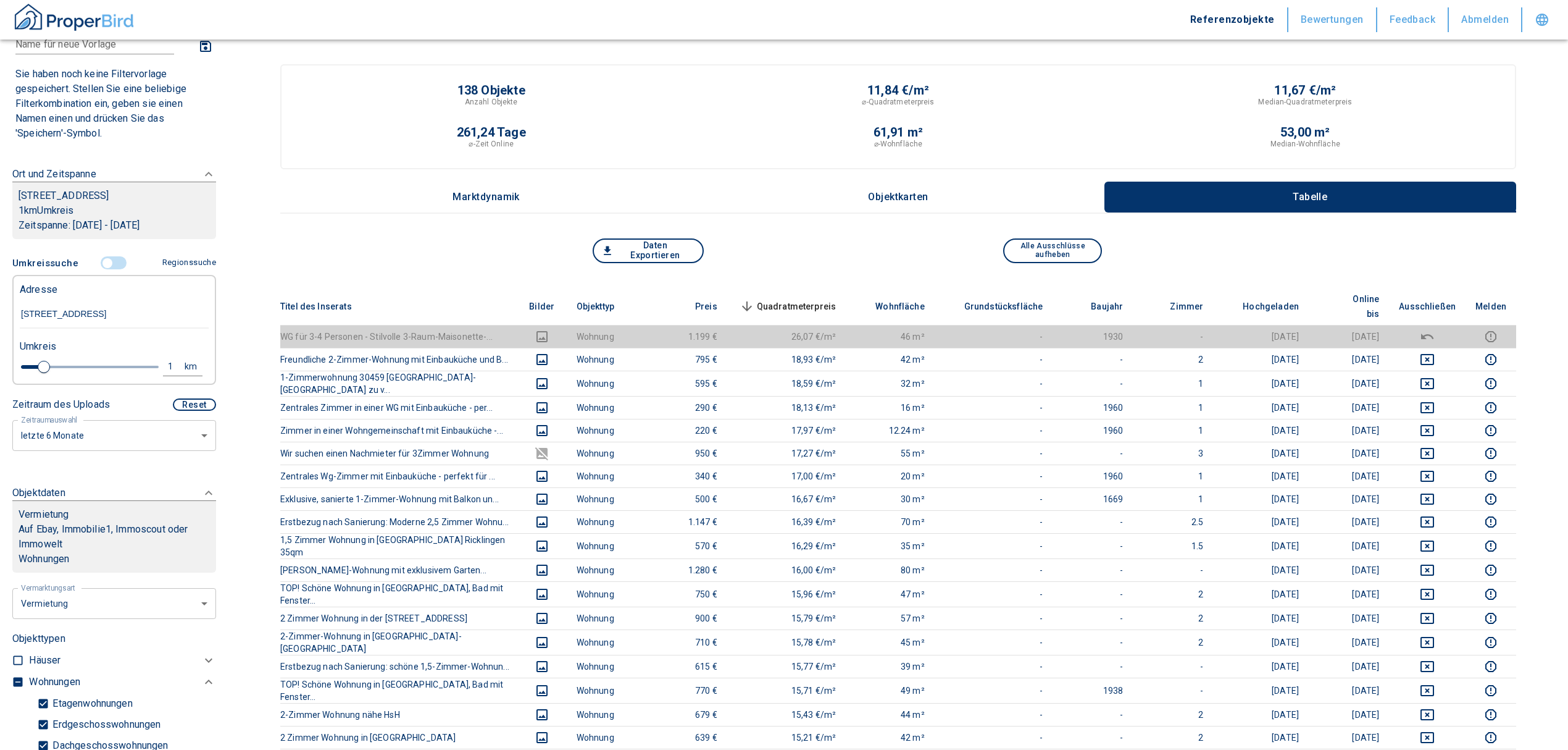
click at [805, 298] on span "Quadratmeterpreis sorted descending" at bounding box center [786, 305] width 100 height 15
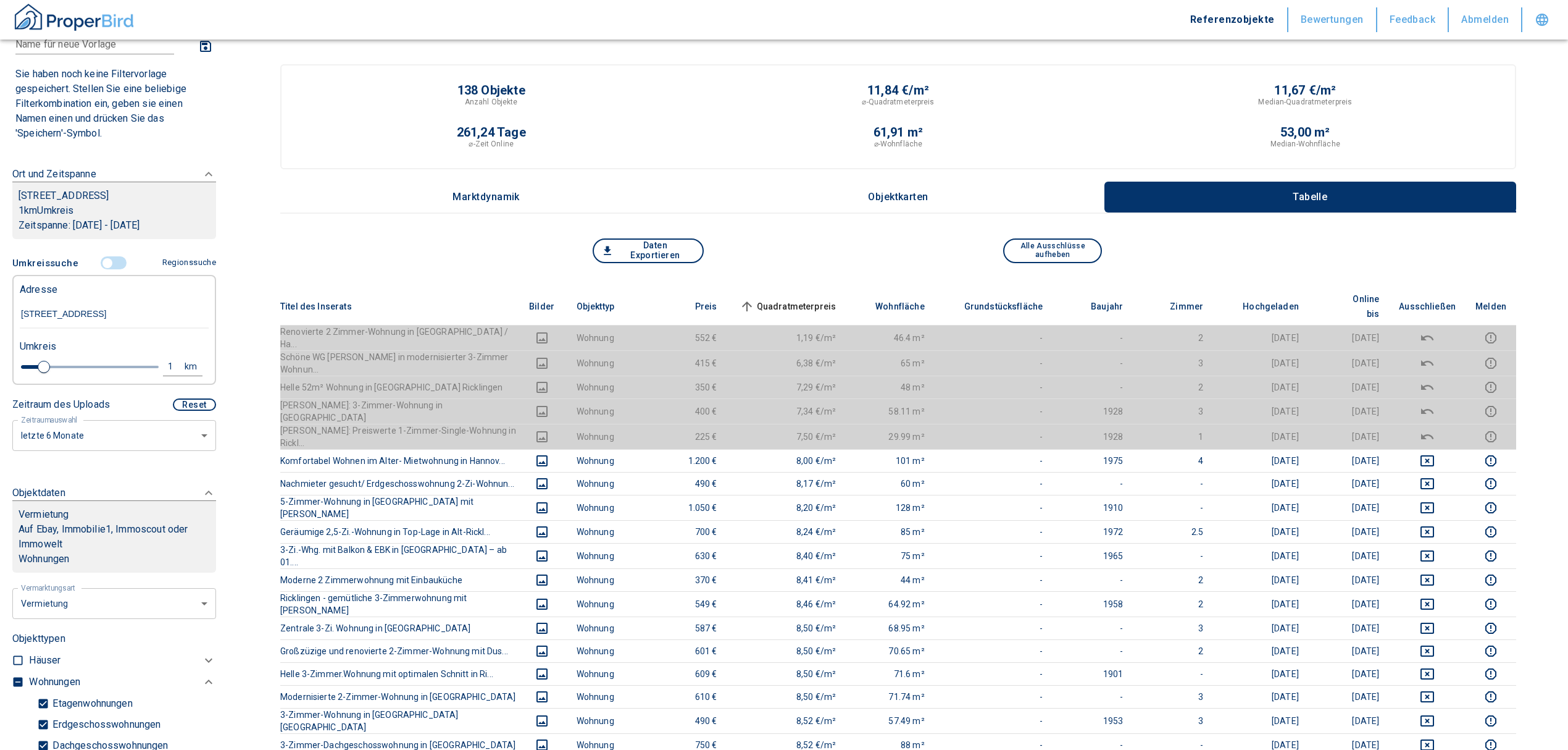
click at [805, 298] on span "Quadratmeterpreis sorted ascending" at bounding box center [786, 305] width 100 height 15
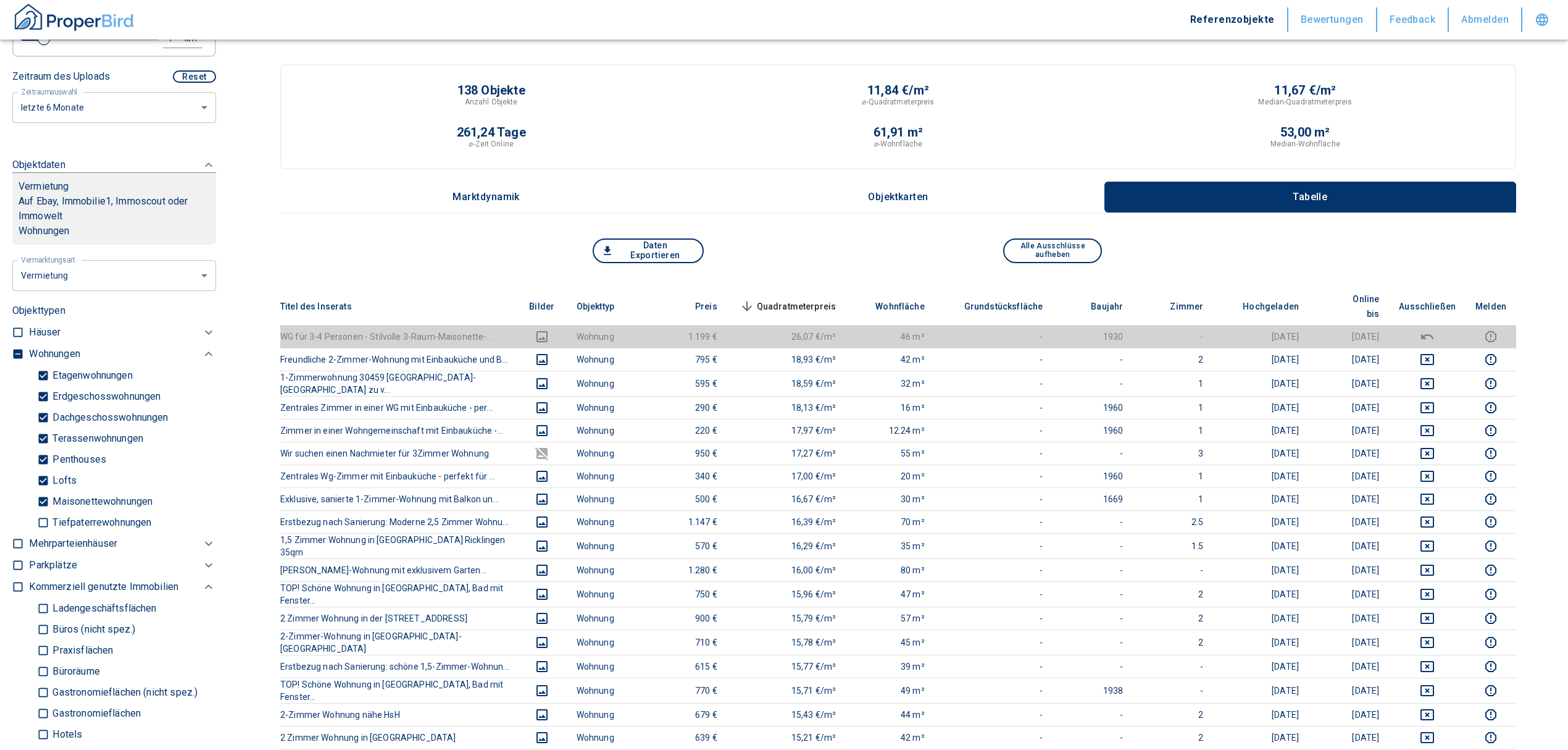
scroll to position [411, 0]
click at [17, 347] on input "checkbox" at bounding box center [17, 353] width 13 height 13
checkbox input "true"
type input "2020"
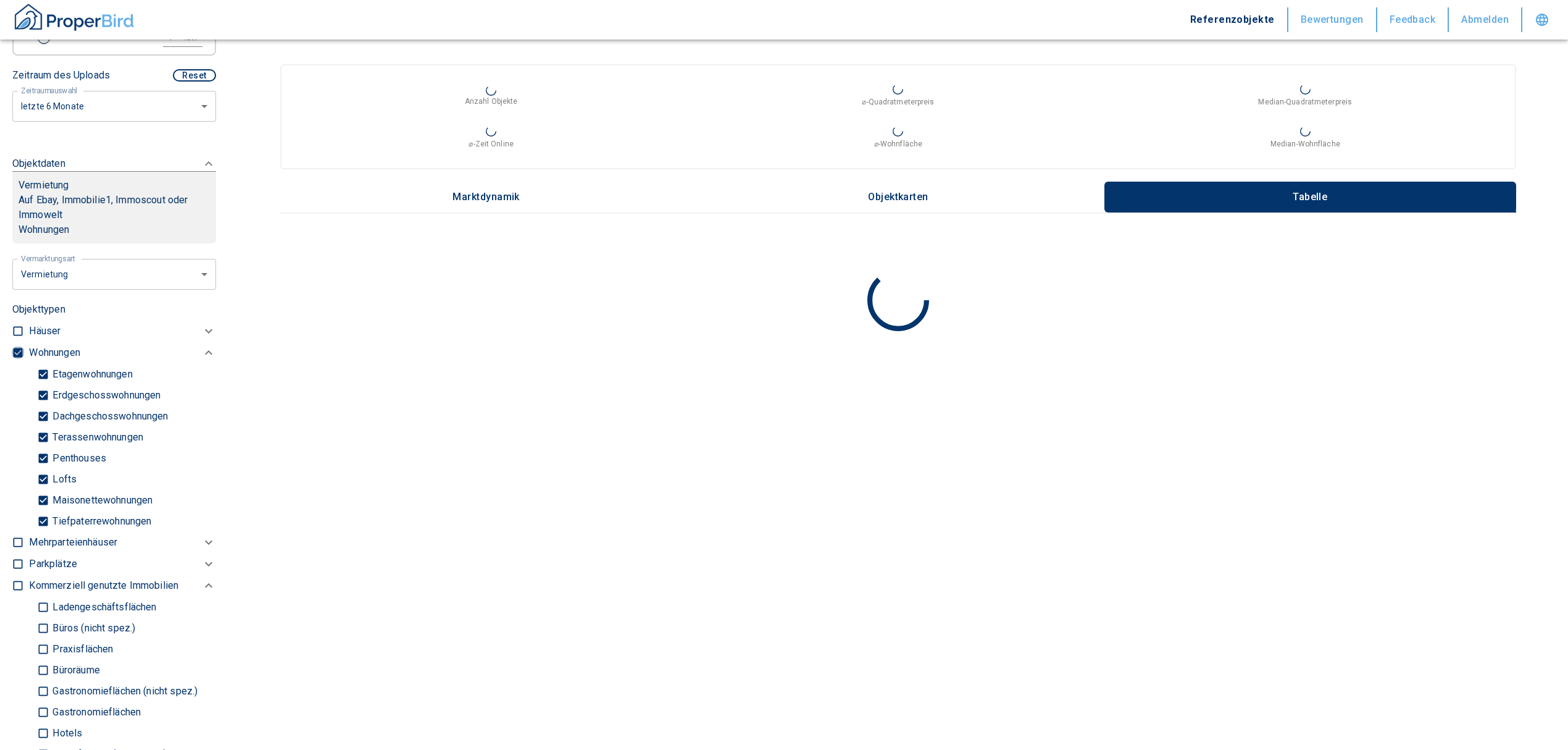
click at [17, 347] on input "checkbox" at bounding box center [17, 353] width 13 height 13
checkbox input "false"
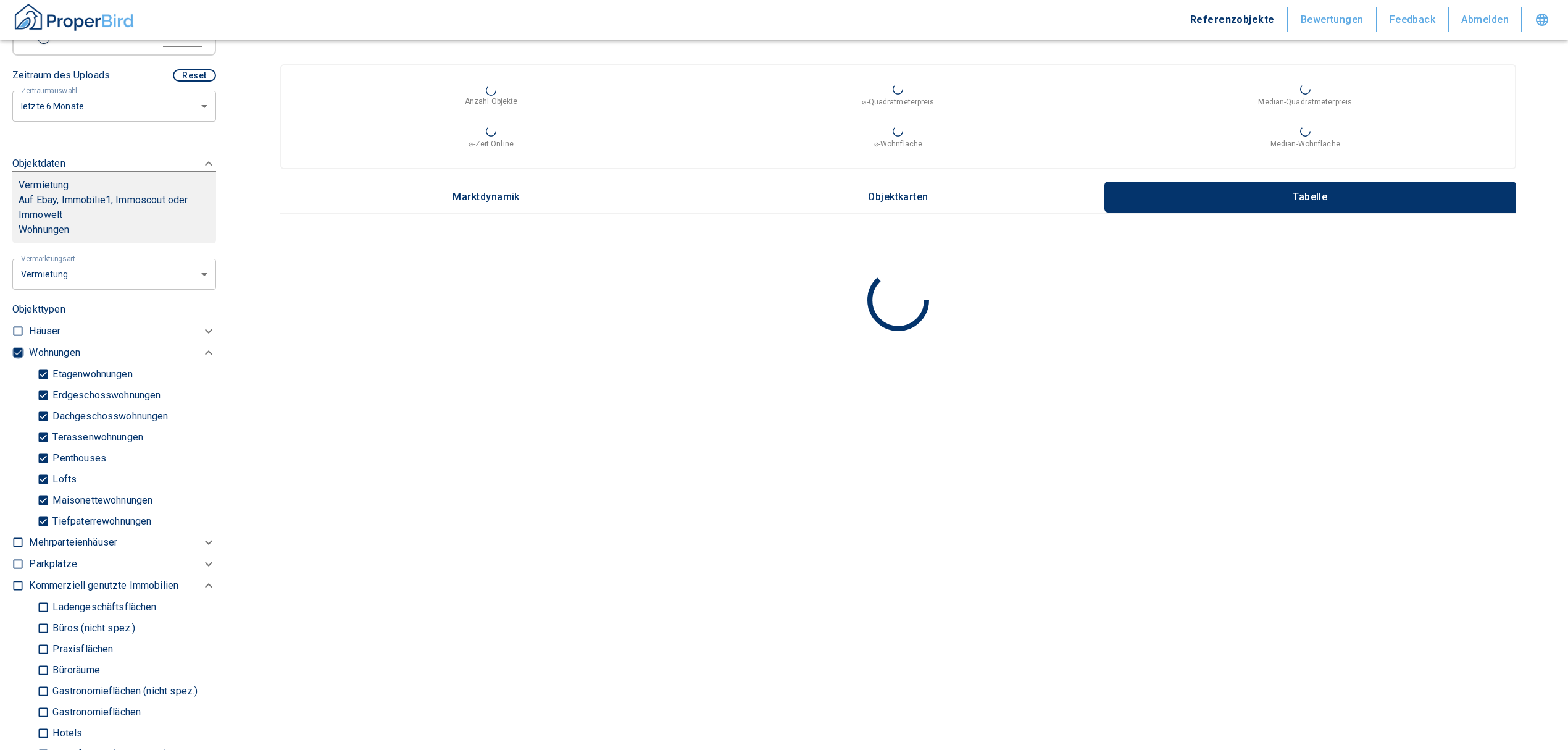
checkbox input "false"
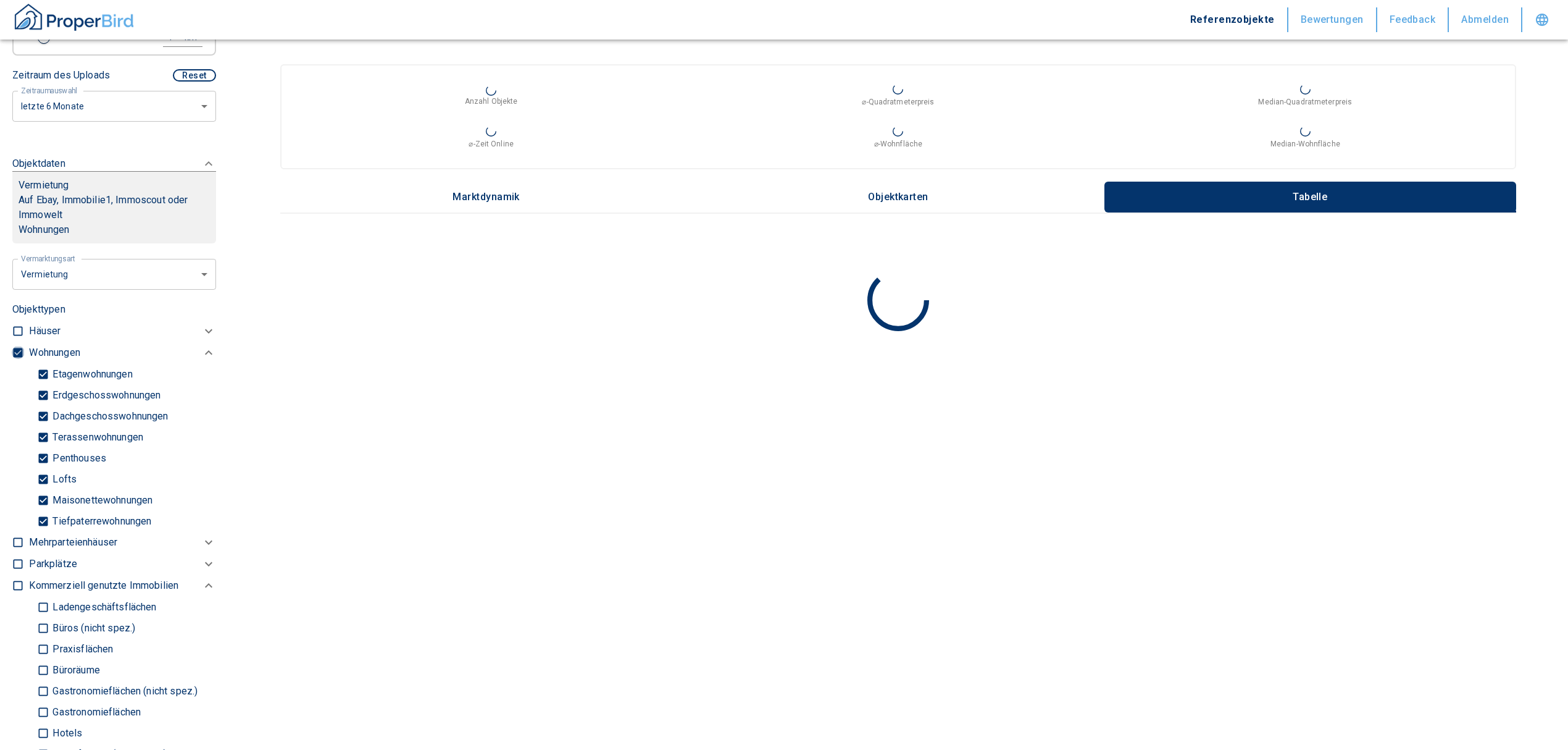
type input "2020"
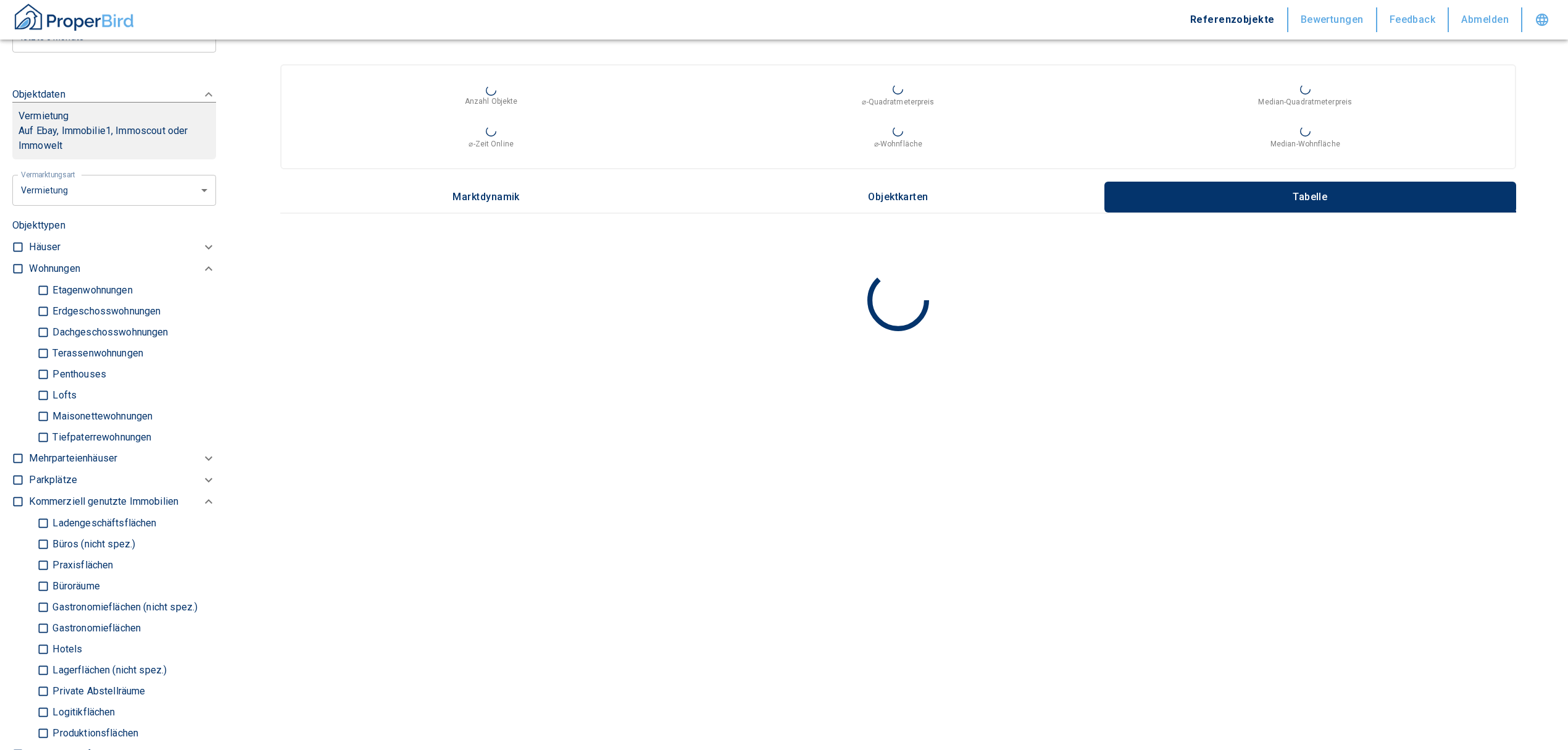
scroll to position [577, 0]
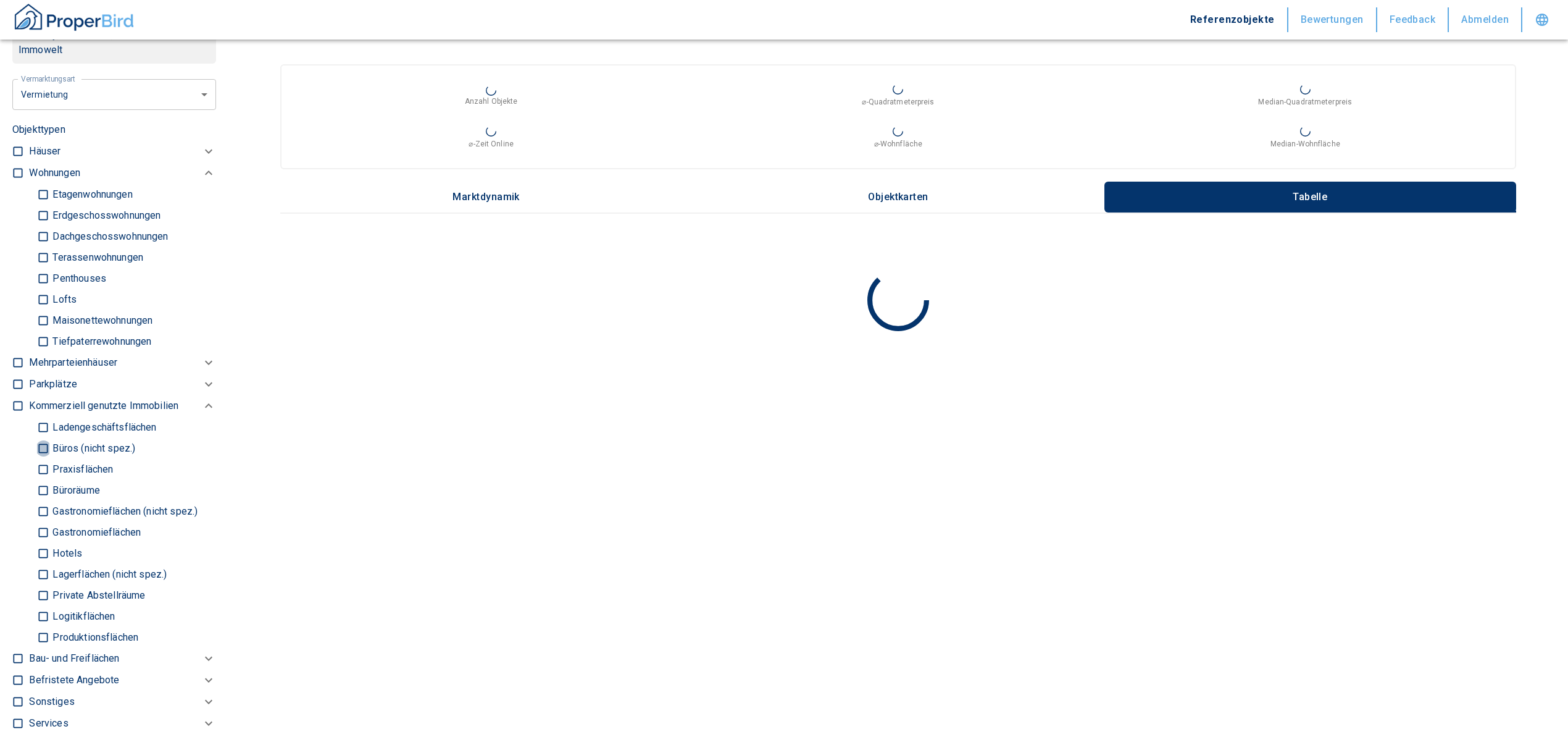
click at [42, 443] on input "Büros (nicht spez.)" at bounding box center [43, 448] width 13 height 21
checkbox input "true"
type input "2020"
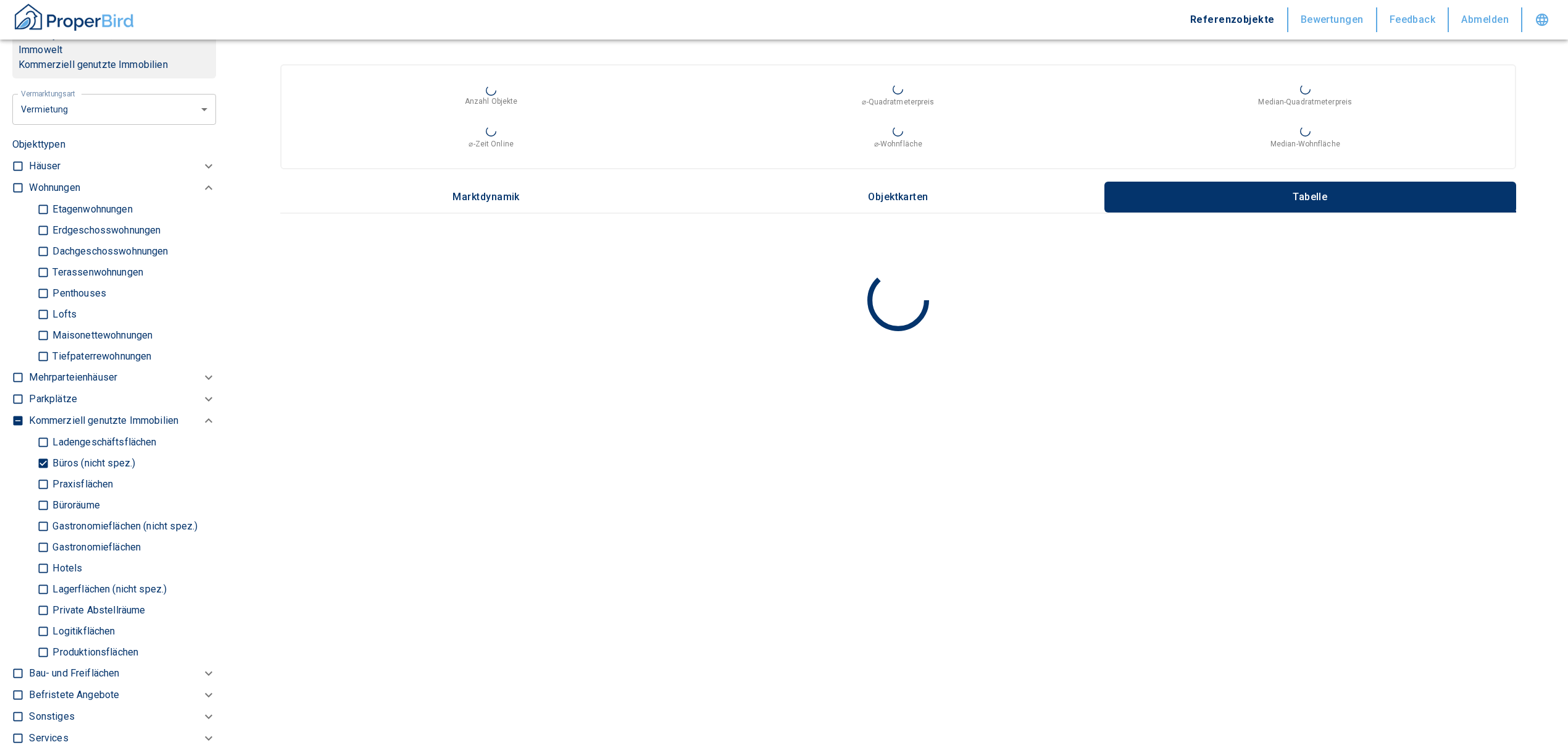
click at [38, 505] on input "Büroräume" at bounding box center [43, 505] width 13 height 21
checkbox input "true"
type input "2020"
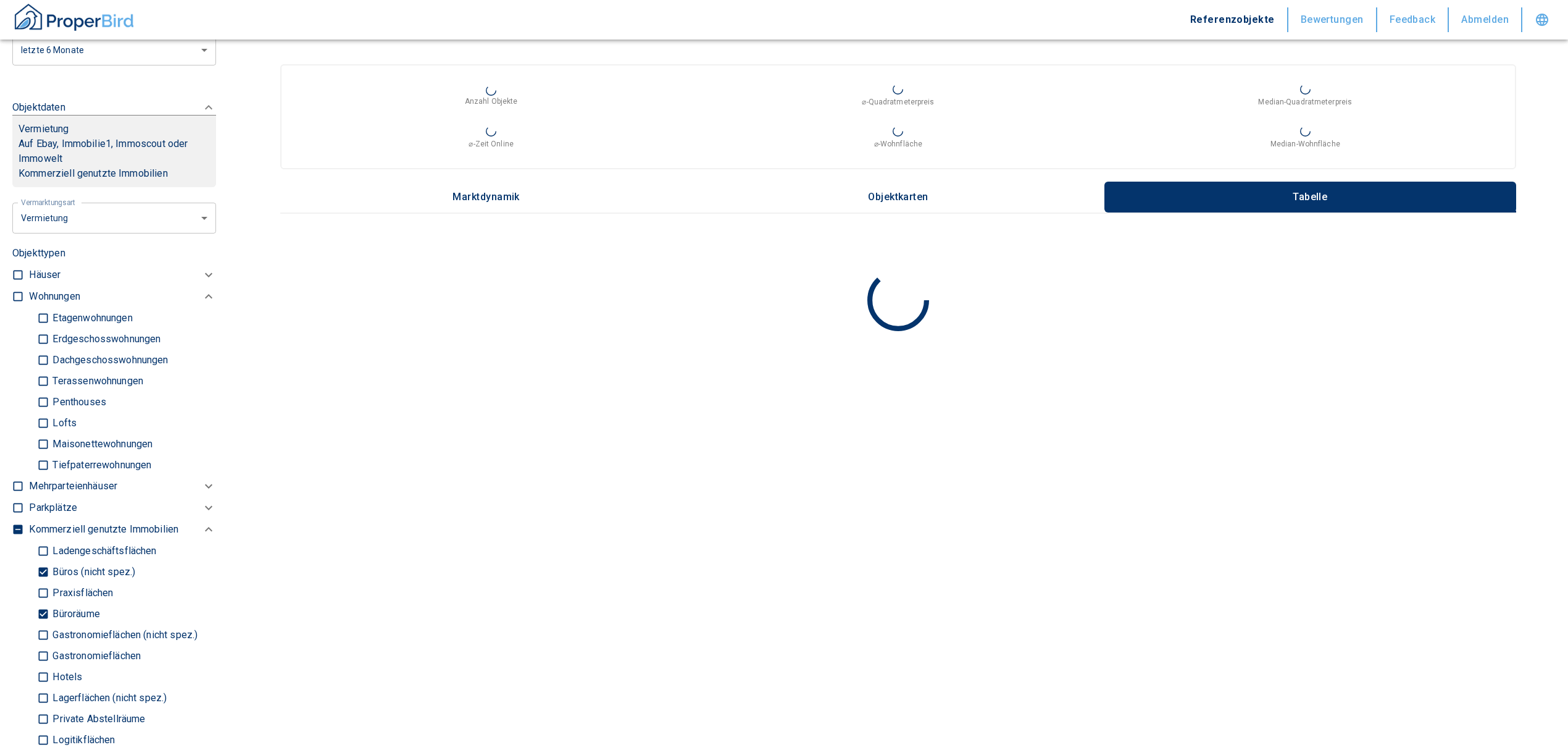
scroll to position [247, 0]
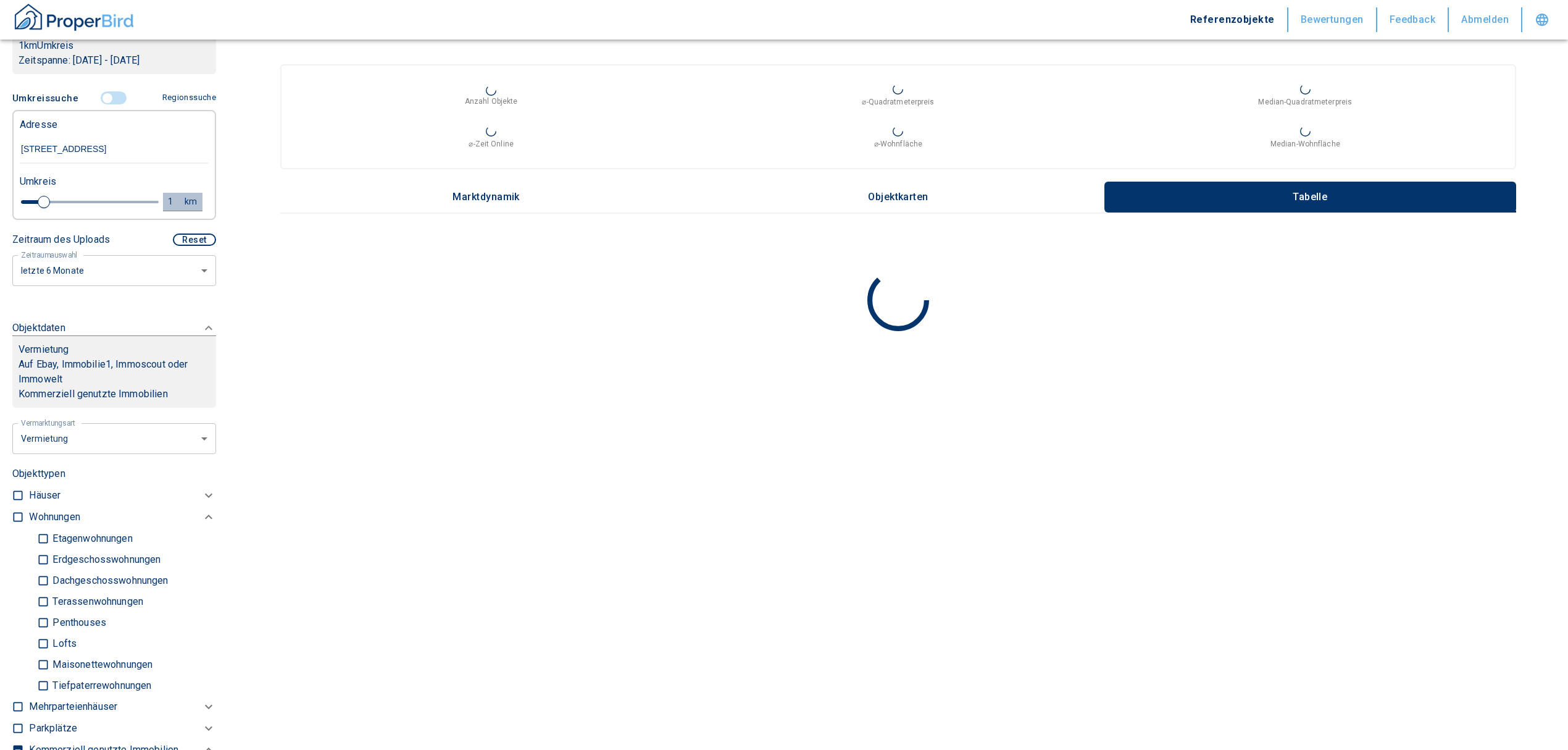
click at [166, 196] on div "1" at bounding box center [176, 202] width 22 height 16
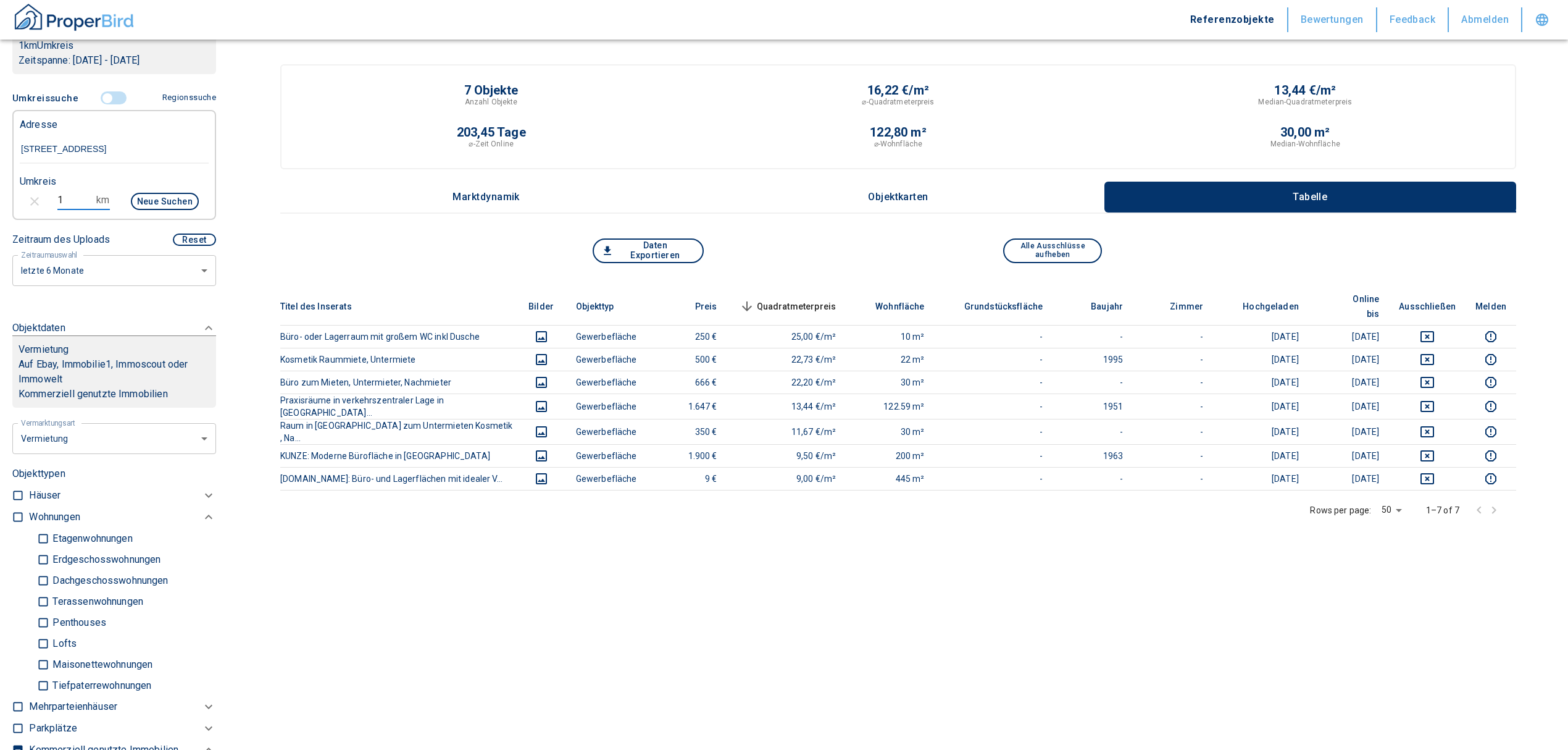
drag, startPoint x: 74, startPoint y: 197, endPoint x: 30, endPoint y: 203, distance: 44.4
click at [30, 203] on div "1 km Neue Suchen" at bounding box center [104, 203] width 189 height 30
type input "2"
click at [165, 195] on button "Neue Suchen" at bounding box center [165, 202] width 68 height 17
type input "2020"
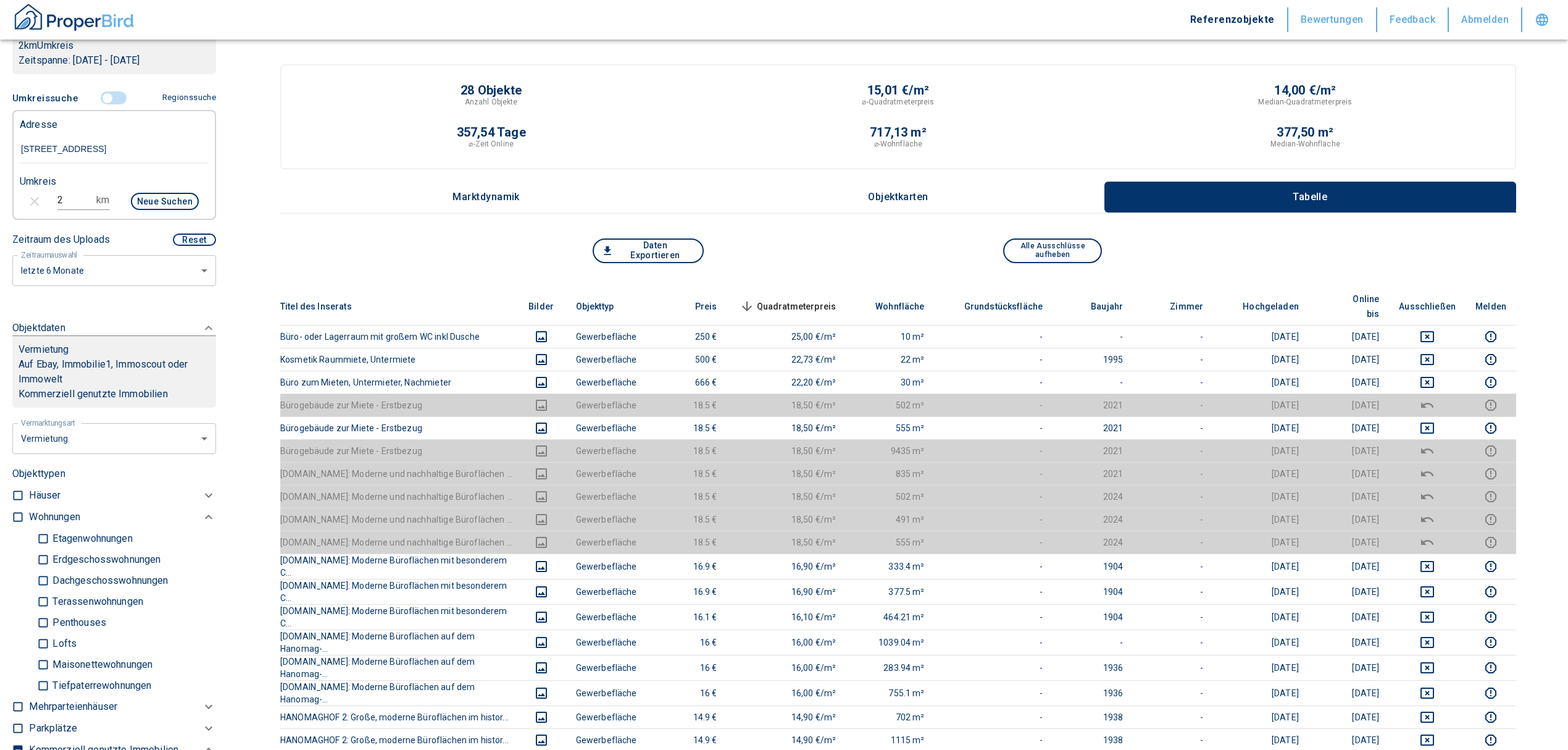
click at [783, 298] on span "Quadratmeterpreis sorted descending" at bounding box center [786, 305] width 100 height 15
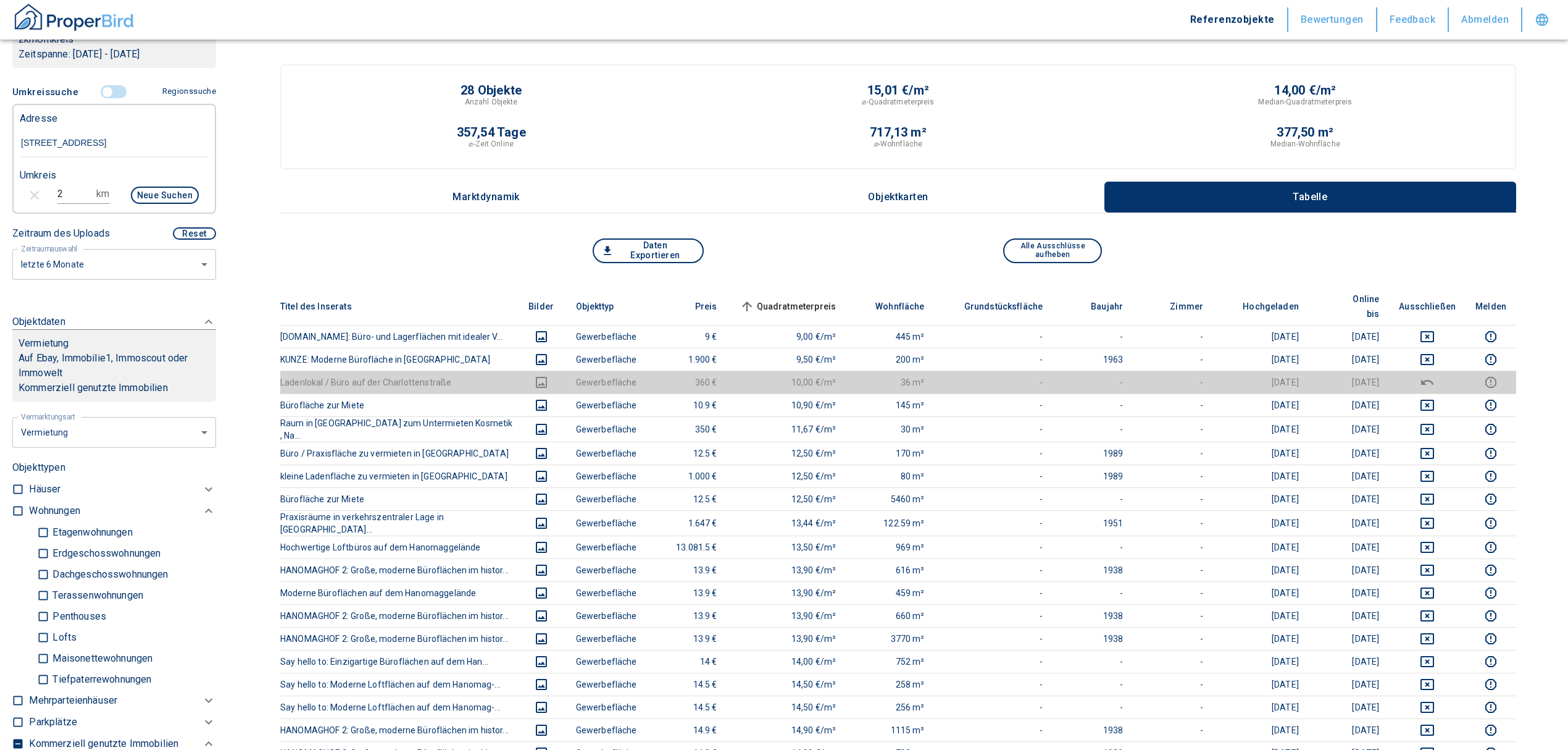
scroll to position [247, 0]
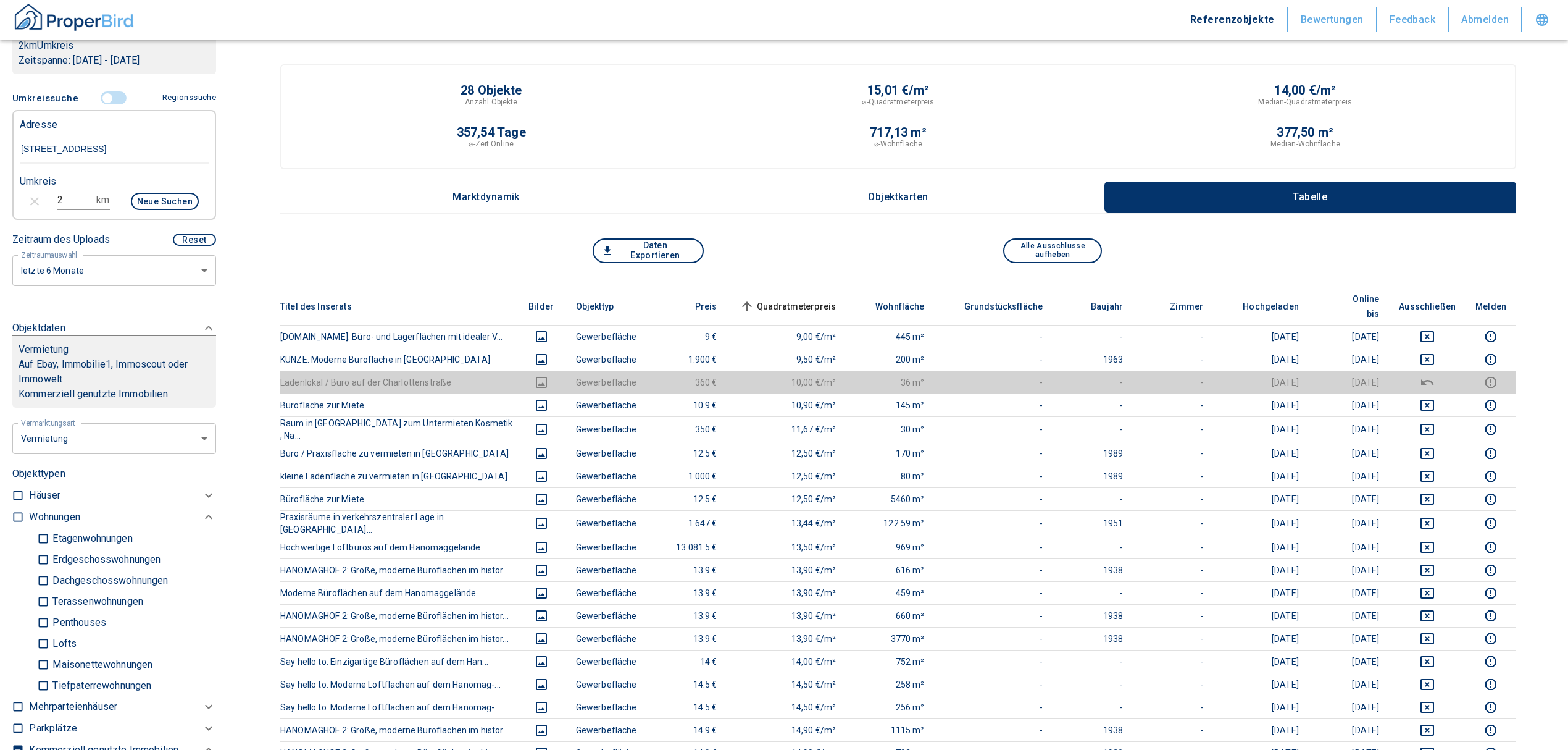
click at [811, 288] on th "Quadratmeterpreis sorted ascending" at bounding box center [786, 306] width 119 height 38
click at [801, 298] on span "Quadratmeterpreis sorted ascending" at bounding box center [786, 305] width 100 height 15
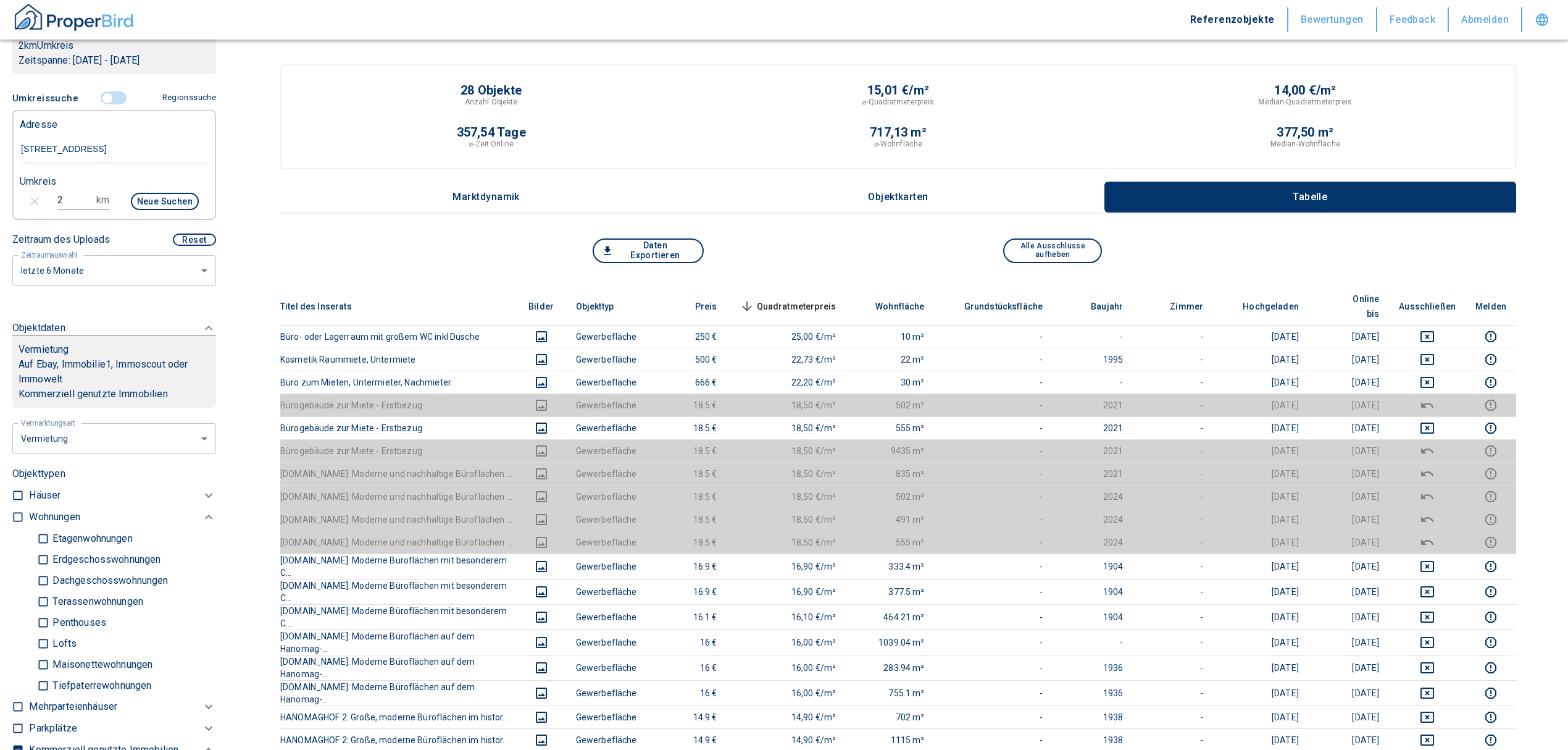
click at [815, 298] on span "Quadratmeterpreis sorted descending" at bounding box center [786, 305] width 100 height 15
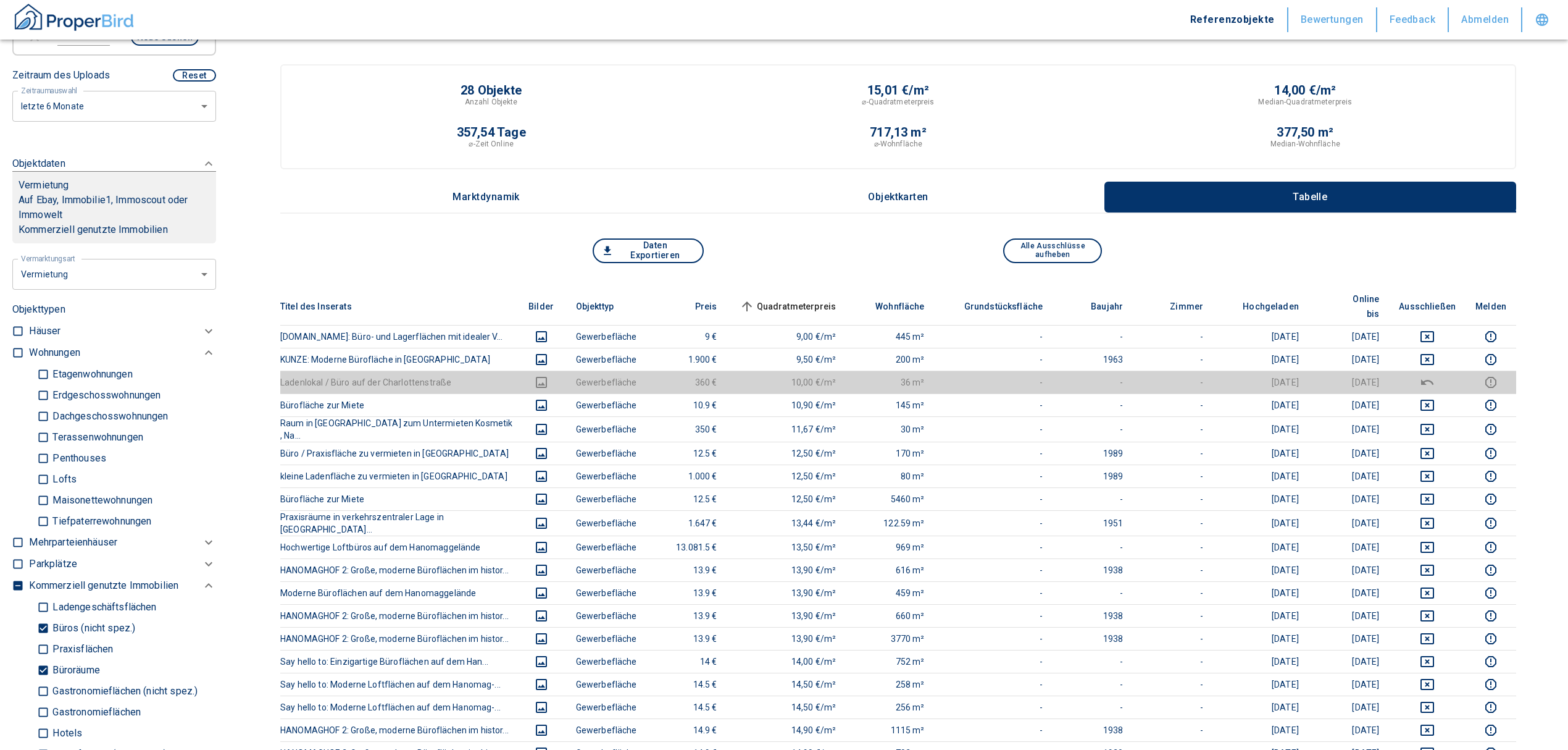
scroll to position [577, 0]
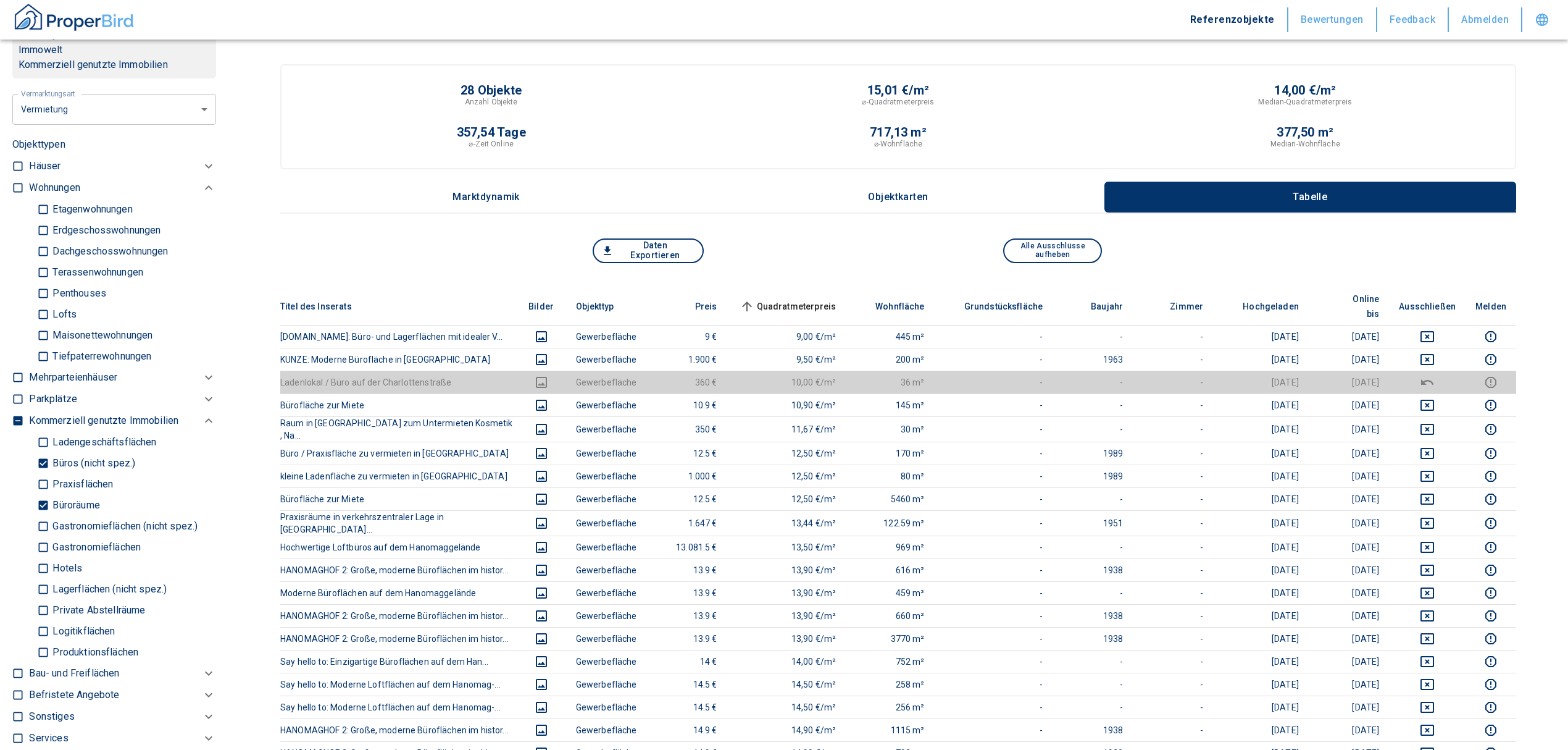
click at [43, 503] on input "Büroräume" at bounding box center [43, 505] width 13 height 21
checkbox input "false"
type input "2020"
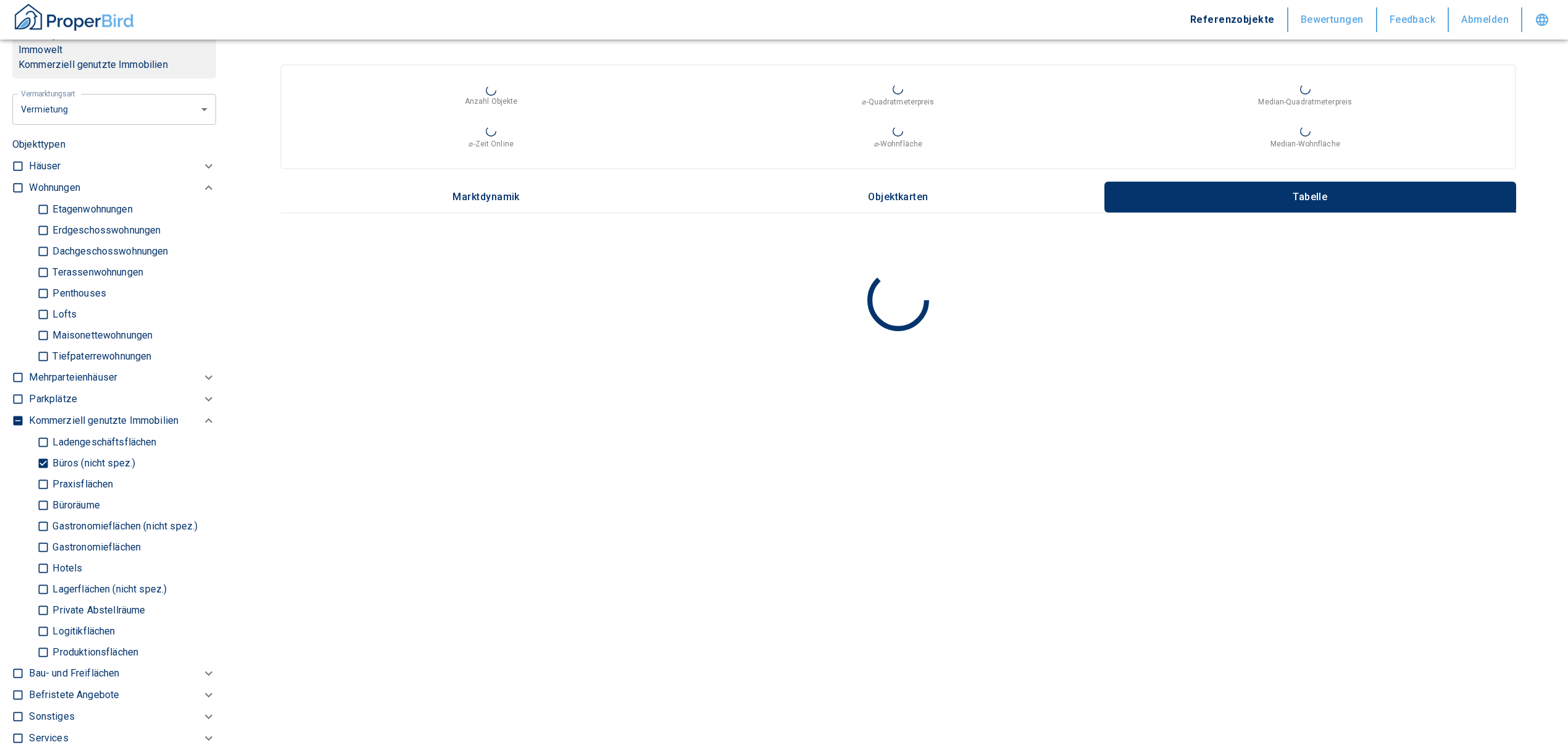
click at [44, 454] on input "Büros (nicht spez.)" at bounding box center [43, 463] width 13 height 21
checkbox input "false"
type input "2020"
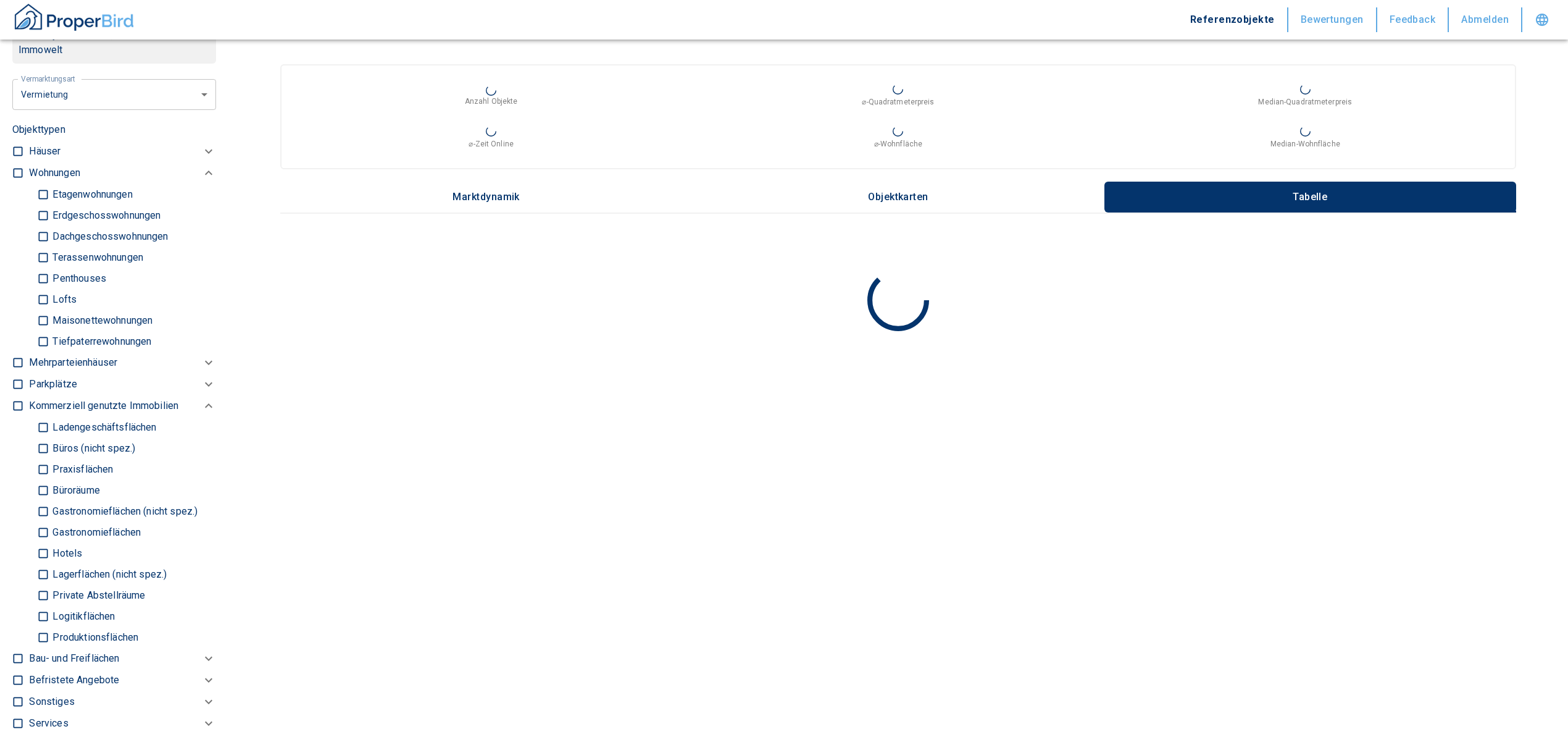
click at [40, 421] on input "Ladengeschäftsflächen" at bounding box center [43, 427] width 13 height 21
checkbox input "true"
type input "2020"
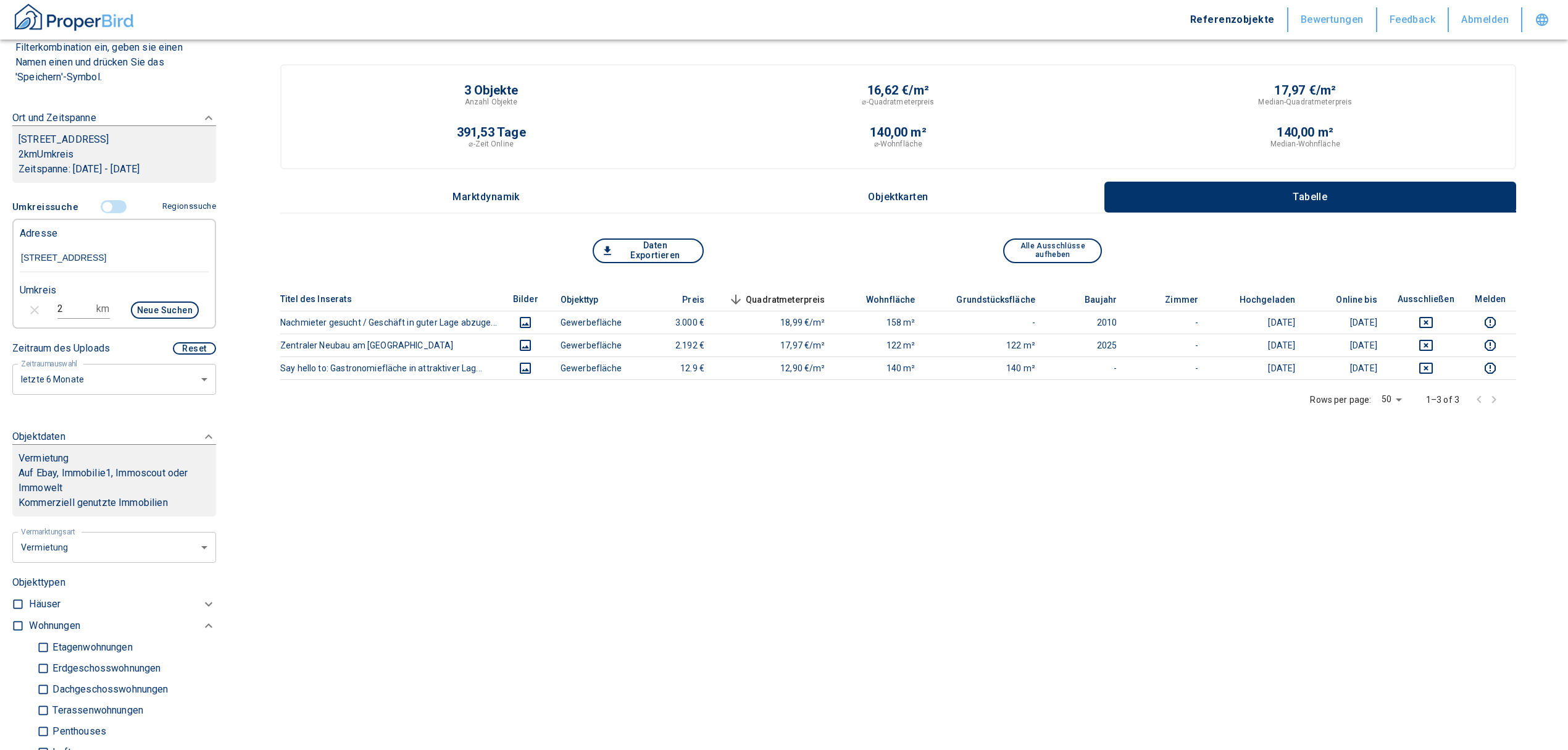
scroll to position [165, 0]
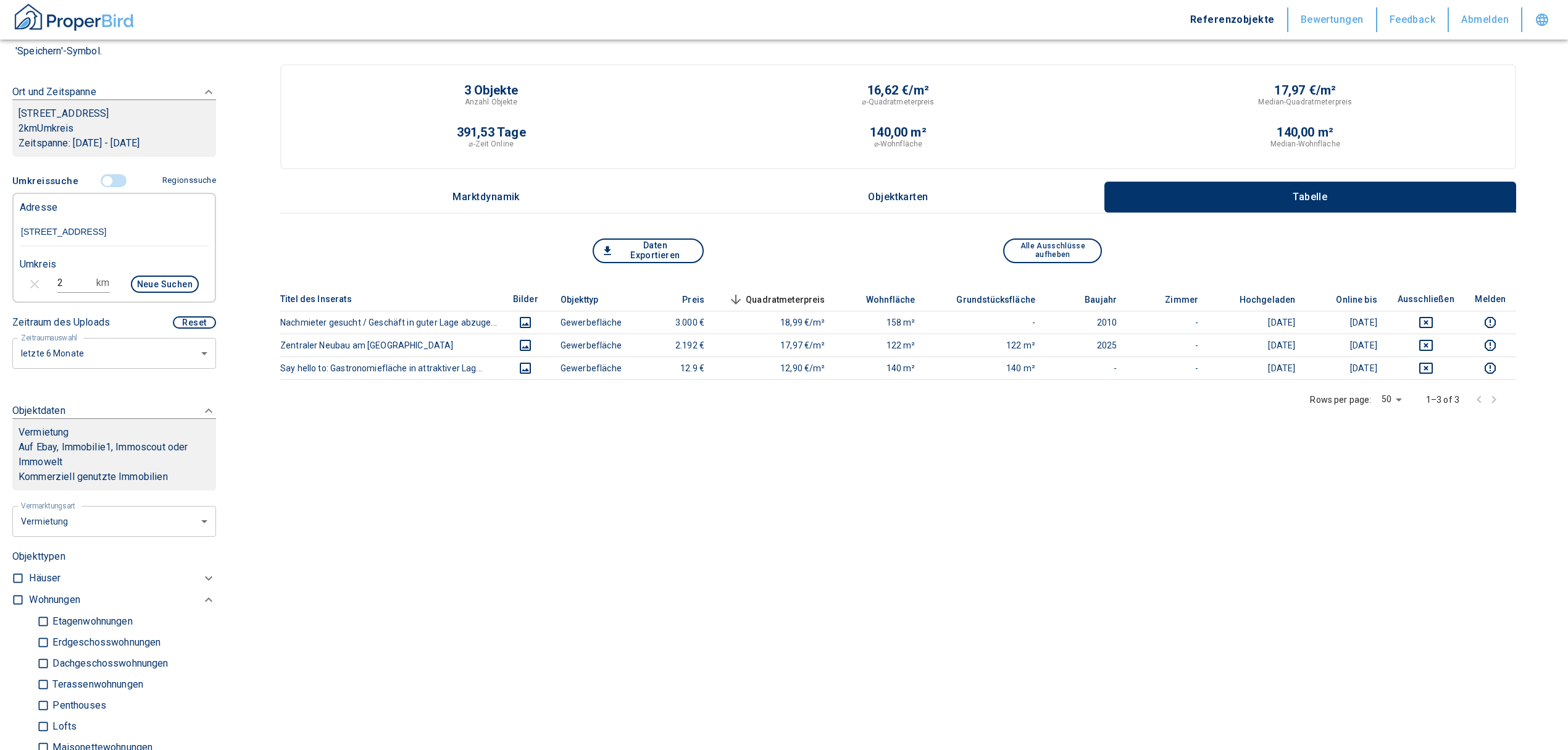
click at [159, 275] on button "Neue Suchen" at bounding box center [165, 284] width 68 height 17
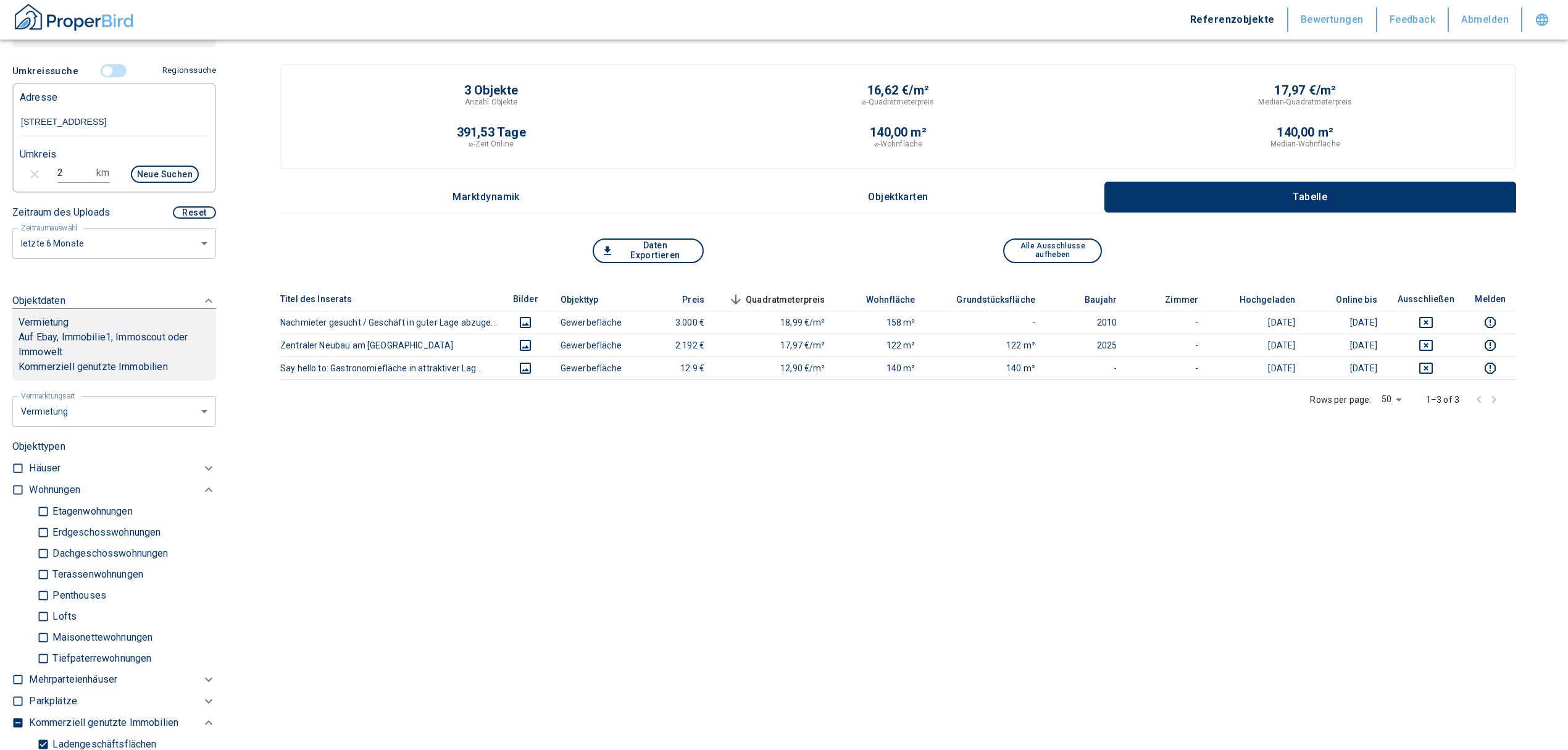
scroll to position [247, 0]
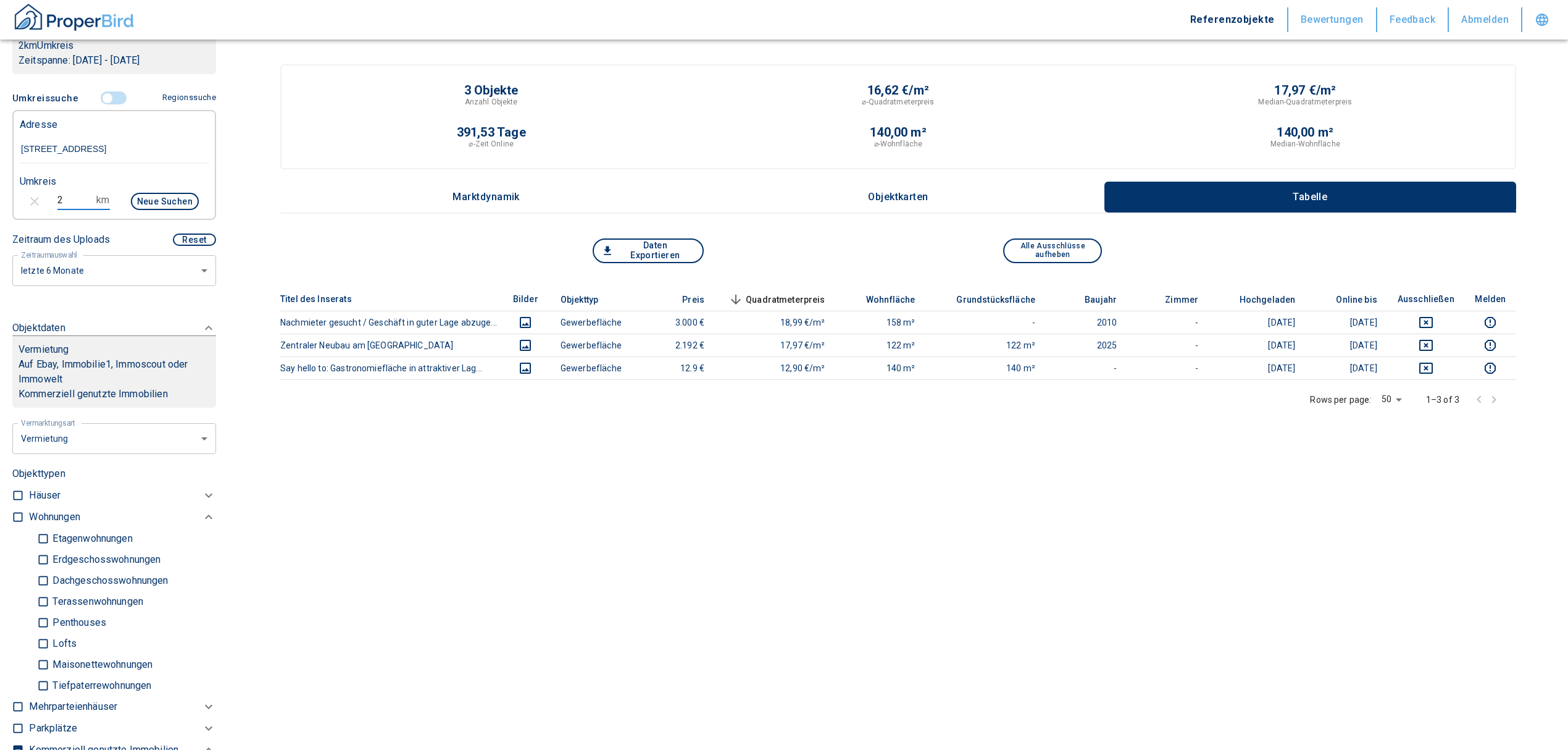
drag, startPoint x: 77, startPoint y: 205, endPoint x: 37, endPoint y: 183, distance: 45.7
click at [37, 183] on div "Umkreis 2 km Neue Suchen" at bounding box center [108, 192] width 189 height 49
type input "3"
click at [171, 199] on button "Neue Suchen" at bounding box center [165, 202] width 68 height 17
type input "2020"
